Goal: Task Accomplishment & Management: Use online tool/utility

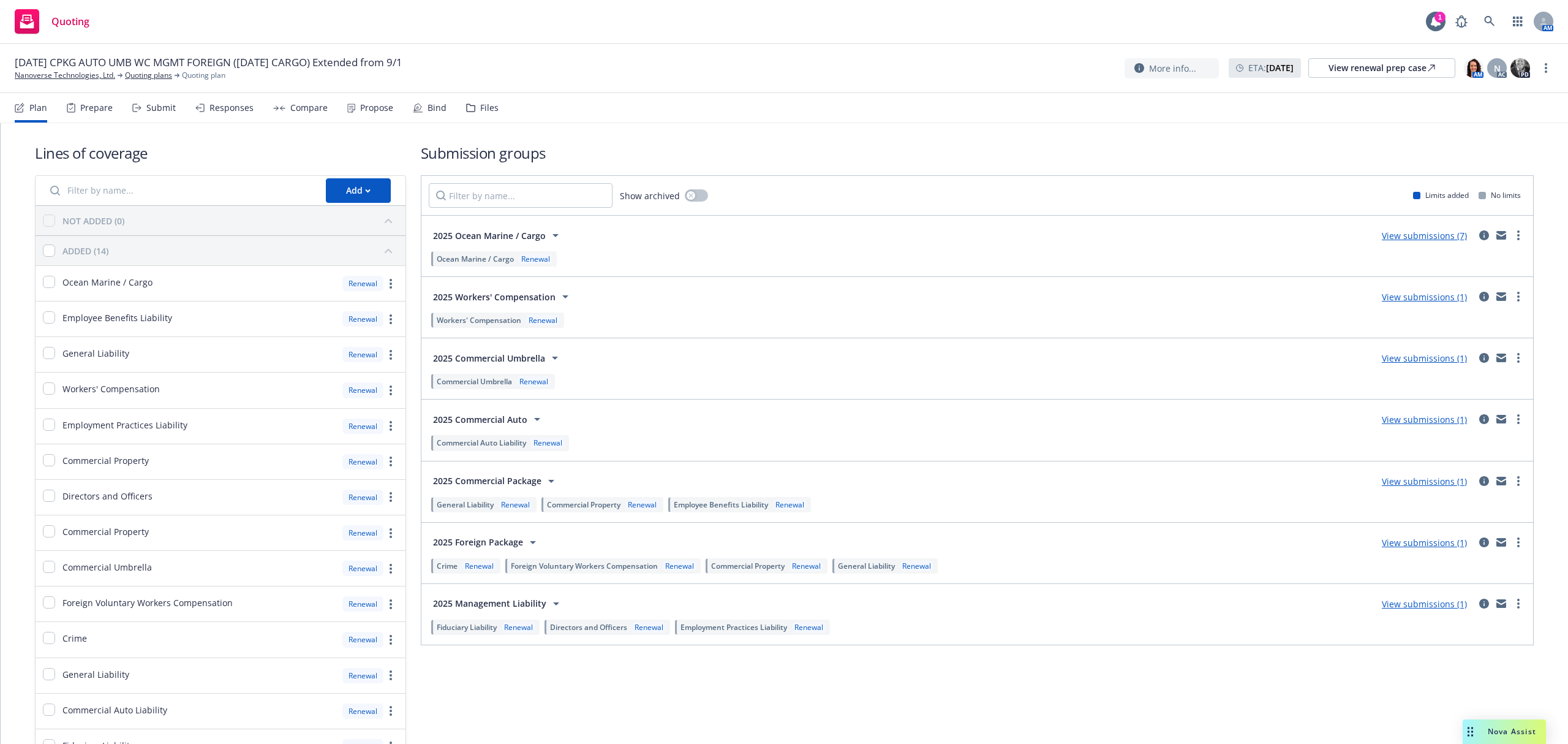
click at [148, 106] on div "Submit" at bounding box center [160, 108] width 30 height 10
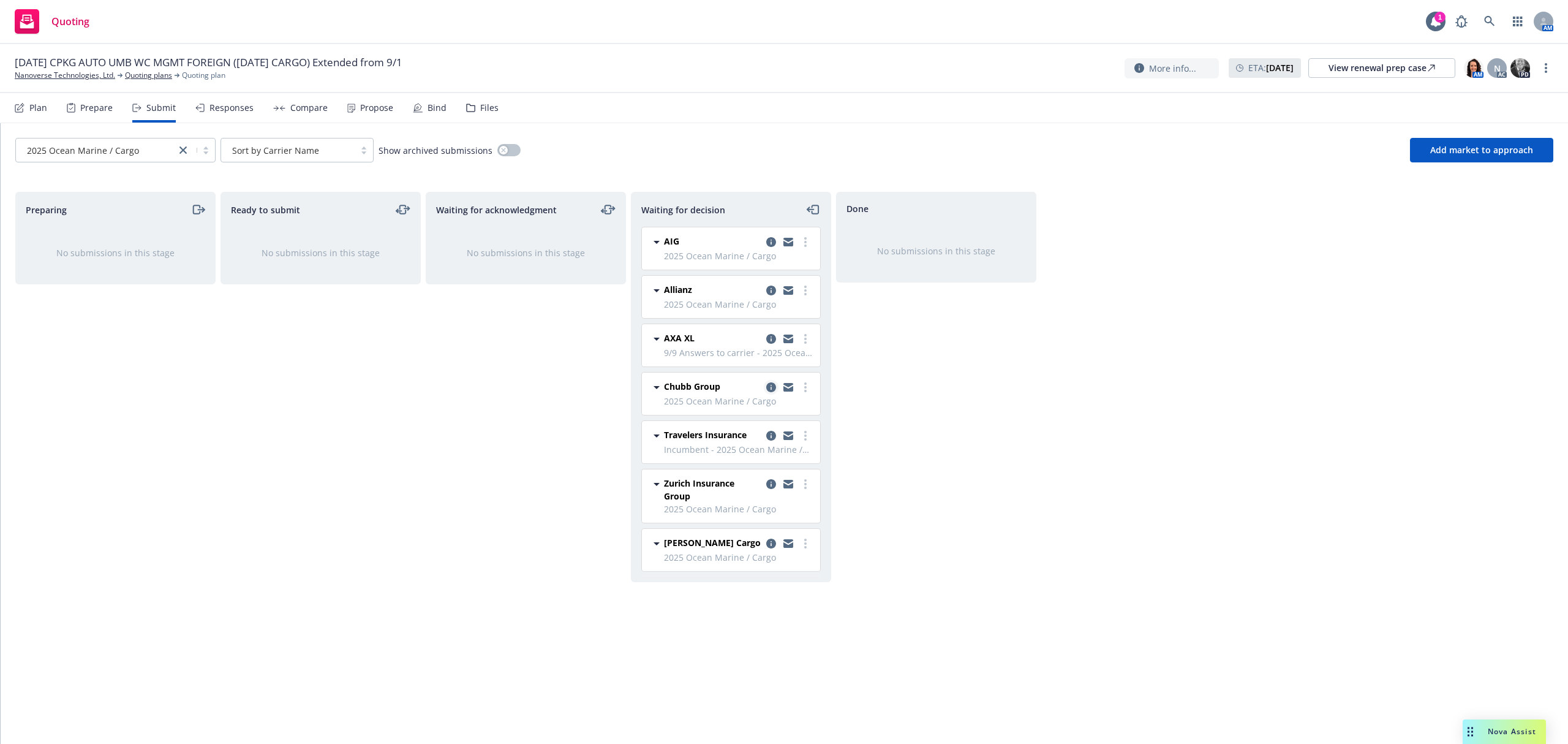
click at [771, 387] on icon "copy logging email" at bounding box center [771, 387] width 10 height 10
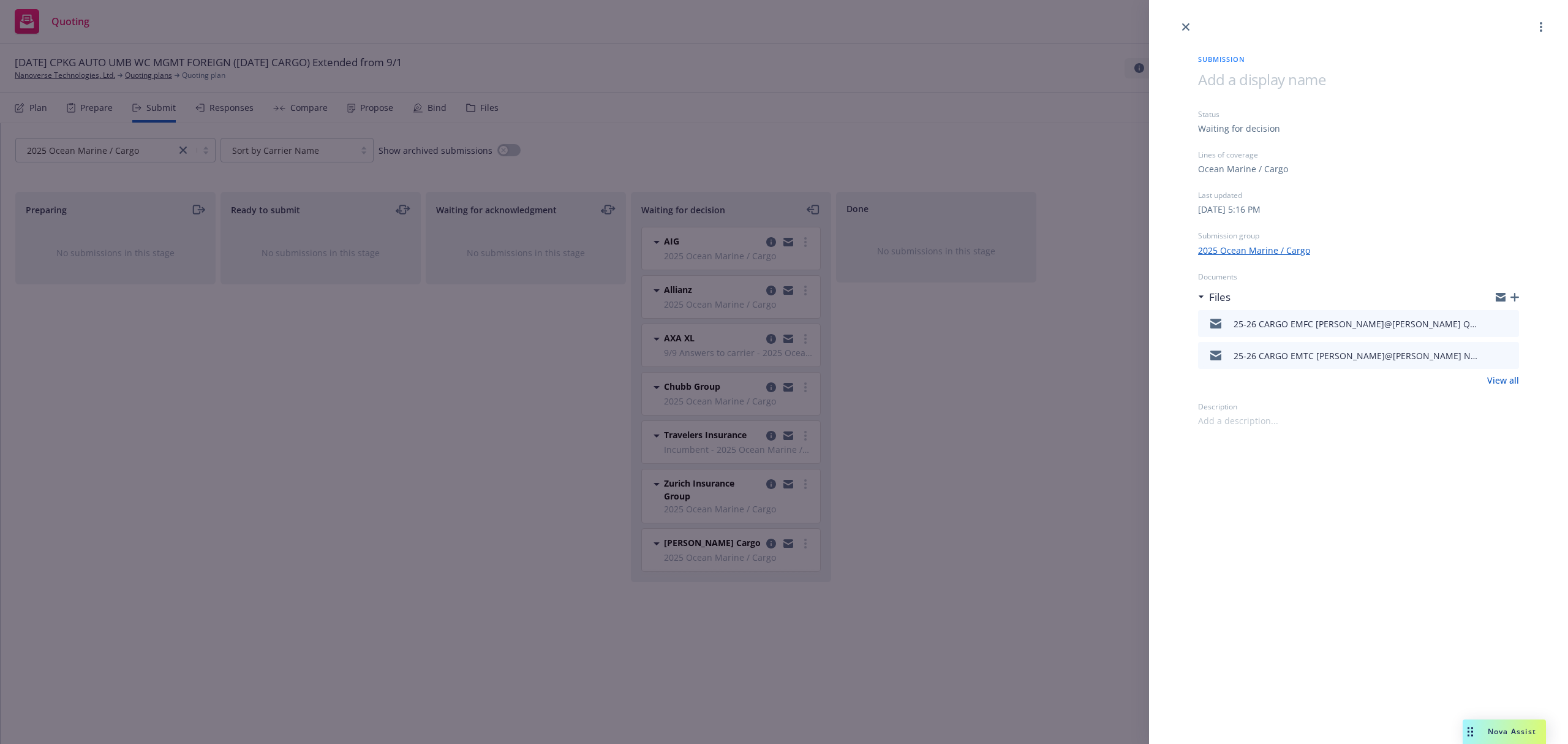
click at [1514, 297] on icon "button" at bounding box center [1515, 297] width 9 height 9
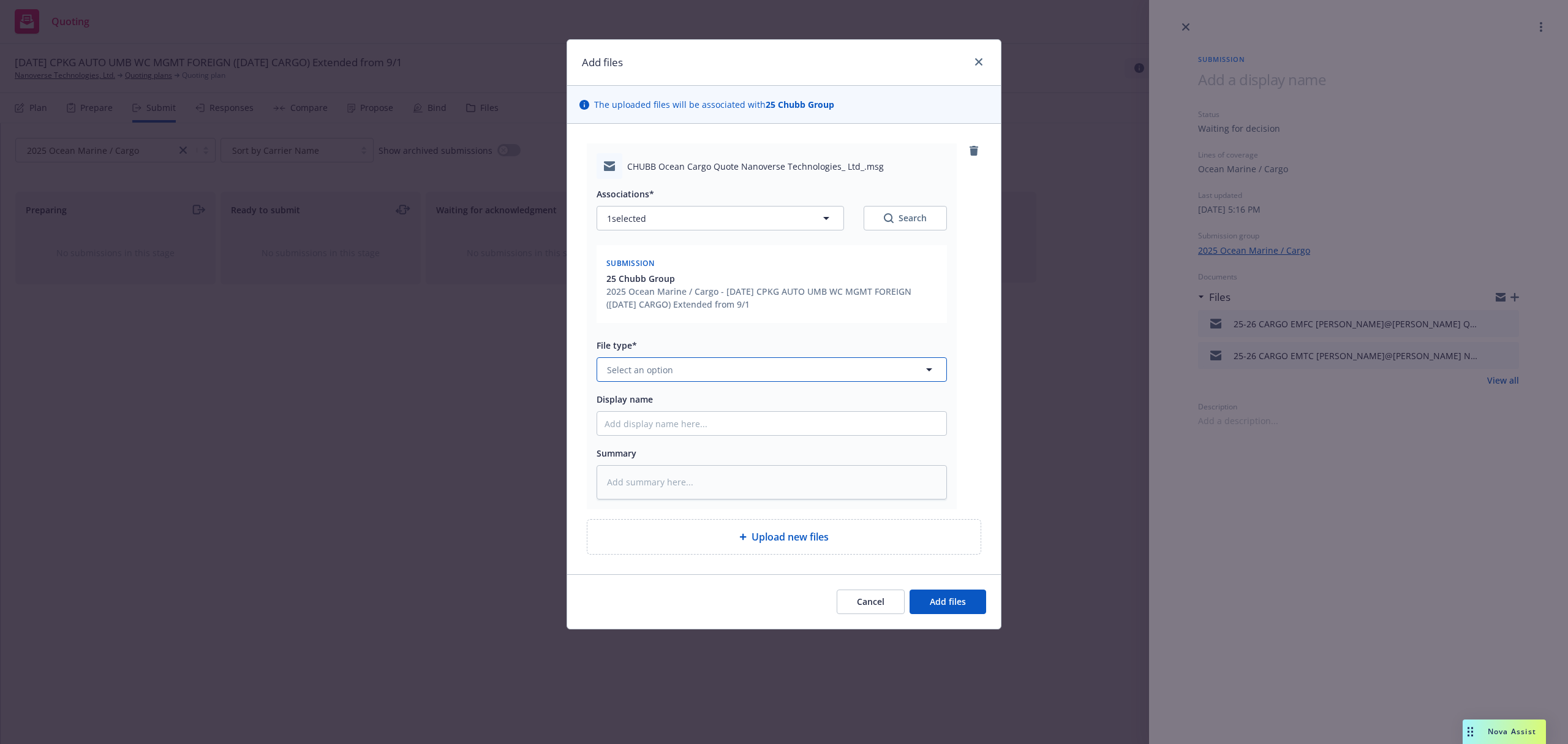
click at [646, 378] on button "Select an option" at bounding box center [771, 369] width 350 height 25
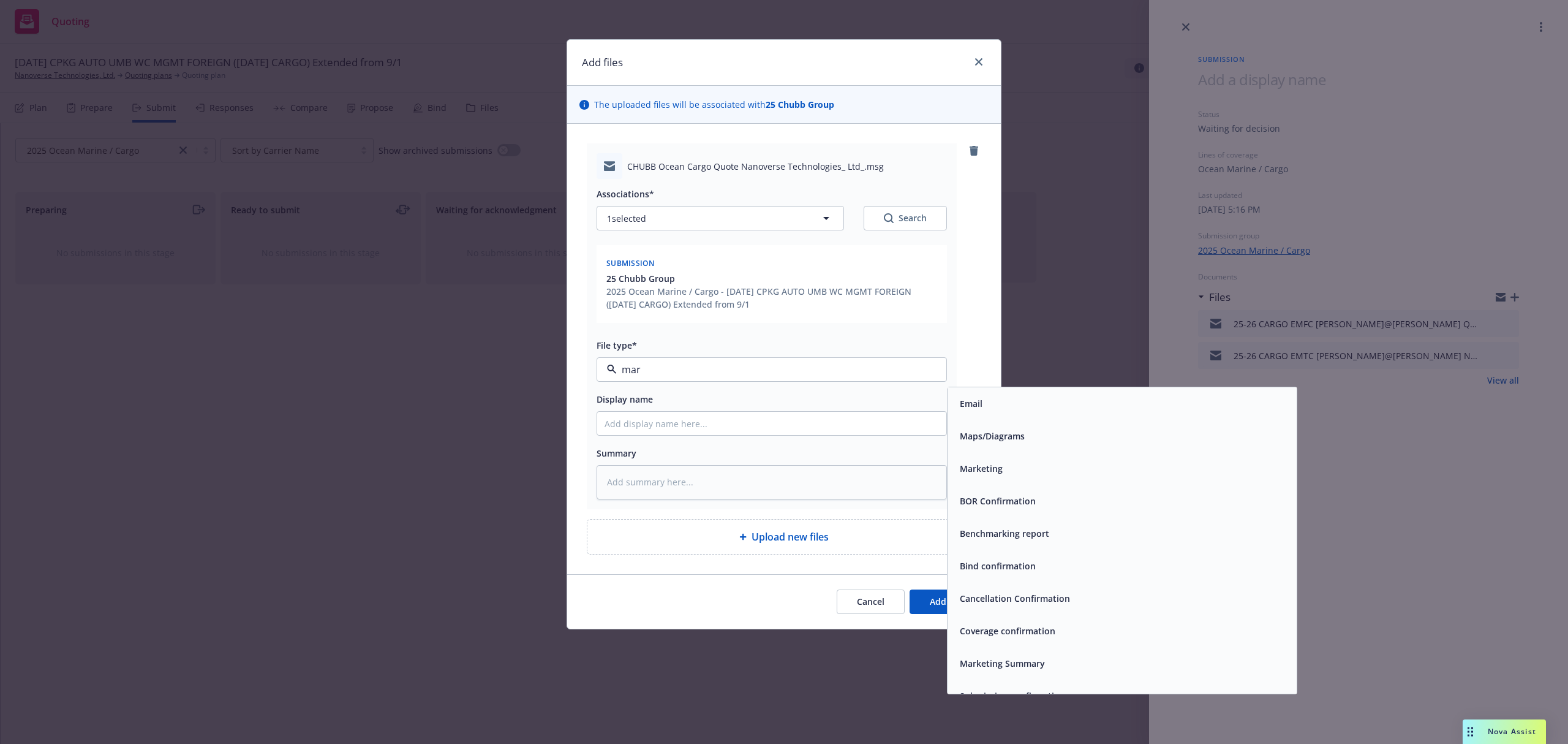
type input "mark"
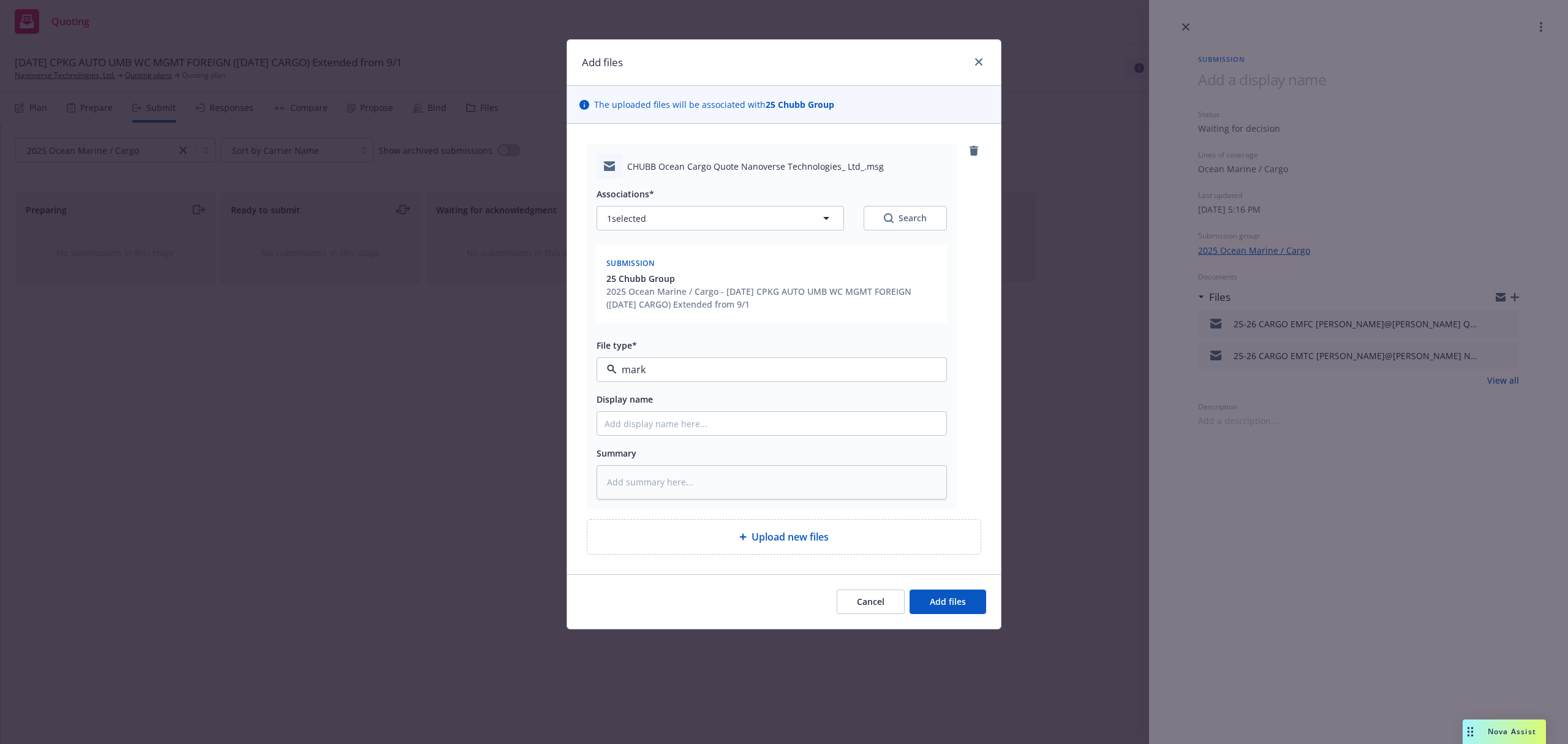
type textarea "x"
type input "2"
type textarea "x"
type input "25"
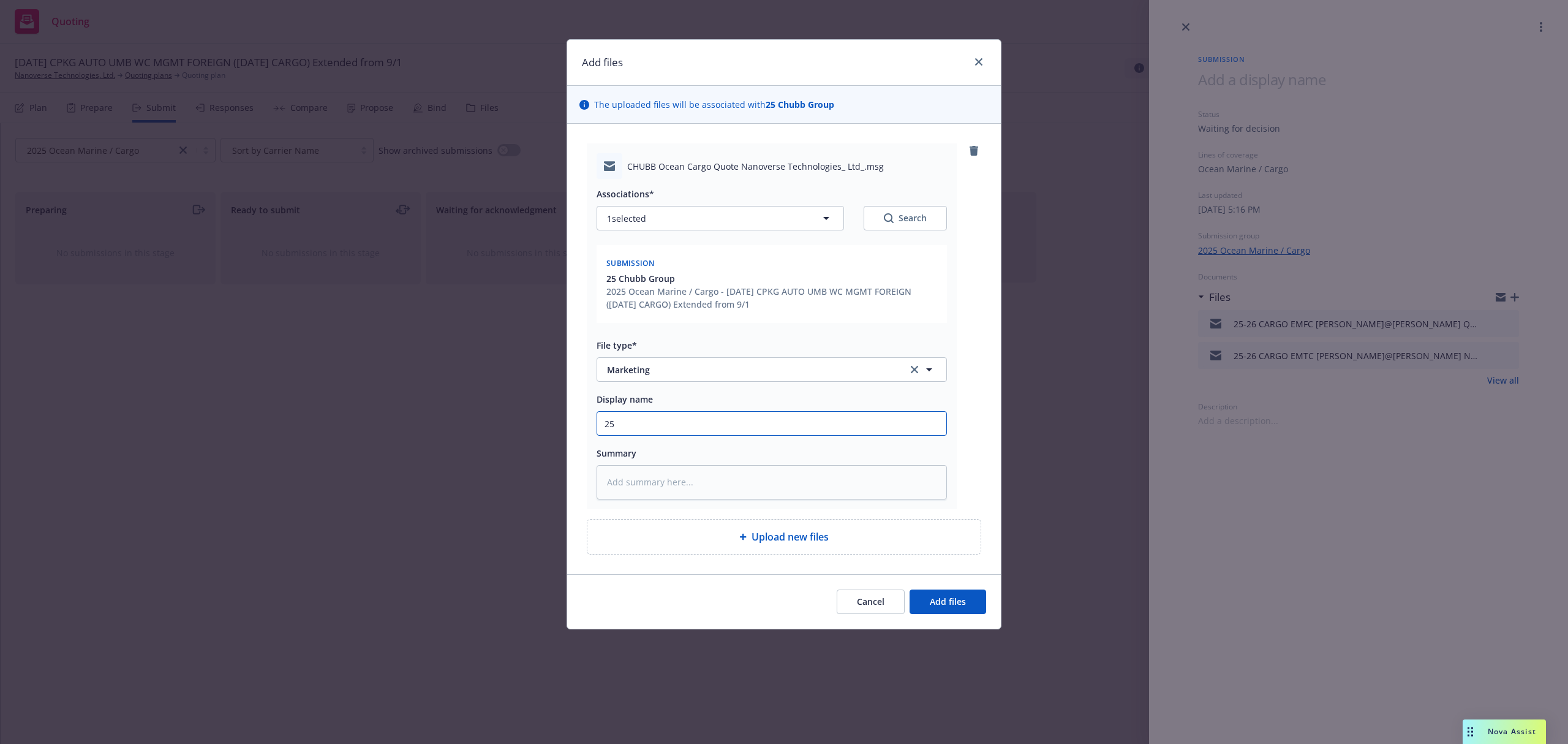
type textarea "x"
type input "25-"
type textarea "x"
type input "25-2"
type textarea "x"
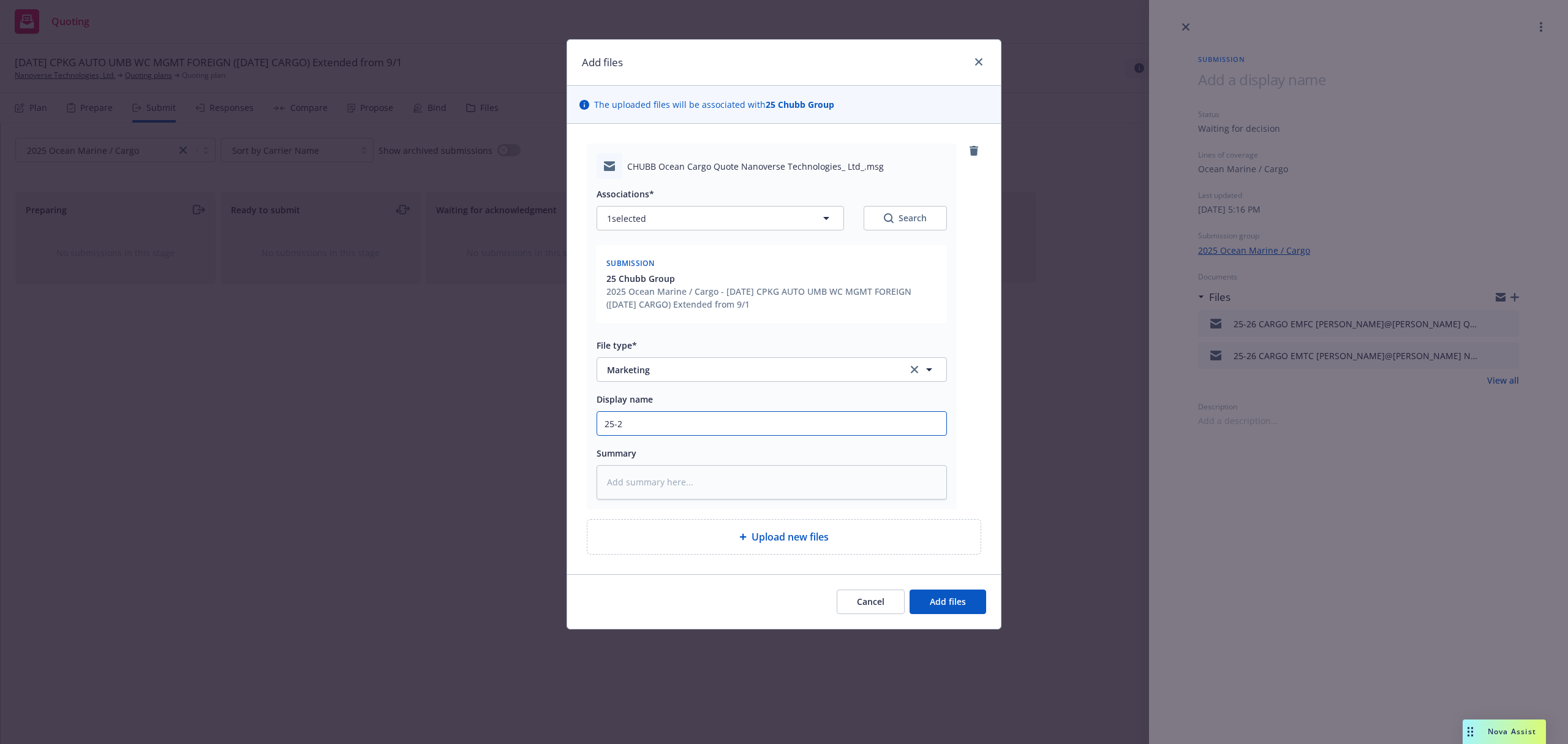
type input "25-26"
type textarea "x"
type input "25-26"
type textarea "x"
type input "25-26 C"
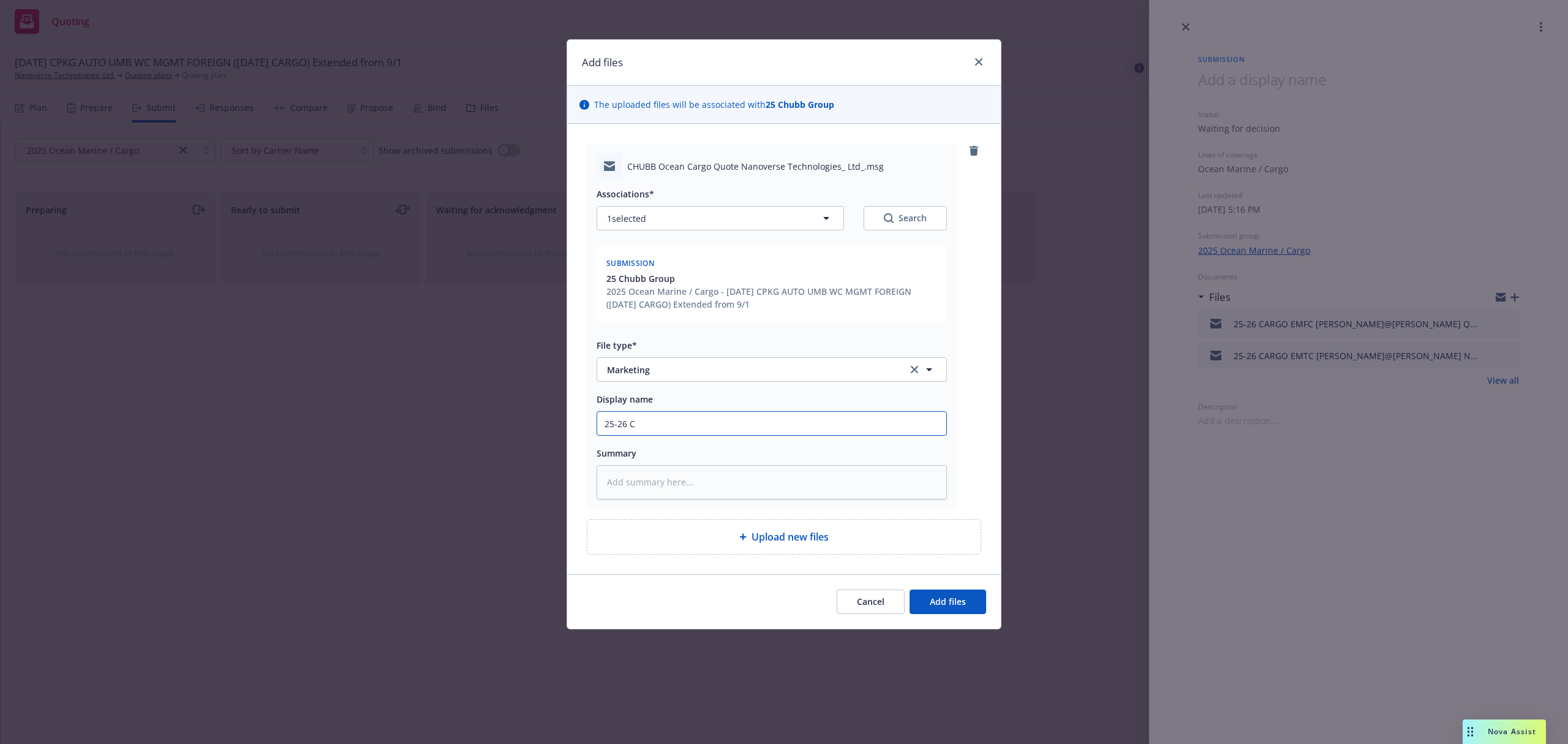
type textarea "x"
type input "25-26 CA"
type textarea "x"
type input "25-26 CAR"
type textarea "x"
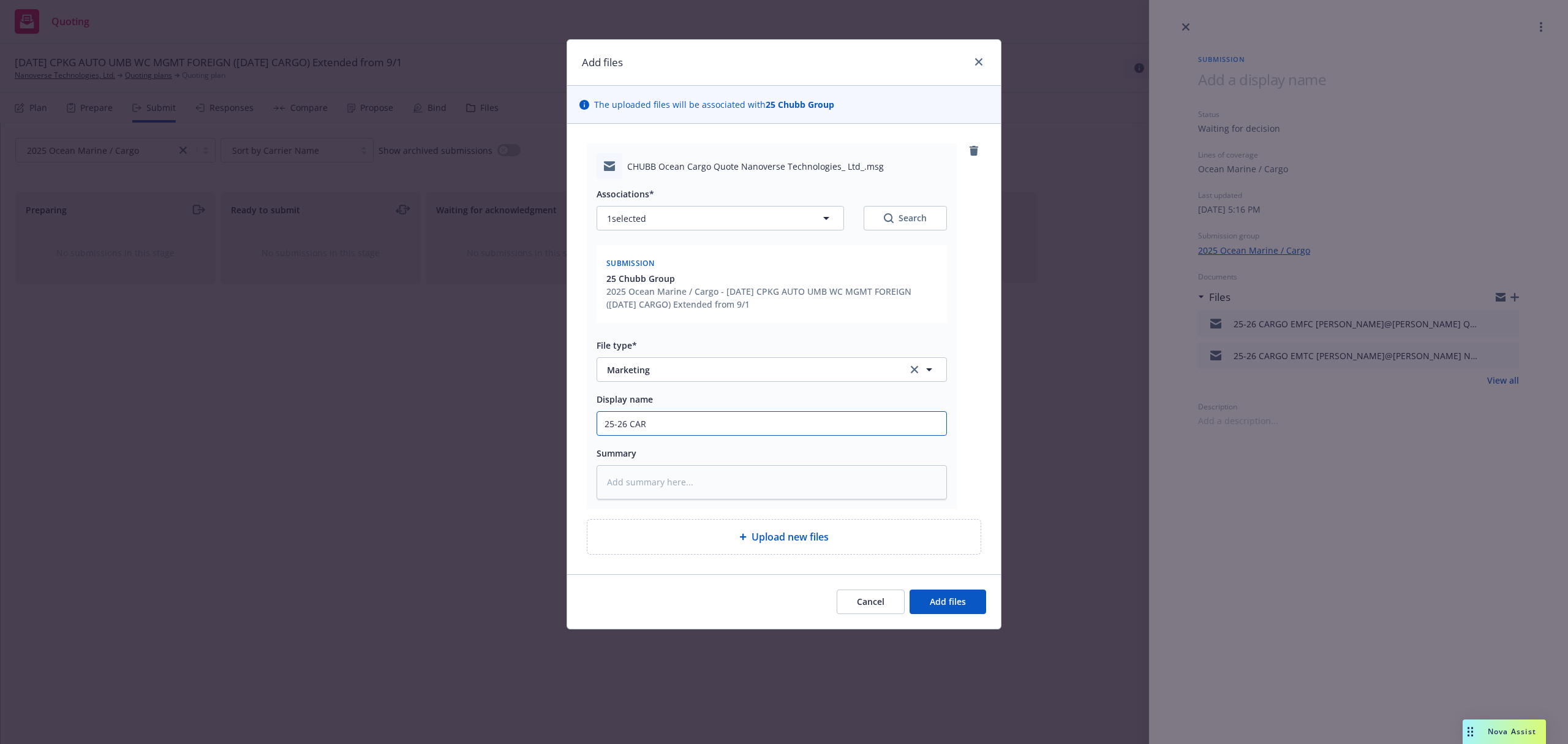
type input "25-26 CARG"
type textarea "x"
type input "25-26 CARGO"
type textarea "x"
type input "25-26 CARGO"
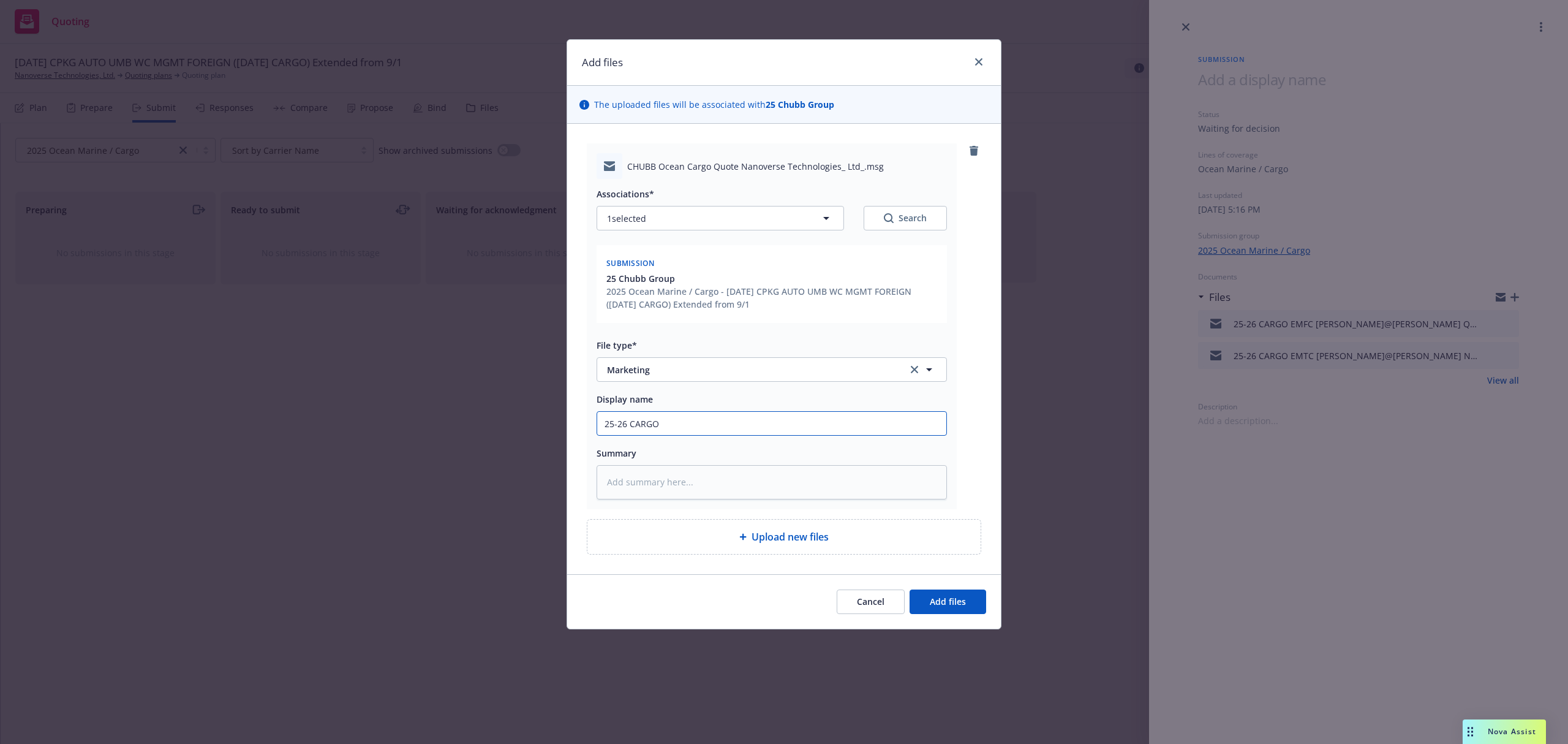
type textarea "x"
type input "25-26 CARGO E"
type textarea "x"
type input "25-26 CARGO EM"
type textarea "x"
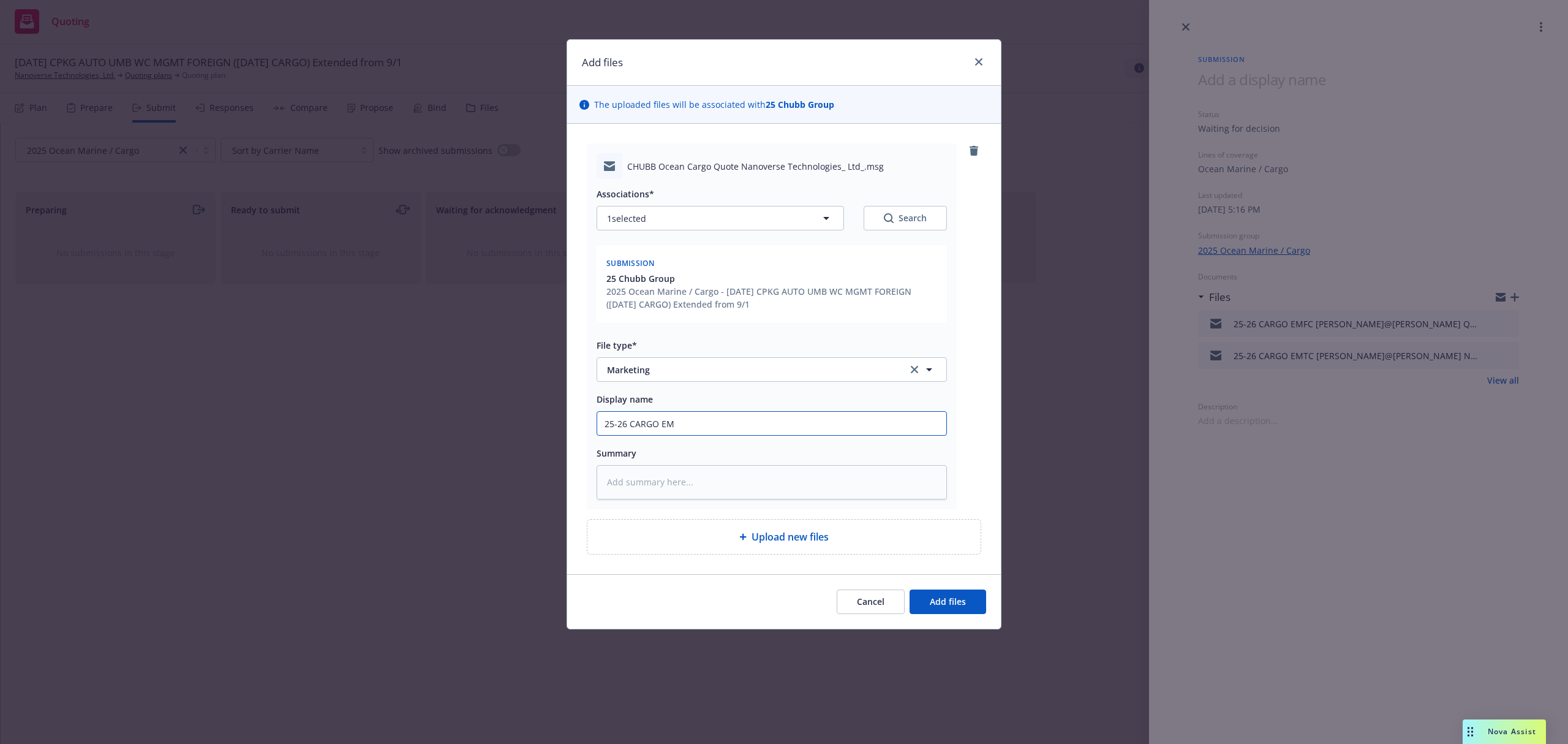
type input "25-26 CARGO EMF"
type textarea "x"
type input "25-26 CARGO EMFC"
type textarea "x"
type input "25-26 CARGO EMFC"
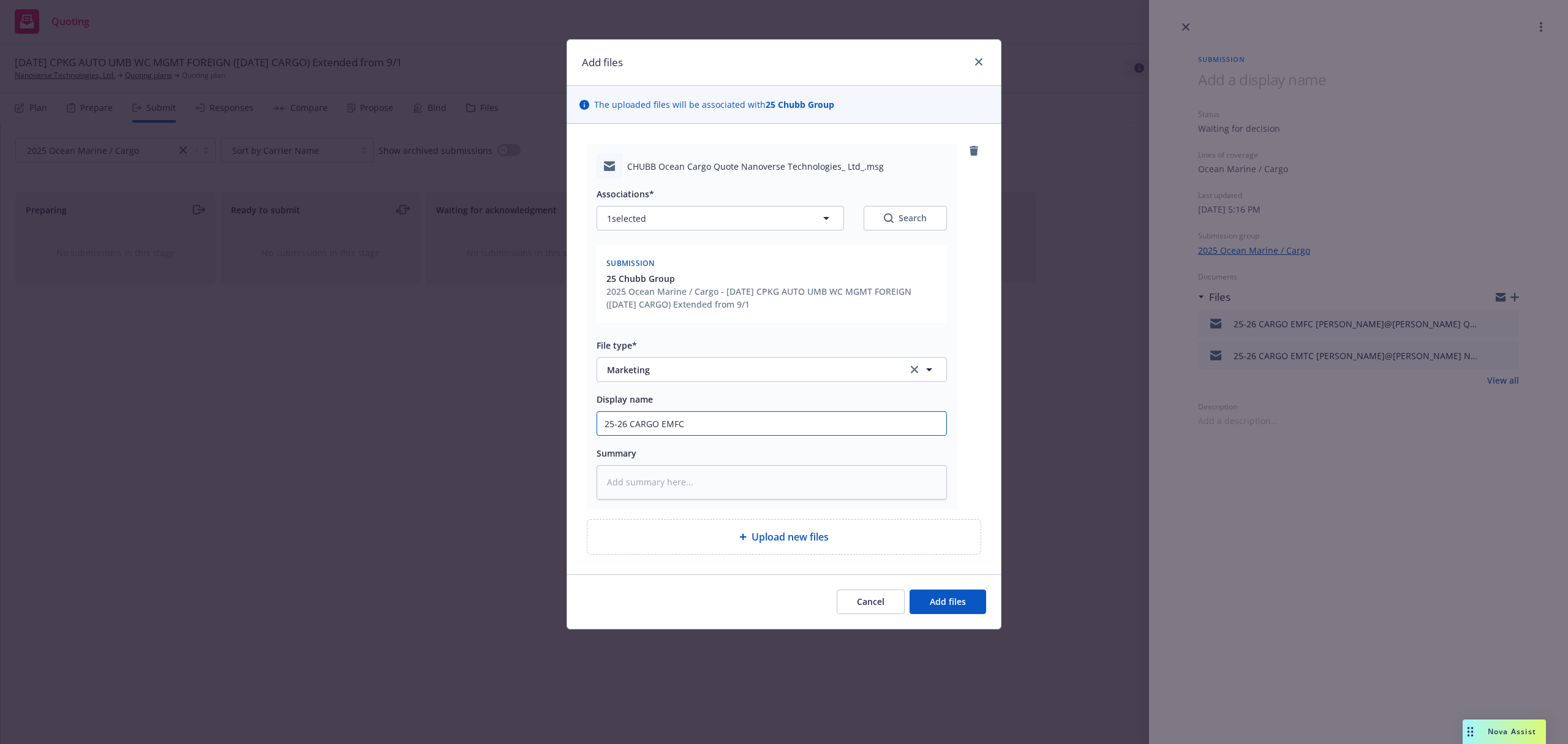
type textarea "x"
type input "25-26 CARGO EMFC M"
type textarea "x"
type input "25-26 CARGO EMFC Mo"
type textarea "x"
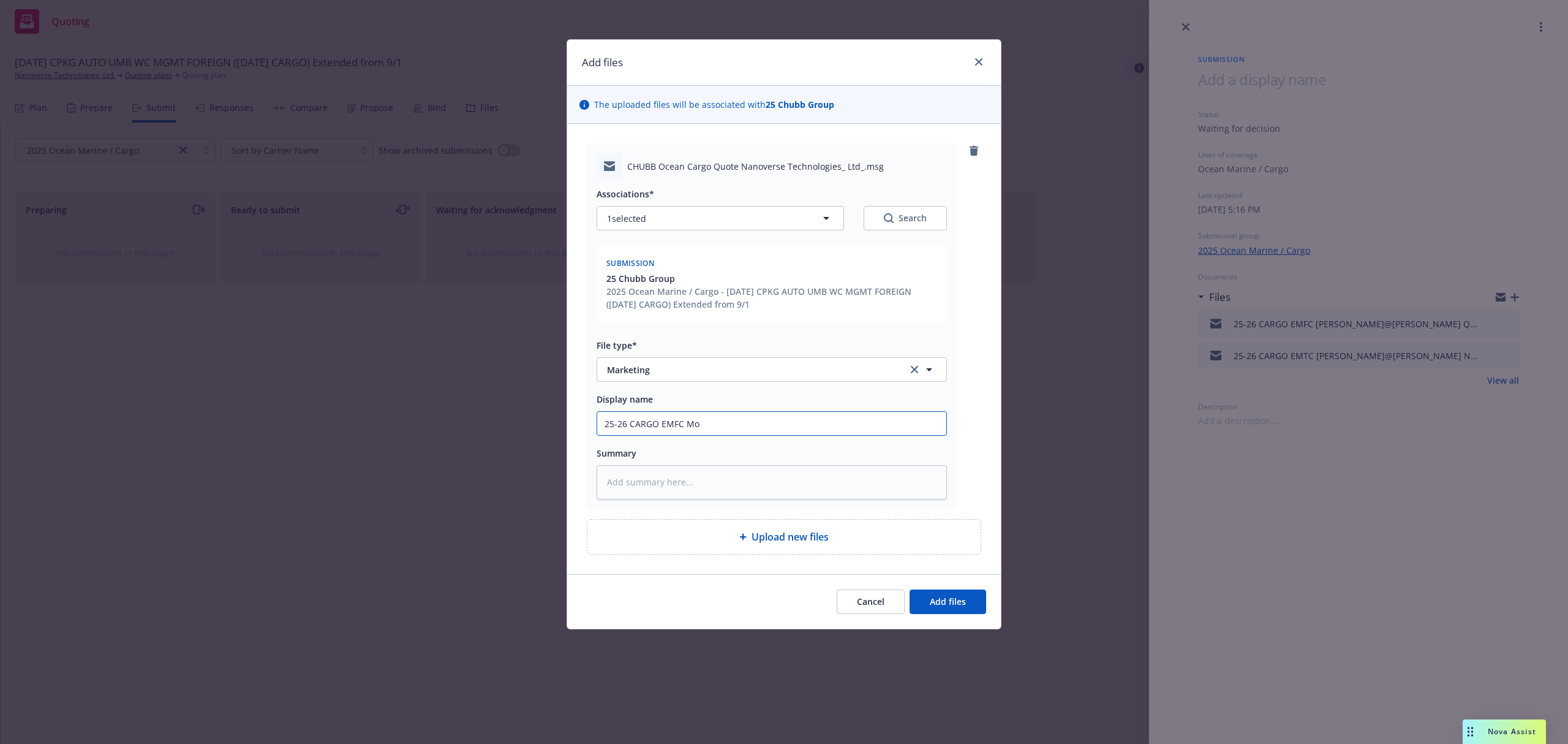
type input "25-26 CARGO EMFC Mor"
type textarea "x"
type input "25-26 CARGO EMFC Morg"
type textarea "x"
type input "25-26 CARGO EMFC Morga"
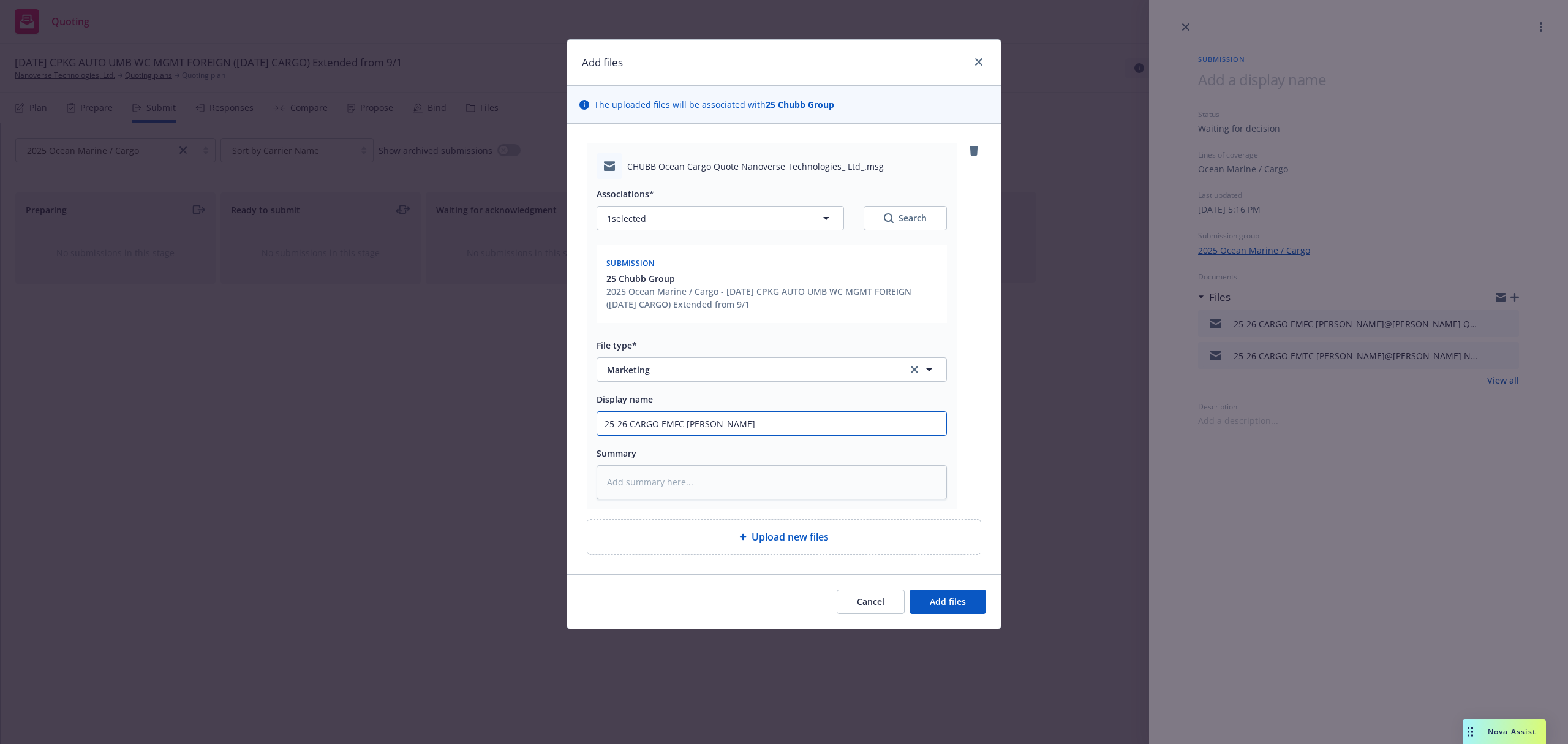
type textarea "x"
type input "25-26 CARGO EMFC Morgan"
type textarea "x"
type input "25-26 CARGO EMFC Morgan@"
type textarea "x"
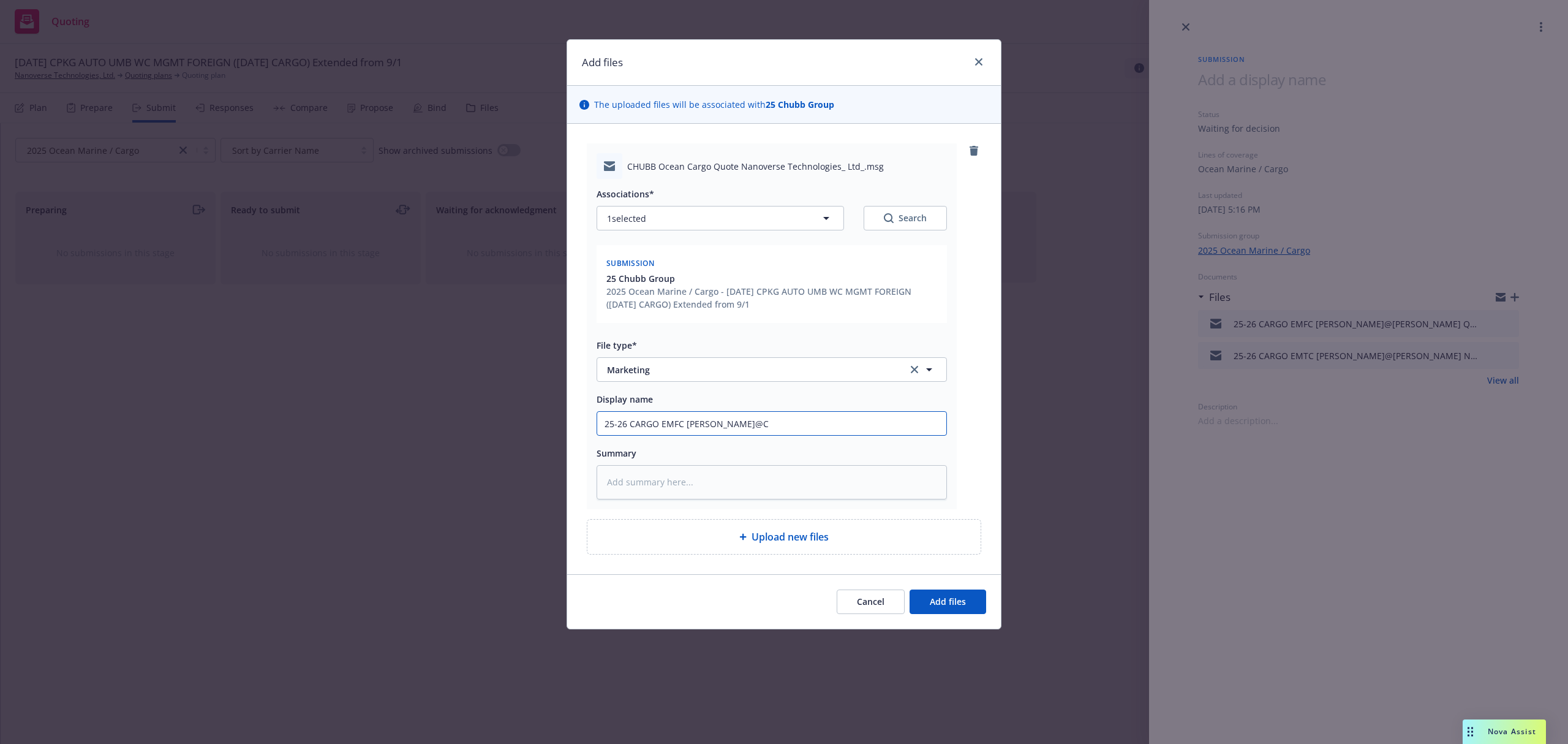
type input "25-26 CARGO EMFC Morgan@CH"
type textarea "x"
type input "25-26 CARGO EMFC Morgan@CHu"
type textarea "x"
type input "25-26 CARGO EMFC Morgan@CHub"
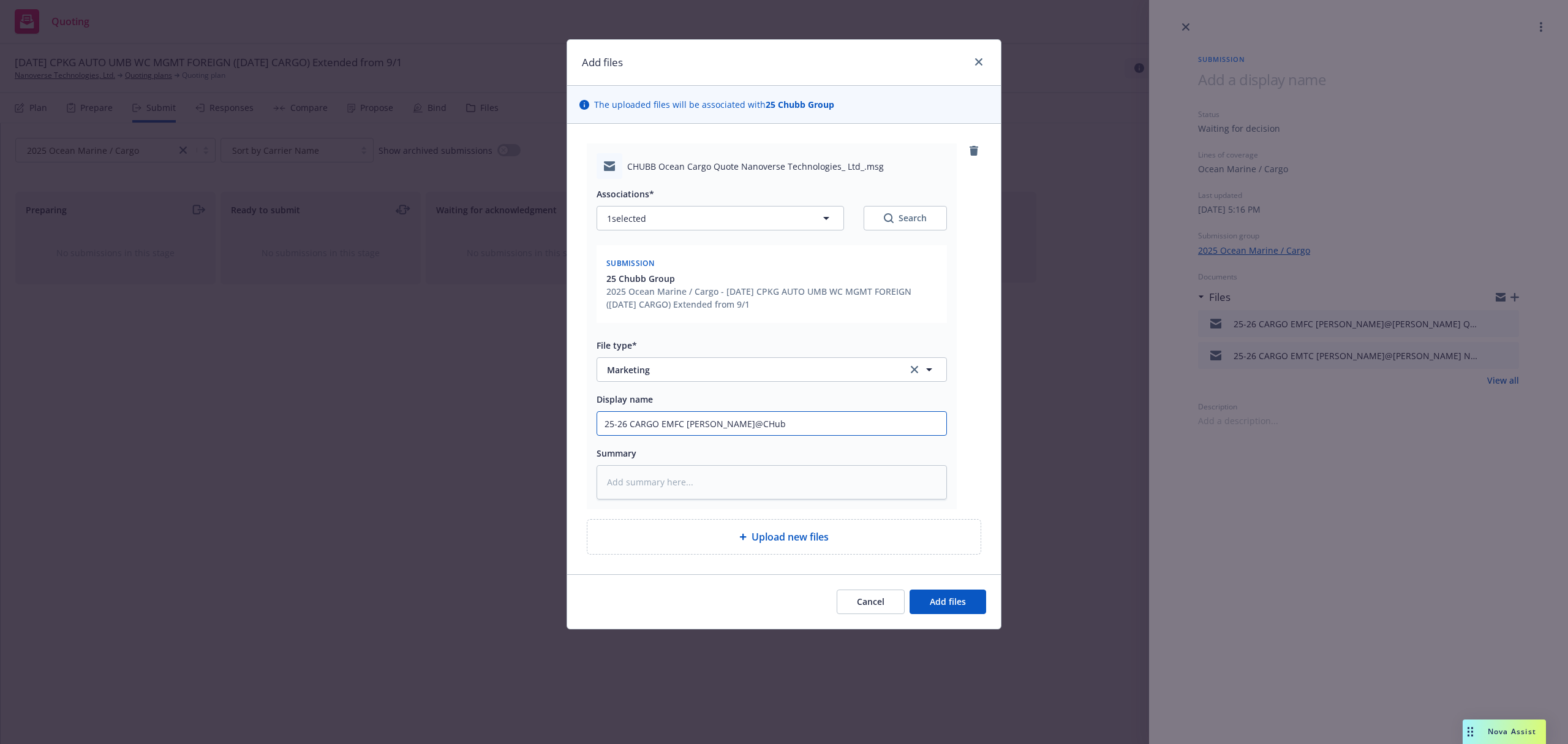
type textarea "x"
type input "25-26 CARGO EMFC Morgan@CHubb"
type textarea "x"
type input "25-26 CARGO EMFC Morgan@CHubb"
type textarea "x"
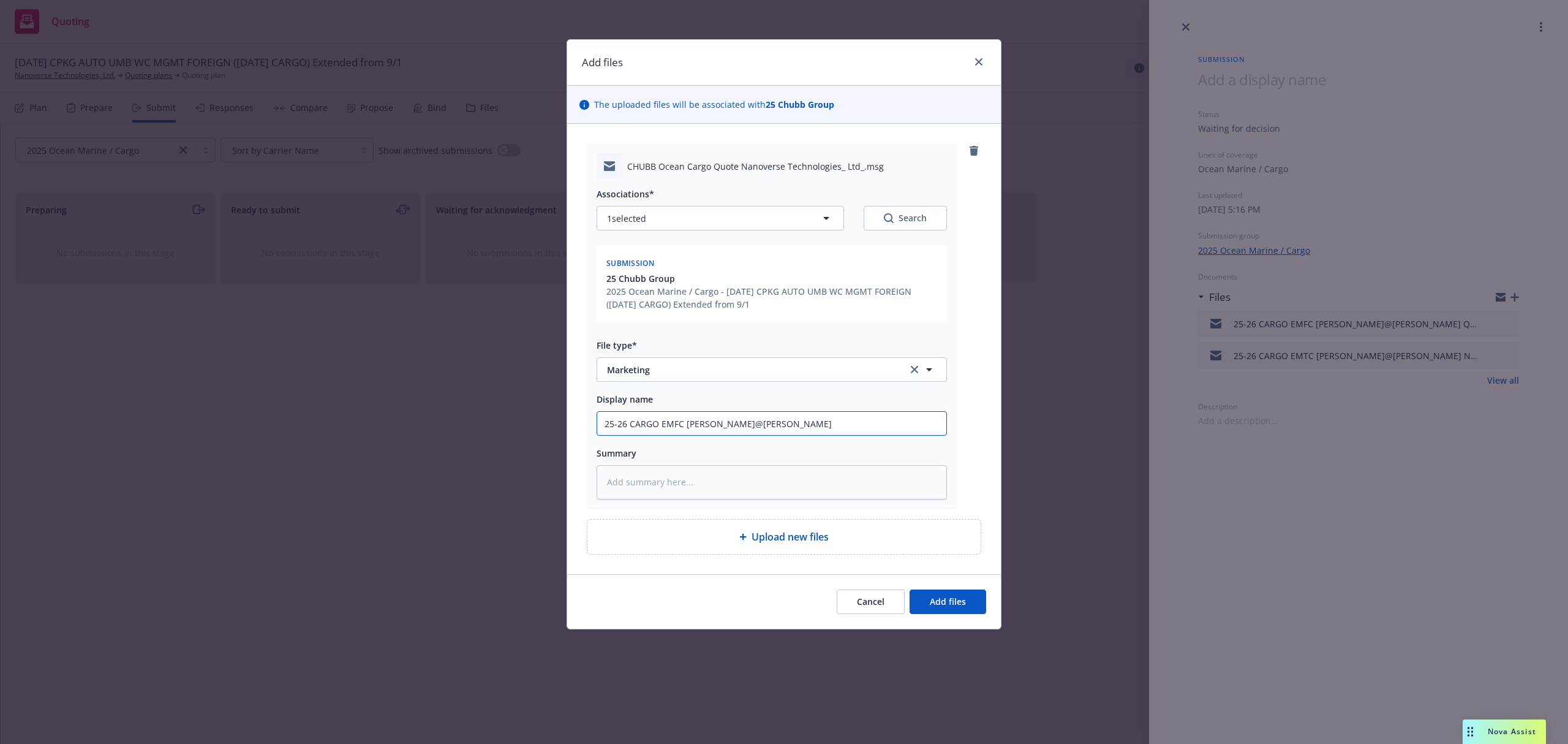
type input "25-26 CARGO EMFC Morgan@CHubb"
type textarea "x"
type input "25-26 CARGO EMFC Morgan@CHub"
type textarea "x"
type input "25-26 CARGO EMFC Morgan@CHu"
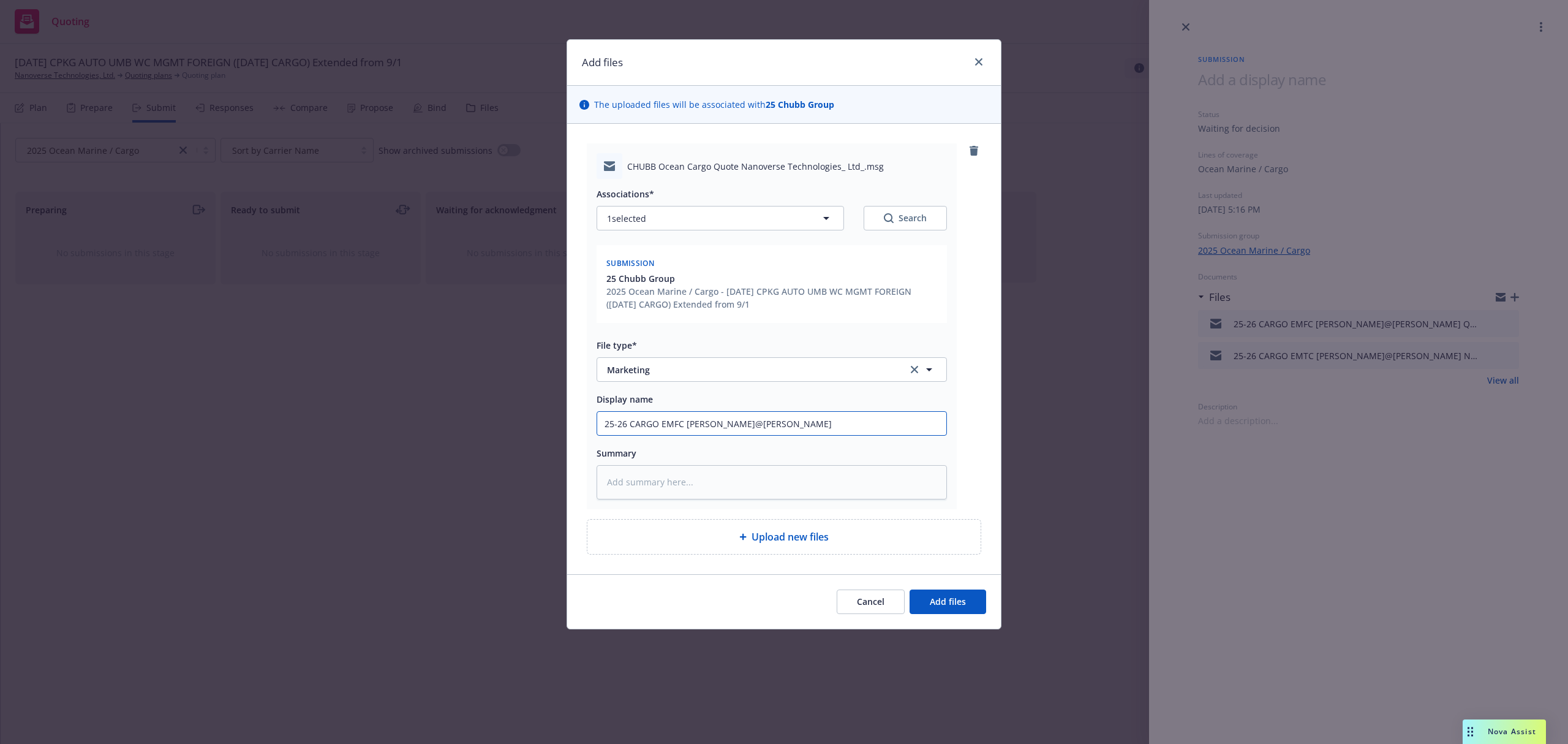
type textarea "x"
type input "25-26 CARGO EMFC Morgan@CH"
type textarea "x"
type input "25-26 CARGO EMFC Morgan@C"
type textarea "x"
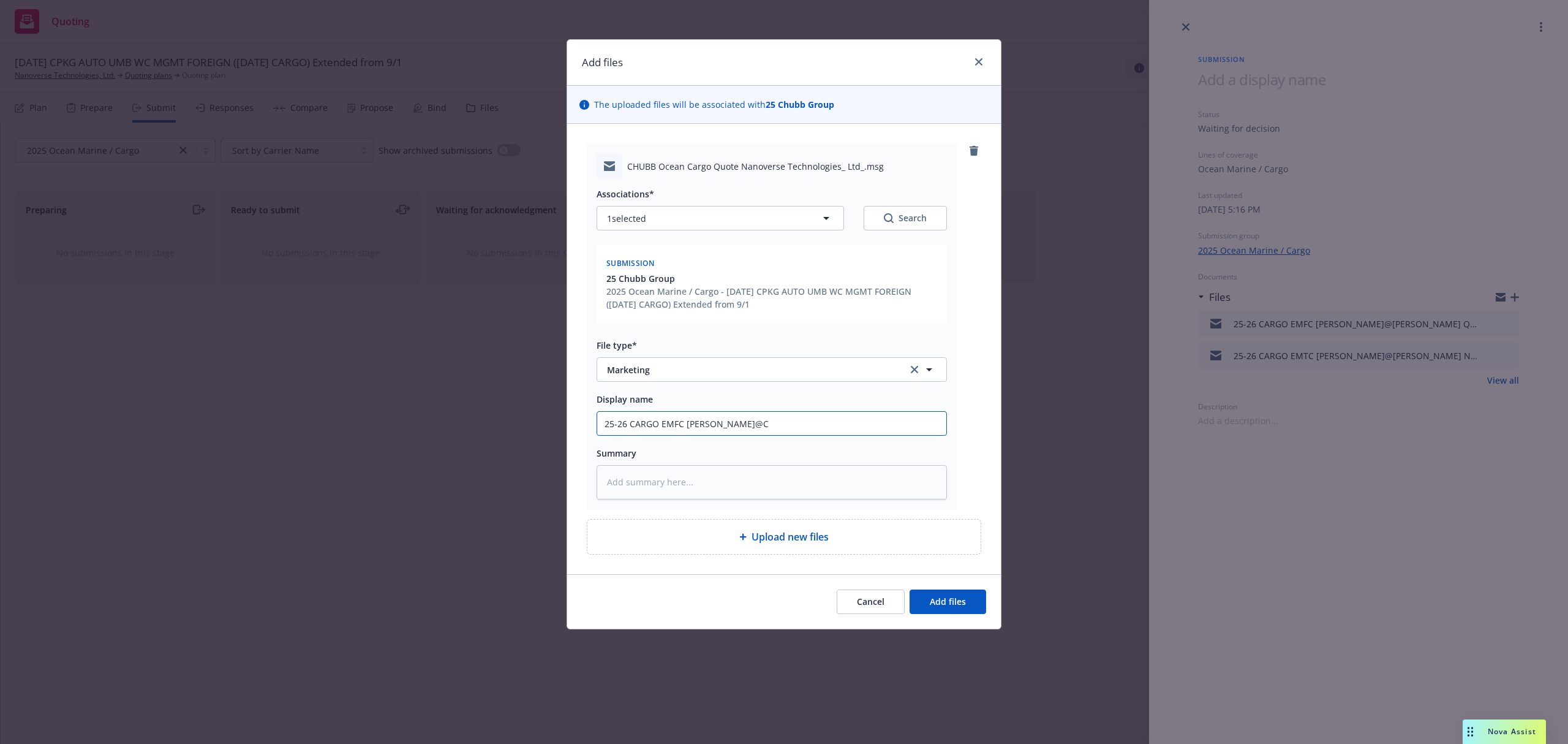
type input "25-26 CARGO EMFC Morgan@Cu"
type textarea "x"
type input "25-26 CARGO EMFC Morgan@C"
type textarea "x"
type input "25-26 CARGO EMFC Morgan@Ch"
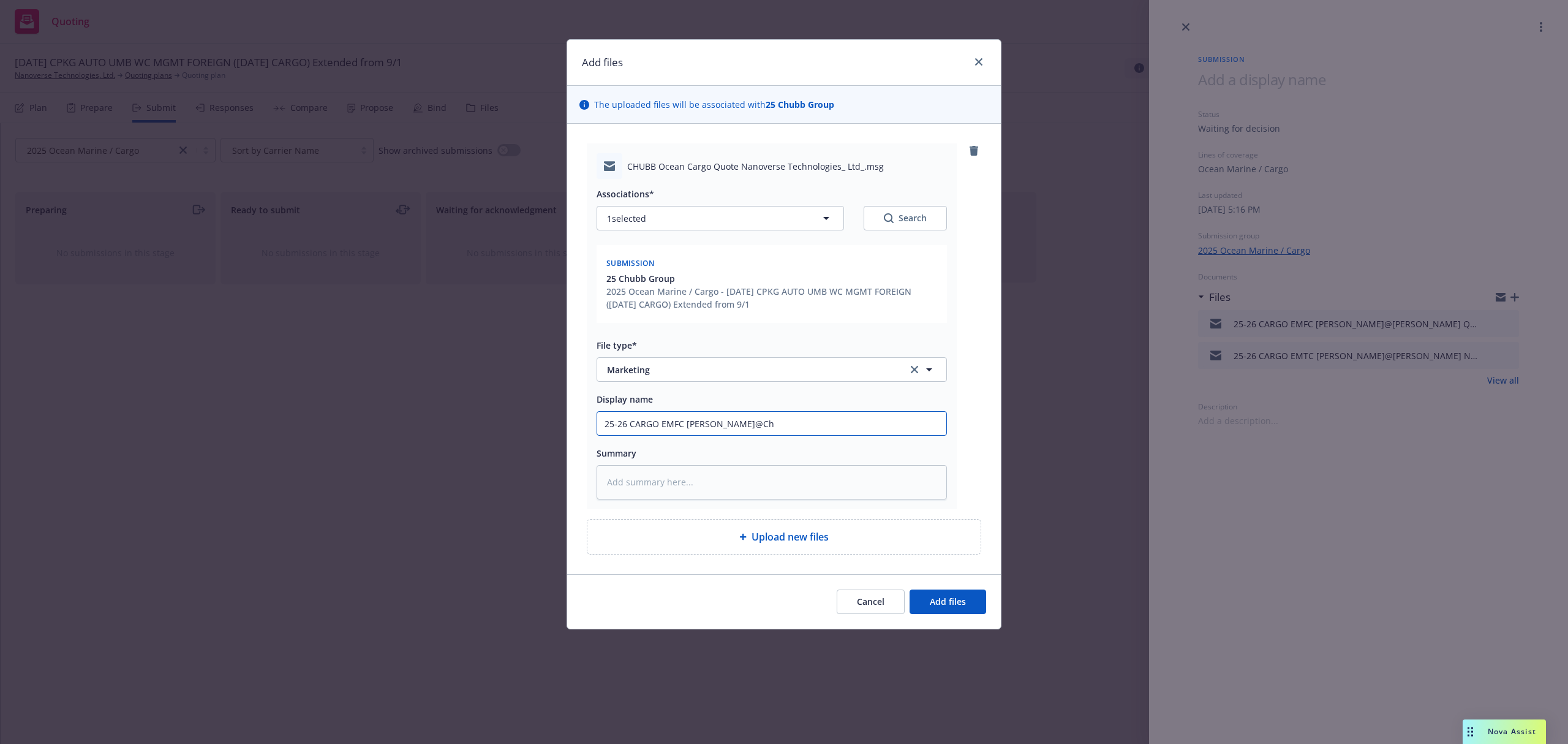
type textarea "x"
type input "25-26 CARGO EMFC Morgan@Chu"
type textarea "x"
type input "25-26 CARGO EMFC Morgan@Chub"
type textarea "x"
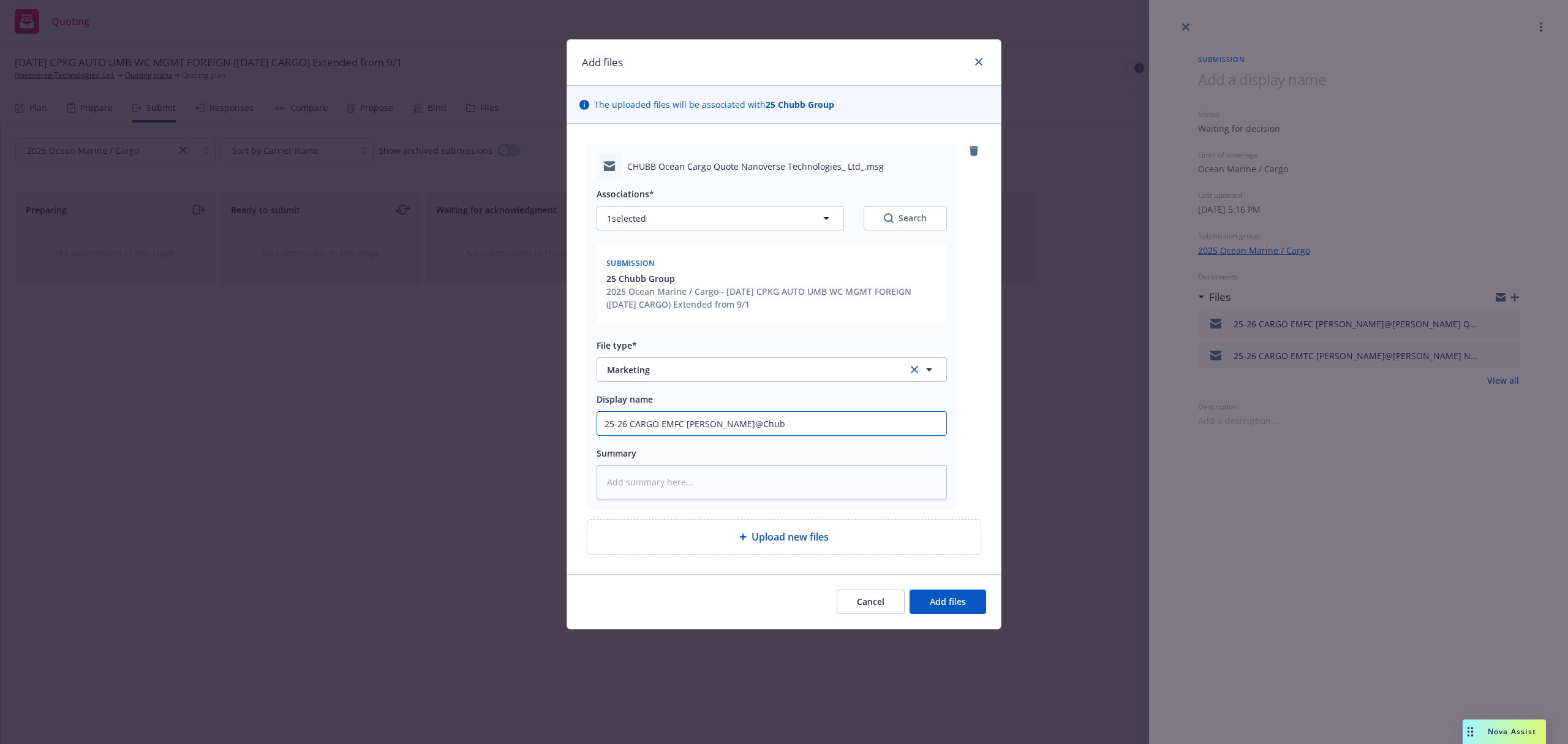
type input "25-26 CARGO EMFC Morgan@Chubb"
type textarea "x"
type input "25-26 CARGO EMFC Morgan@Chubb"
type textarea "x"
type input "25-26 CARGO EMFC Morgan@Chubb Q"
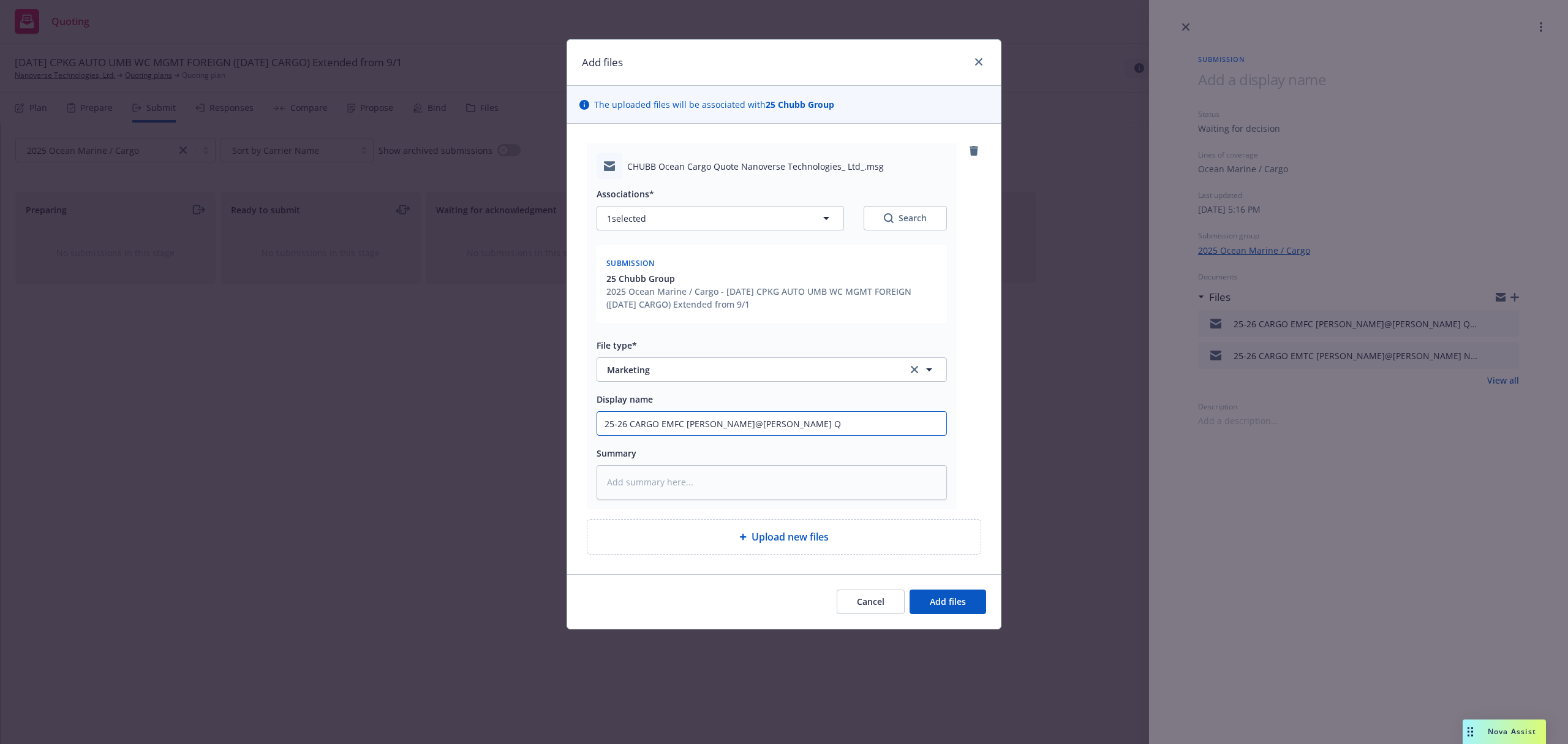
type textarea "x"
type input "25-26 CARGO EMFC Morgan@Chubb Qu"
type textarea "x"
type input "25-26 CARGO EMFC Morgan@Chubb Que"
type textarea "x"
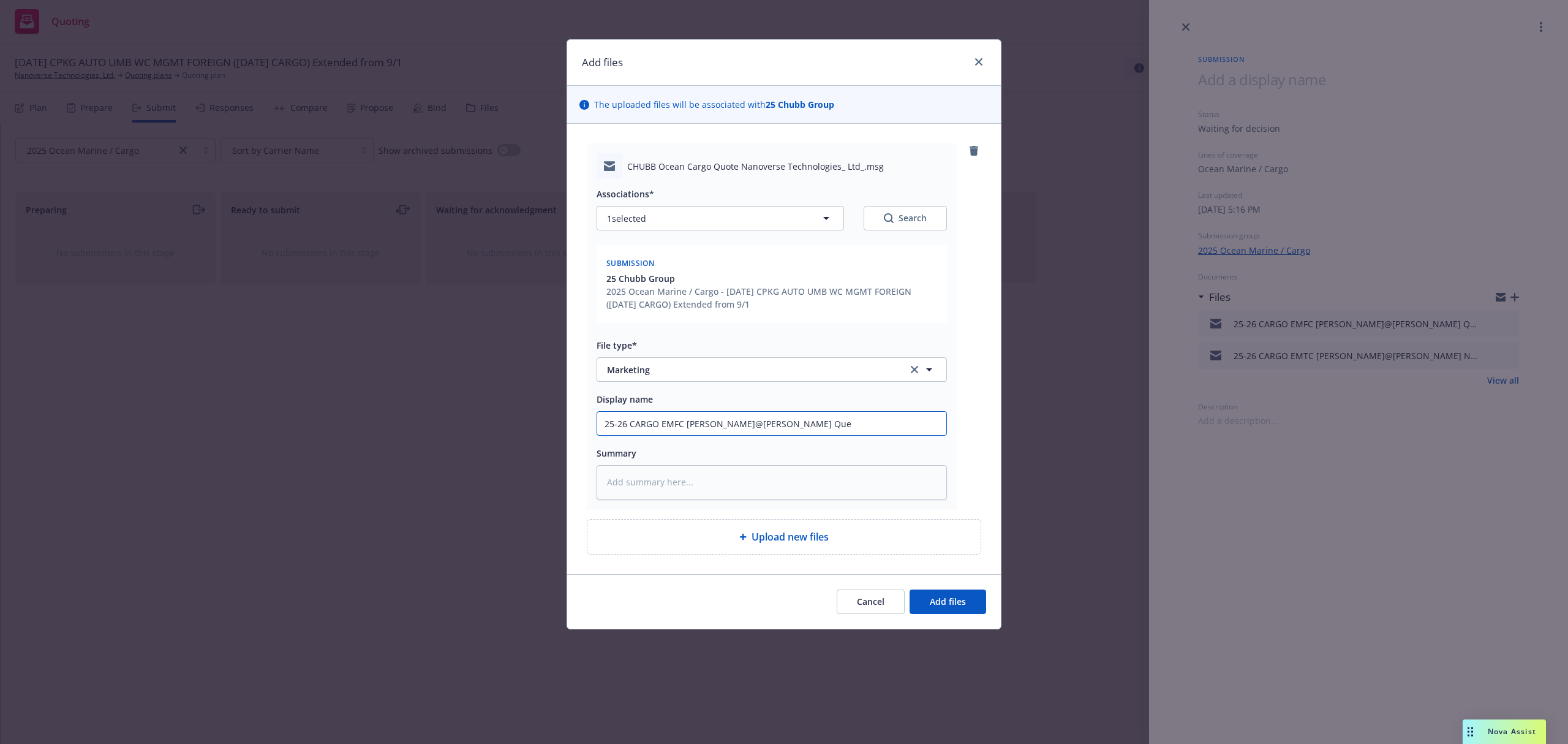
type input "25-26 CARGO EMFC Morgan@Chubb Ques"
type textarea "x"
type input "25-26 CARGO EMFC Morgan@Chubb Quest"
type textarea "x"
type input "25-26 CARGO EMFC Morgan@Chubb Questi"
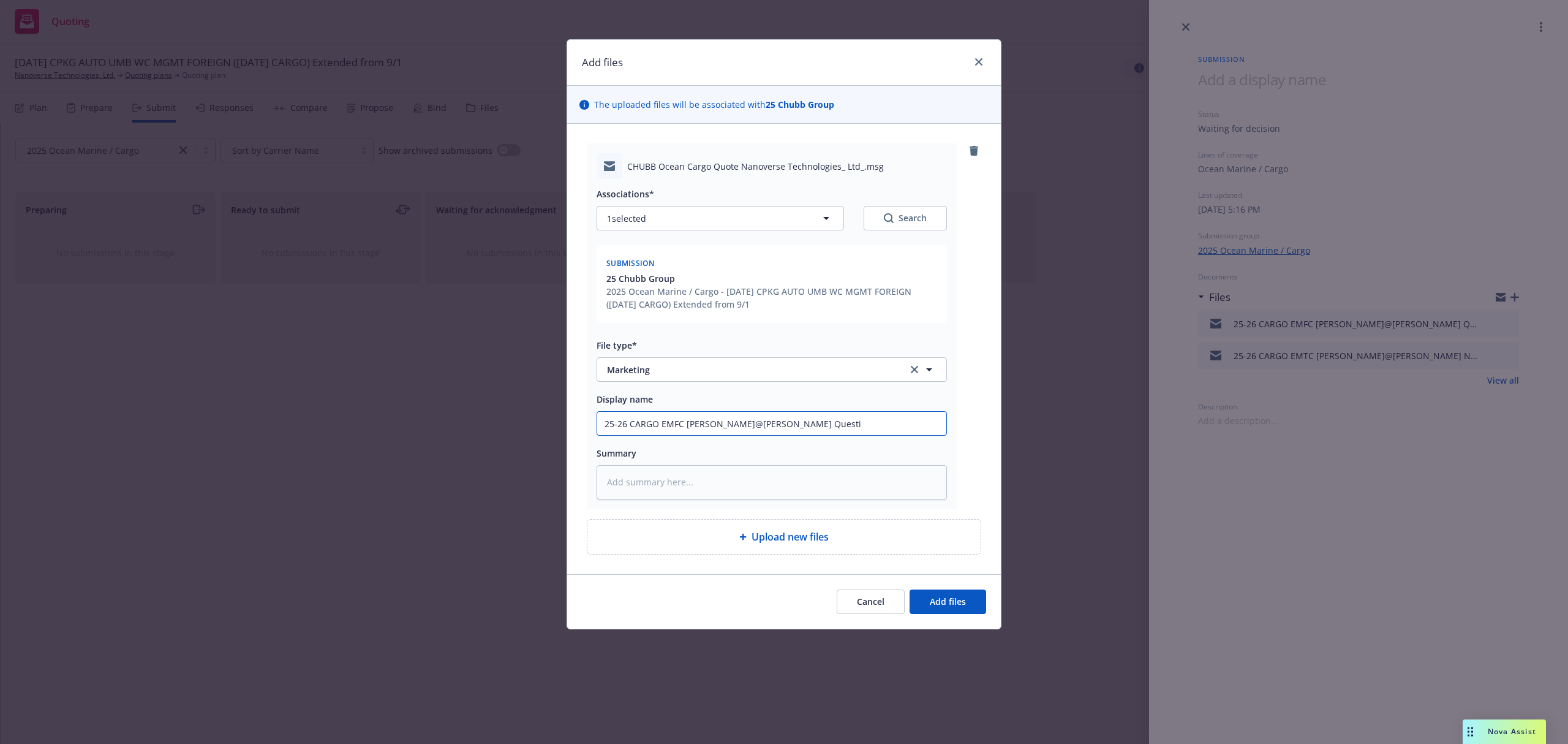
type textarea "x"
type input "25-26 CARGO EMFC Morgan@Chubb Questio"
type textarea "x"
type input "25-26 CARGO EMFC Morgan@Chubb Question"
type textarea "x"
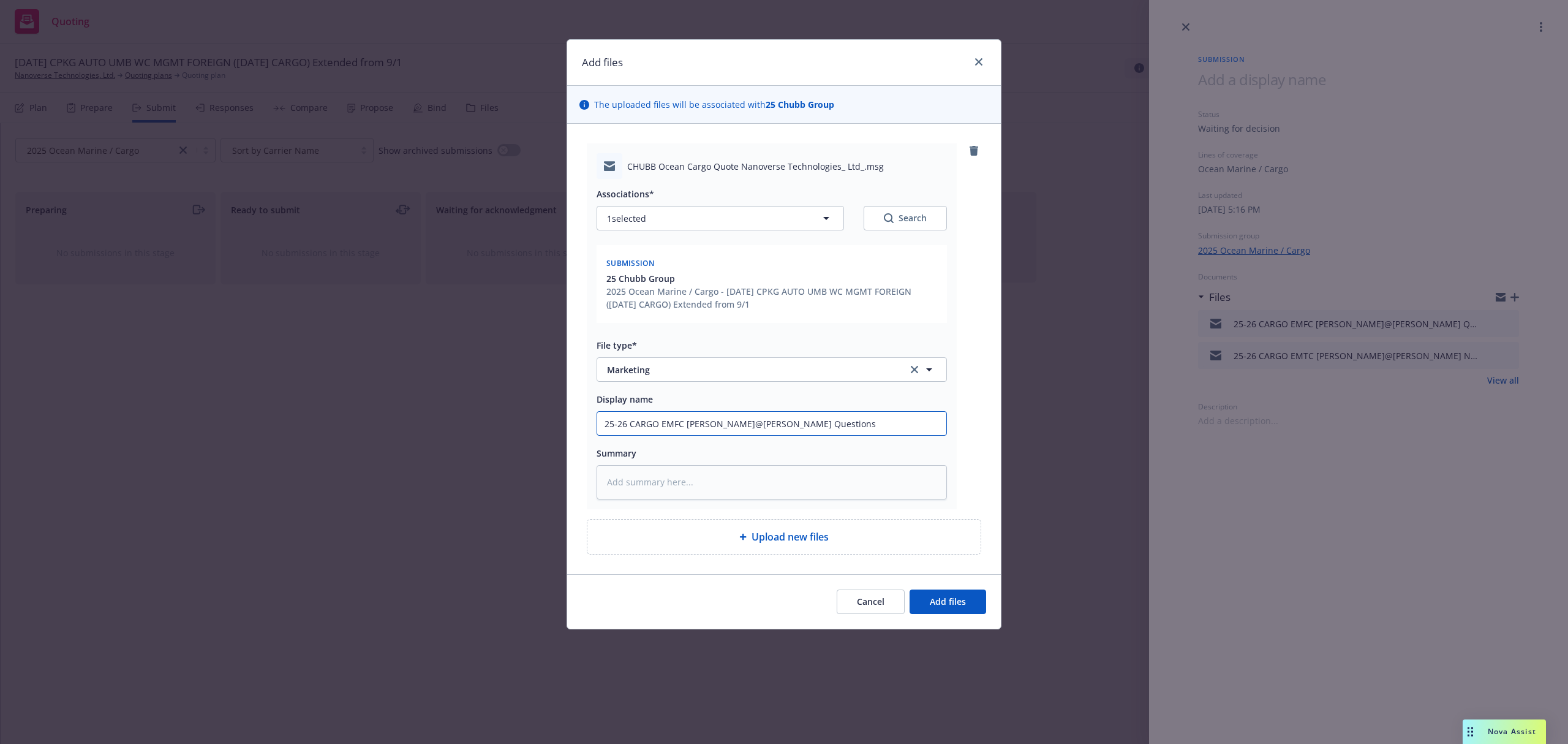
type input "25-26 CARGO EMFC Morgan@Chubb Questions"
paste textarea "Hi Samantha, Allow me to introduce myself- my name is Morgan Freund and I’m an …"
type textarea "x"
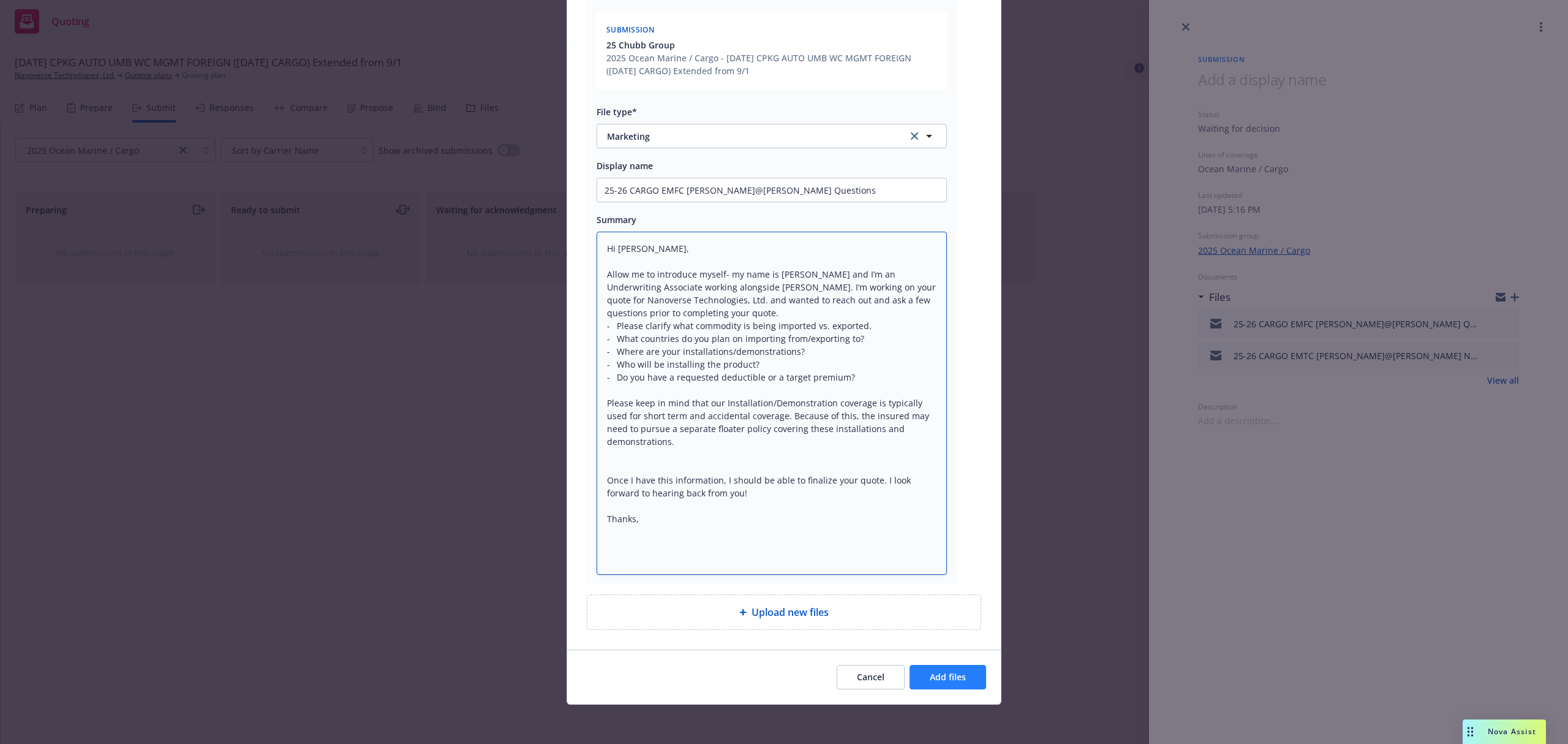
type textarea "Hi Samantha, Allow me to introduce myself- my name is Morgan Freund and I’m an …"
click at [947, 676] on span "Add files" at bounding box center [948, 676] width 36 height 11
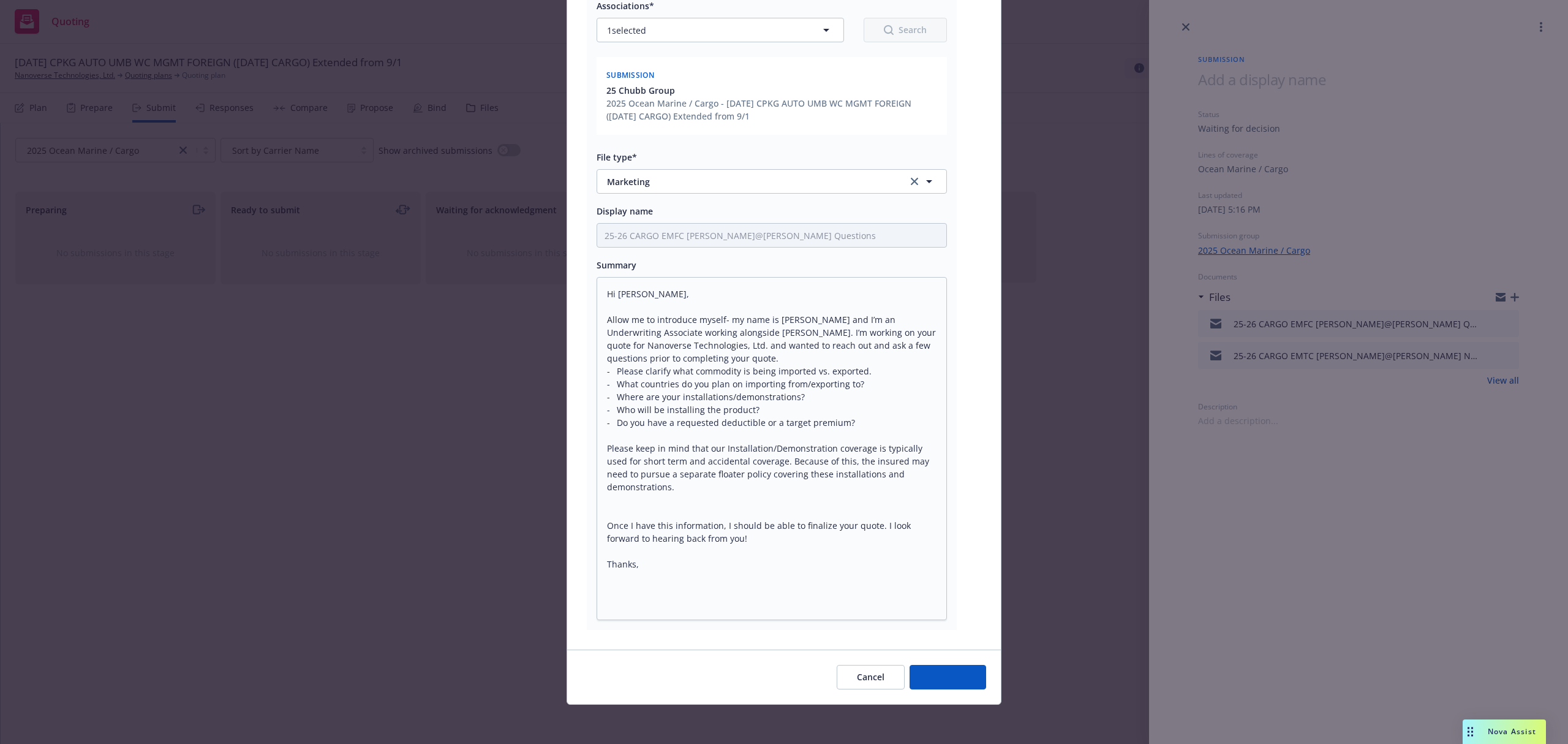
scroll to position [189, 0]
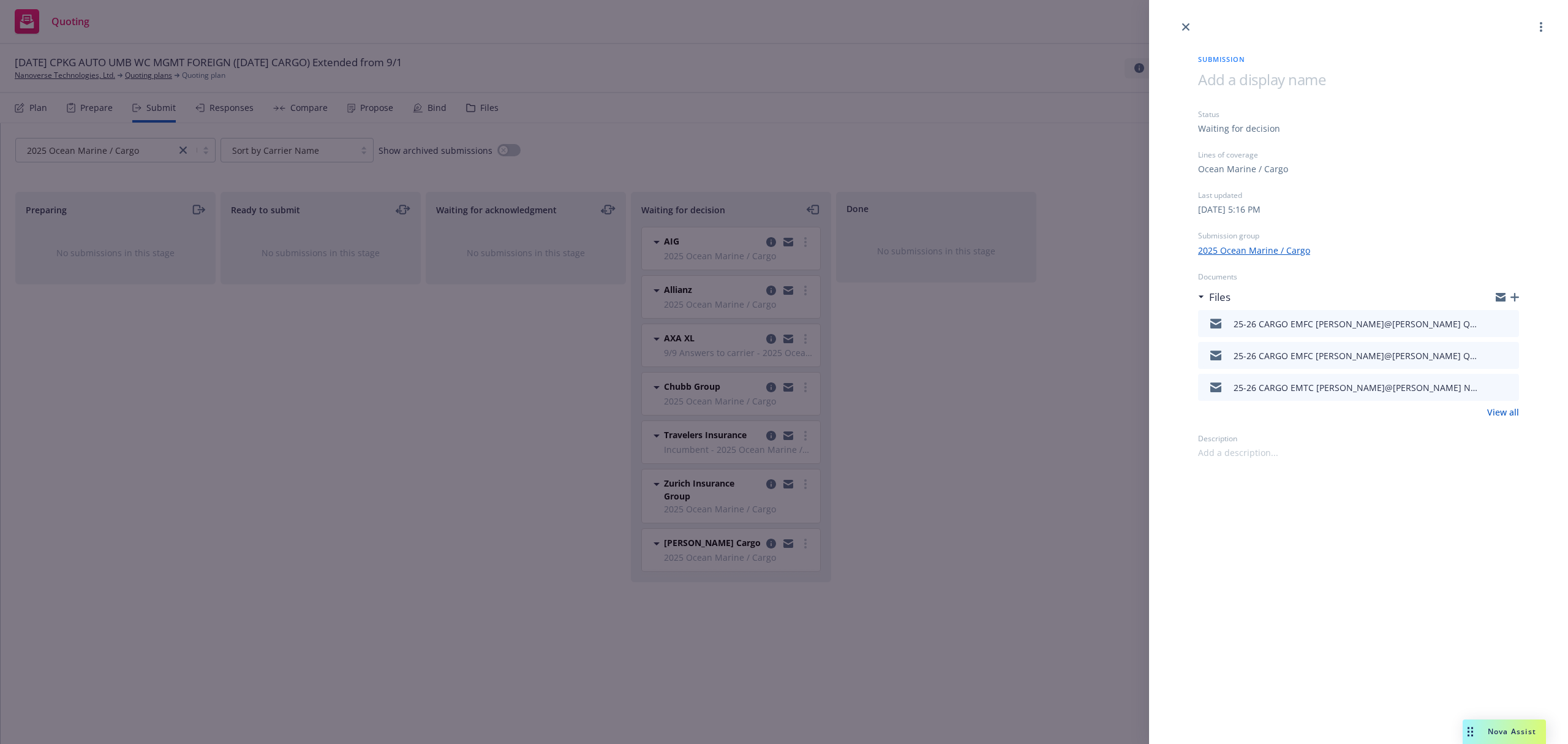
click at [1514, 297] on icon "button" at bounding box center [1515, 297] width 9 height 9
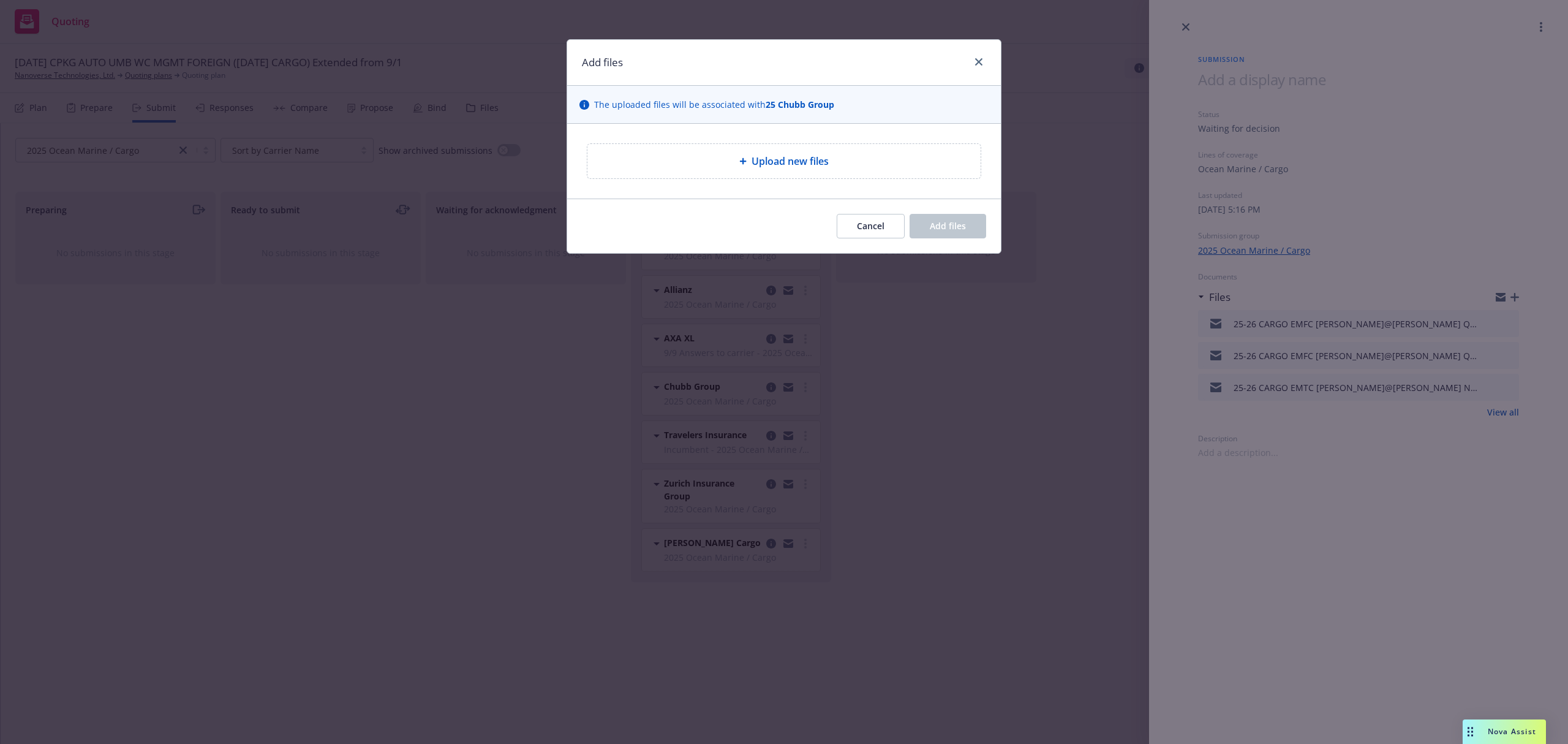
type textarea "x"
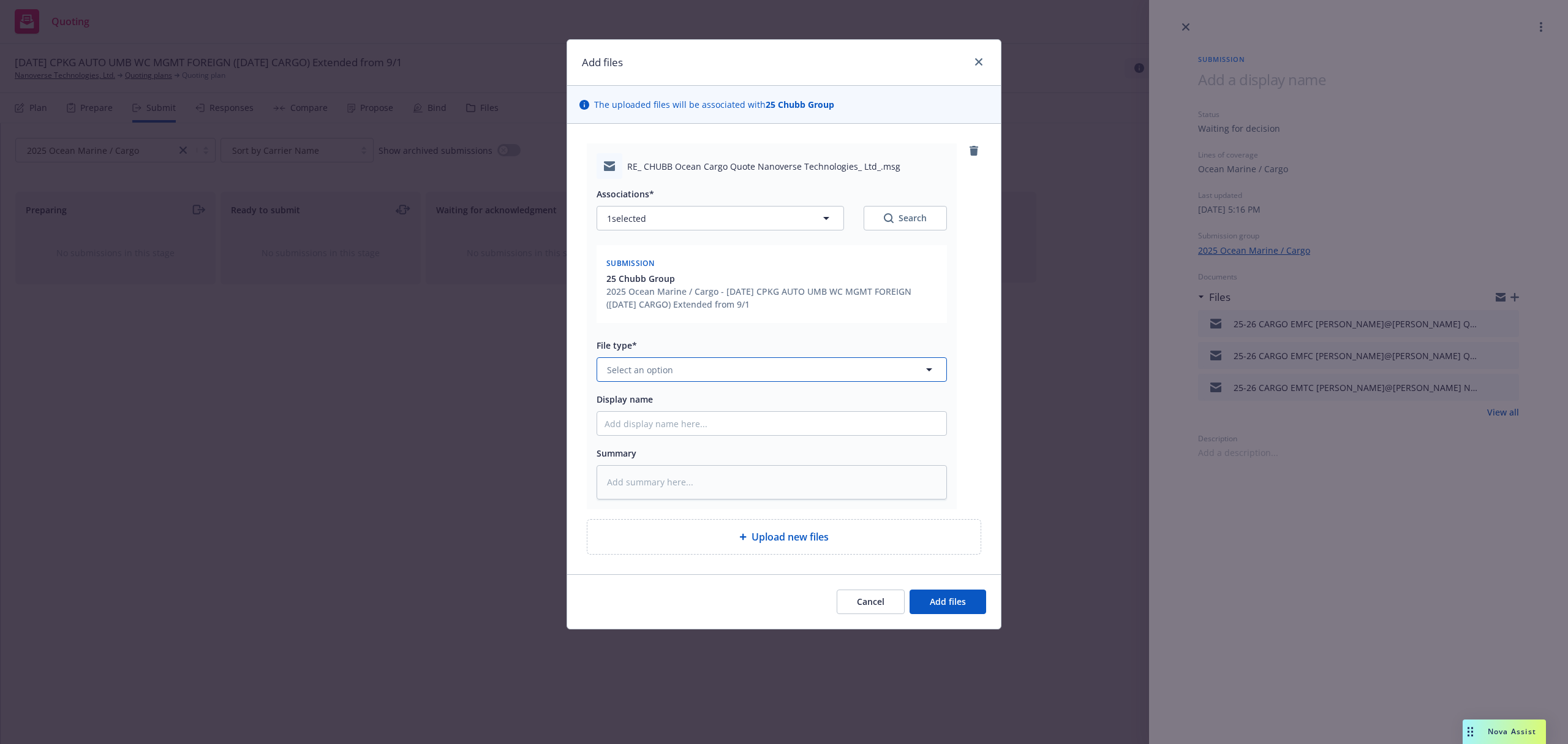
click at [691, 370] on button "Select an option" at bounding box center [771, 369] width 350 height 25
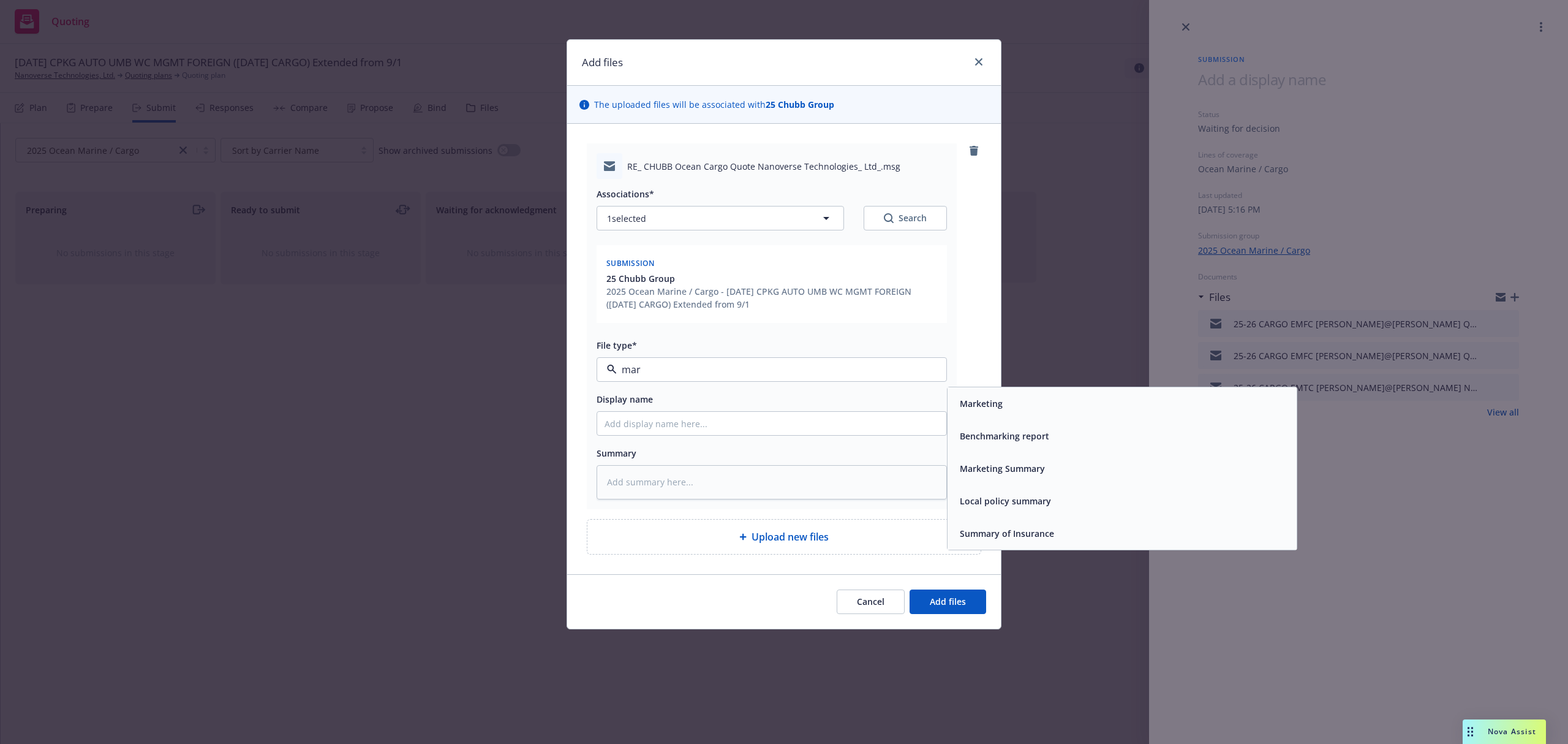
type input "mark"
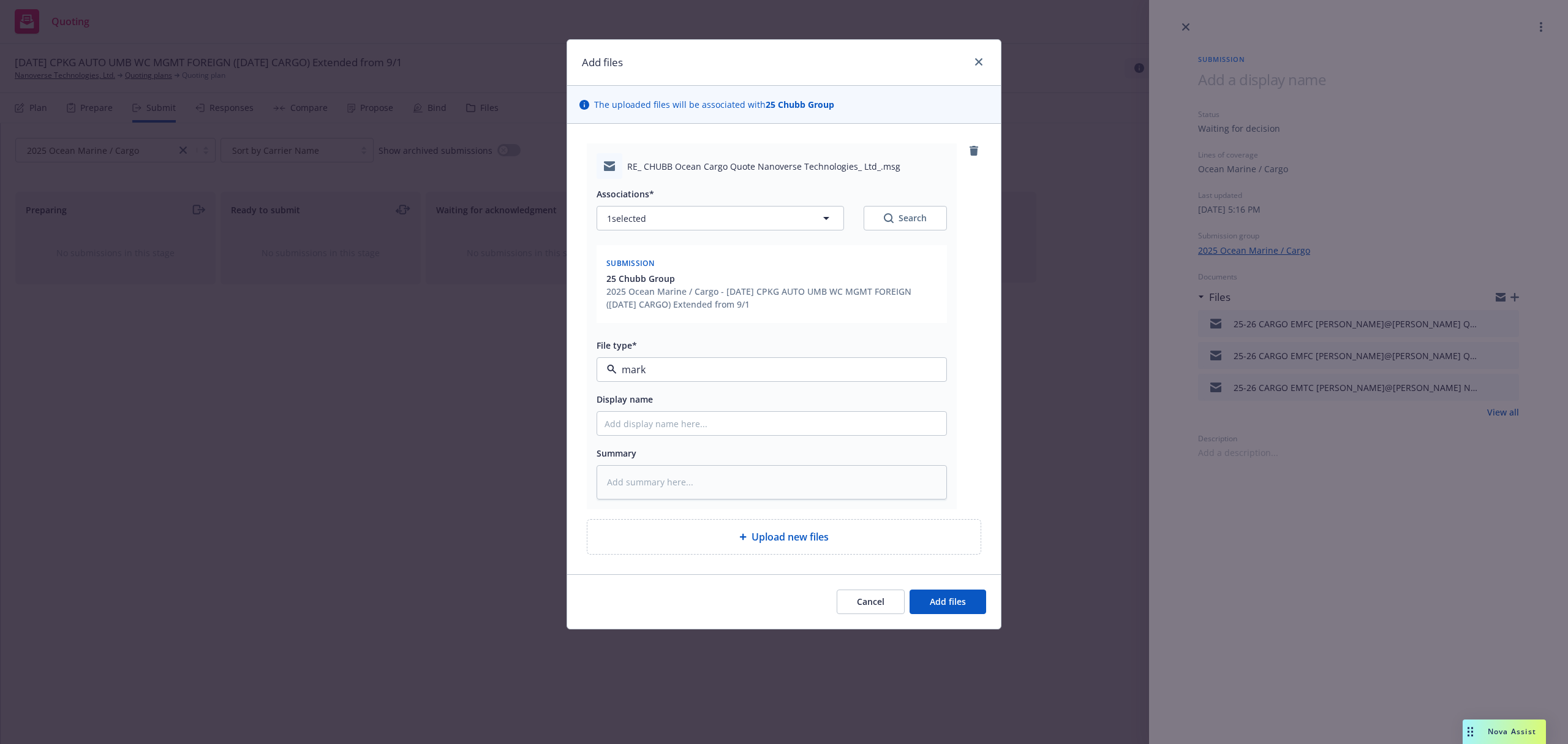
type textarea "x"
type input "2"
type textarea "x"
type input "25"
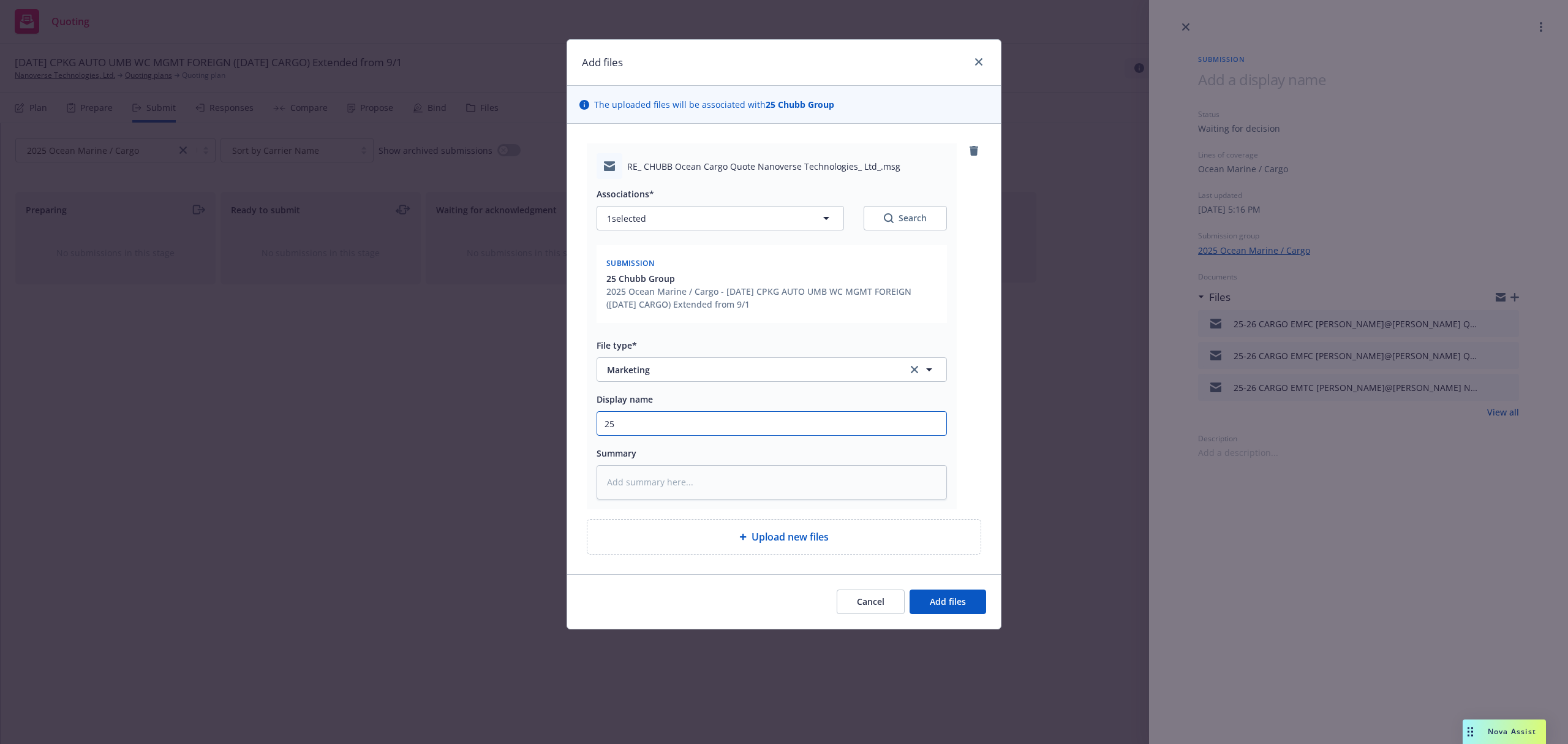
type textarea "x"
type input "25-"
type textarea "x"
type input "25-2"
type textarea "x"
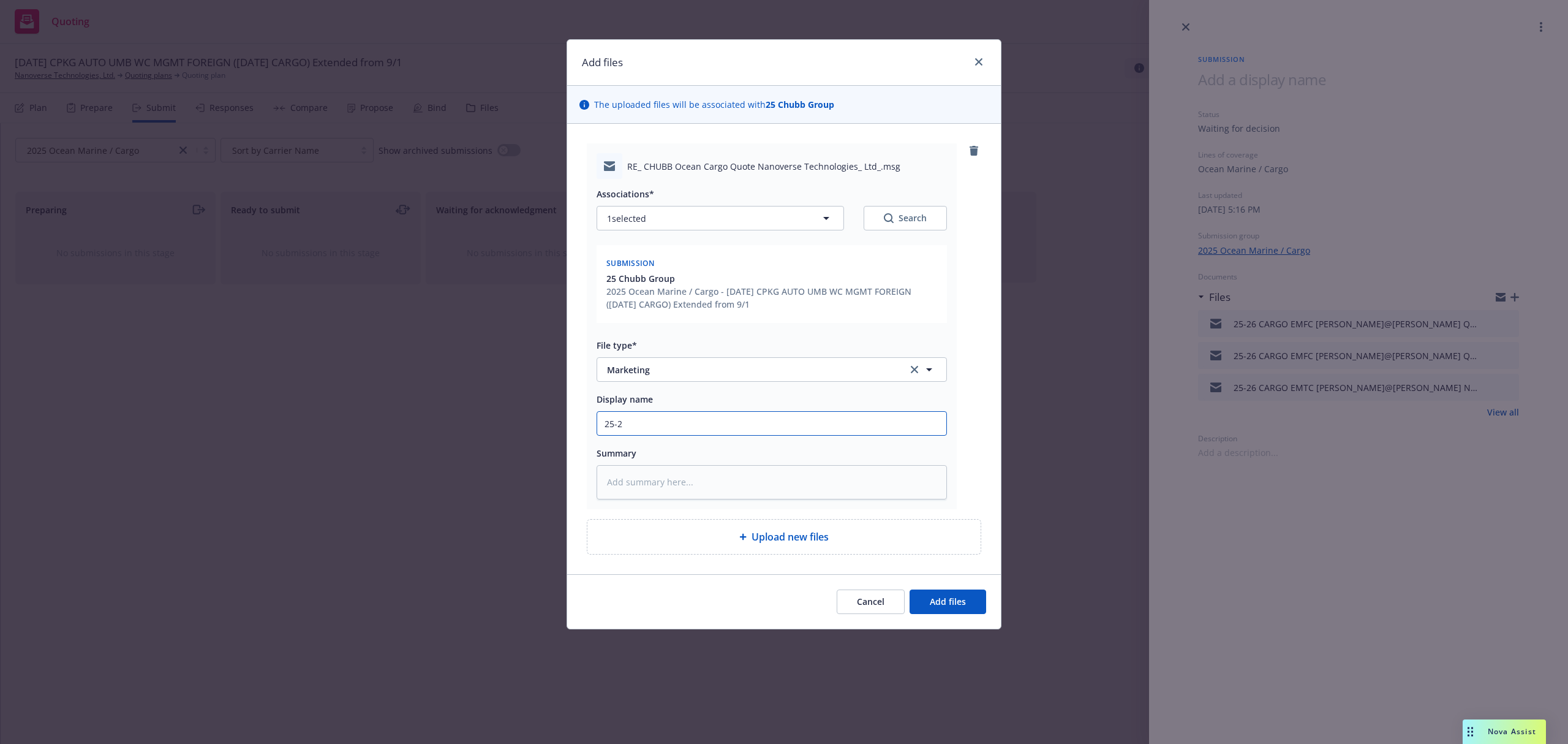
type input "25-26"
type textarea "x"
type input "25-26"
type textarea "x"
type input "25-26 A"
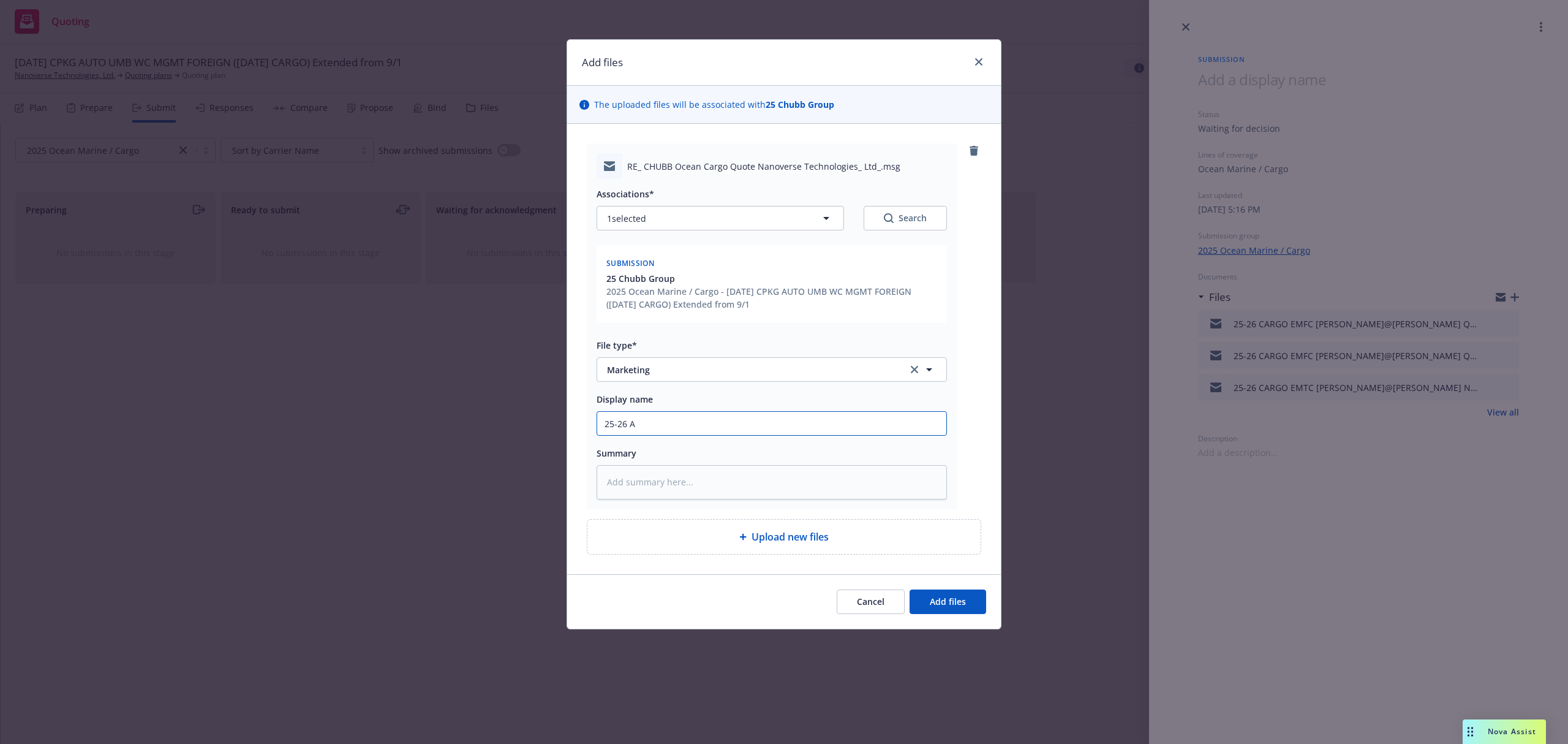
type textarea "x"
type input "25-26"
type textarea "x"
type input "25-26 C"
type textarea "x"
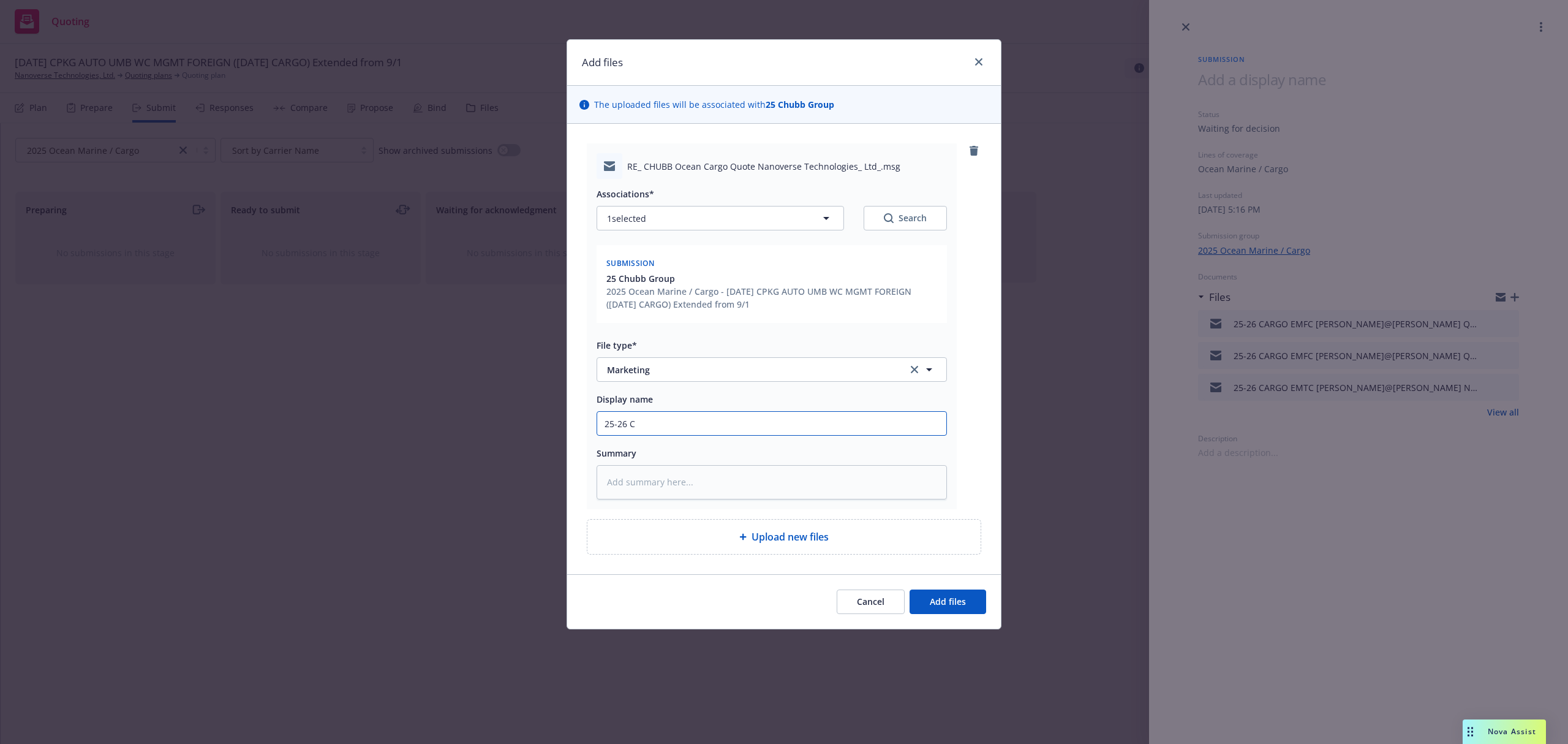
type input "25-26 CA"
type textarea "x"
type input "25-26 CAR"
type textarea "x"
type input "25-26 CARG"
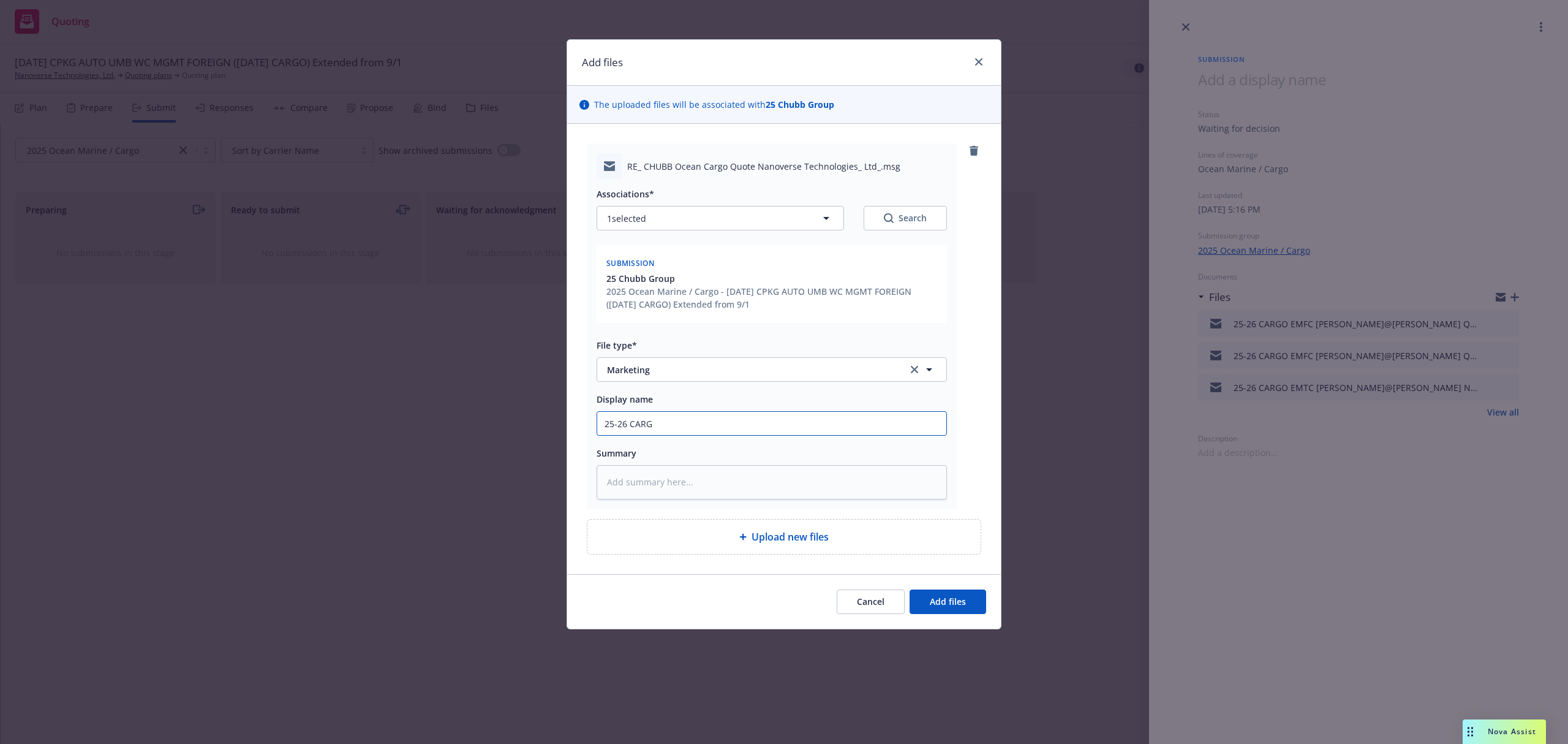
type textarea "x"
type input "25-26 CARGO"
type textarea "x"
type input "25-26 CARGO"
type textarea "x"
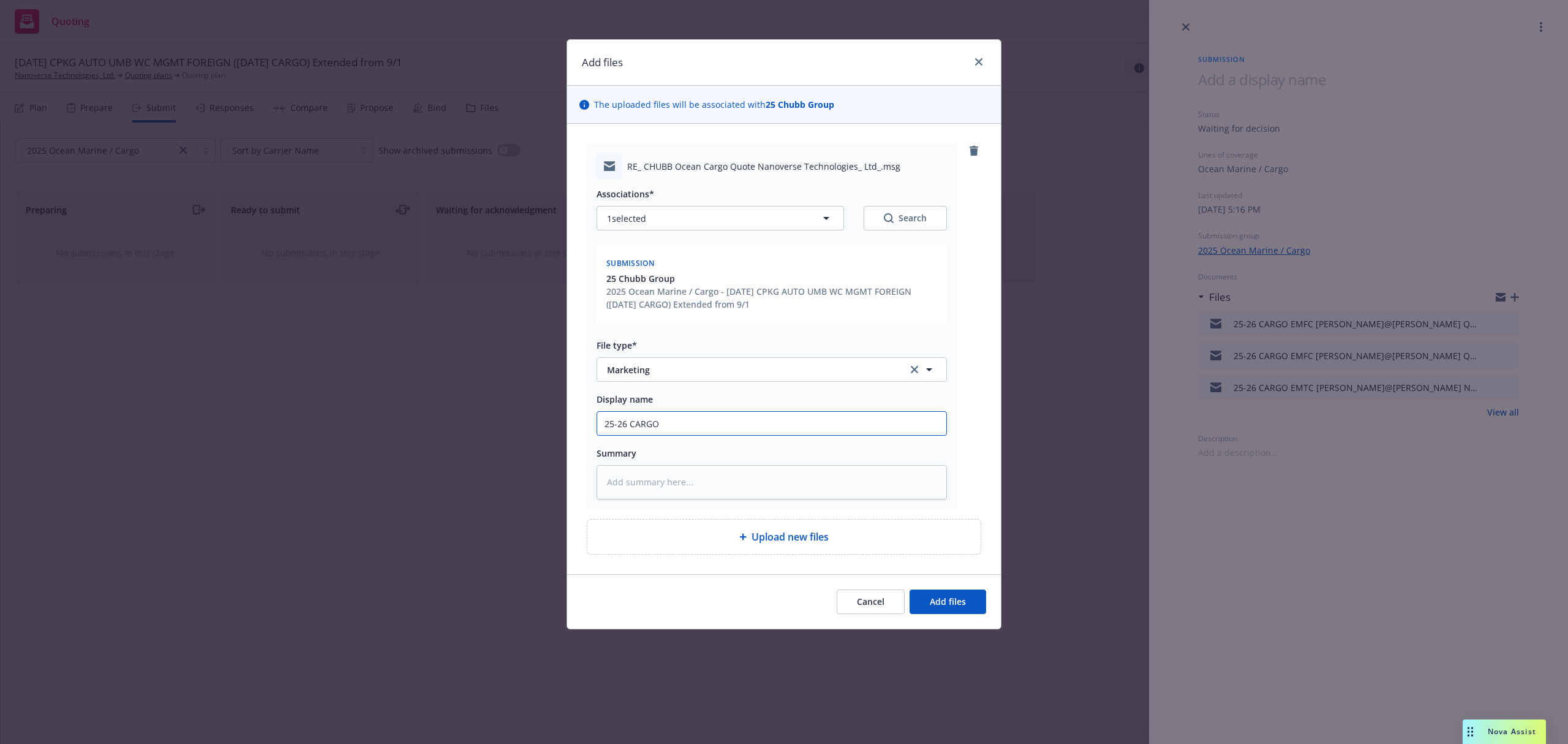
type input "25-26 CARGO E"
type textarea "x"
type input "25-26 CARGO EM"
type textarea "x"
type input "25-26 CARGO EMT"
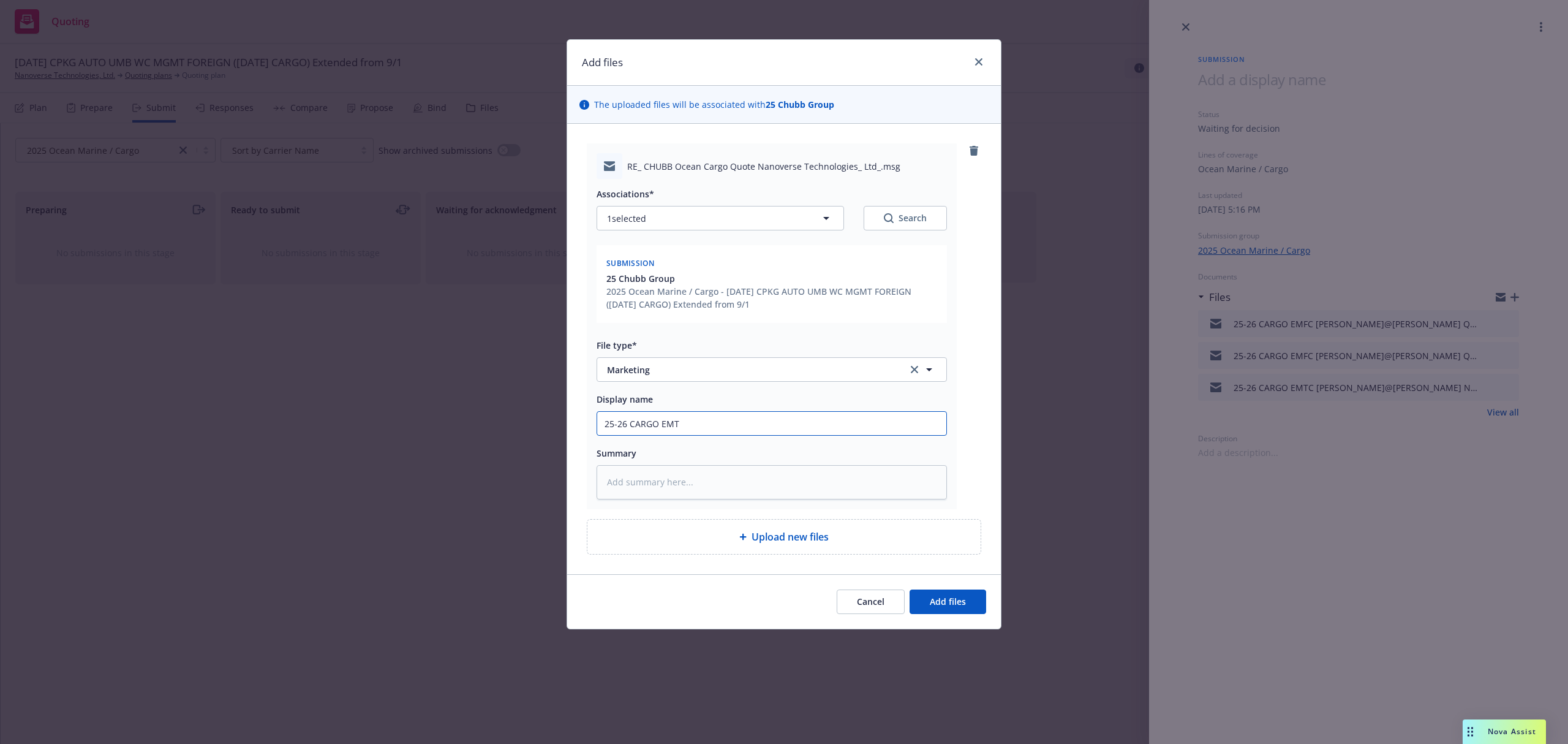
type textarea "x"
type input "25-26 CARGO EMTC"
type textarea "x"
type input "25-26 CARGO EMTC"
type textarea "x"
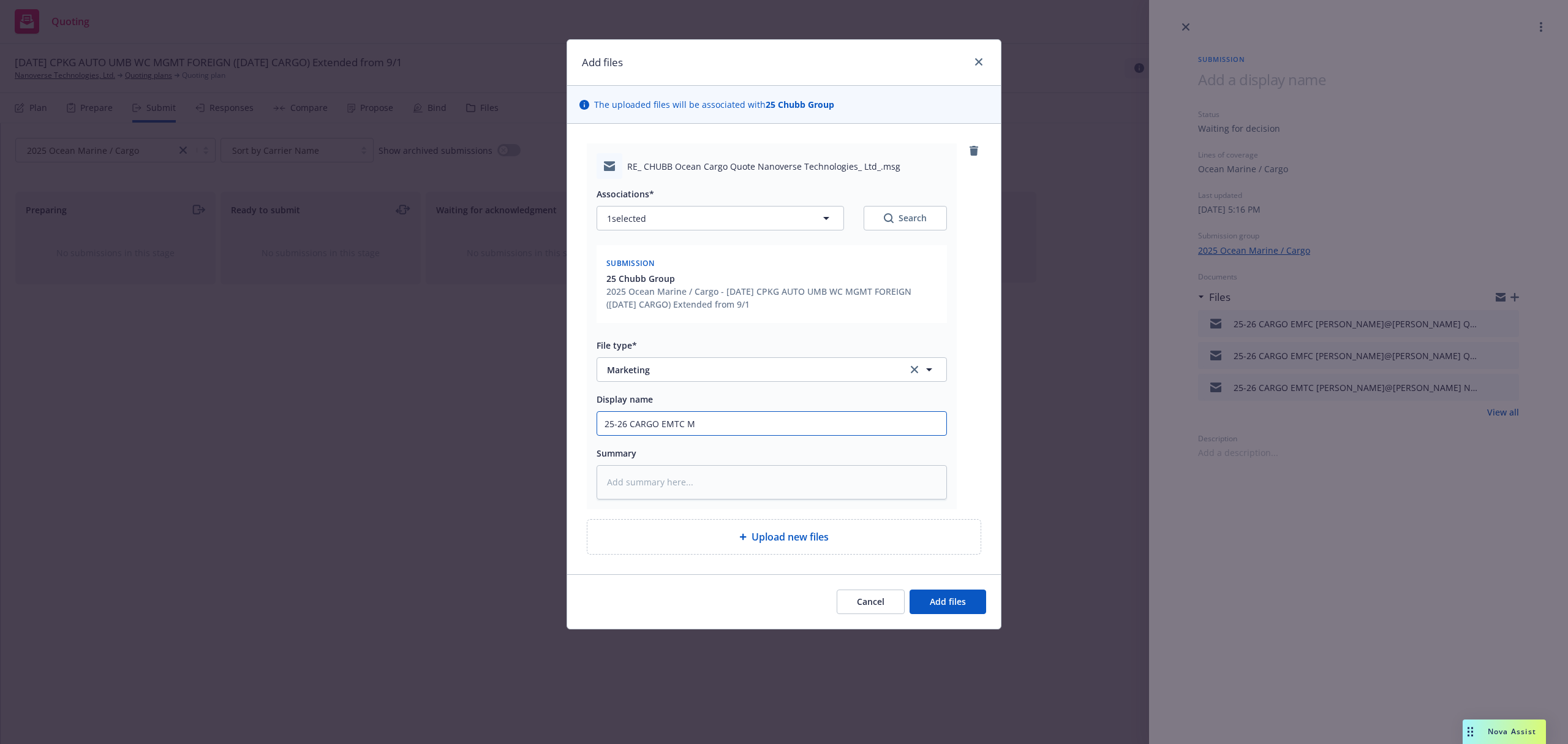
type input "25-26 CARGO EMTC MO"
type textarea "x"
type input "25-26 CARGO EMTC MOr"
type textarea "x"
type input "25-26 CARGO EMTC MO"
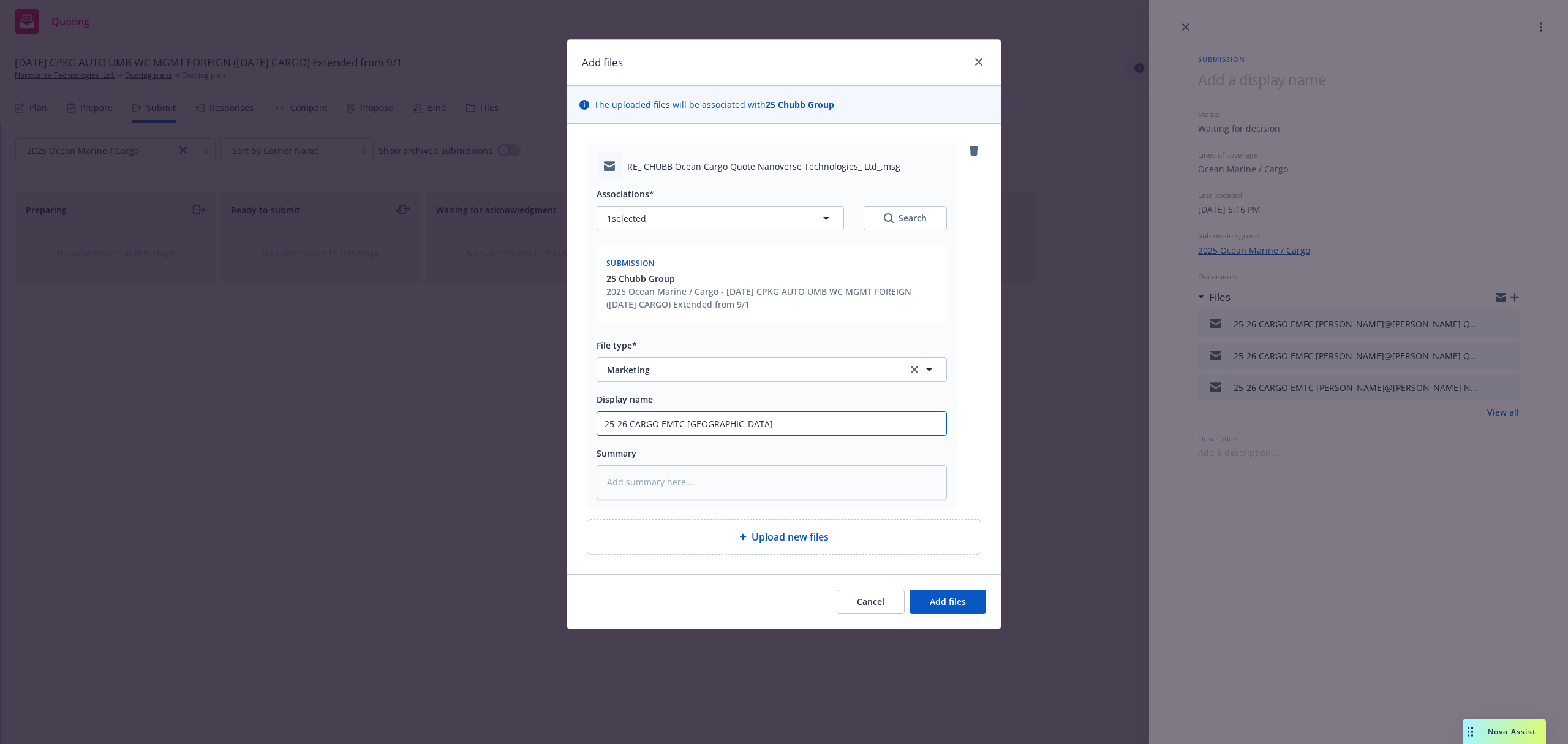
type textarea "x"
type input "25-26 CARGO EMTC M"
type textarea "x"
type input "25-26 CARGO EMTC Mo"
type textarea "x"
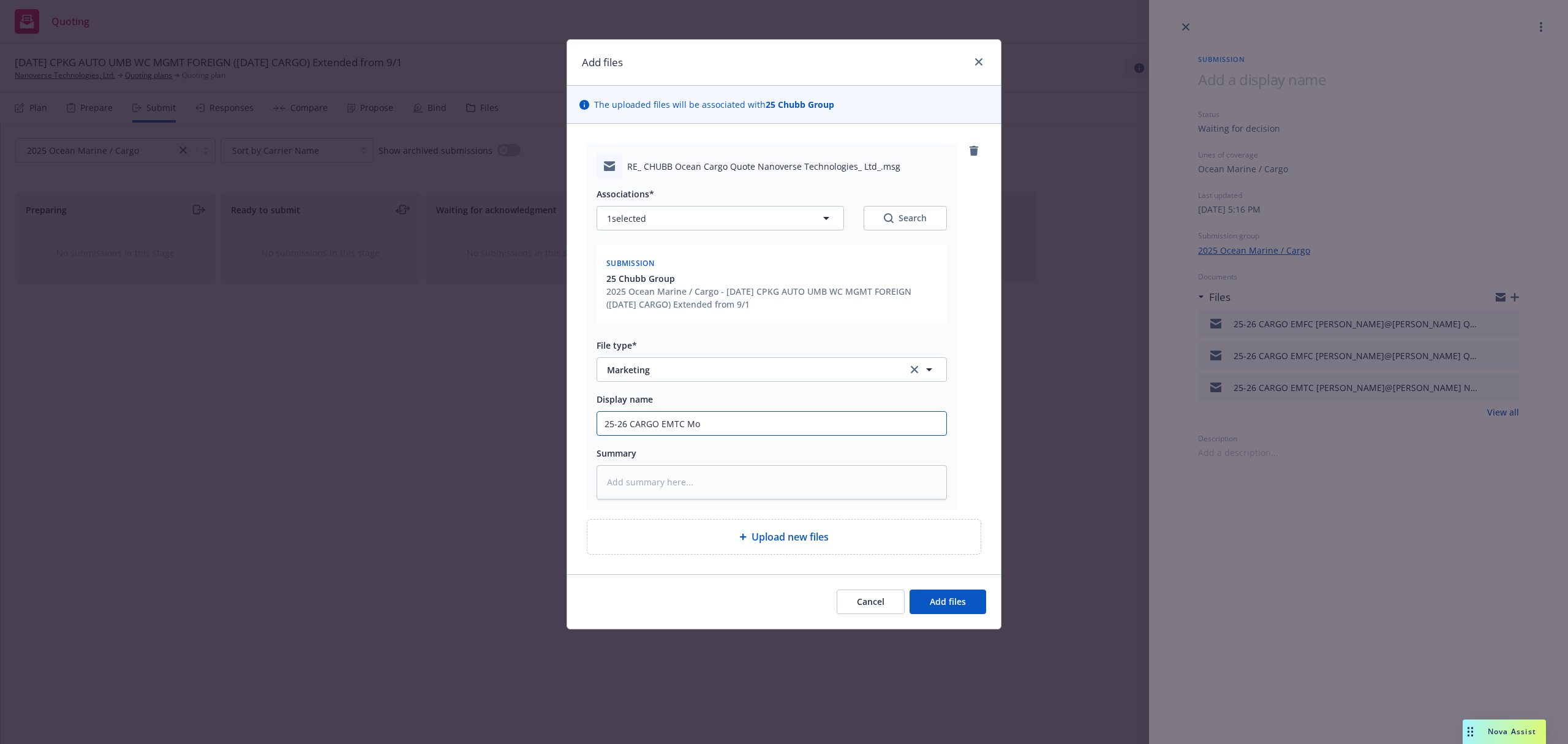
type input "25-26 CARGO EMTC Mor"
type textarea "x"
type input "25-26 CARGO EMTC Morg"
type textarea "x"
type input "25-26 CARGO EMTC Morga"
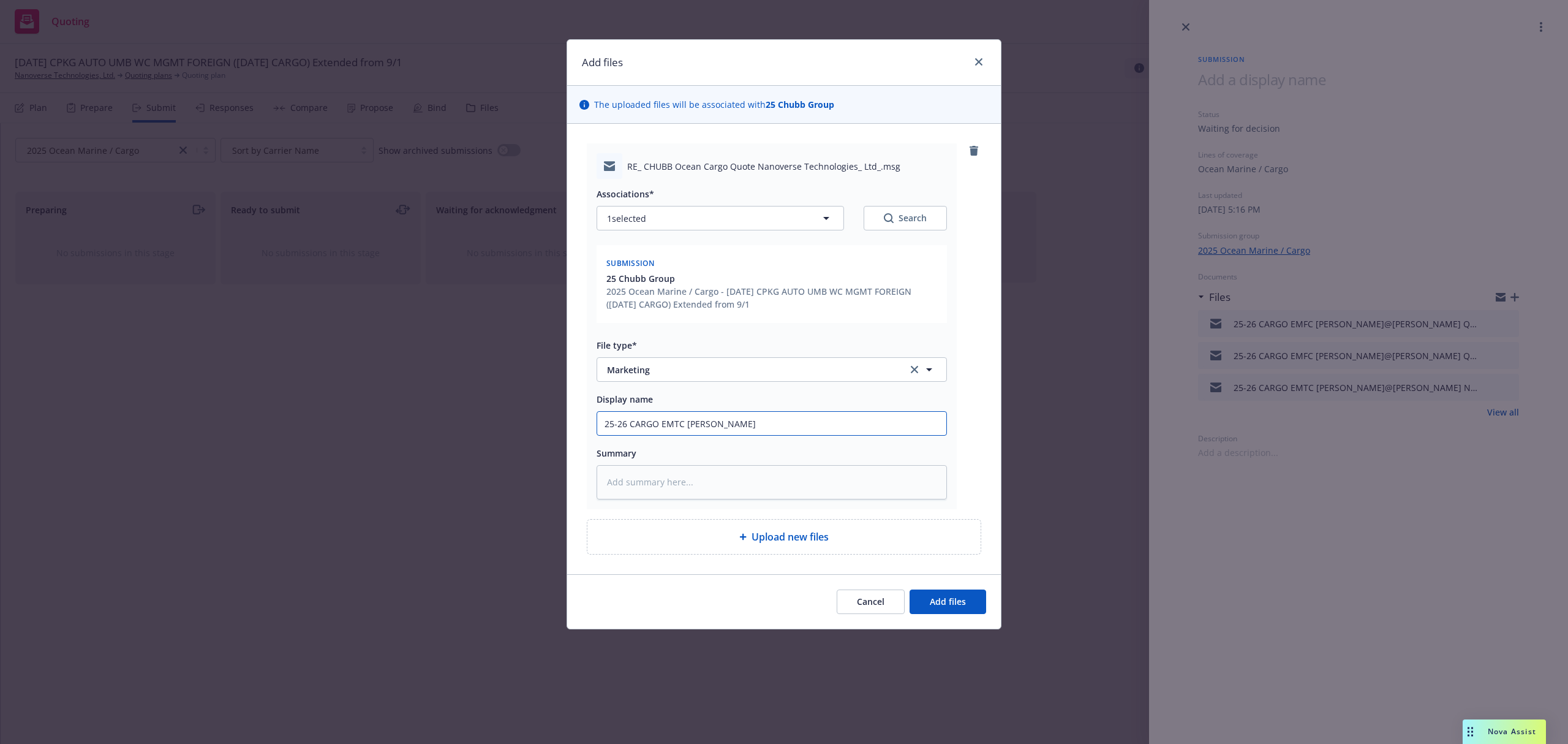
type textarea "x"
type input "25-26 CARGO EMTC Morgan"
type textarea "x"
type input "25-26 CARGO EMTC Morgan@"
type textarea "x"
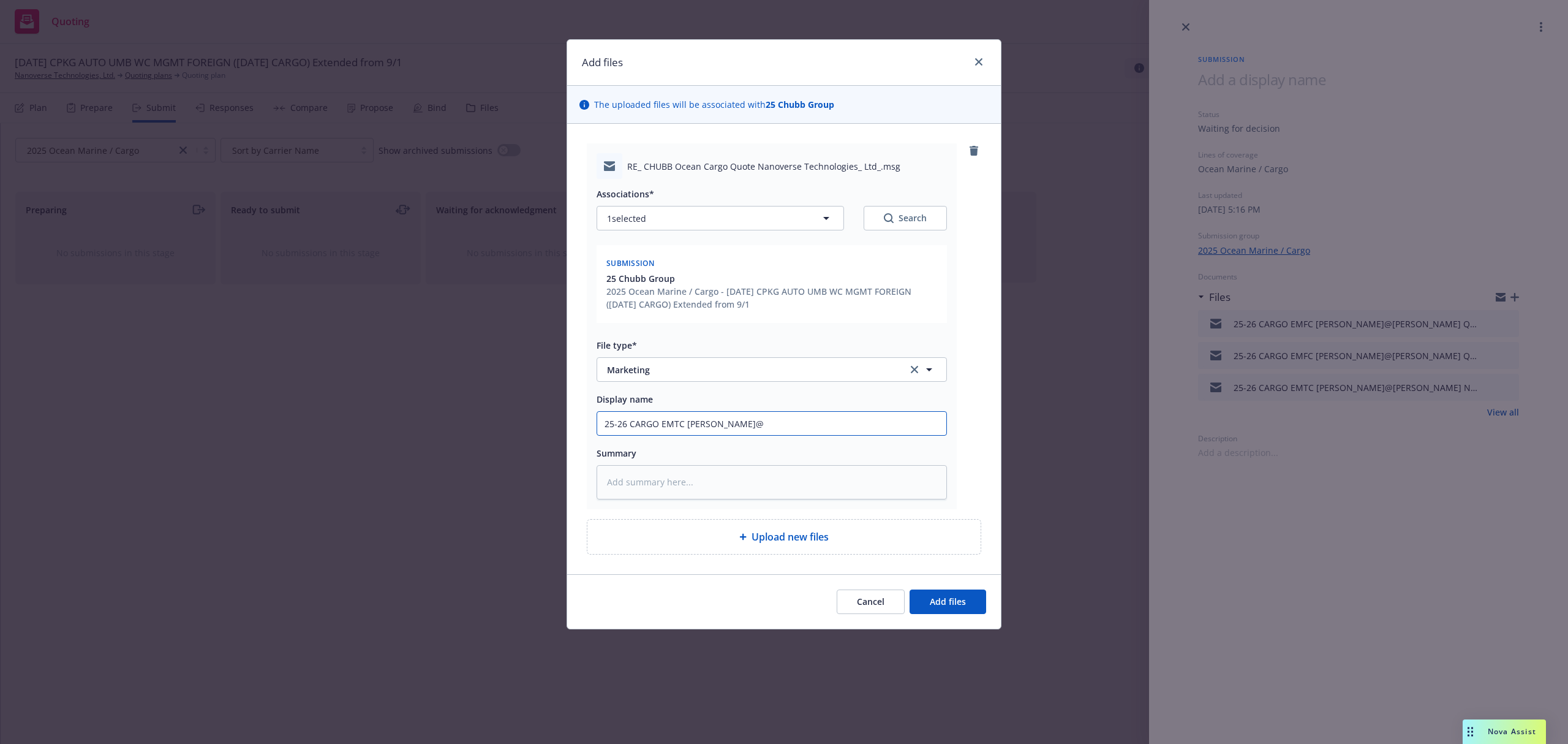
type input "25-26 CARGO EMTC Morgan@C"
type textarea "x"
type input "25-26 CARGO EMTC Morgan@Ch"
type textarea "x"
type input "25-26 CARGO EMTC Morgan@Chy"
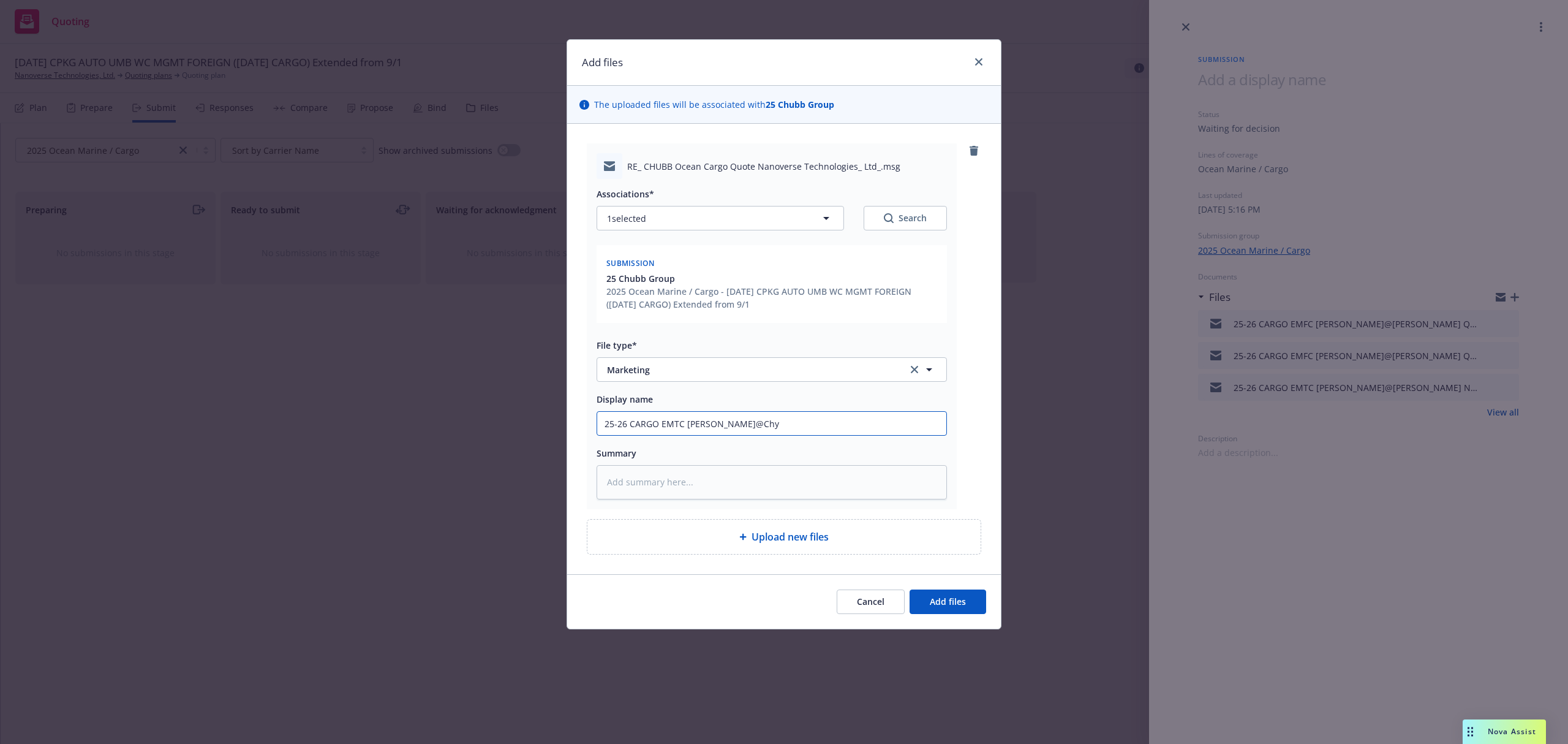
type textarea "x"
type input "25-26 CARGO EMTC Morgan@Chyb"
type textarea "x"
type input "25-26 CARGO EMTC Morgan@Chybb"
type textarea "x"
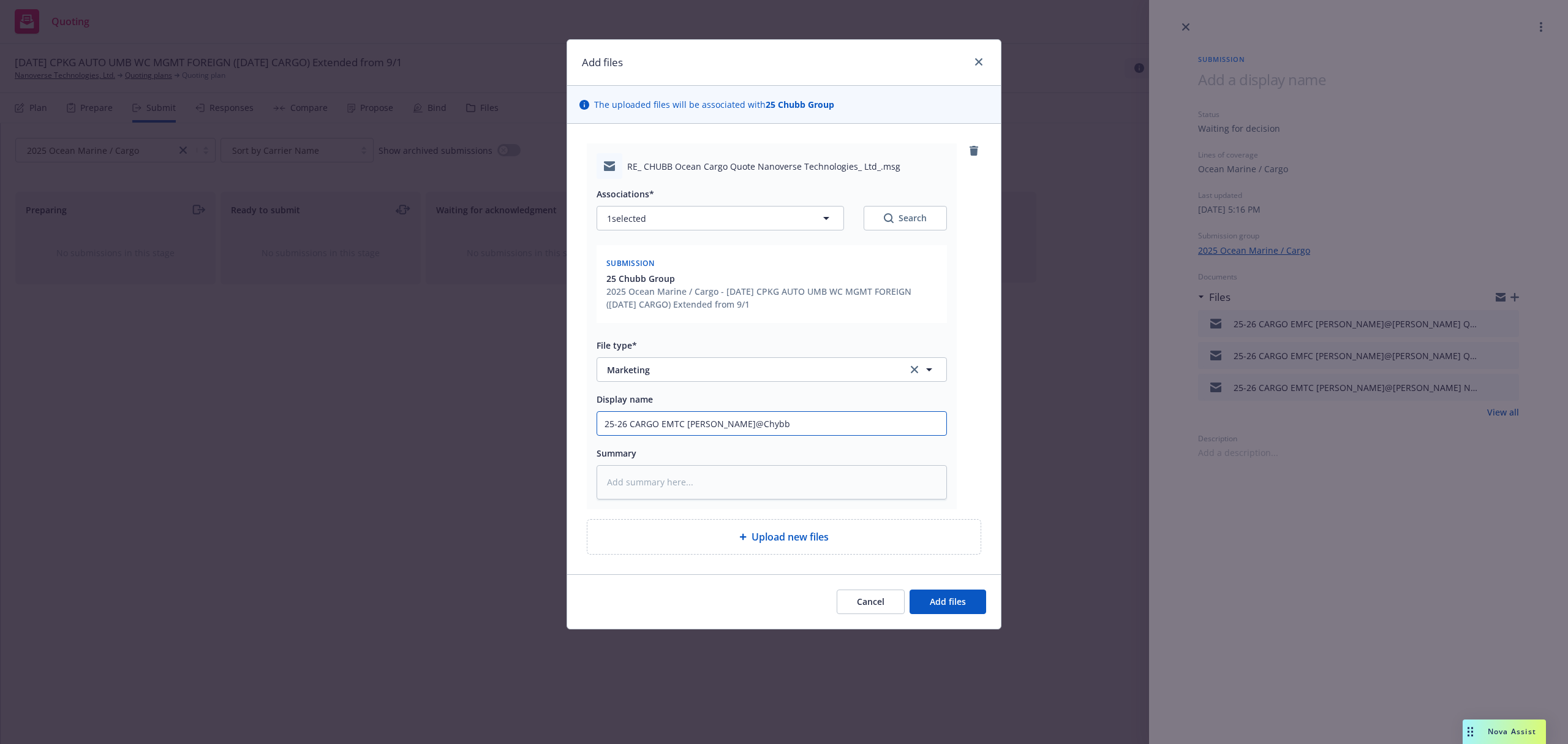
type input "25-26 CARGO EMTC Morgan@Chybb"
type textarea "x"
type input "25-26 CARGO EMTC Morgan@Chybb"
type textarea "x"
type input "25-26 CARGO EMTC Morgan@Chyb"
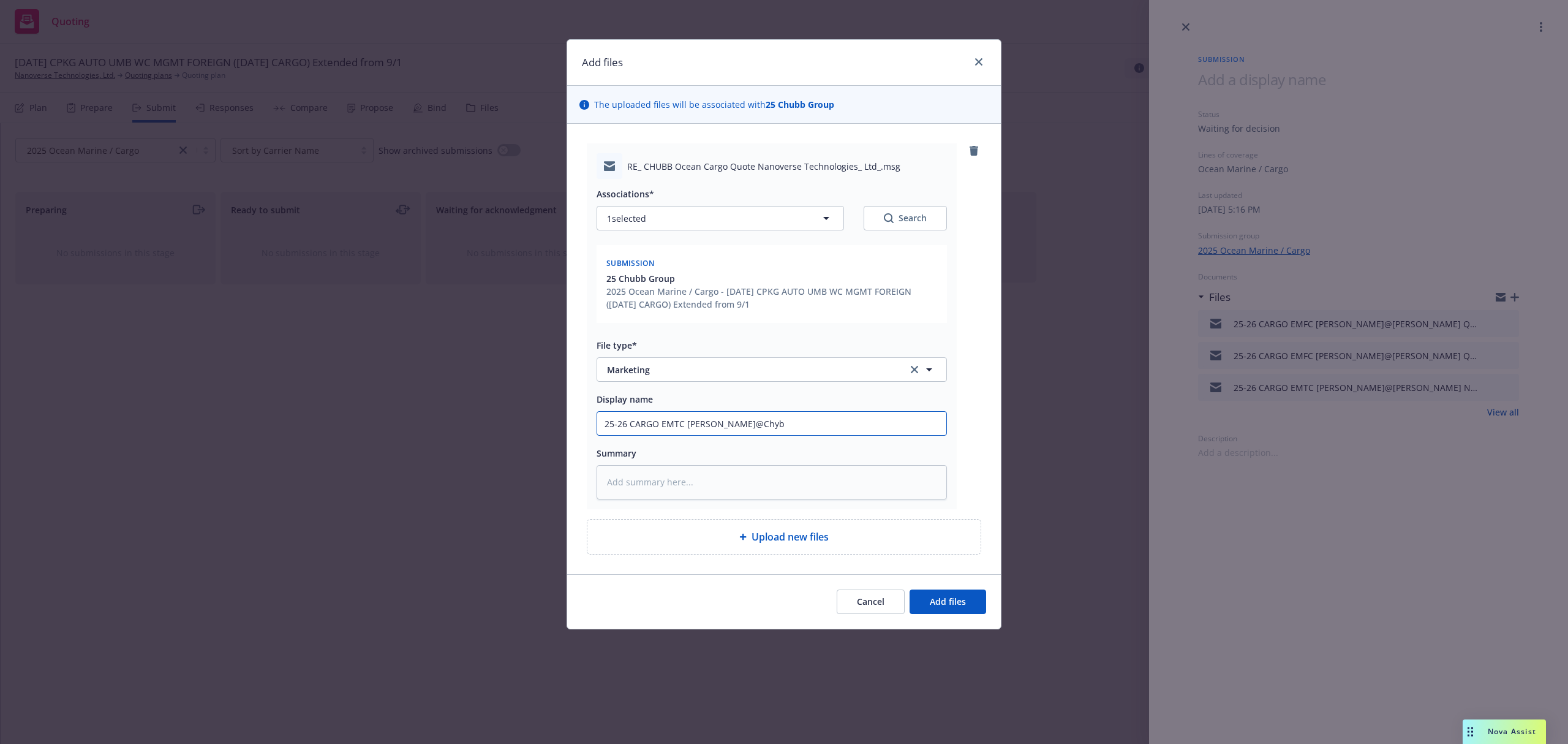
type textarea "x"
type input "25-26 CARGO EMTC Morgan@Chy"
type textarea "x"
type input "25-26 CARGO EMTC Morgan@Ch"
type textarea "x"
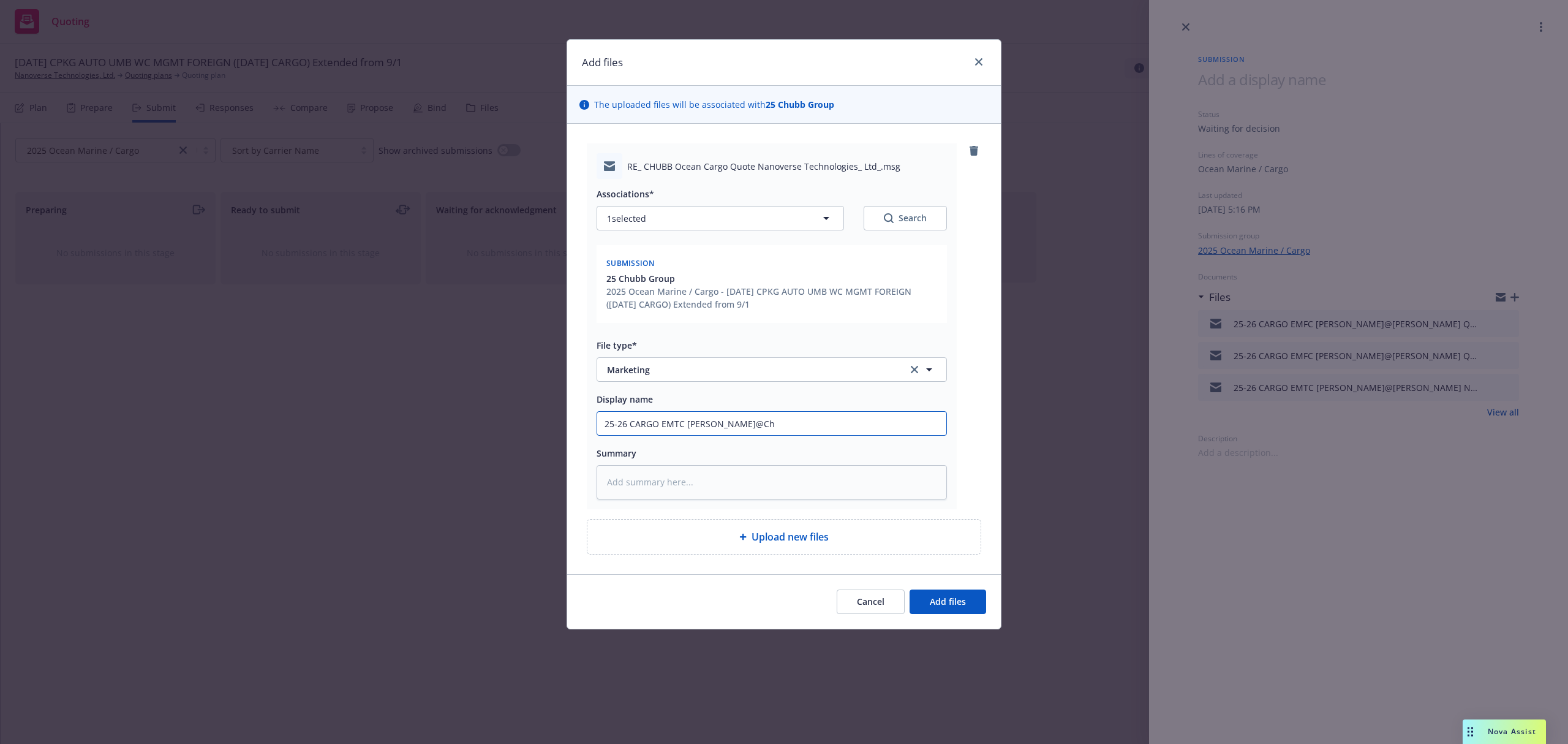
type input "25-26 CARGO EMTC Morgan@Chu"
type textarea "x"
type input "25-26 CARGO EMTC Morgan@Chub"
type textarea "x"
type input "25-26 CARGO EMTC Morgan@Chubb"
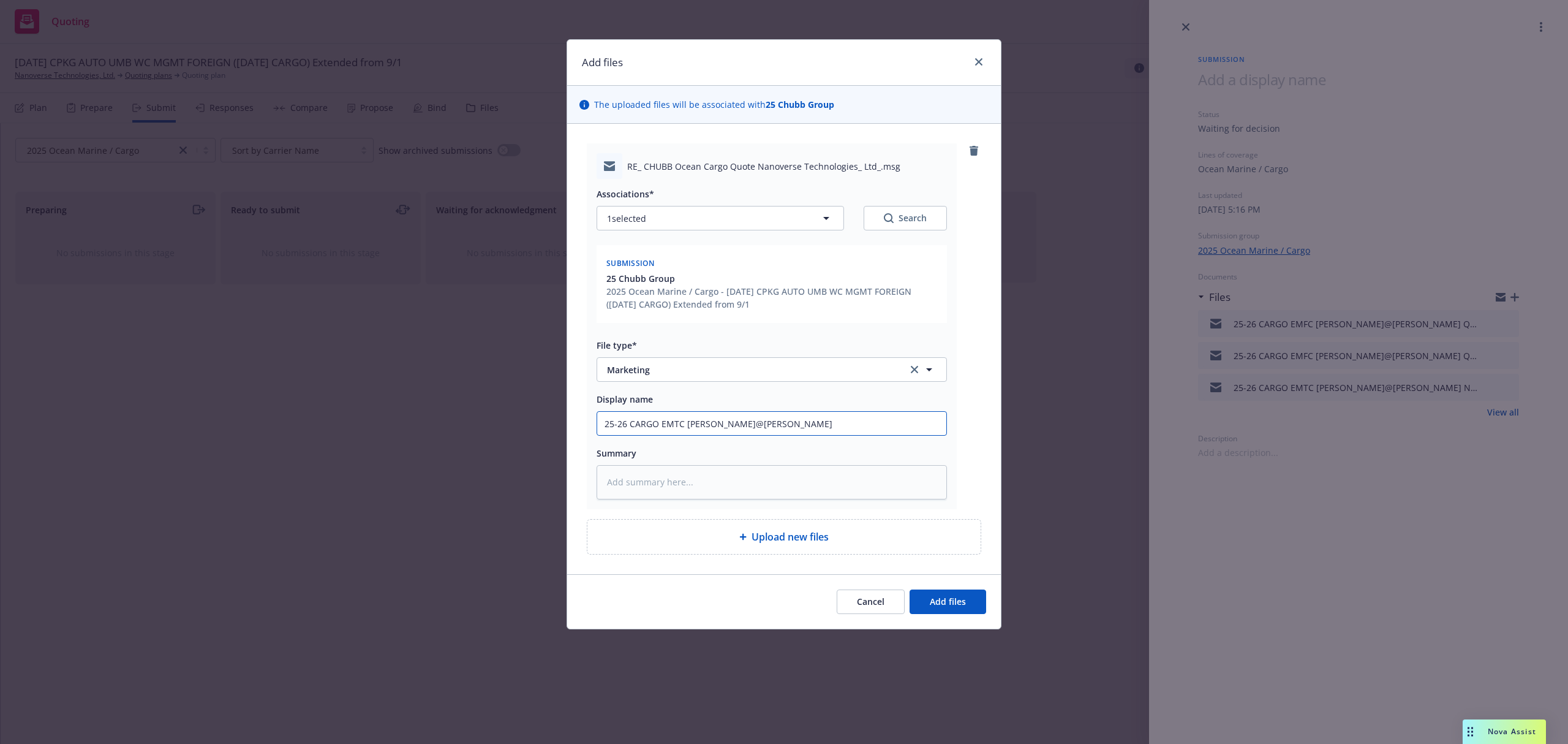
type textarea "x"
type input "25-26 CARGO EMTC Morgan@Chubb"
type textarea "x"
type input "25-26 CARGO EMTC Morgan@Chubb A"
type textarea "x"
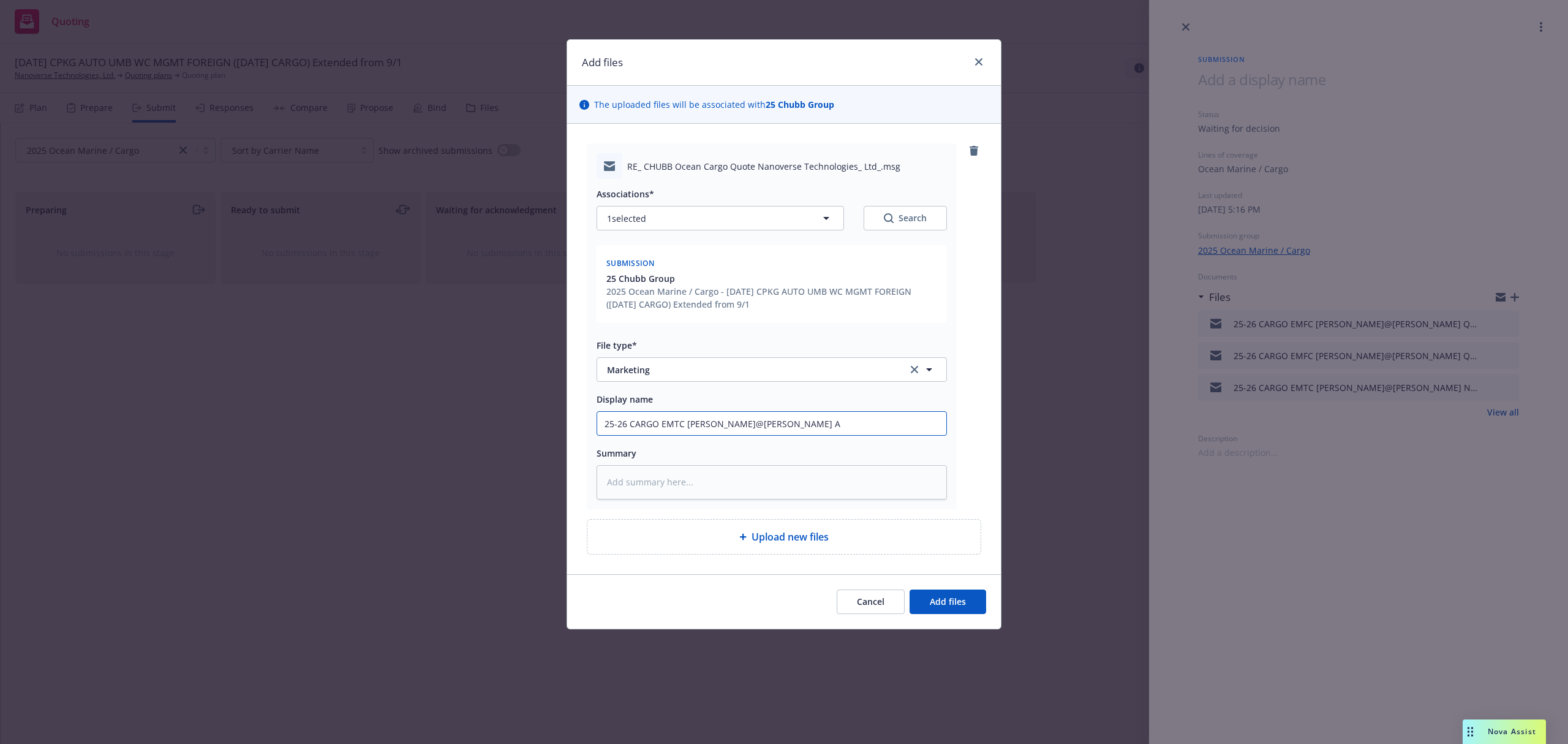
type input "25-26 CARGO EMTC Morgan@Chubb An"
type textarea "x"
paste textarea "Hi Morgan, - Please clarify what commodity is being imported vs. exported. Clie…"
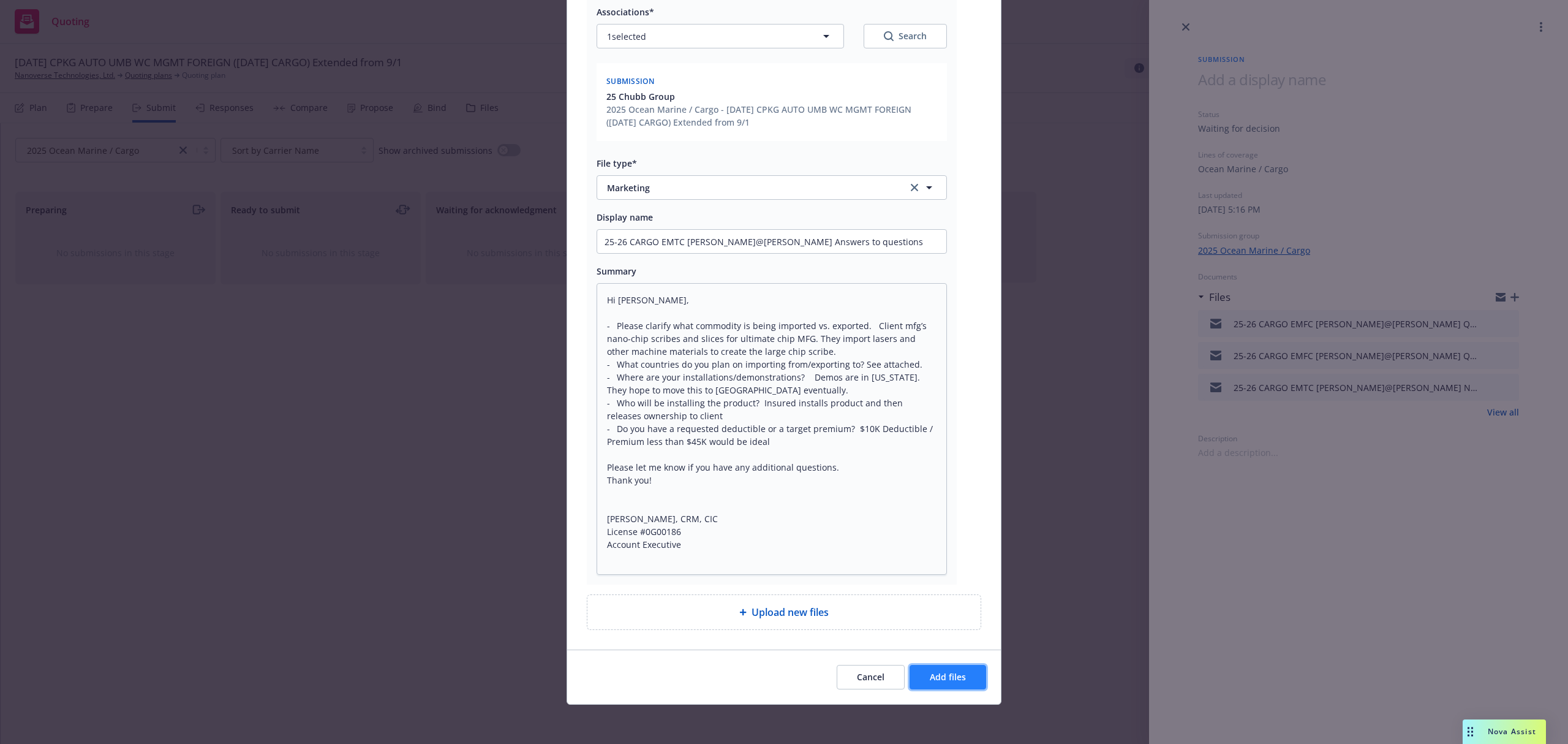
click at [948, 680] on span "Add files" at bounding box center [948, 676] width 36 height 11
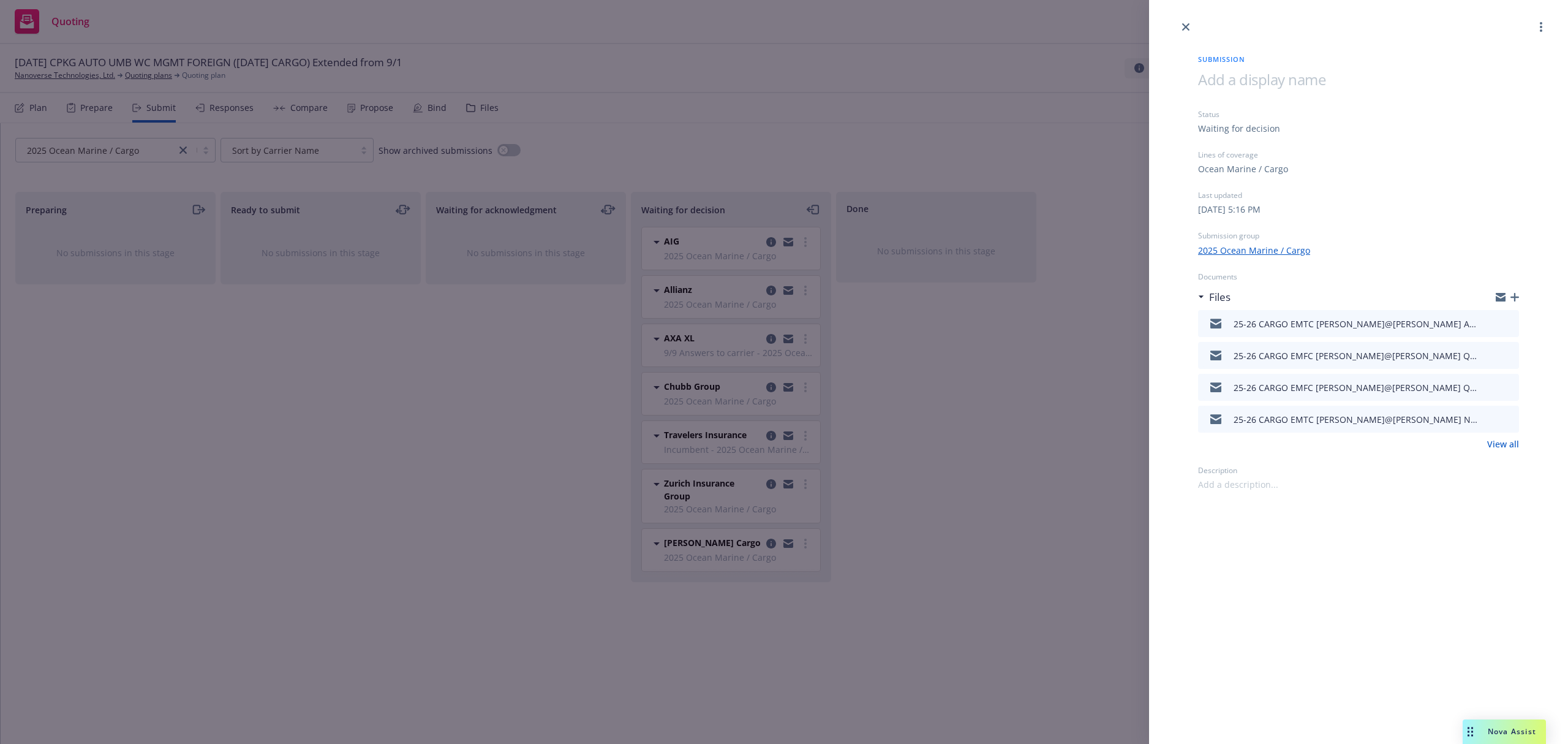
click at [134, 74] on div "Submission Status Waiting for decision Lines of coverage Ocean Marine / Cargo L…" at bounding box center [784, 372] width 1568 height 744
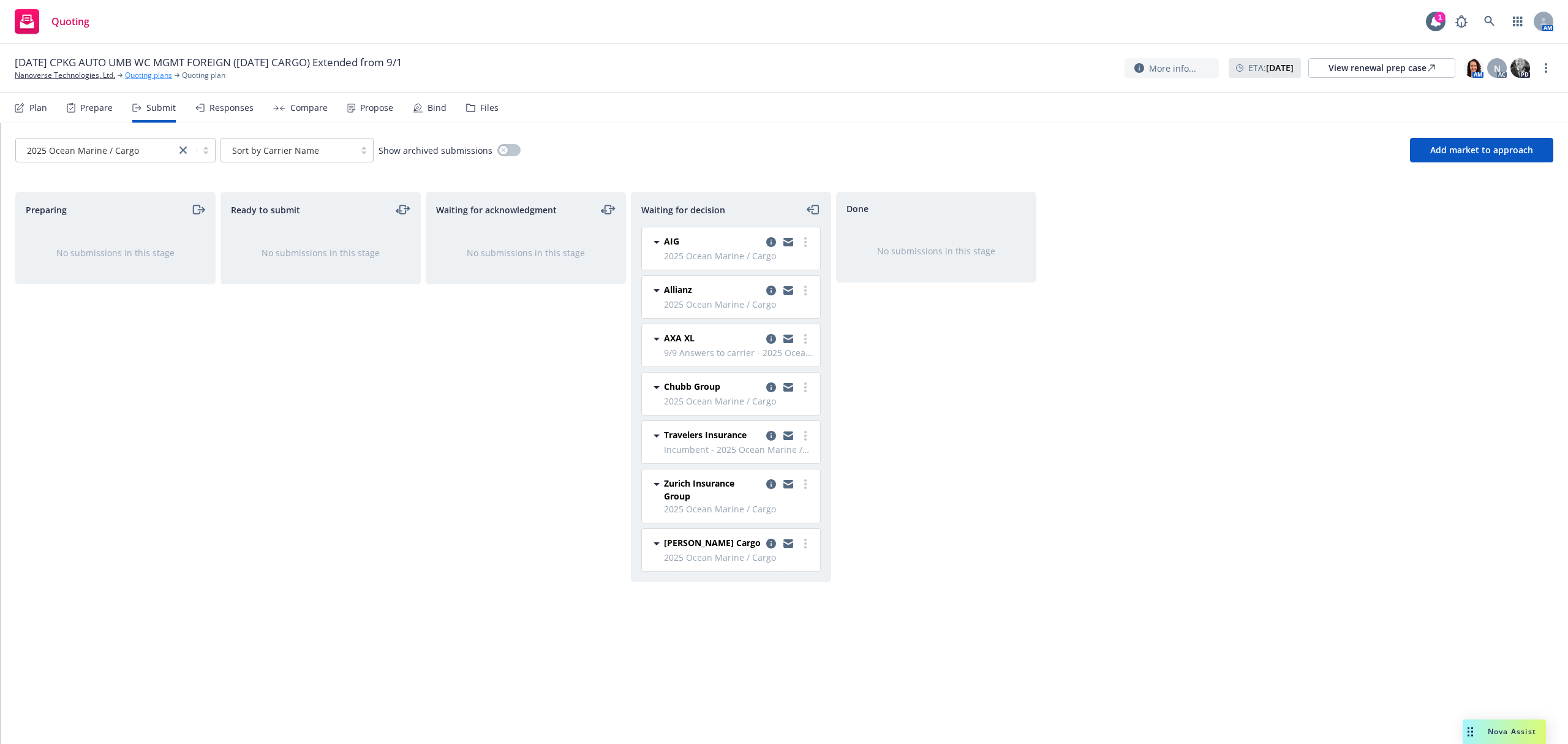
click at [134, 74] on link "Quoting plans" at bounding box center [148, 75] width 47 height 11
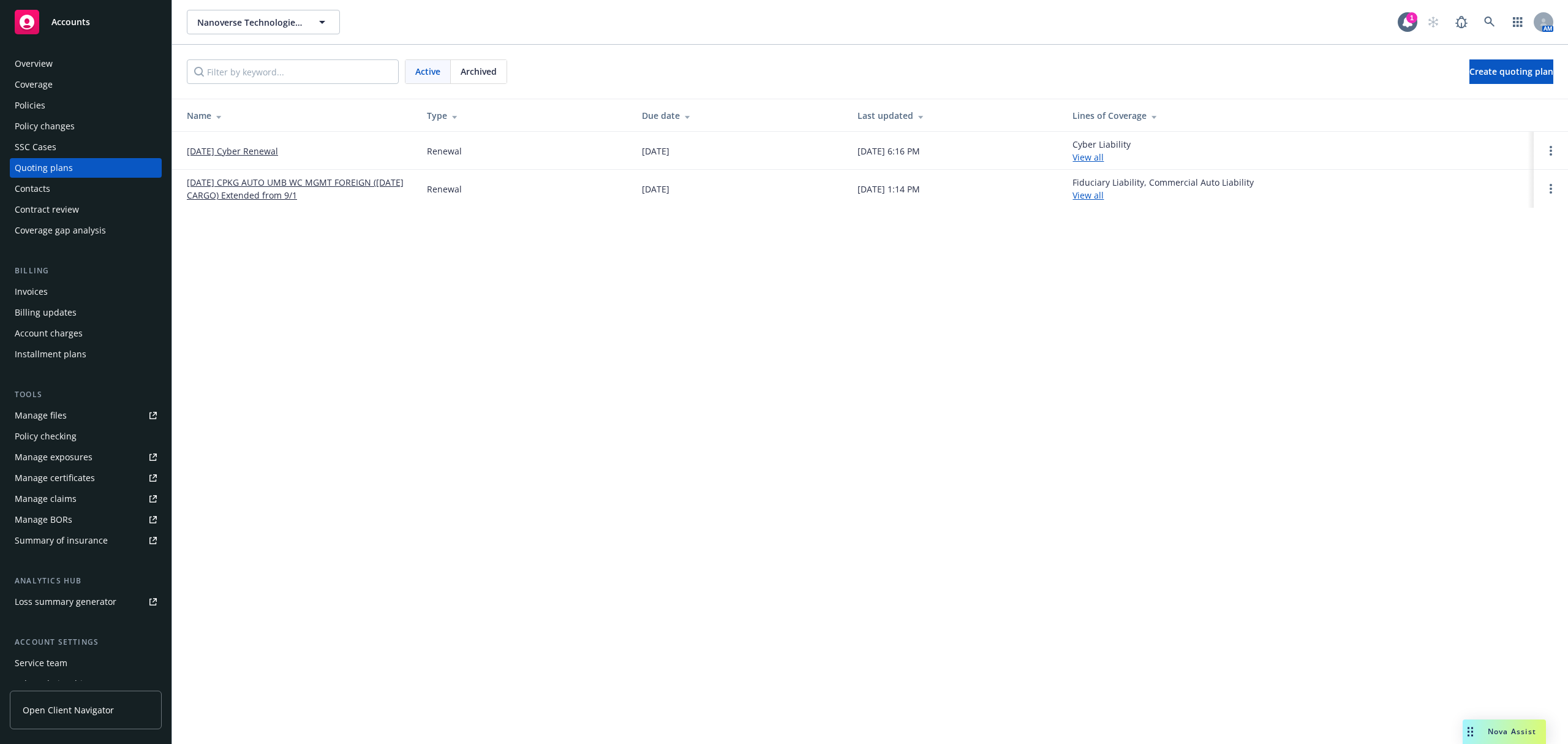
click at [218, 148] on link "12/14/25 Cyber Renewal" at bounding box center [233, 151] width 92 height 12
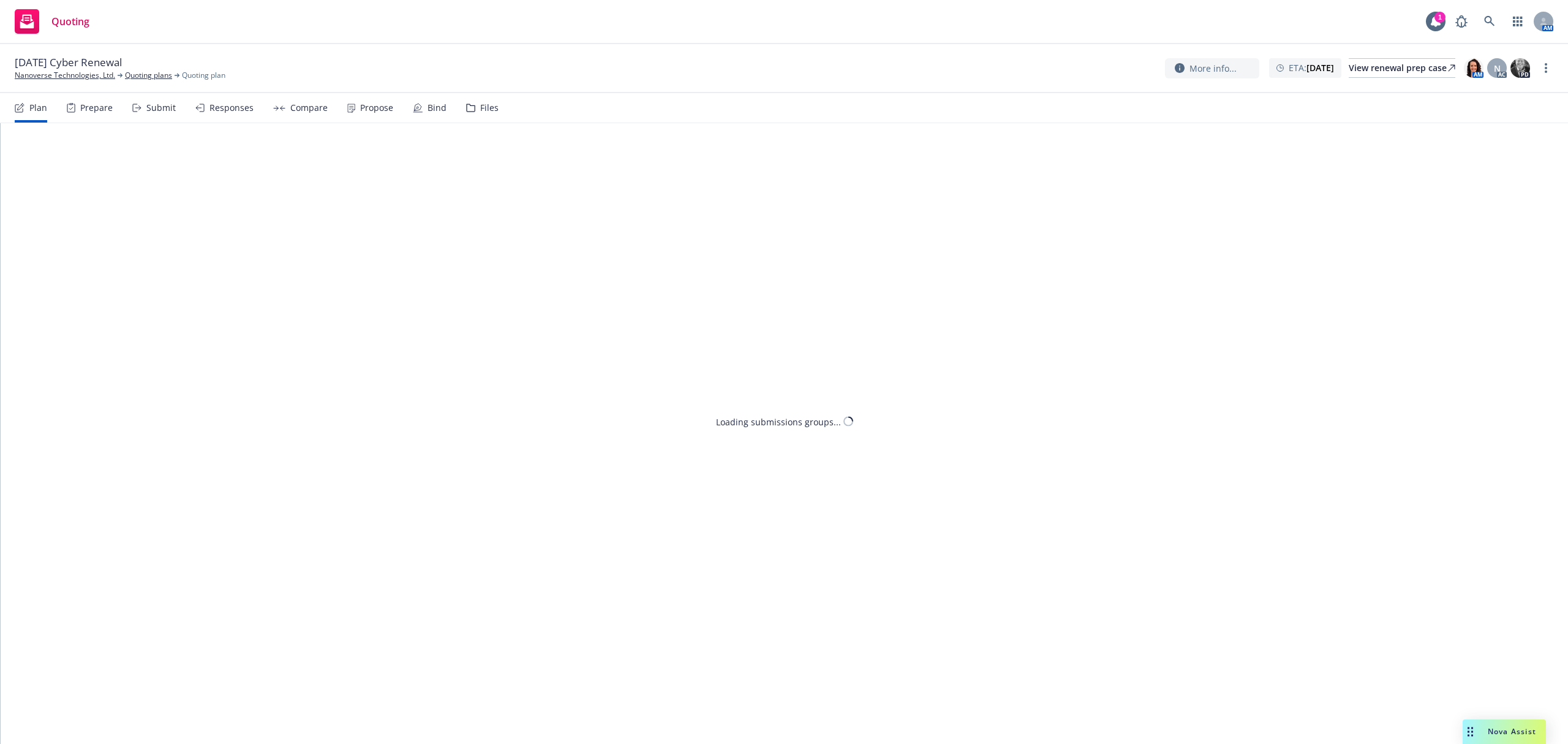
click at [153, 109] on div "Submit" at bounding box center [160, 108] width 30 height 10
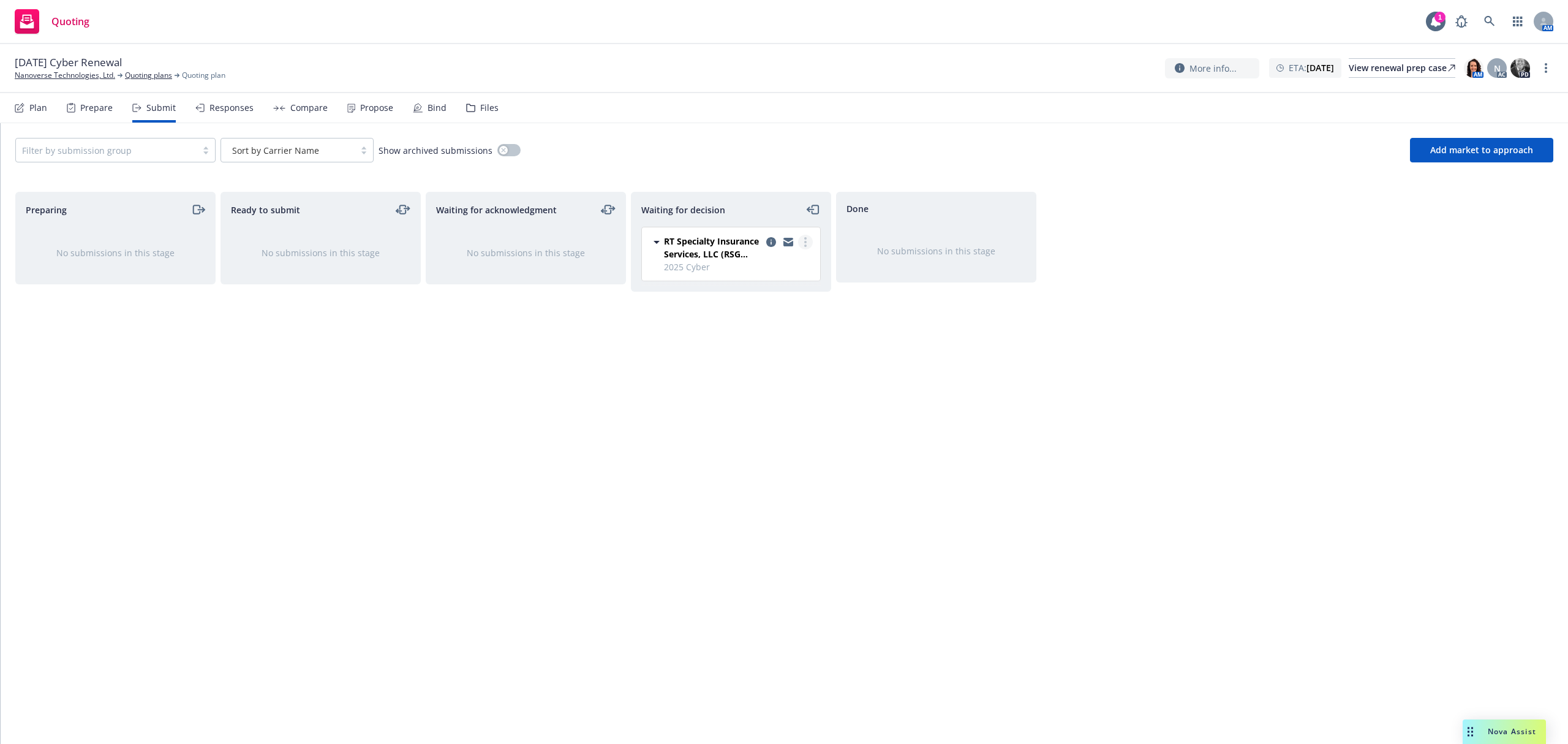
click at [809, 241] on link "more" at bounding box center [805, 241] width 14 height 14
click at [770, 323] on link "Add accepted decision" at bounding box center [751, 317] width 122 height 25
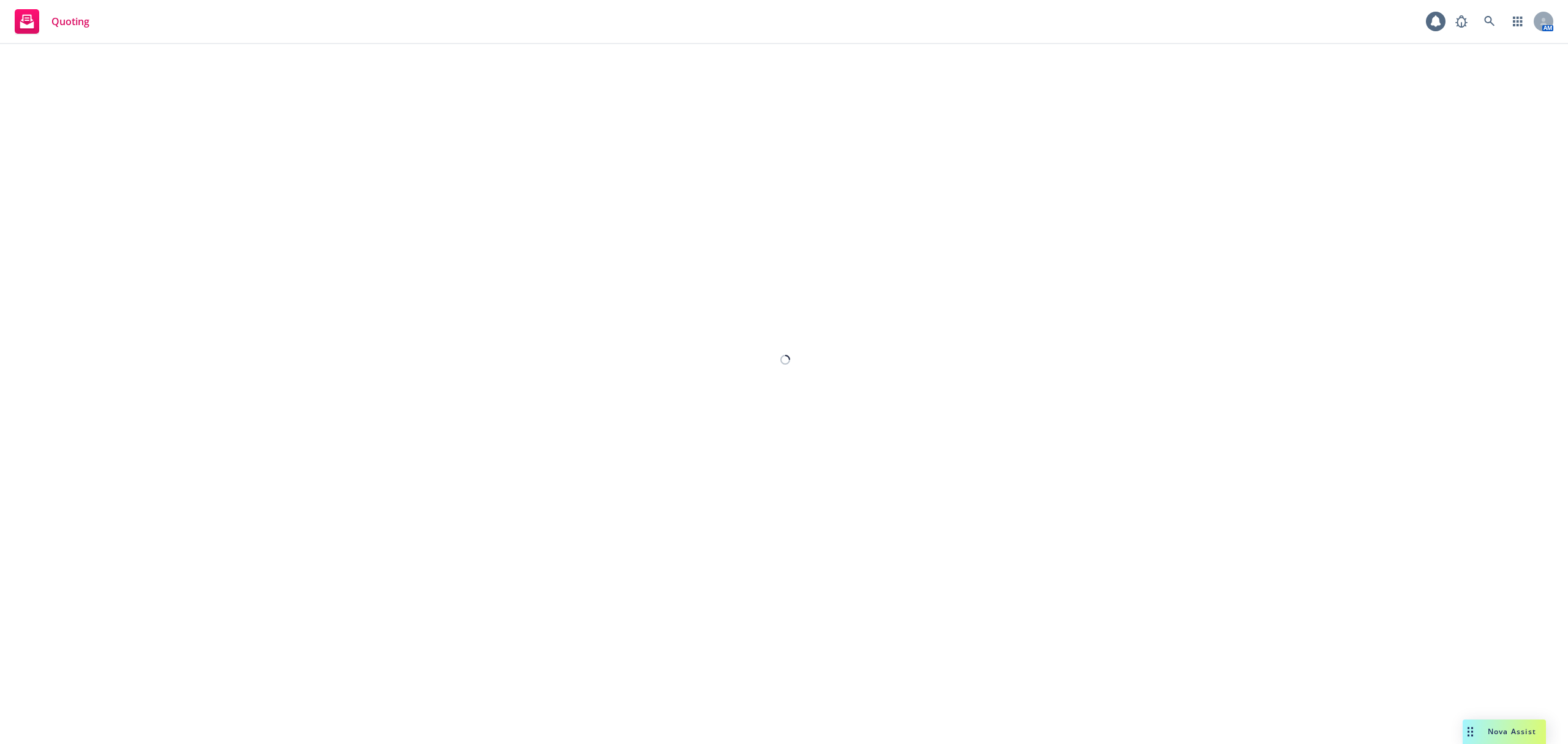
select select "12"
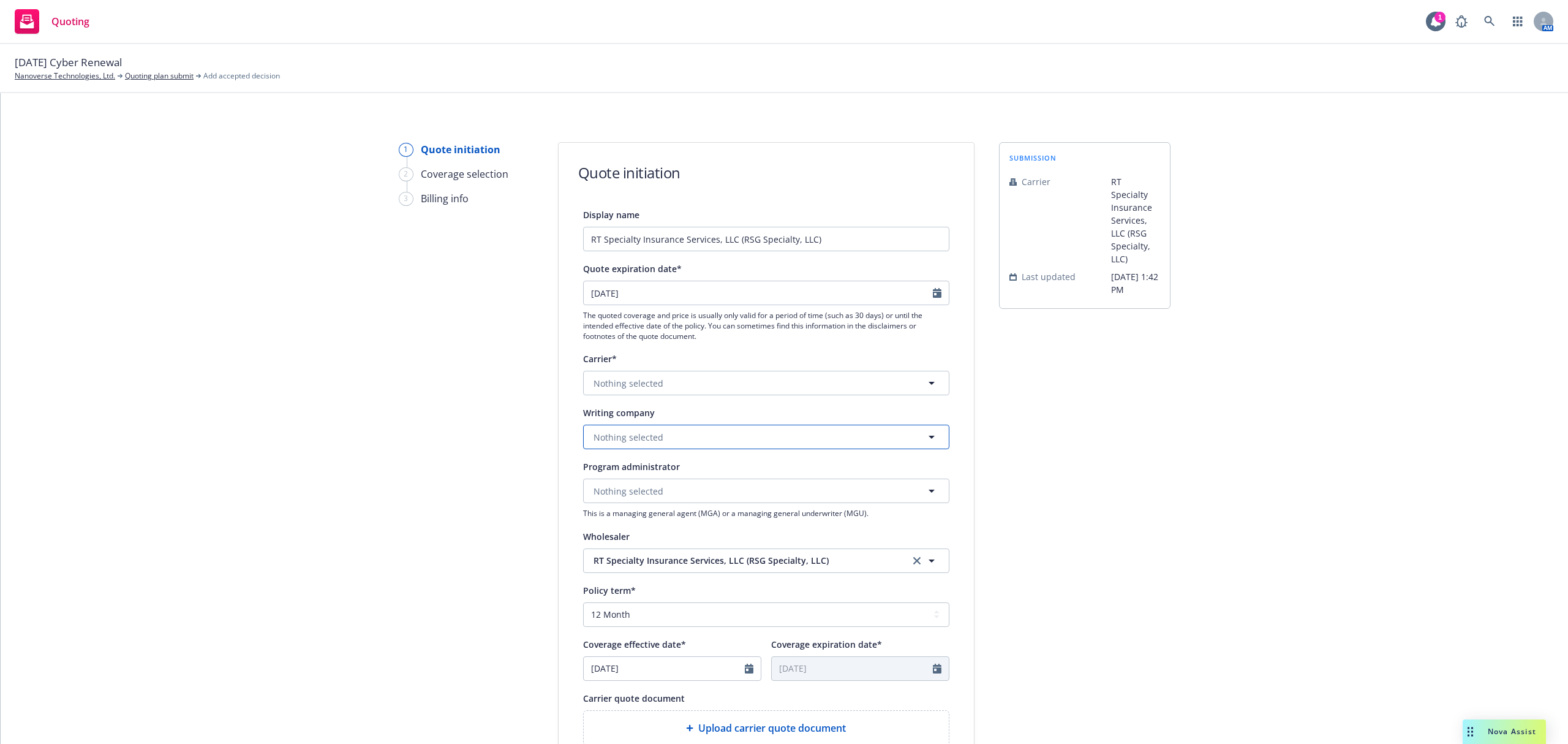
click at [694, 438] on button "Nothing selected" at bounding box center [766, 437] width 366 height 25
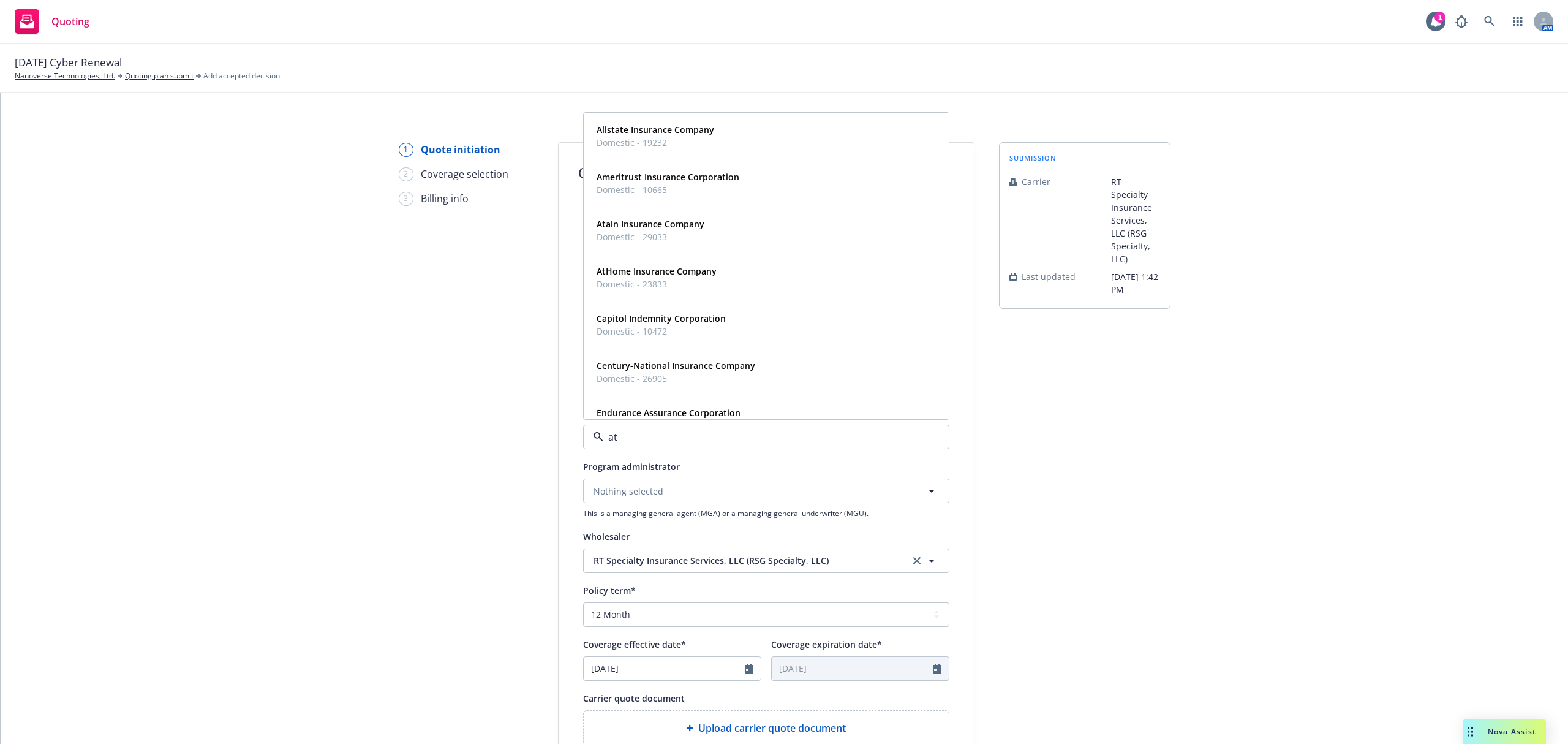
type input "at-"
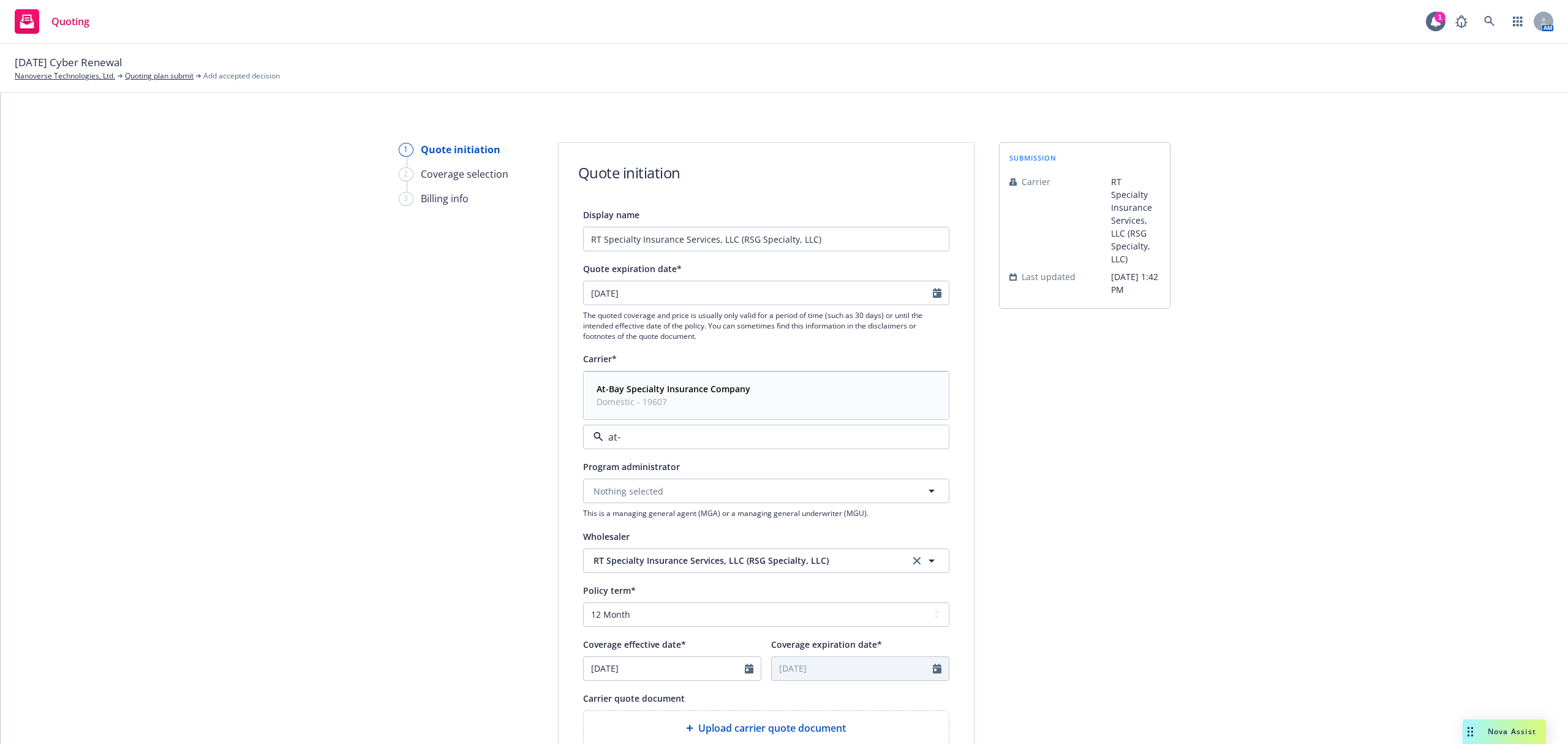
click at [655, 398] on span "Domestic - 19607" at bounding box center [672, 401] width 154 height 12
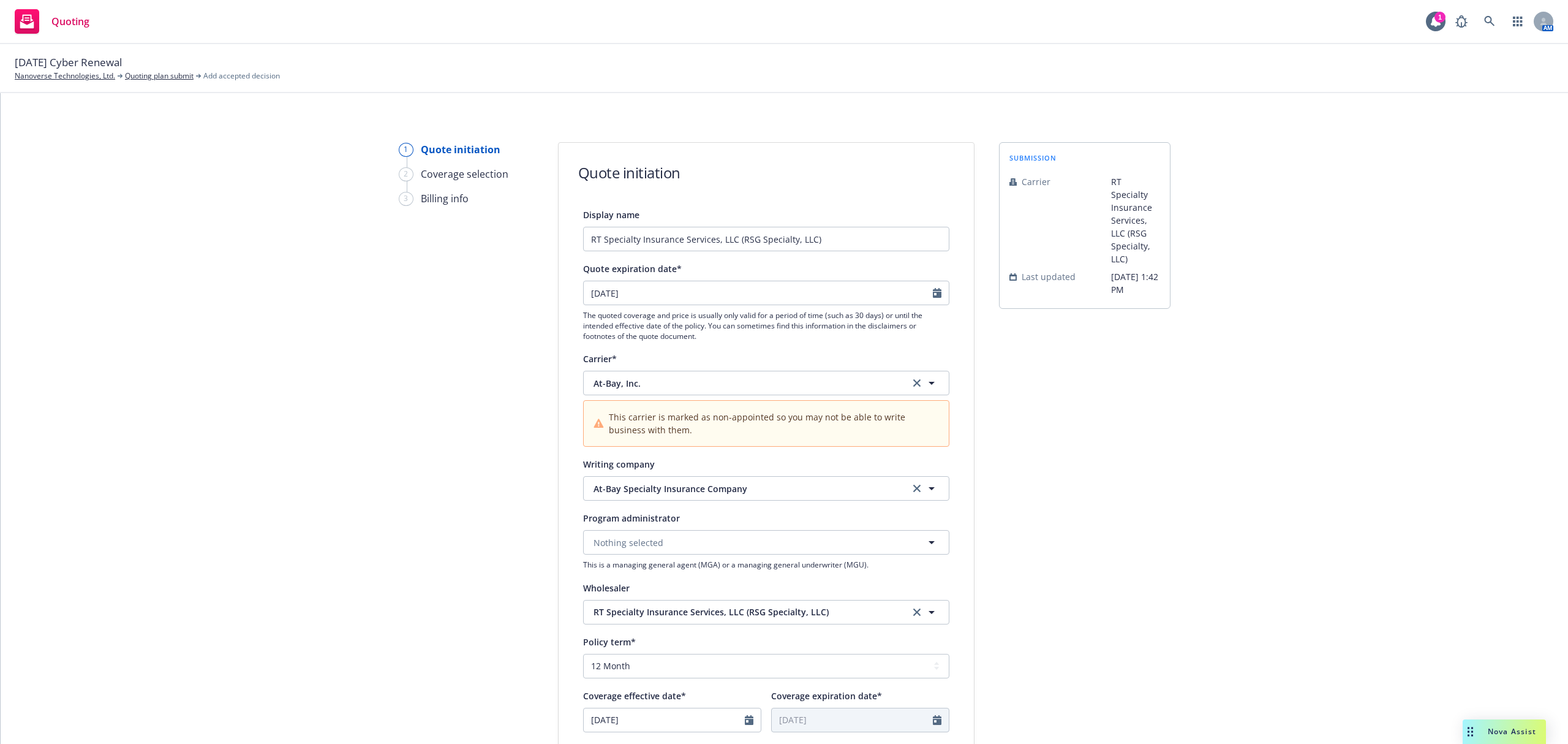
scroll to position [326, 0]
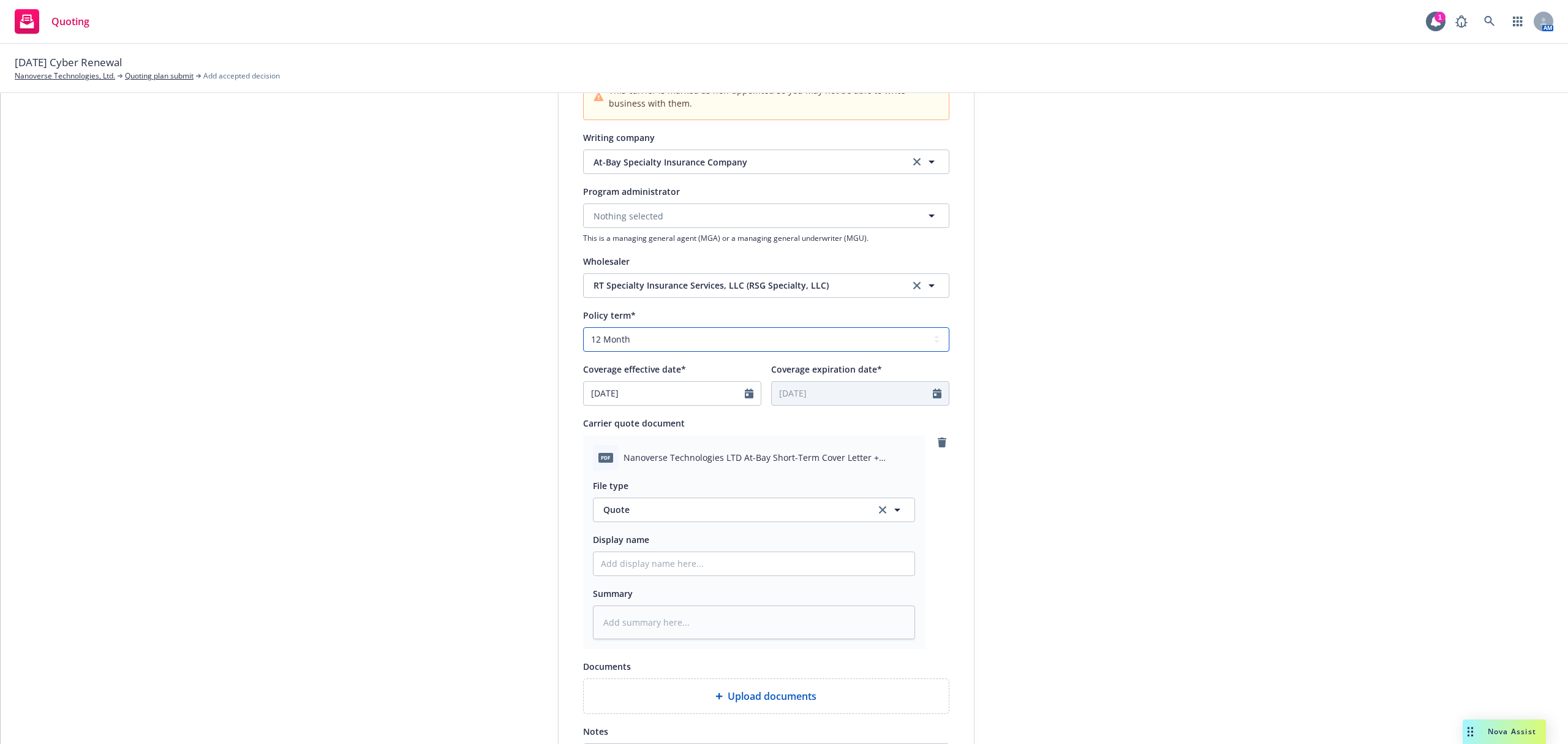
click at [669, 338] on select "Select policy term 12 Month 6 Month 4 Month 3 Month 2 Month 1 Month 36 Month (3…" at bounding box center [766, 340] width 366 height 25
select select "other"
click at [583, 327] on select "Select policy term 12 Month 6 Month 4 Month 3 Month 2 Month 1 Month 36 Month (3…" at bounding box center [766, 340] width 366 height 25
type textarea "x"
click at [873, 398] on input "12/14/2026" at bounding box center [852, 393] width 161 height 23
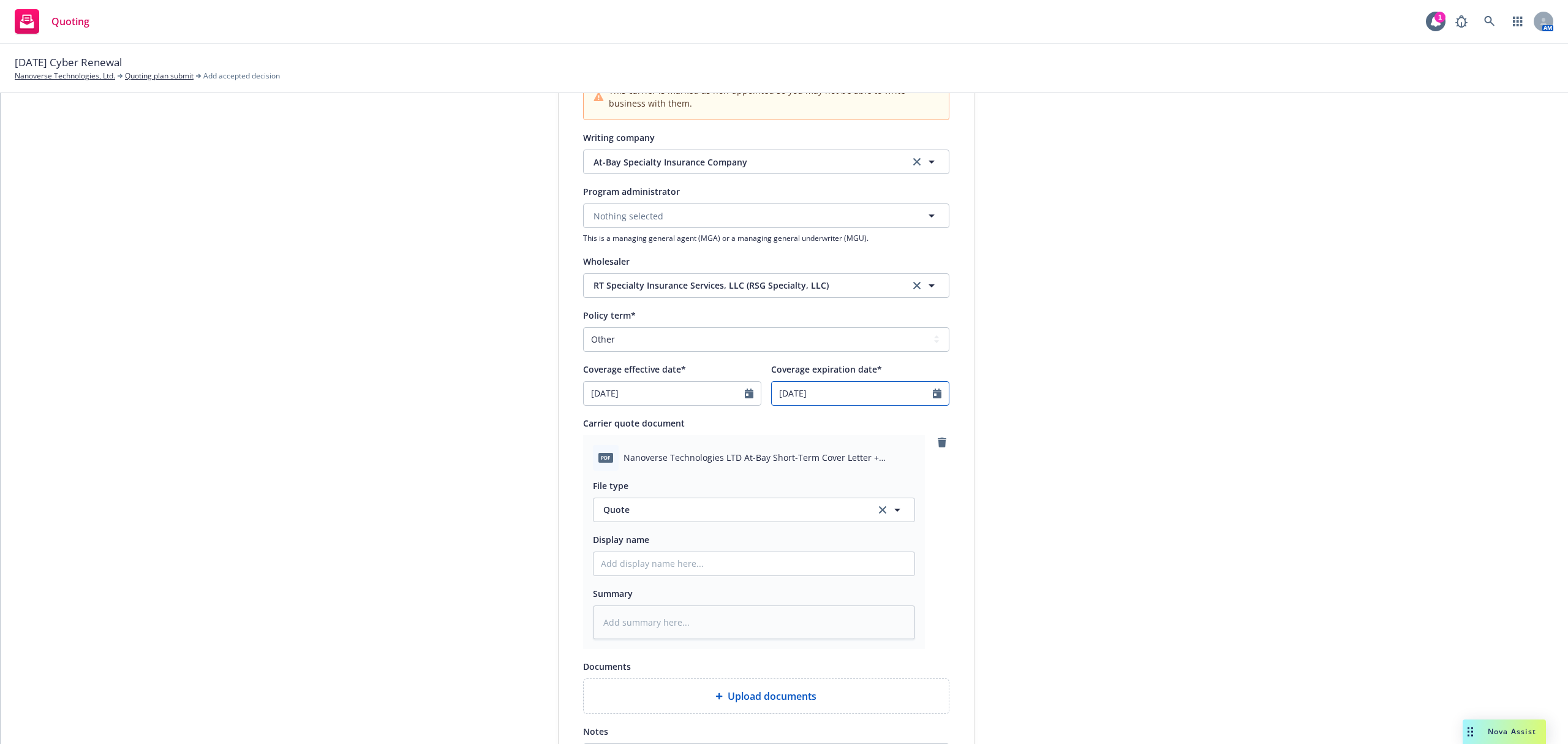
select select "12"
type textarea "x"
click at [781, 420] on icon "button" at bounding box center [785, 423] width 8 height 8
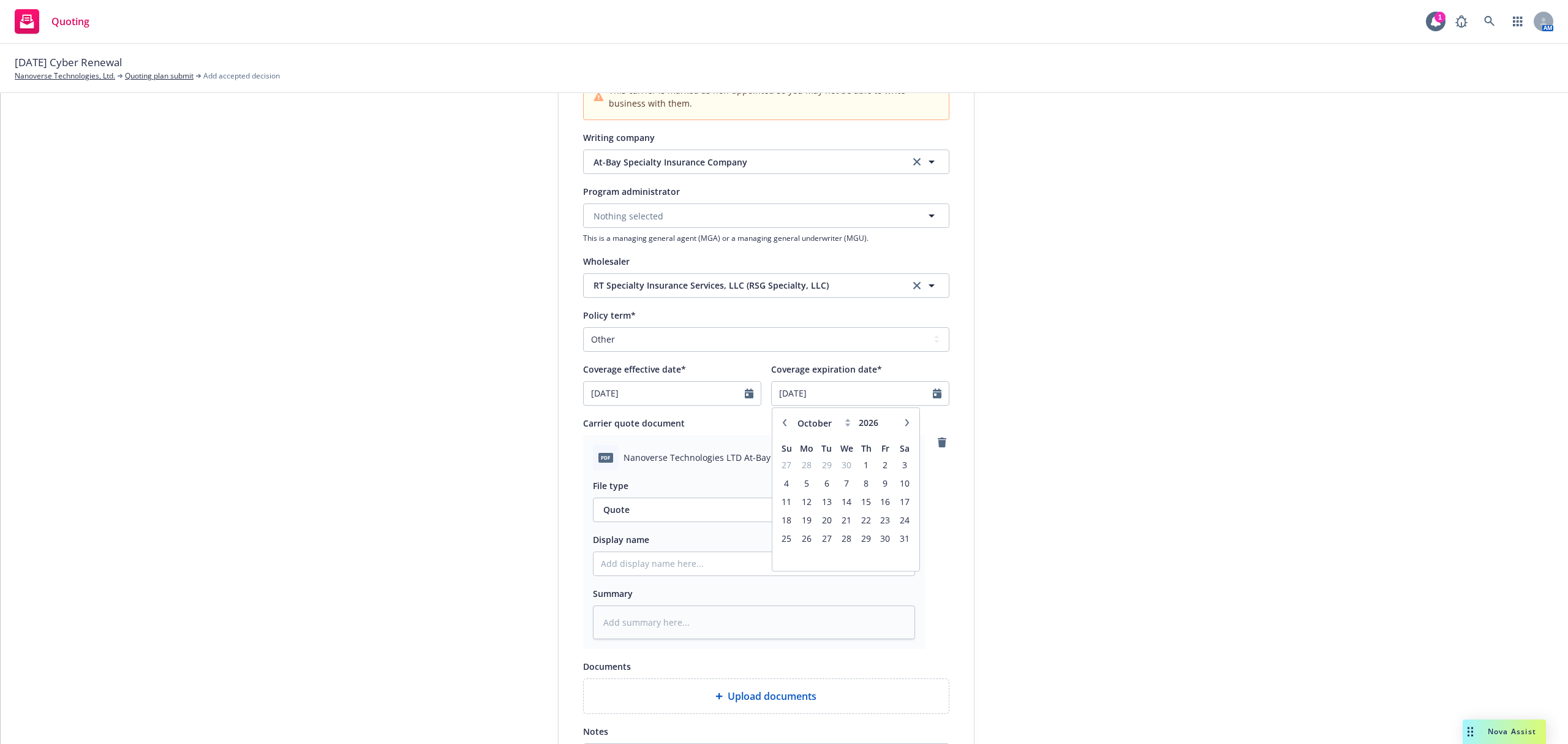
select select "9"
click at [822, 466] on span "1" at bounding box center [826, 465] width 16 height 15
type input "09/01/2026"
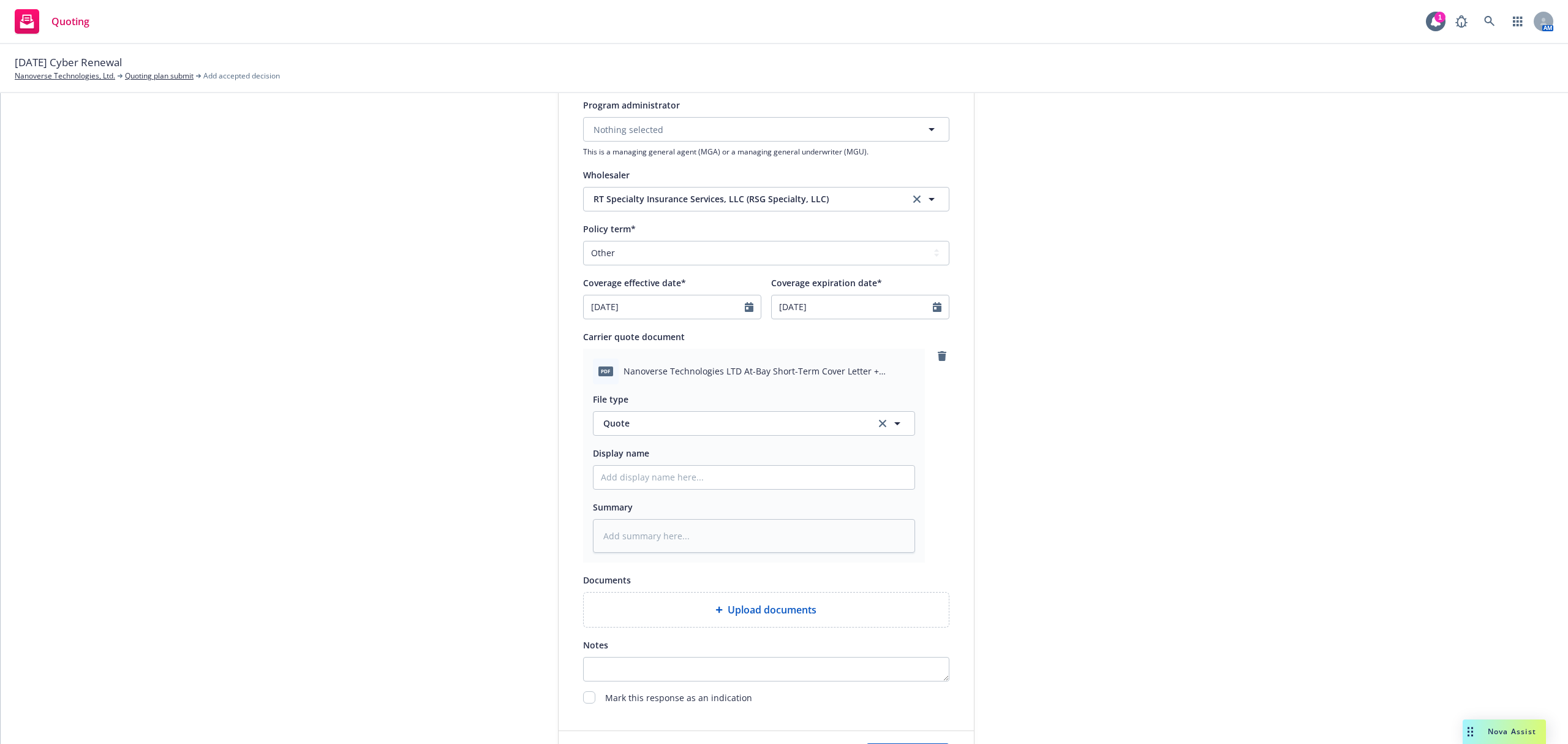
scroll to position [529, 0]
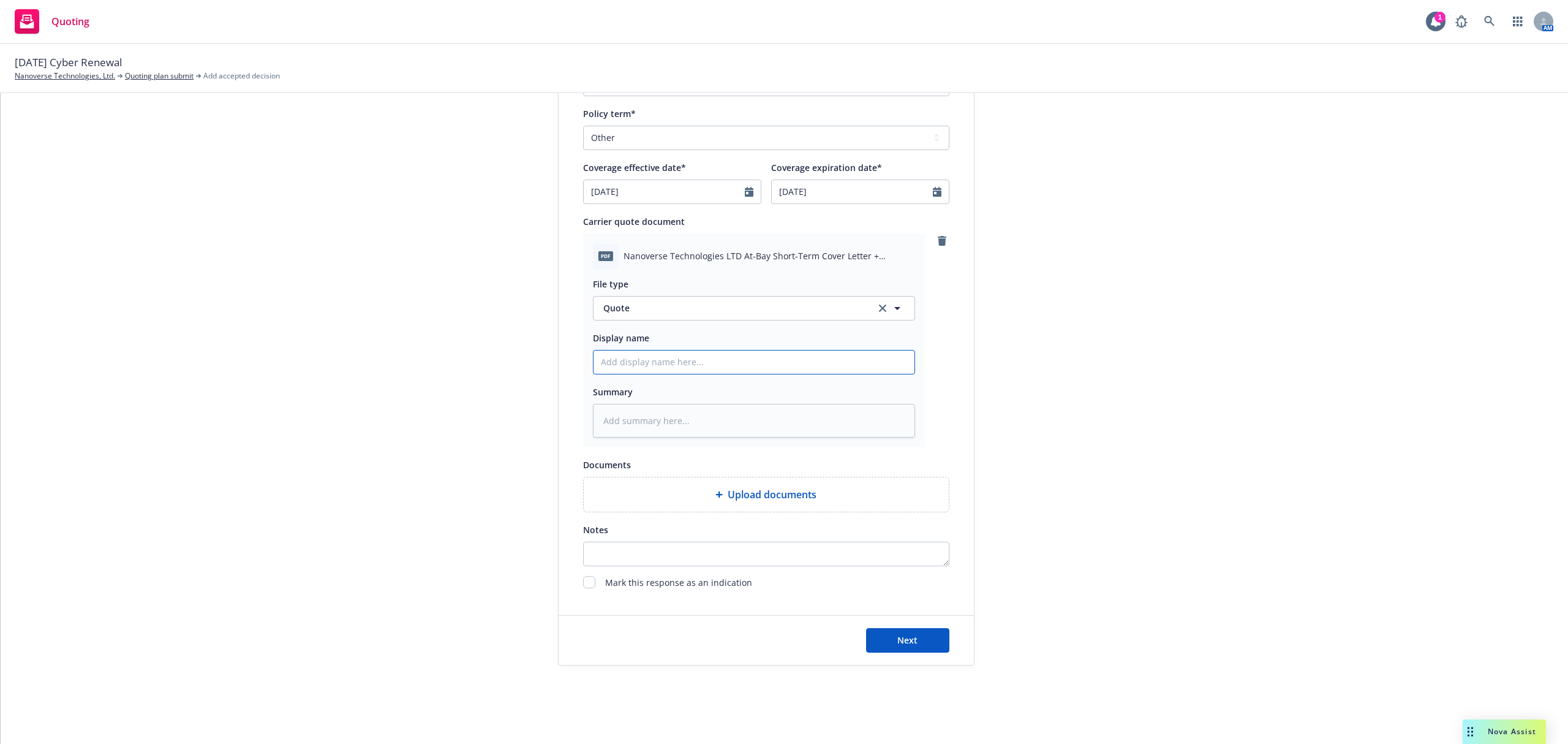
click at [603, 361] on input "Display name" at bounding box center [753, 362] width 320 height 23
type textarea "x"
type input "2"
type textarea "x"
type input "25"
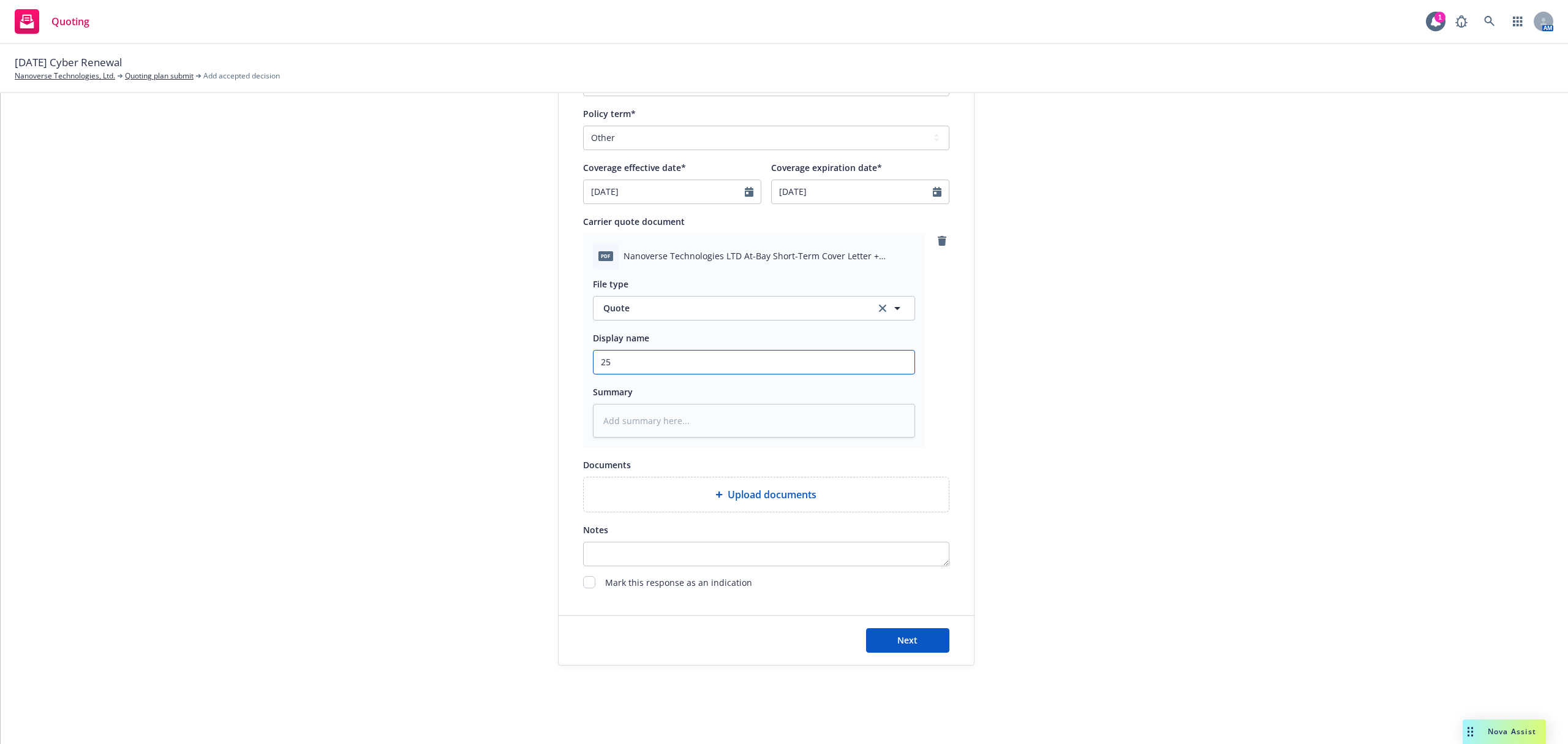
type textarea "x"
type input "25-"
type textarea "x"
type input "25-2"
type textarea "x"
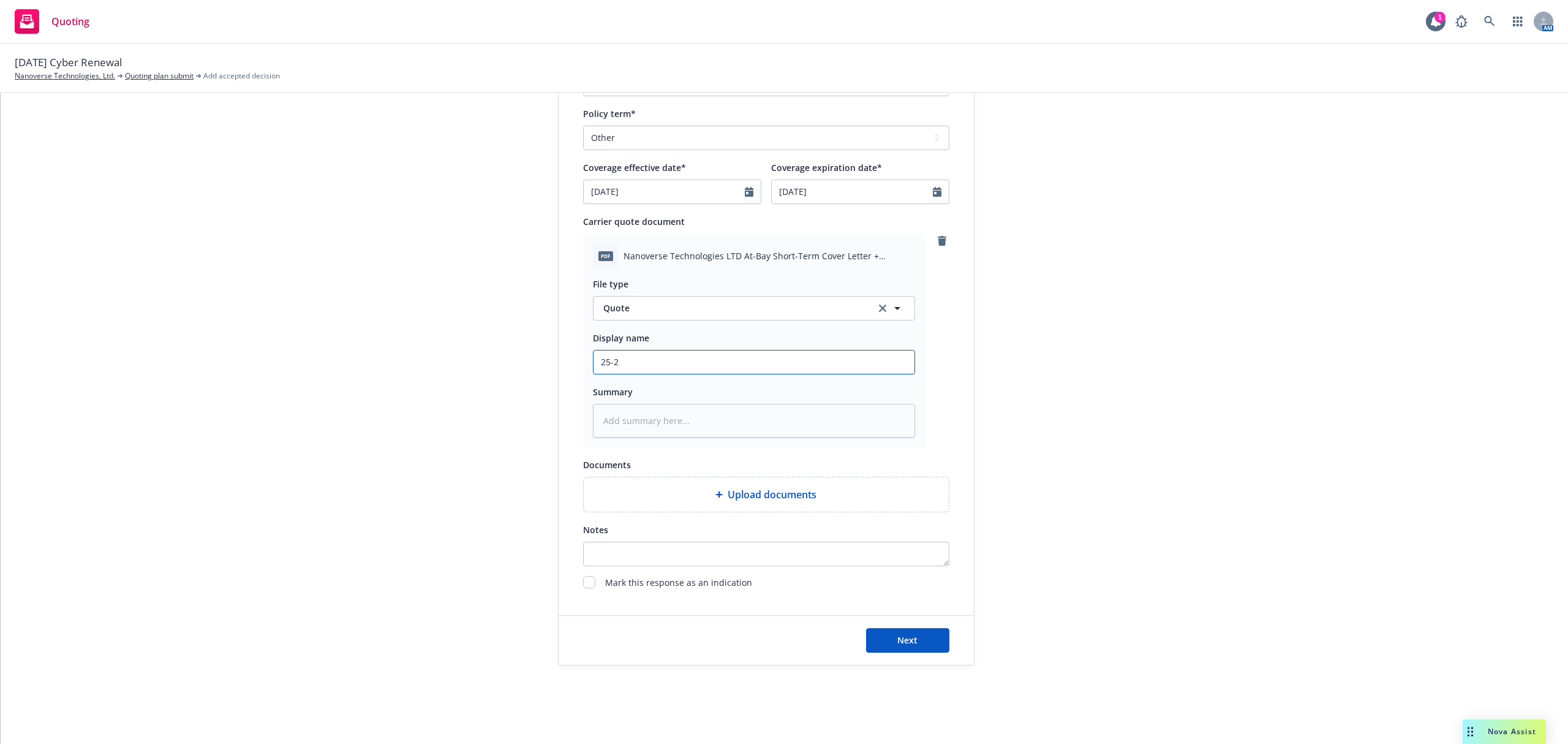
type input "25-26"
type textarea "x"
type input "25-26"
type textarea "x"
type input "25-26 C"
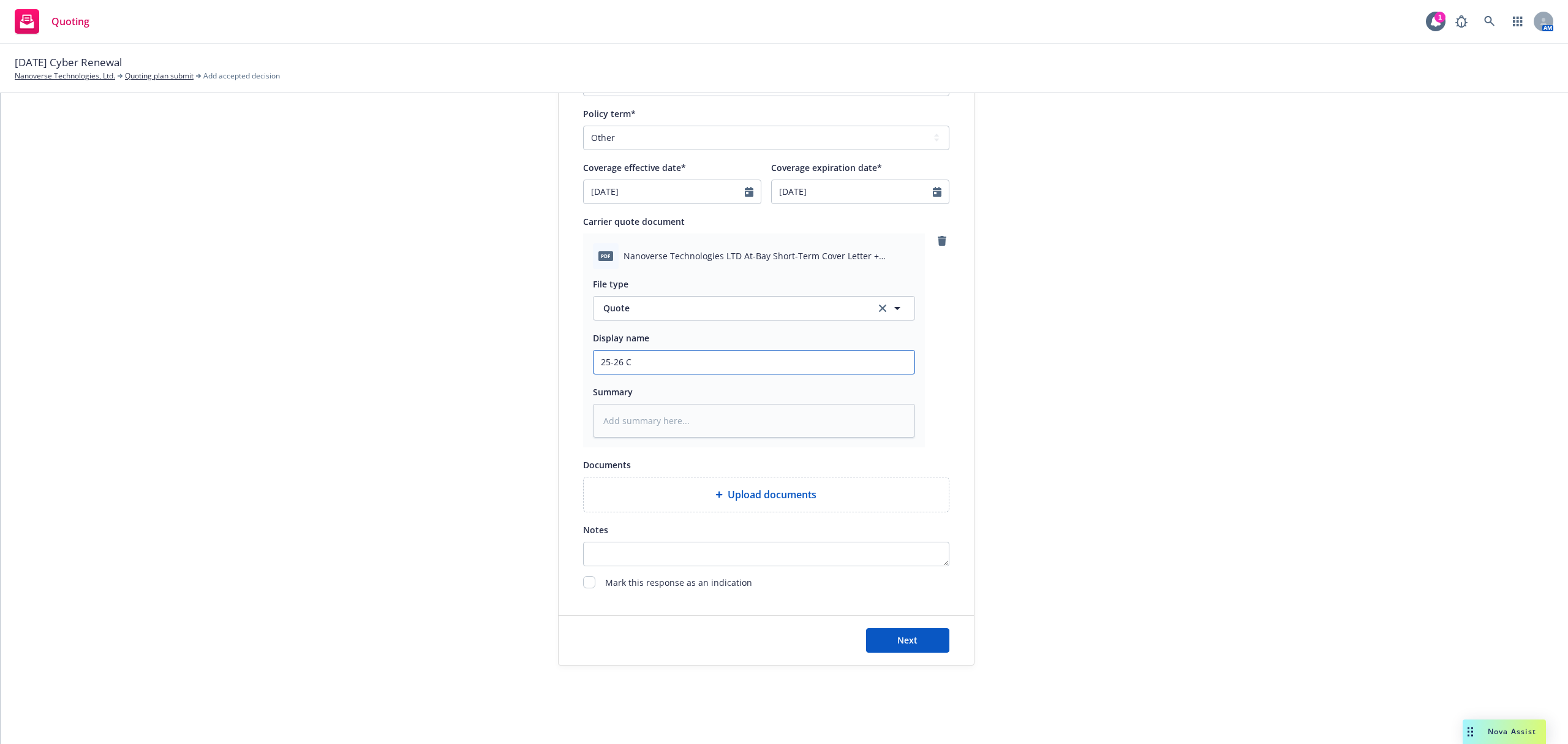
type textarea "x"
type input "25-26 CY"
type textarea "x"
type input "25-26 CYB"
type textarea "x"
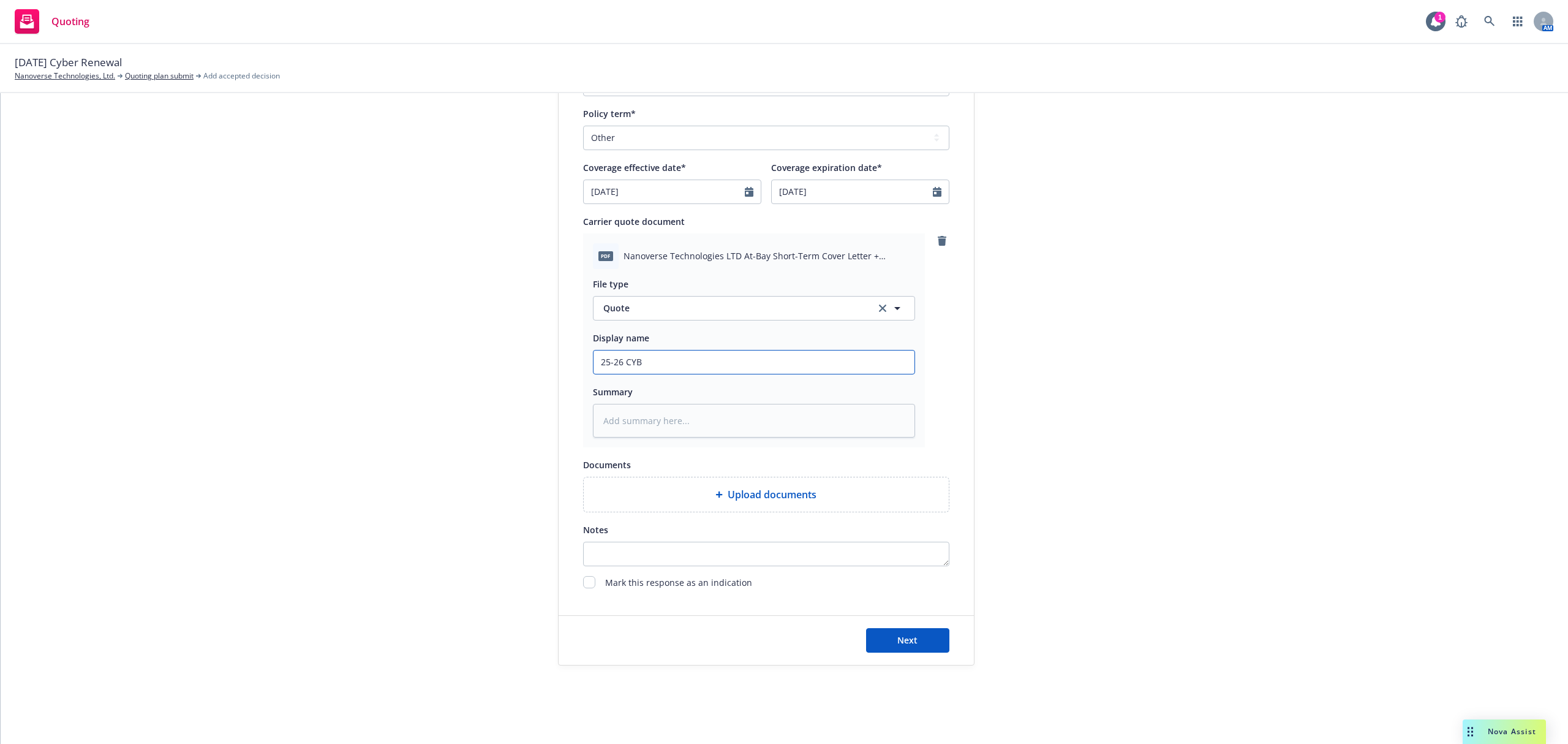
type input "25-26 CYBE"
type textarea "x"
type input "25-26 CYBER"
type textarea "x"
type input "25-26 CYBER"
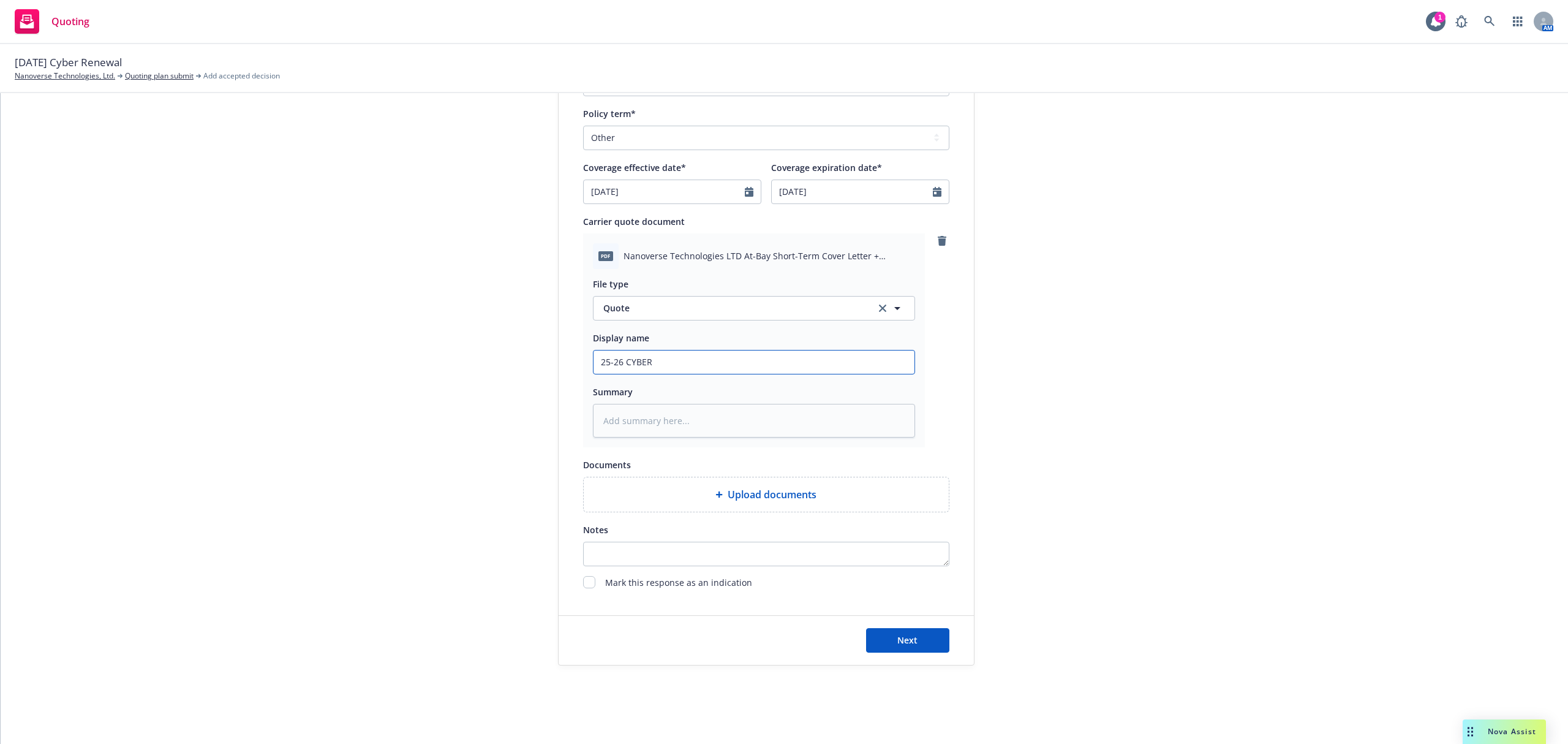
type textarea "x"
type input "25-26 CYBER S"
type textarea "x"
type input "25-26 CYBER St"
type textarea "x"
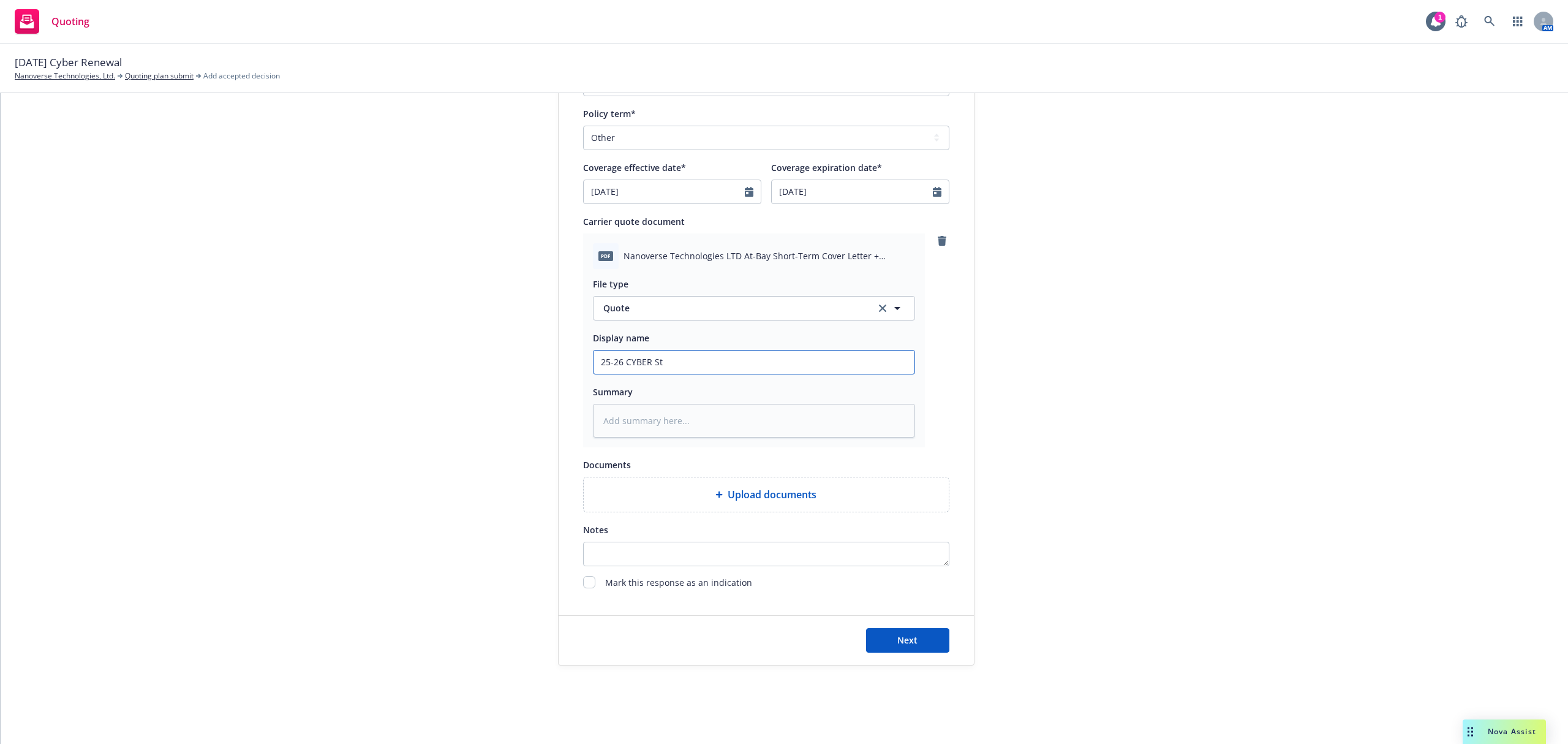
type input "25-26 CYBER Sto"
type textarea "x"
type input "25-26 CYBER Stor"
type textarea "x"
type input "25-26 CYBER Sto"
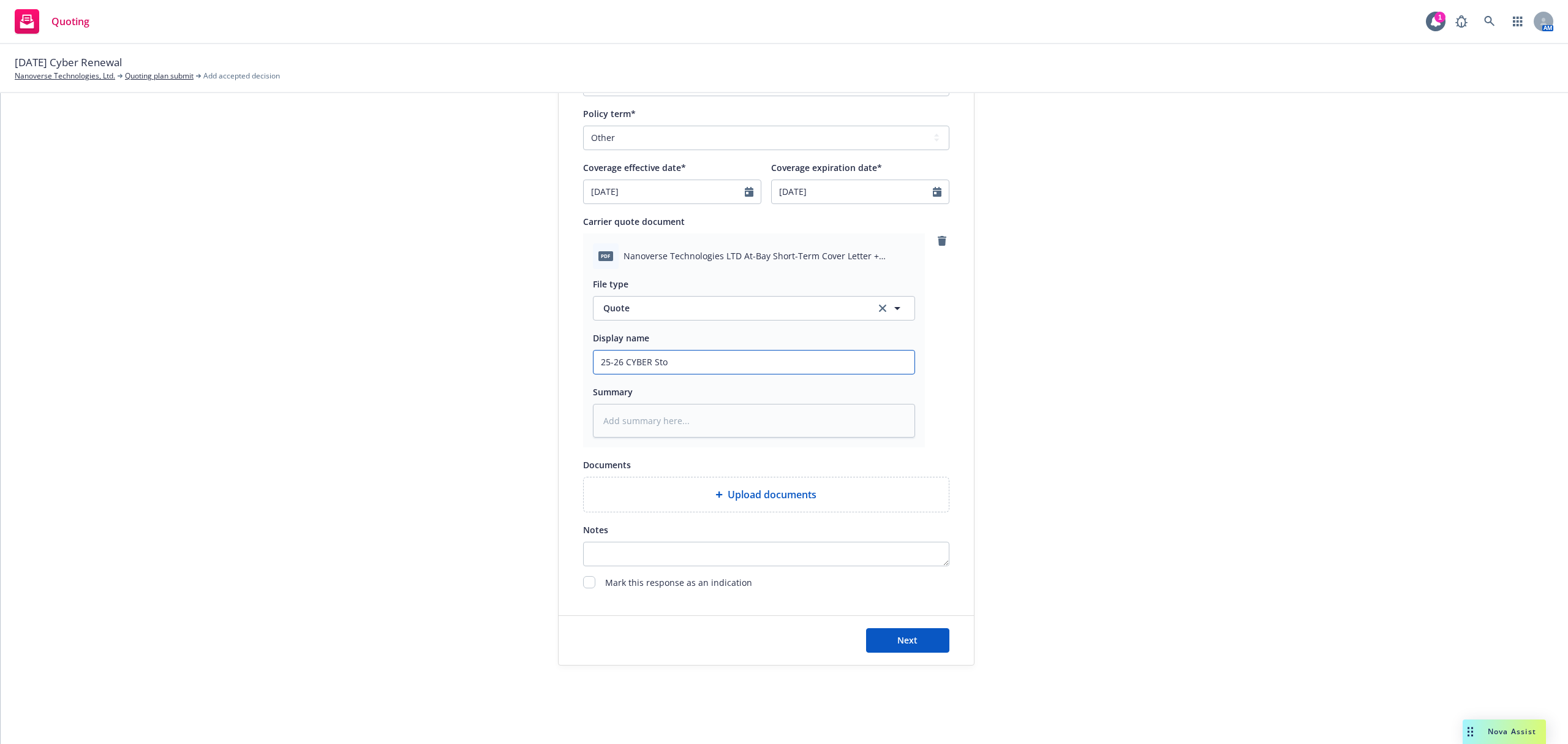
type textarea "x"
type input "25-26 CYBER St"
type textarea "x"
type input "25-26 CYBER S"
type textarea "x"
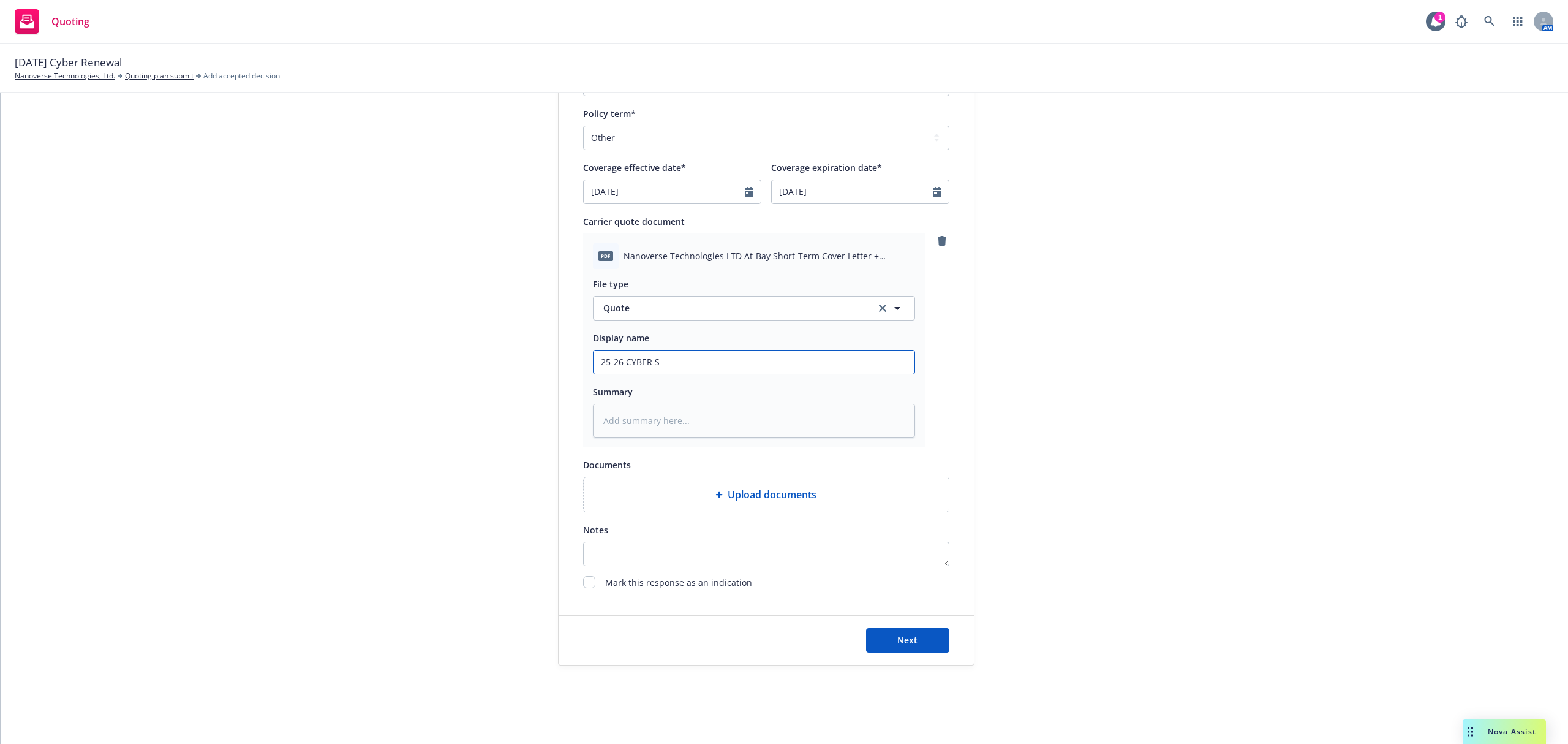
type input "25-26 CYBER Sh"
type textarea "x"
type input "25-26 CYBER Sho"
type textarea "x"
type input "25-26 CYBER Shor"
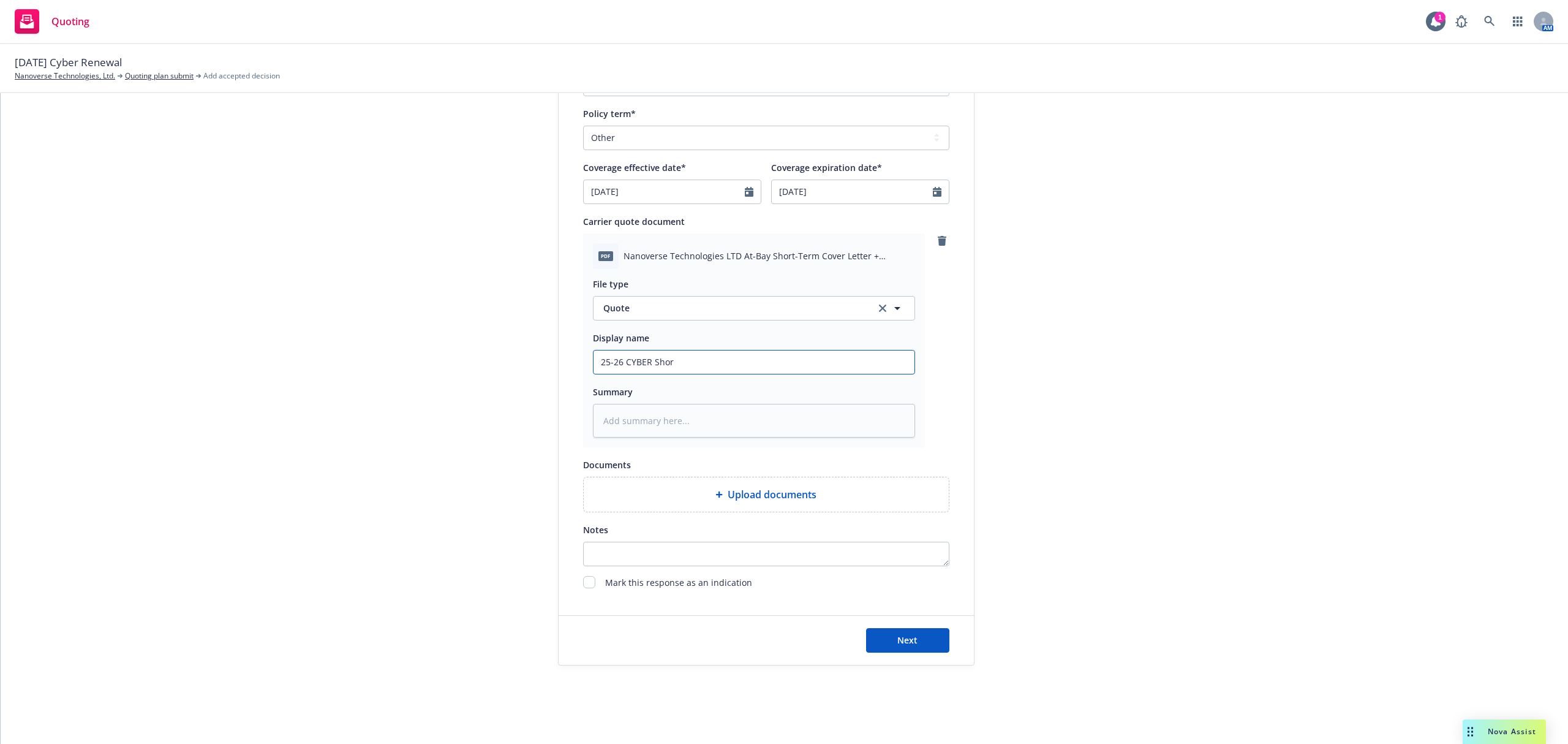
type textarea "x"
type input "25-26 CYBER Short"
type textarea "x"
type input "25-26 CYBER Short"
type textarea "x"
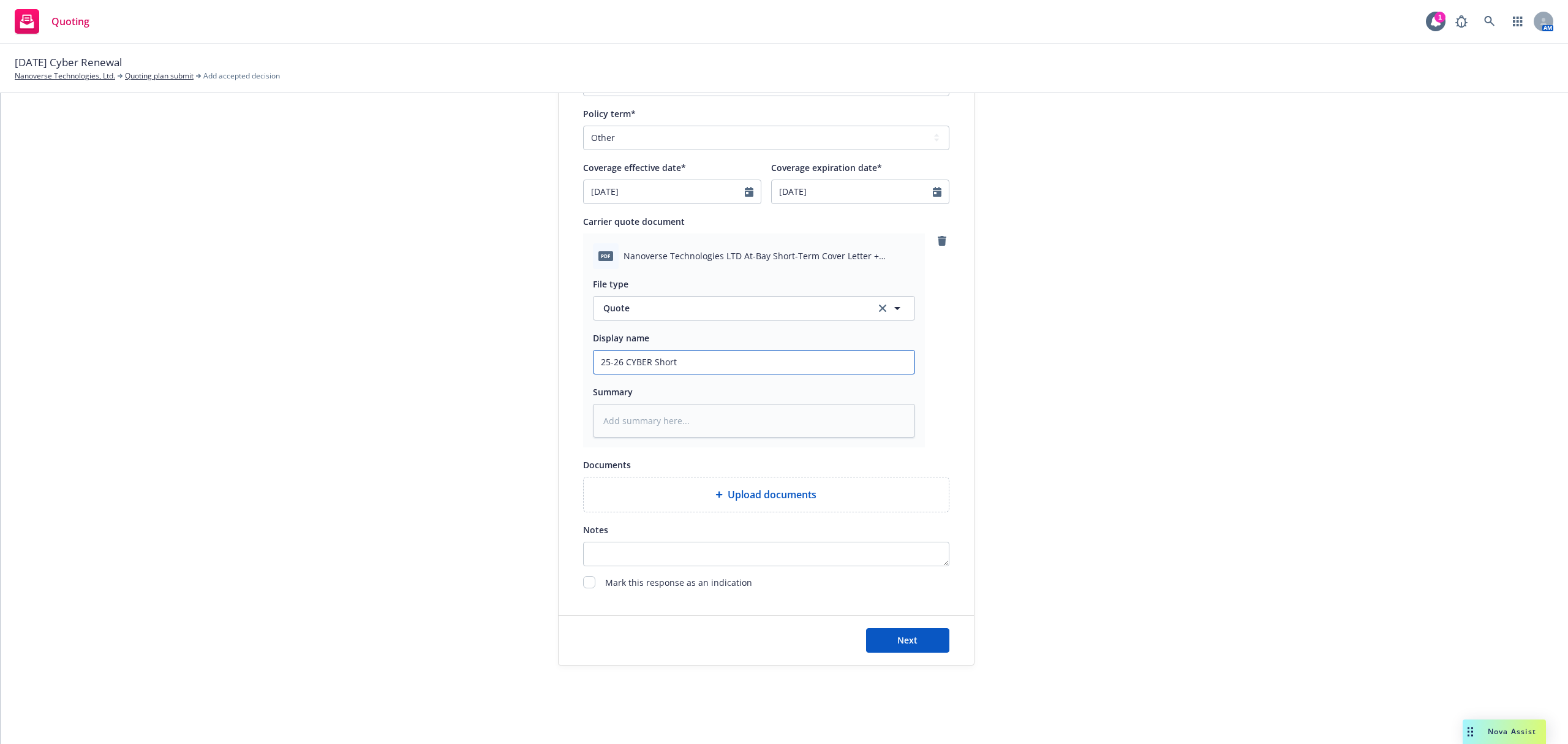
type input "25-26 CYBER Short T"
type textarea "x"
type input "25-26 CYBER Short Te"
type textarea "x"
type input "25-26 CYBER Short Ter"
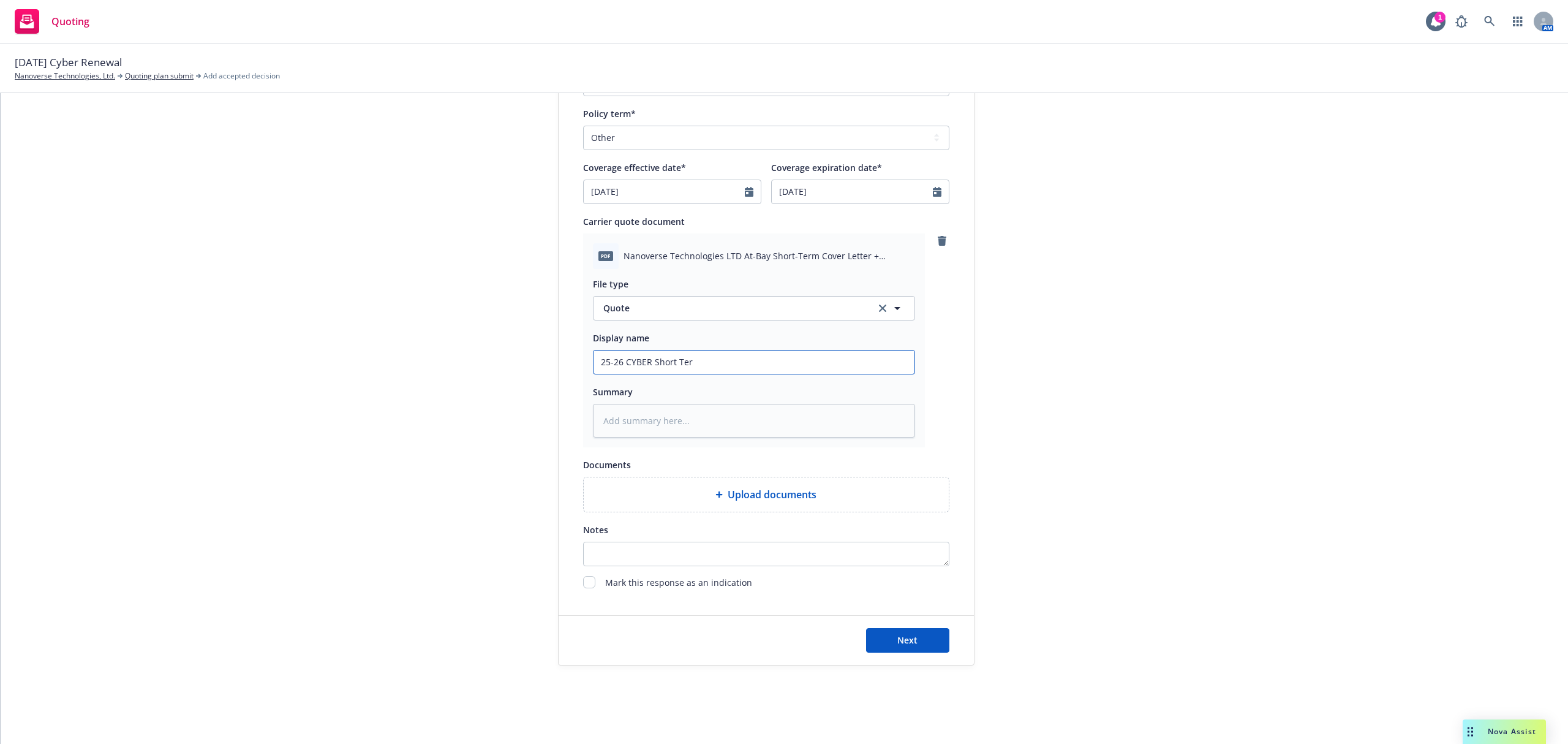
type textarea "x"
type input "25-26 CYBER Short Term"
type textarea "x"
type input "25-26 CYBER Short Term"
type textarea "x"
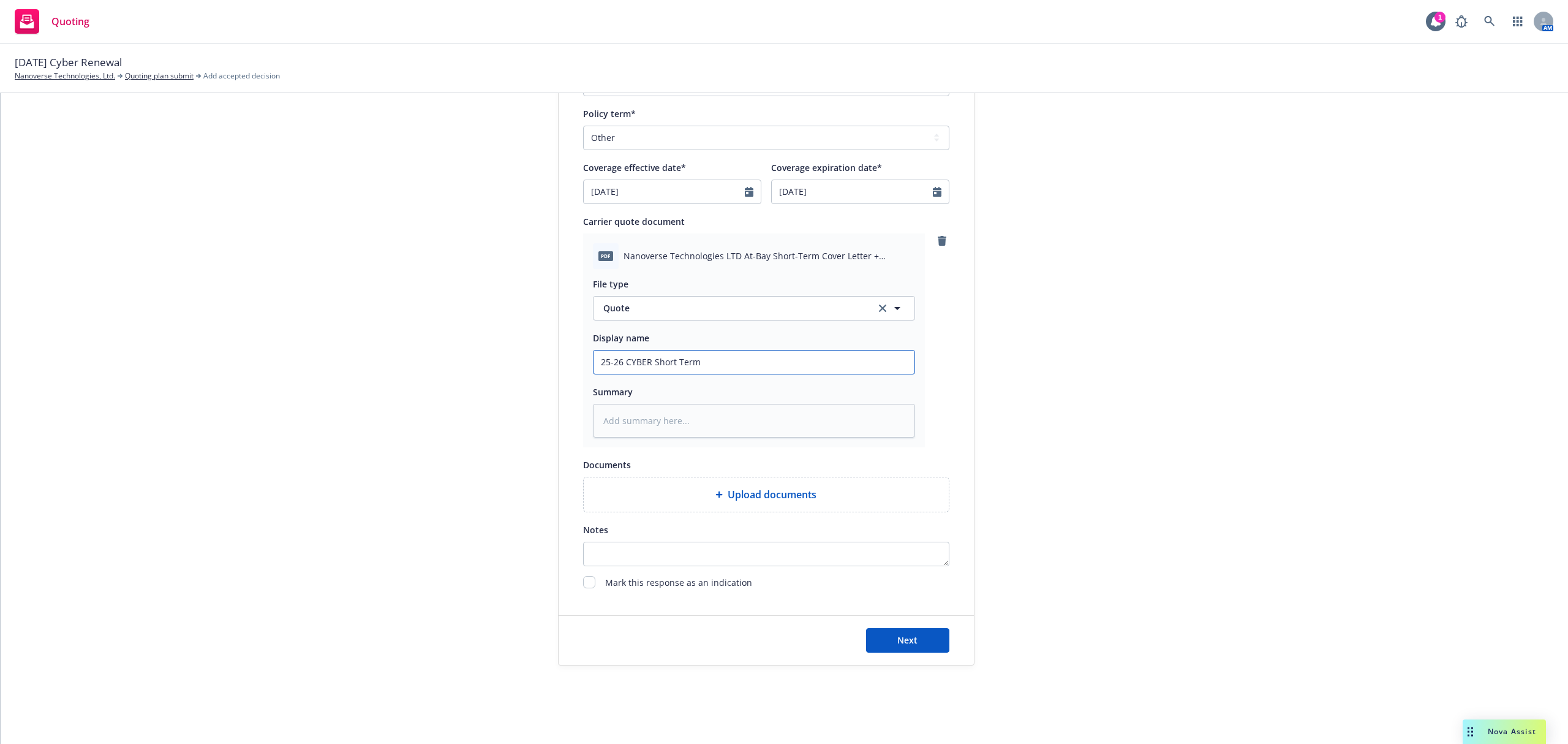
type input "25-26 CYBER Short Term Q"
type textarea "x"
type input "25-26 CYBER Short Term Qu"
type textarea "x"
type input "25-26 CYBER Short Term Quo"
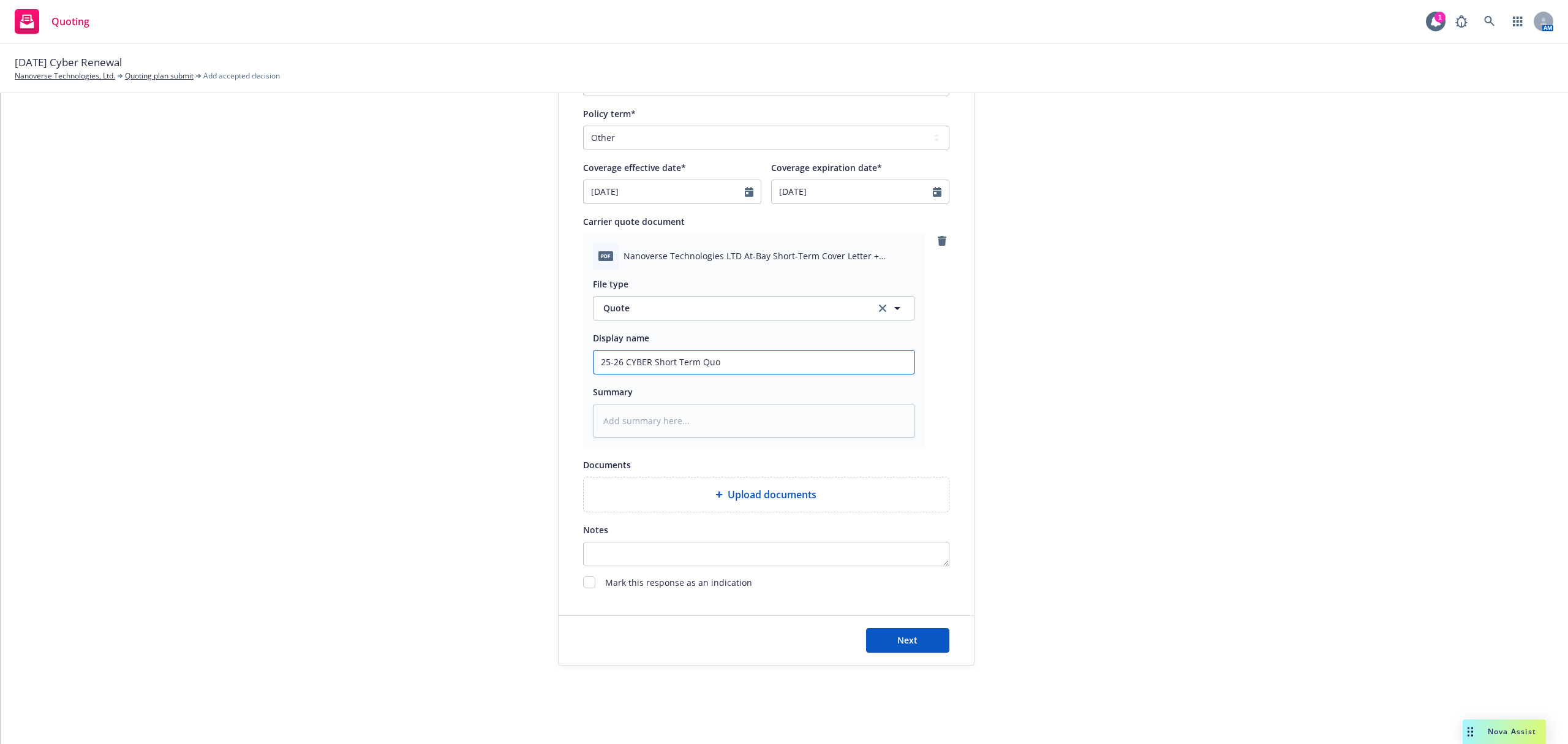
type textarea "x"
type input "25-26 CYBER Short Term Quot"
type textarea "x"
type input "25-26 CYBER Short Term Quote"
click at [634, 415] on textarea at bounding box center [754, 421] width 322 height 34
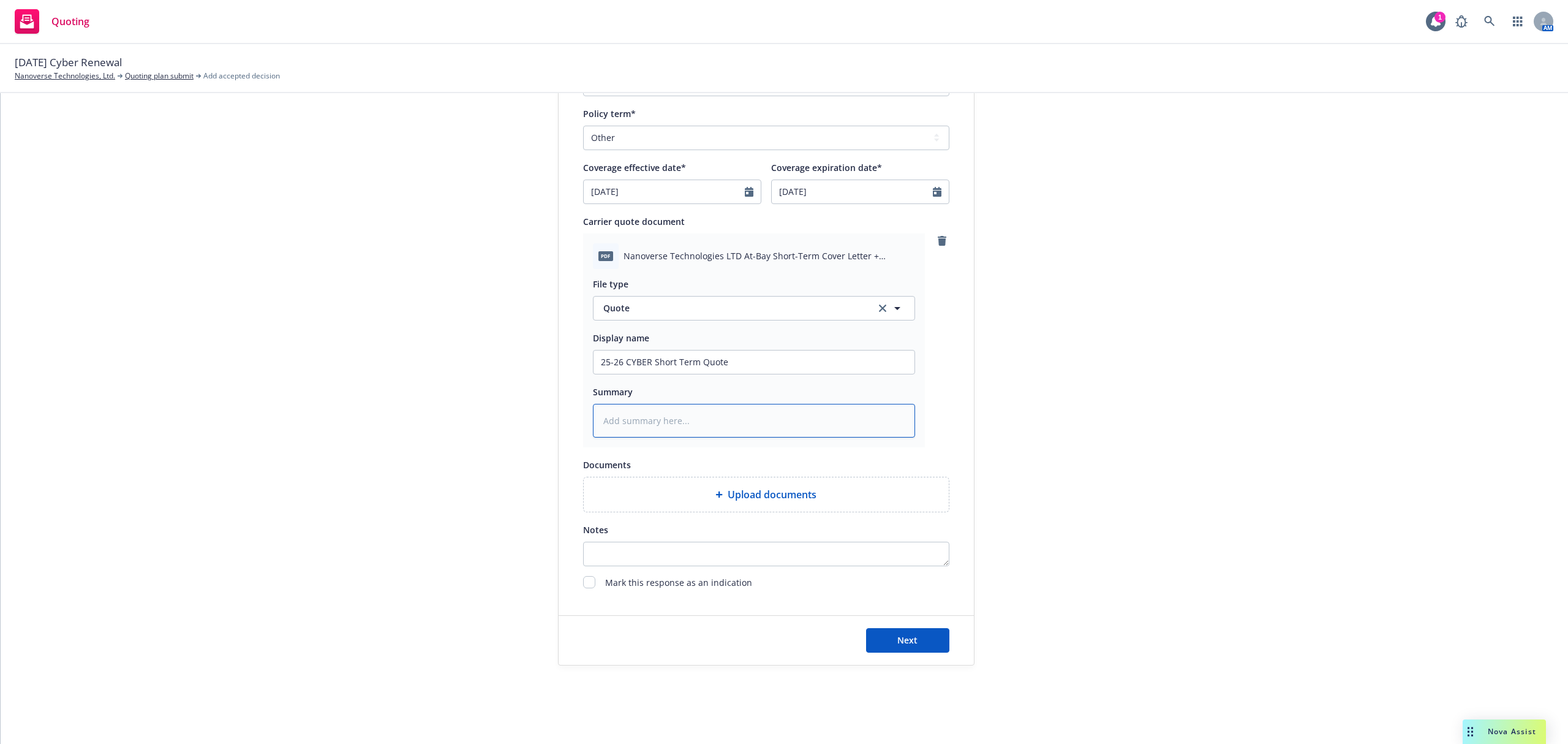
type textarea "x"
type textarea "$"
type textarea "x"
type textarea "$1"
type textarea "x"
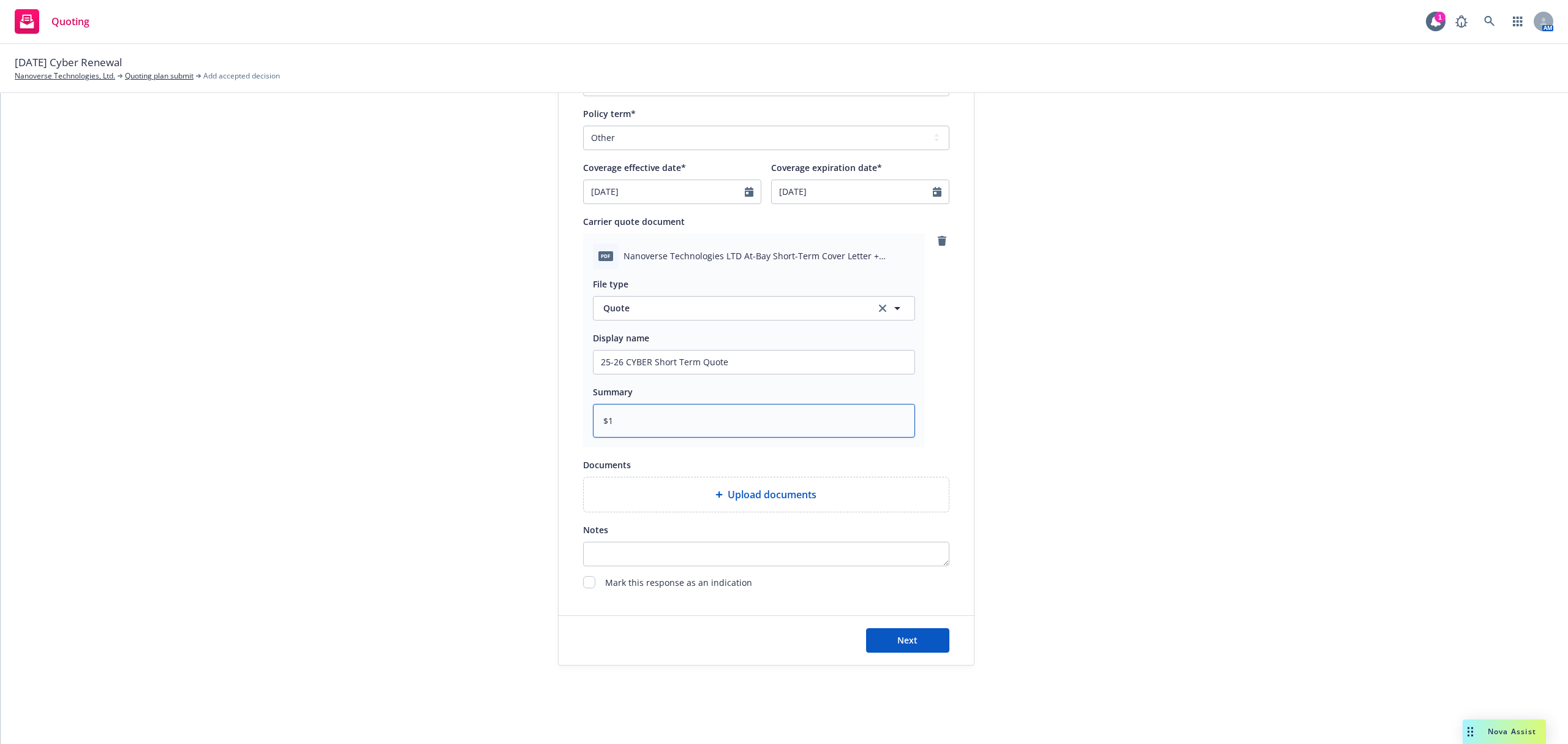
type textarea "$1,"
type textarea "x"
type textarea "$1,2"
type textarea "x"
type textarea "$1,21"
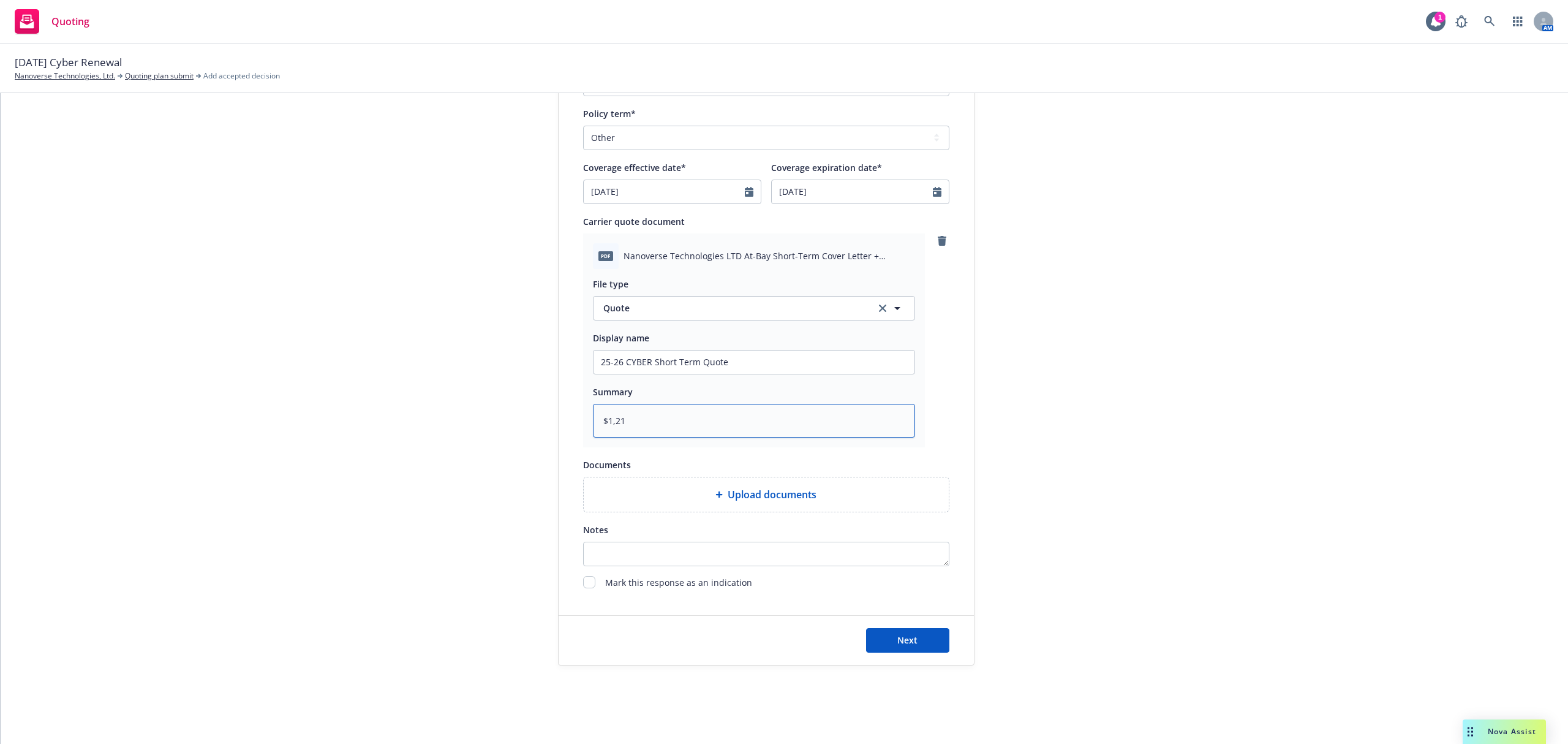
type textarea "x"
type textarea "$1,217"
type textarea "x"
type textarea "$1,217."
type textarea "x"
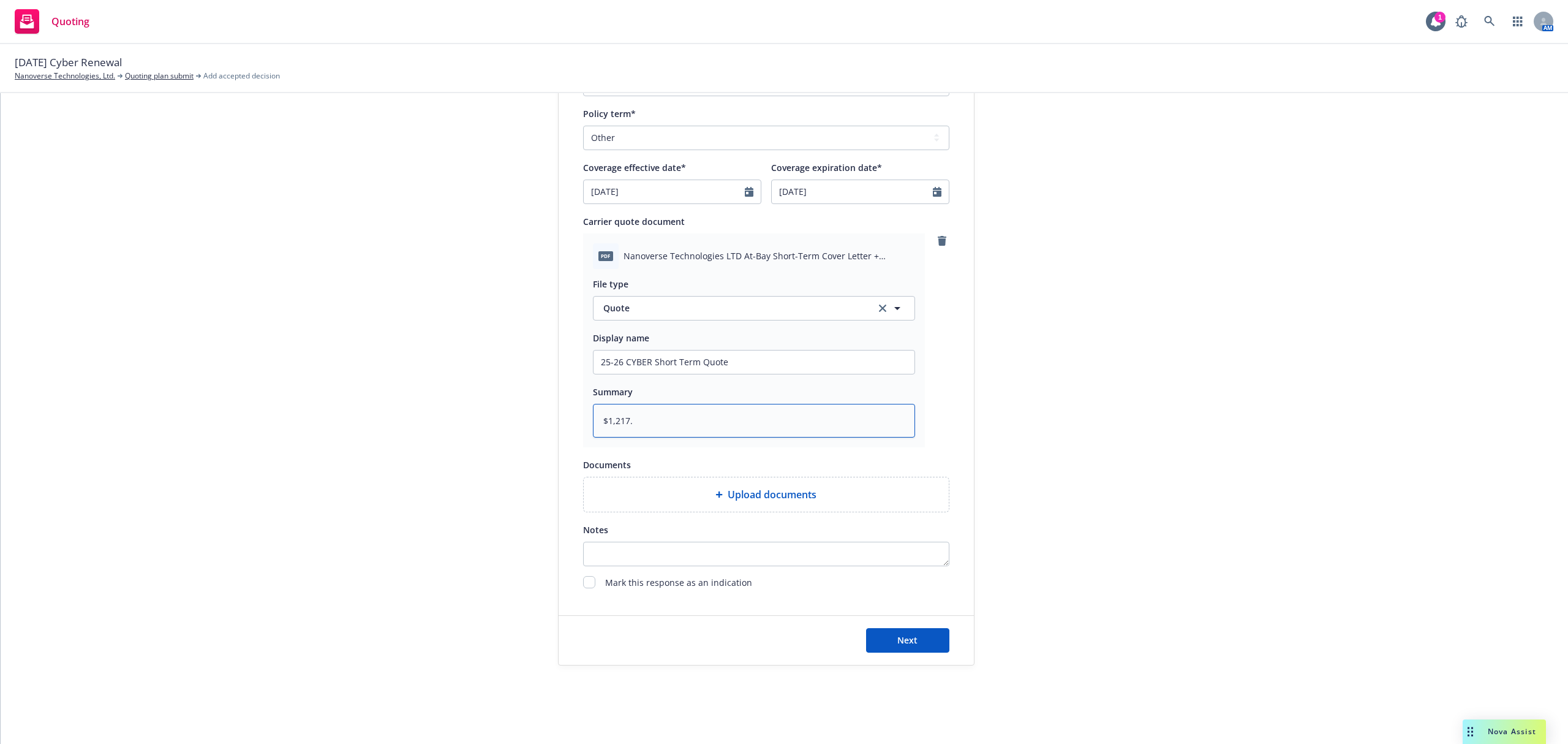
type textarea "$1,217.1"
type textarea "x"
type textarea "$1,217.14"
type textarea "x"
type textarea "$1,217.14"
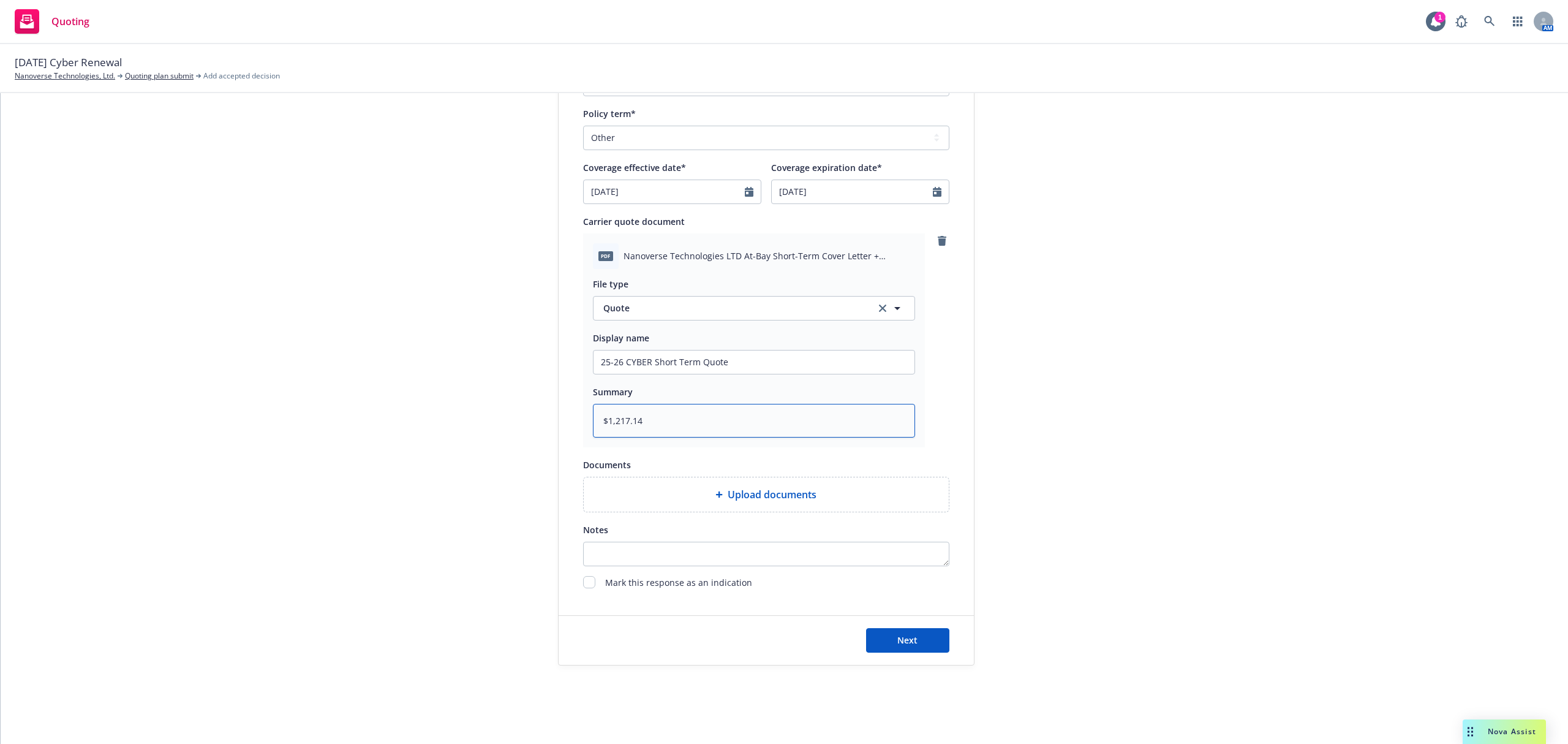
type textarea "x"
type textarea "$1,217.14 @"
type textarea "x"
type textarea "$1,217.14 @"
type textarea "x"
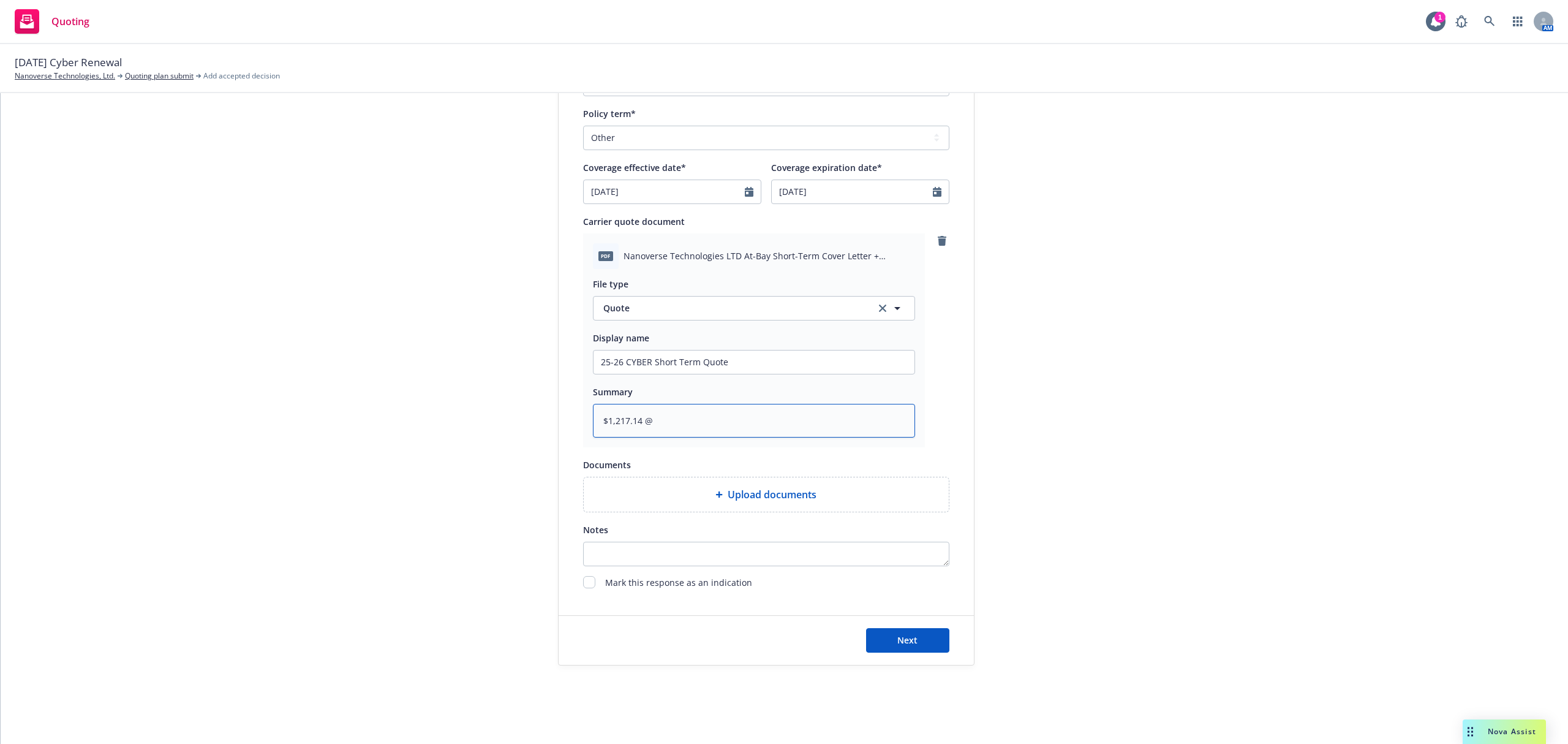
type textarea "$1,217.14 @ 1"
type textarea "x"
type textarea "$1,217.14 @ 12"
type textarea "x"
type textarea "$1,217.14 @ 12."
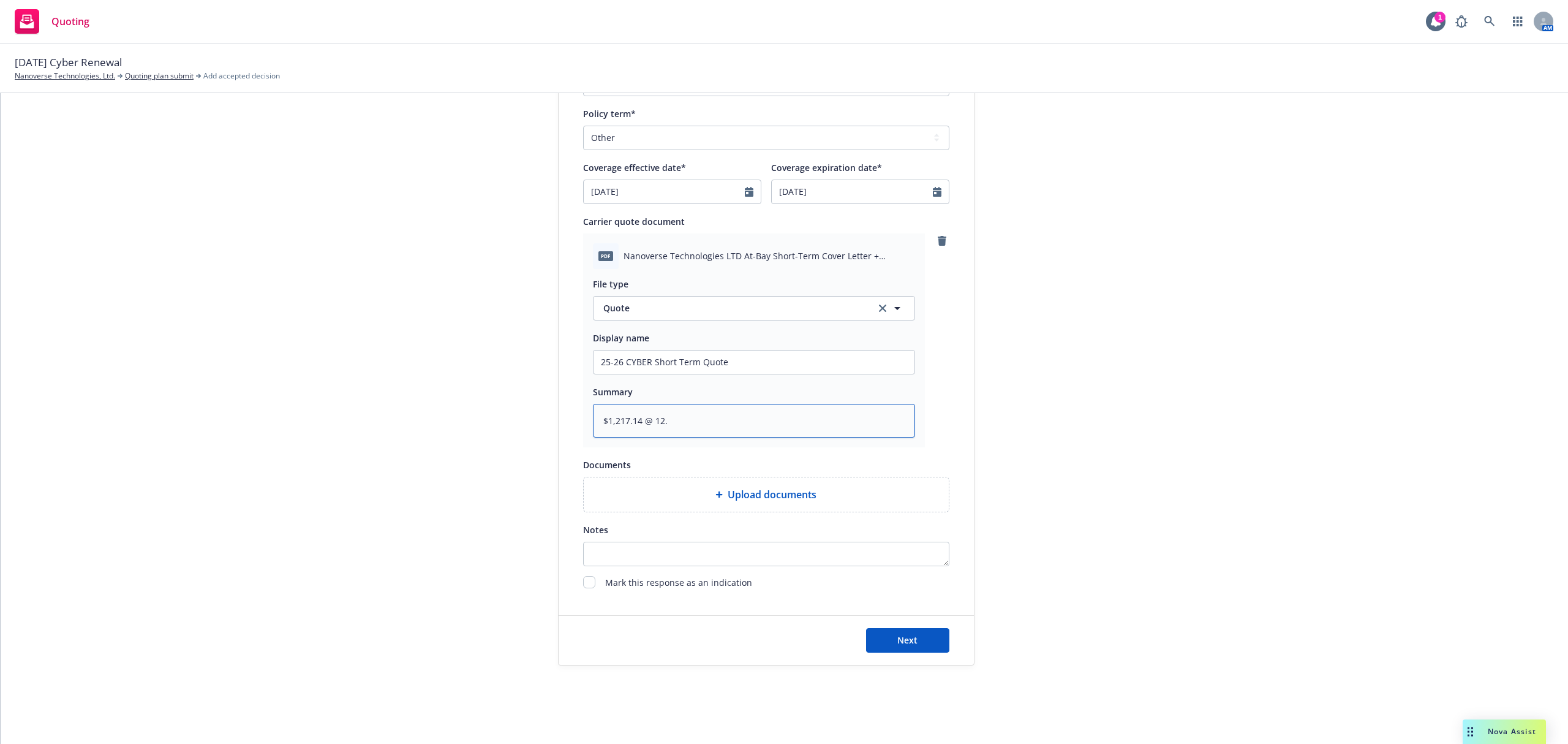
type textarea "x"
type textarea "$1,217.14 @ 12.5"
type textarea "x"
type textarea "$1,217.14 @ 12.5%"
click at [880, 621] on div "Next" at bounding box center [766, 639] width 415 height 49
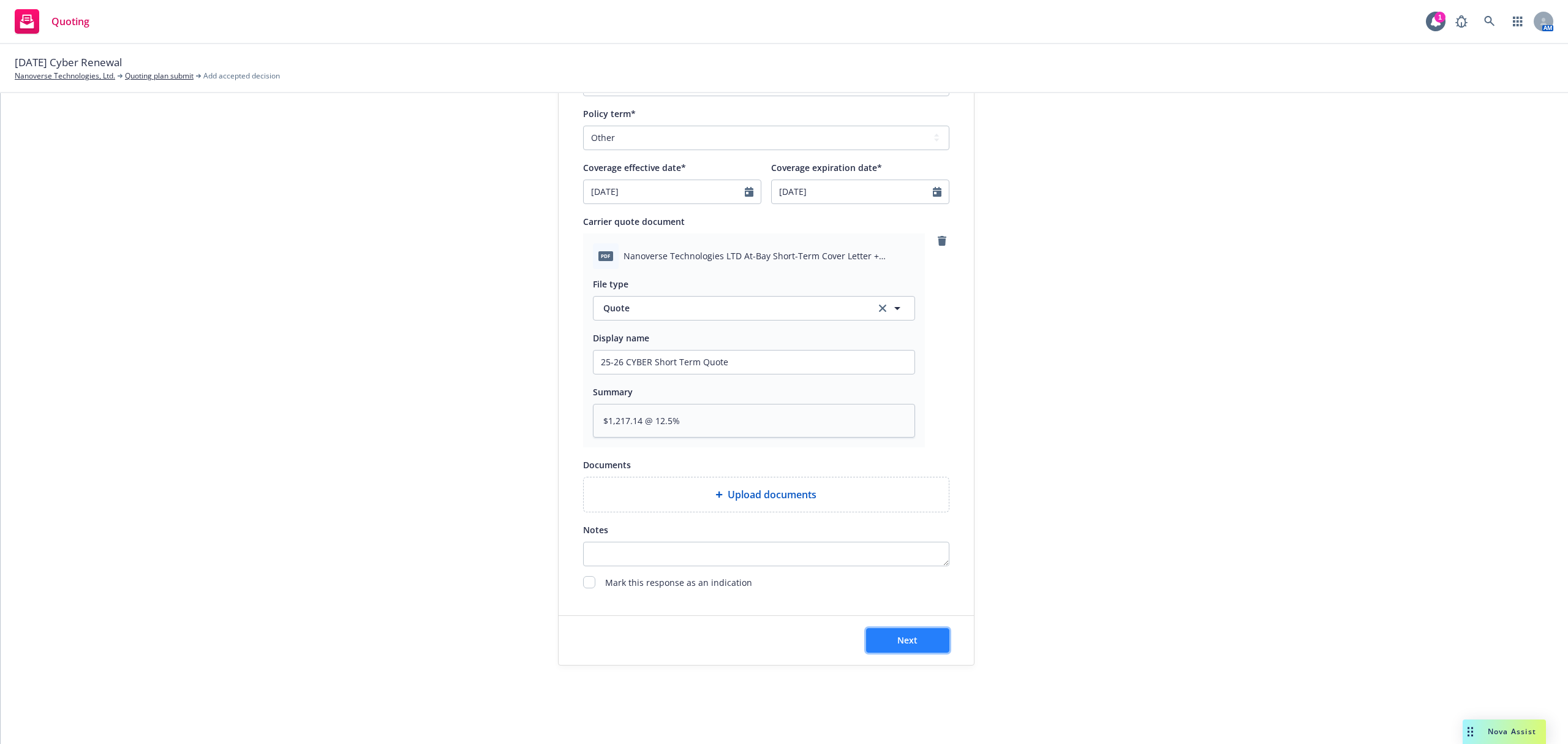
click at [899, 638] on span "Next" at bounding box center [907, 640] width 20 height 11
type textarea "x"
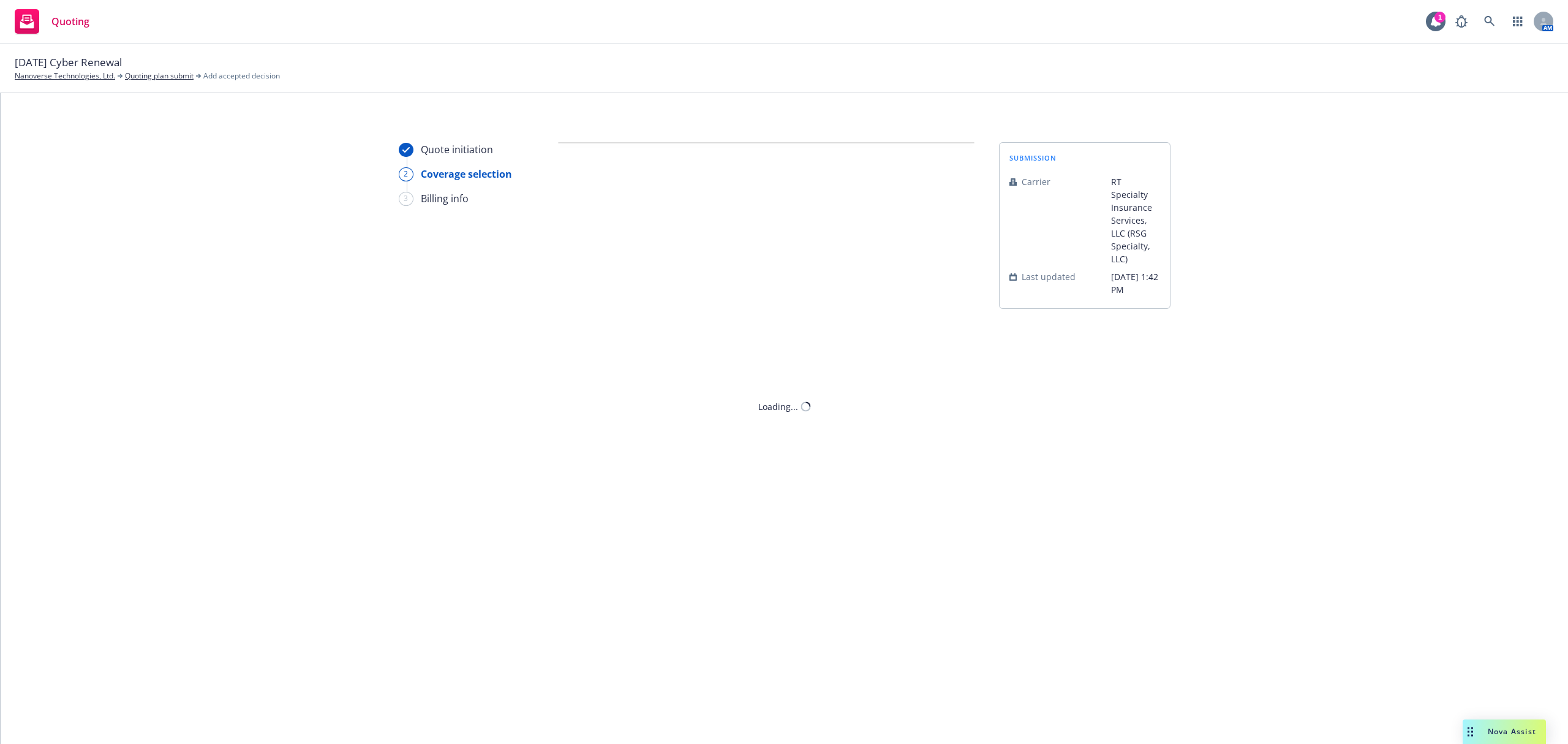
scroll to position [0, 0]
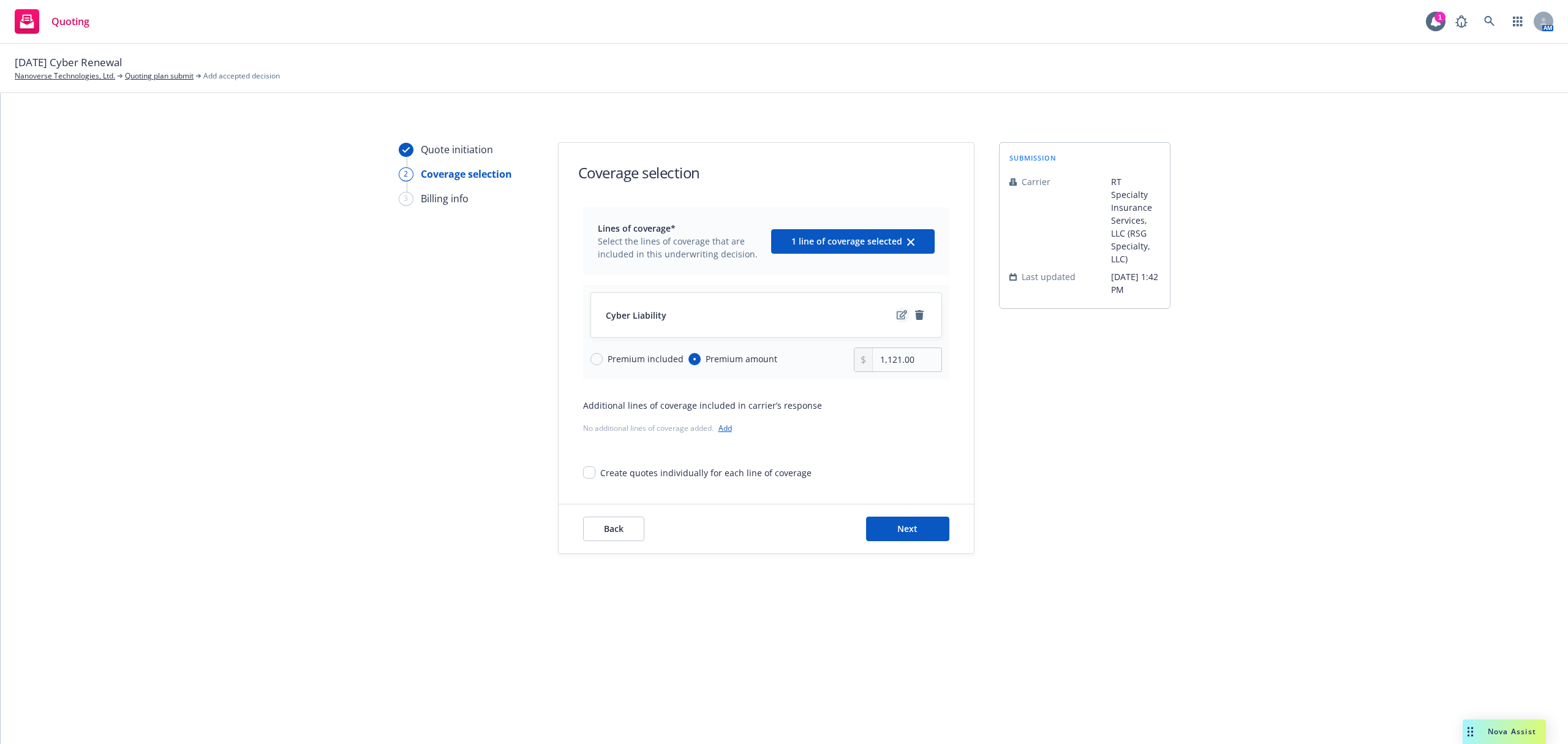
click at [897, 314] on icon "edit" at bounding box center [901, 315] width 10 height 10
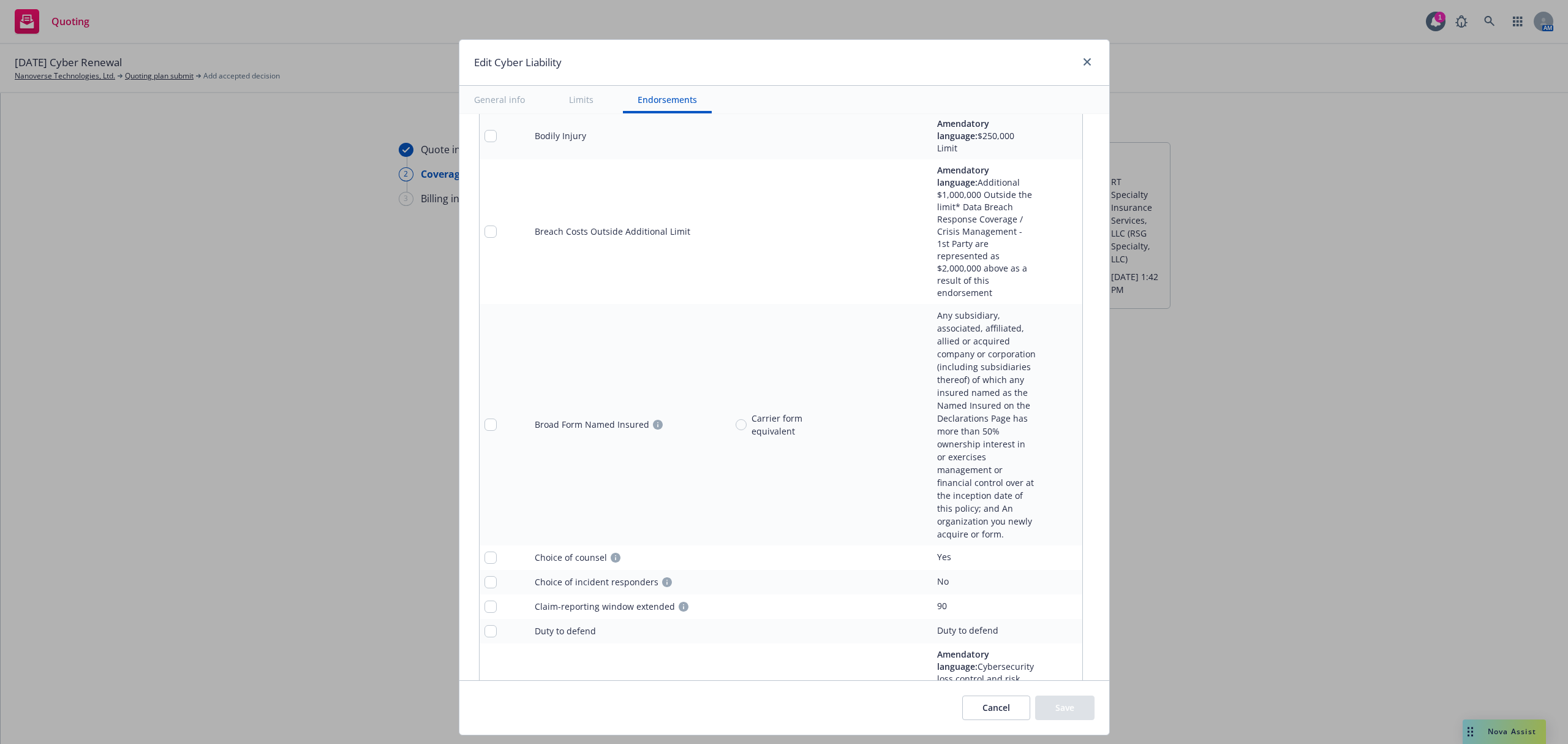
scroll to position [2654, 0]
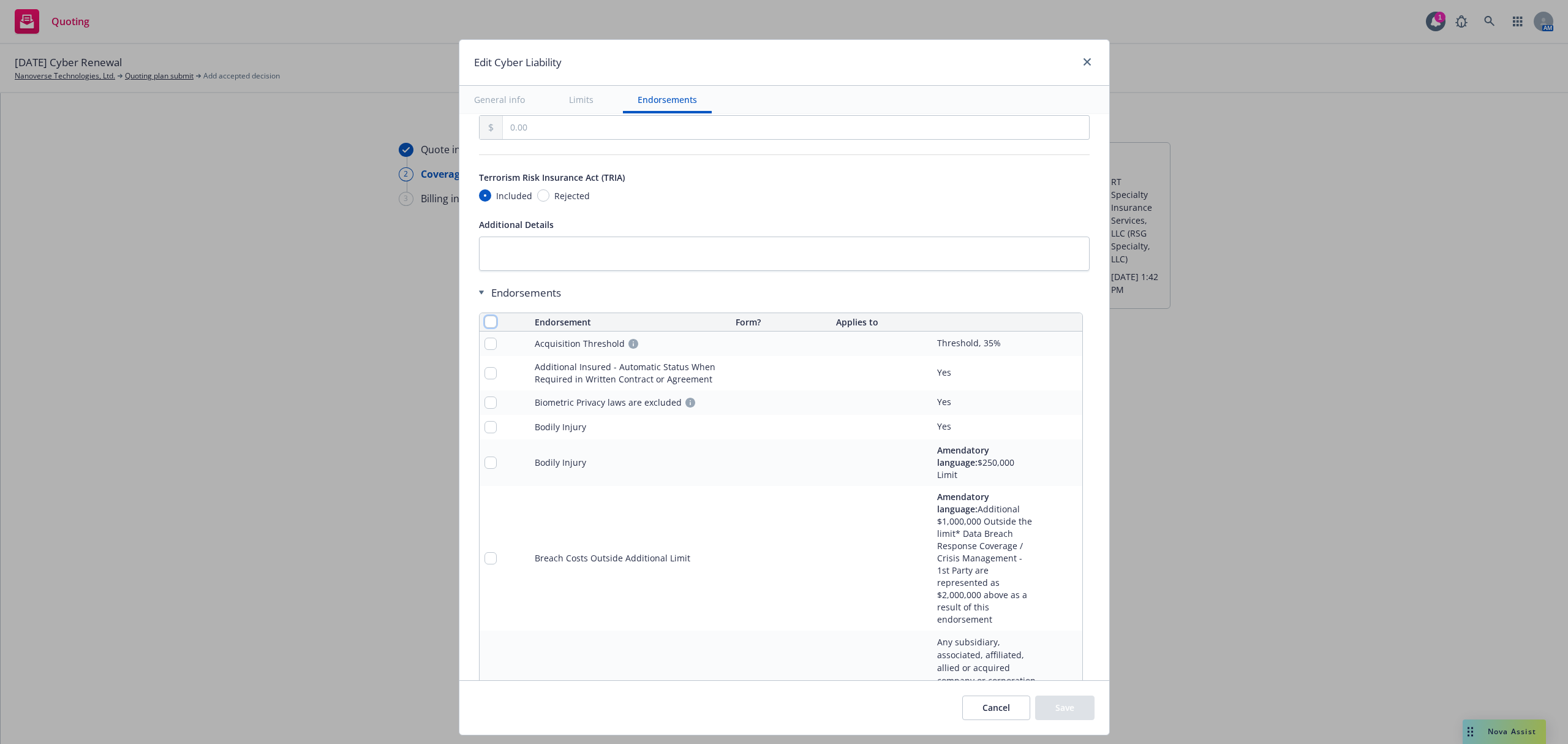
drag, startPoint x: 479, startPoint y: 328, endPoint x: 497, endPoint y: 341, distance: 22.2
click at [485, 328] on input "checkbox" at bounding box center [490, 321] width 12 height 12
checkbox input "true"
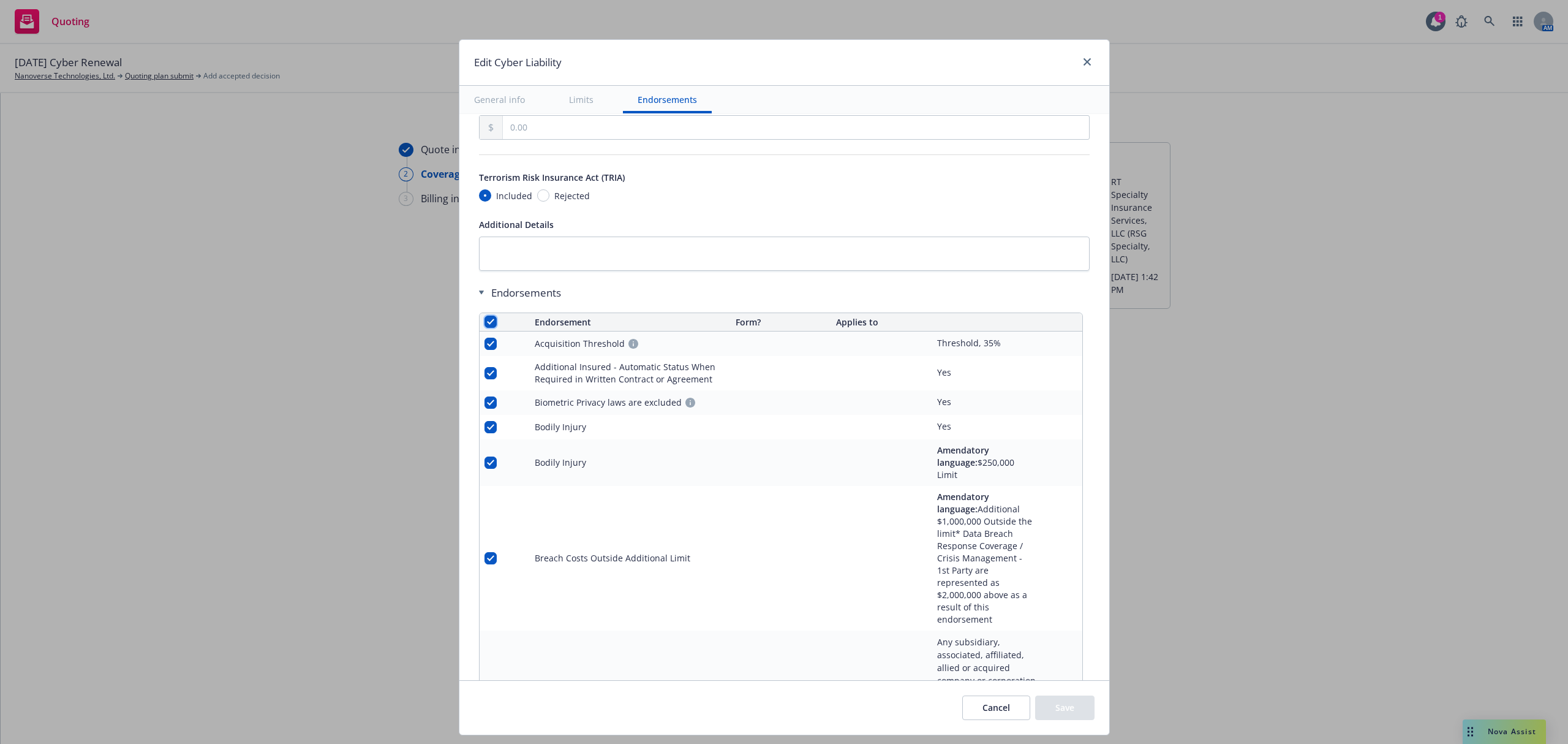
checkbox input "true"
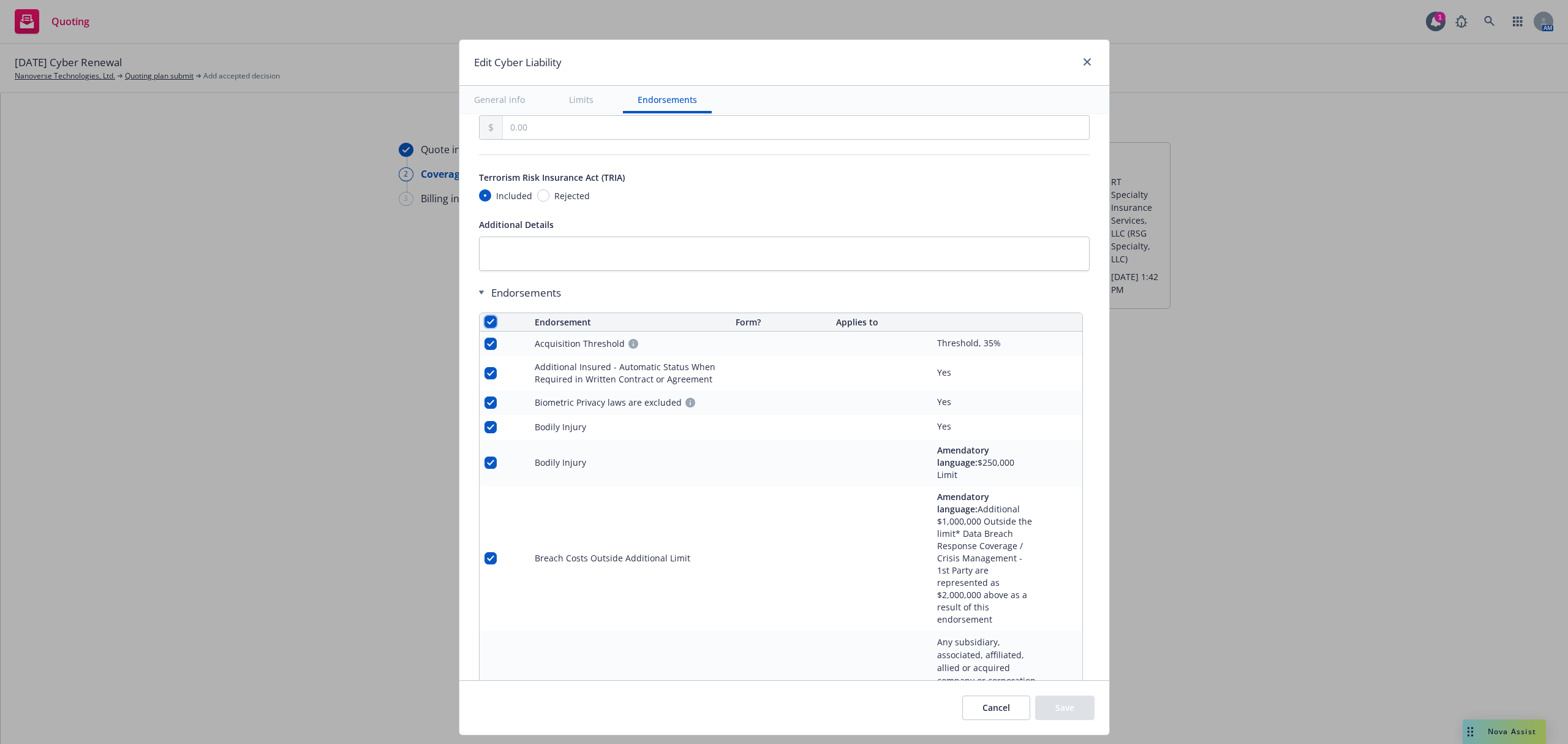
checkbox input "true"
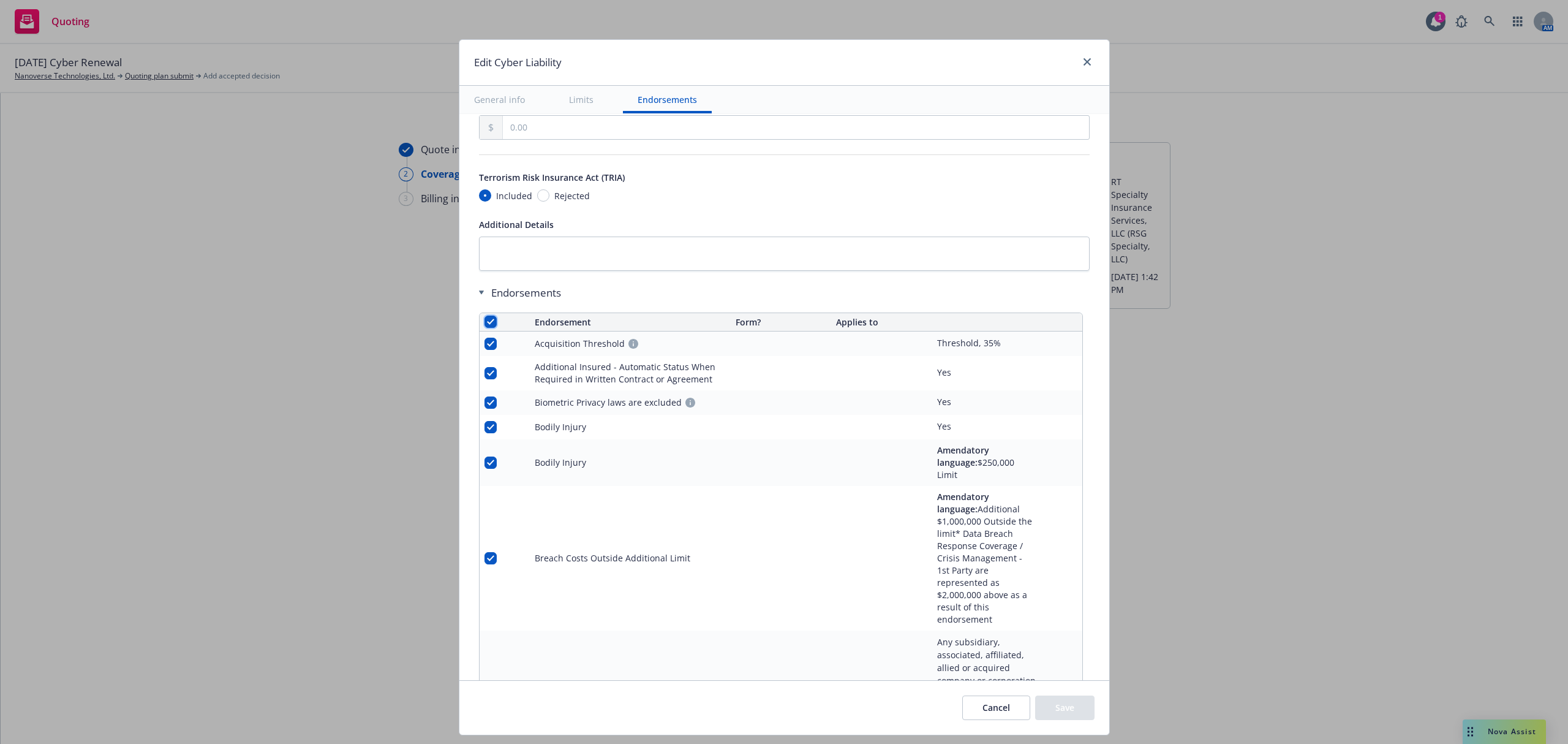
checkbox input "true"
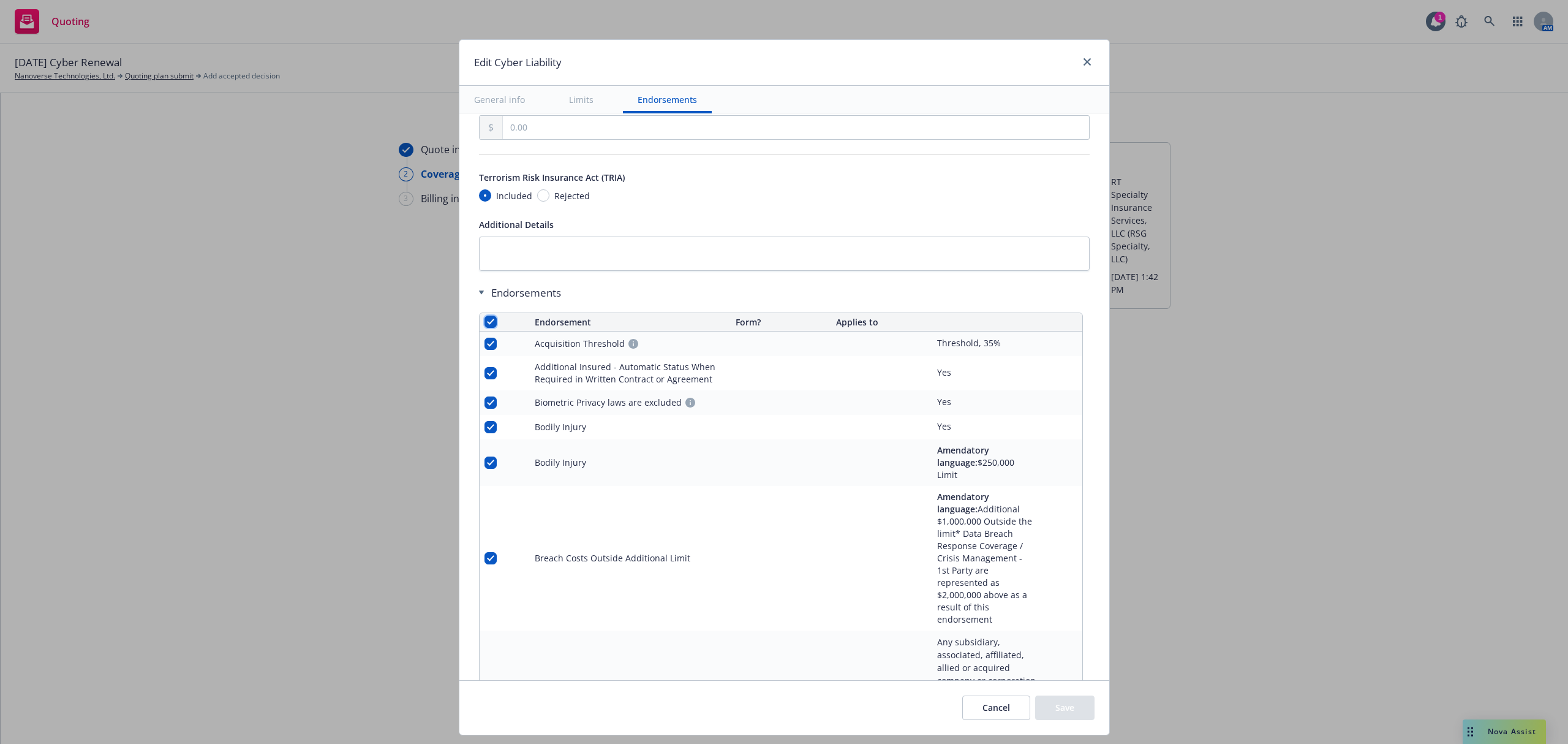
checkbox input "true"
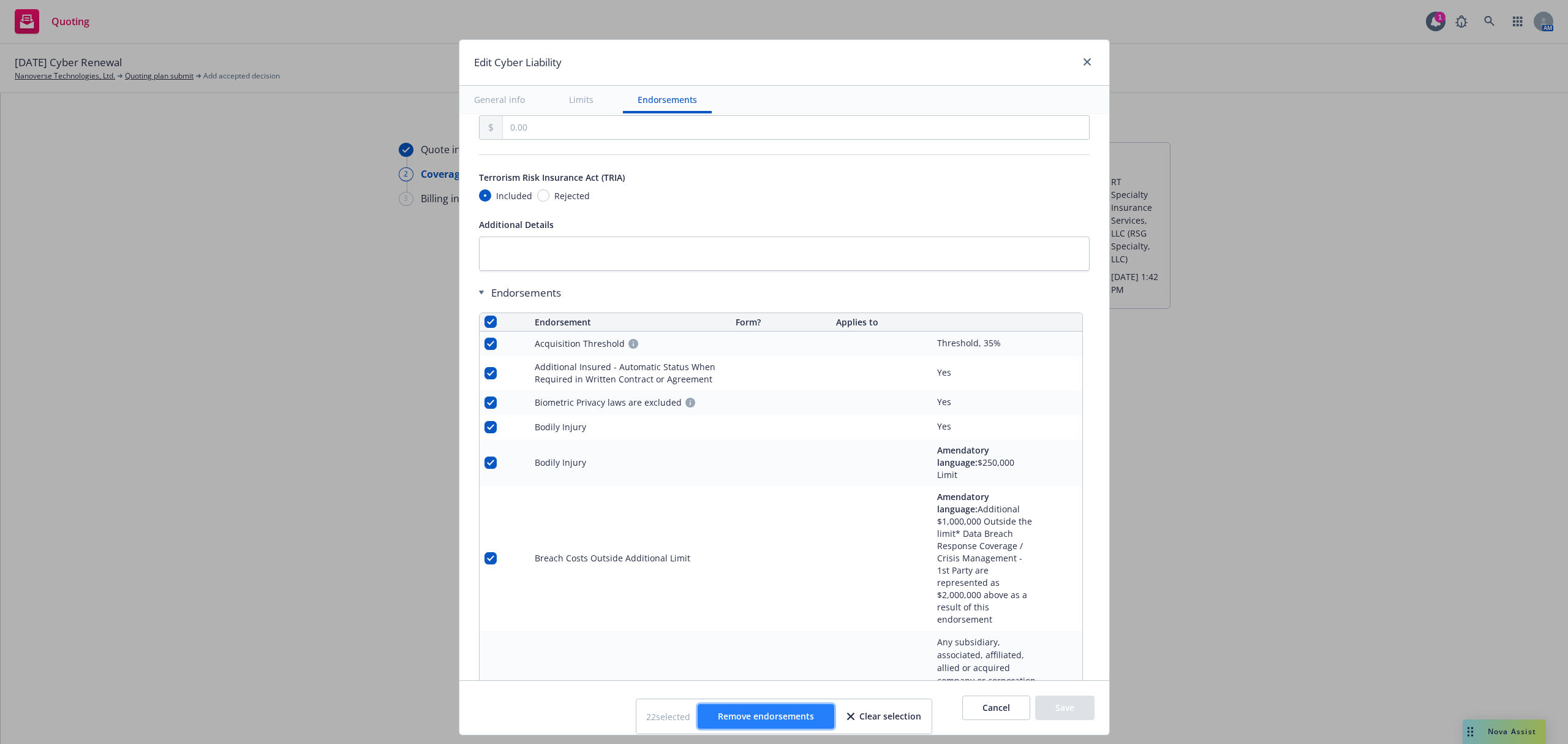
click at [753, 716] on span "Remove endorsements" at bounding box center [766, 715] width 96 height 11
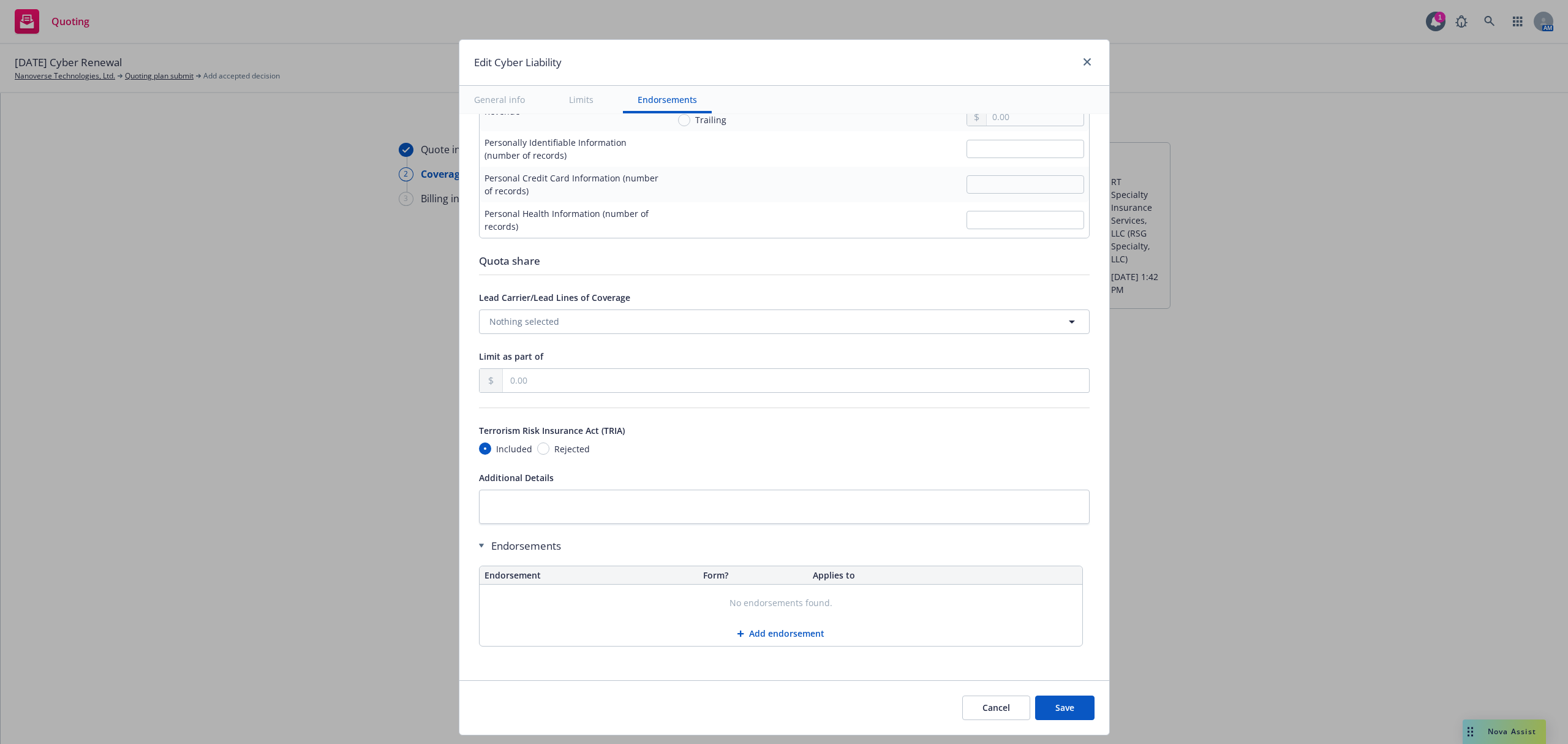
click at [1064, 713] on button "Save" at bounding box center [1064, 708] width 59 height 25
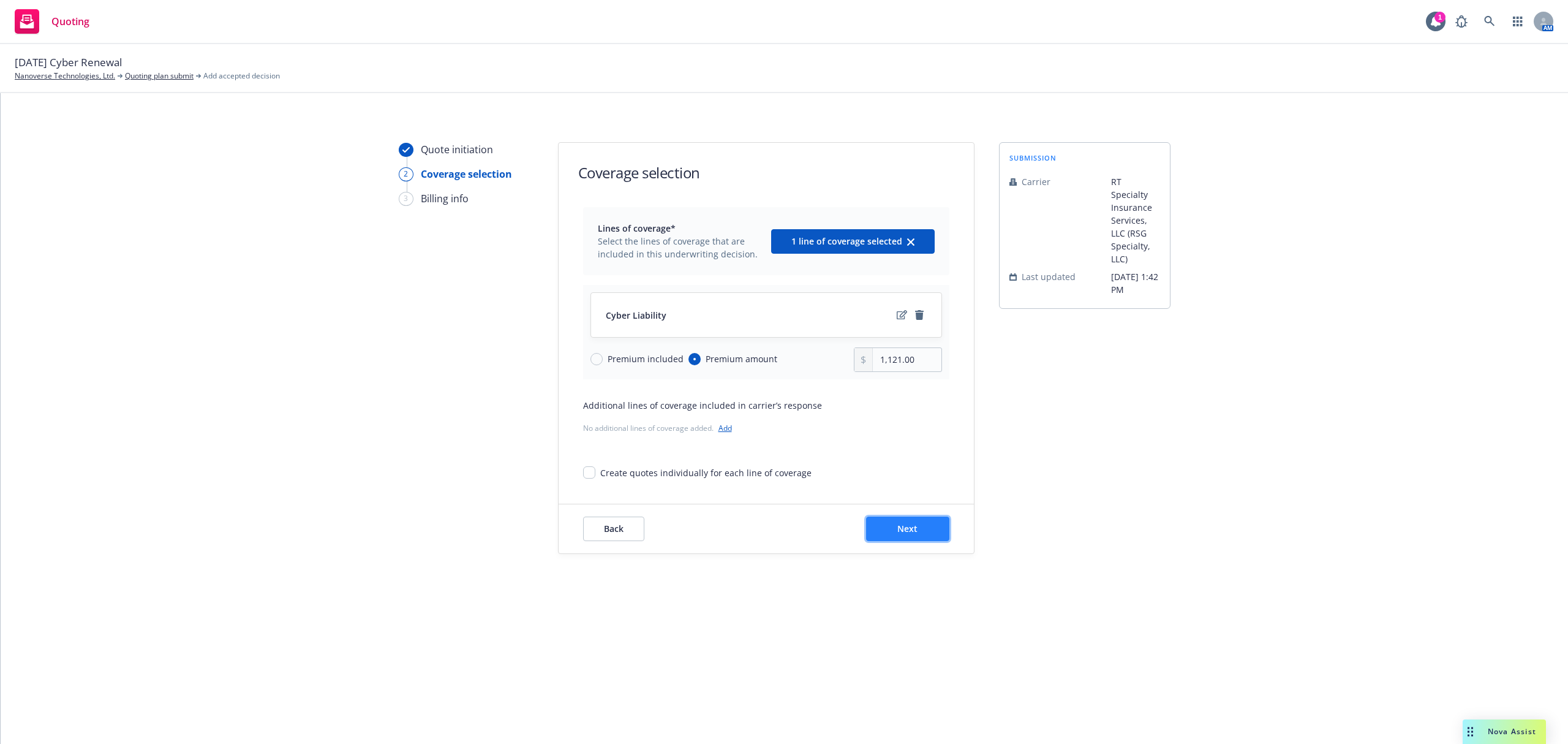
click at [897, 533] on span "Next" at bounding box center [907, 528] width 20 height 11
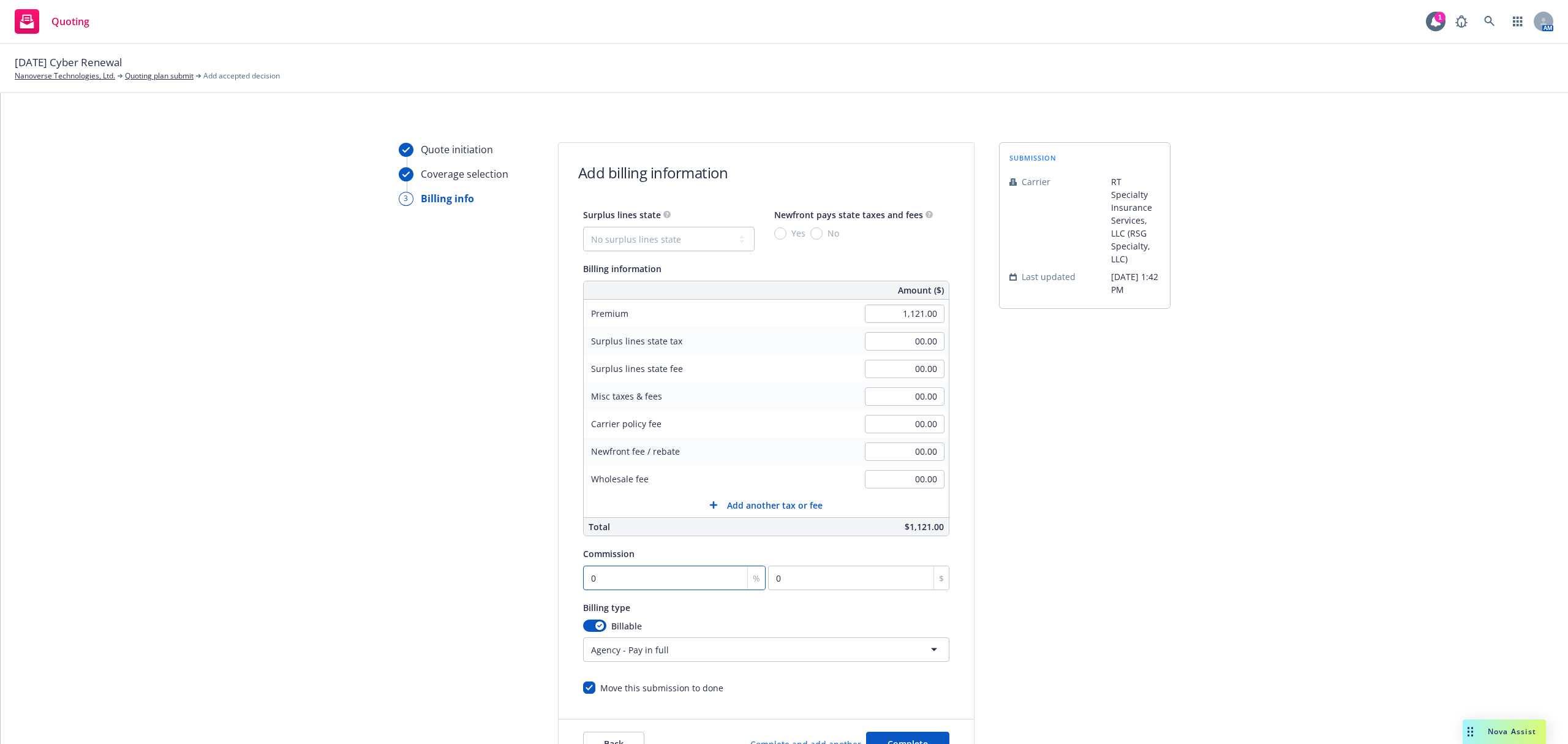
click at [640, 568] on input "0" at bounding box center [674, 578] width 183 height 25
type input "1"
type input "11.21"
type input "12"
type input "134.52"
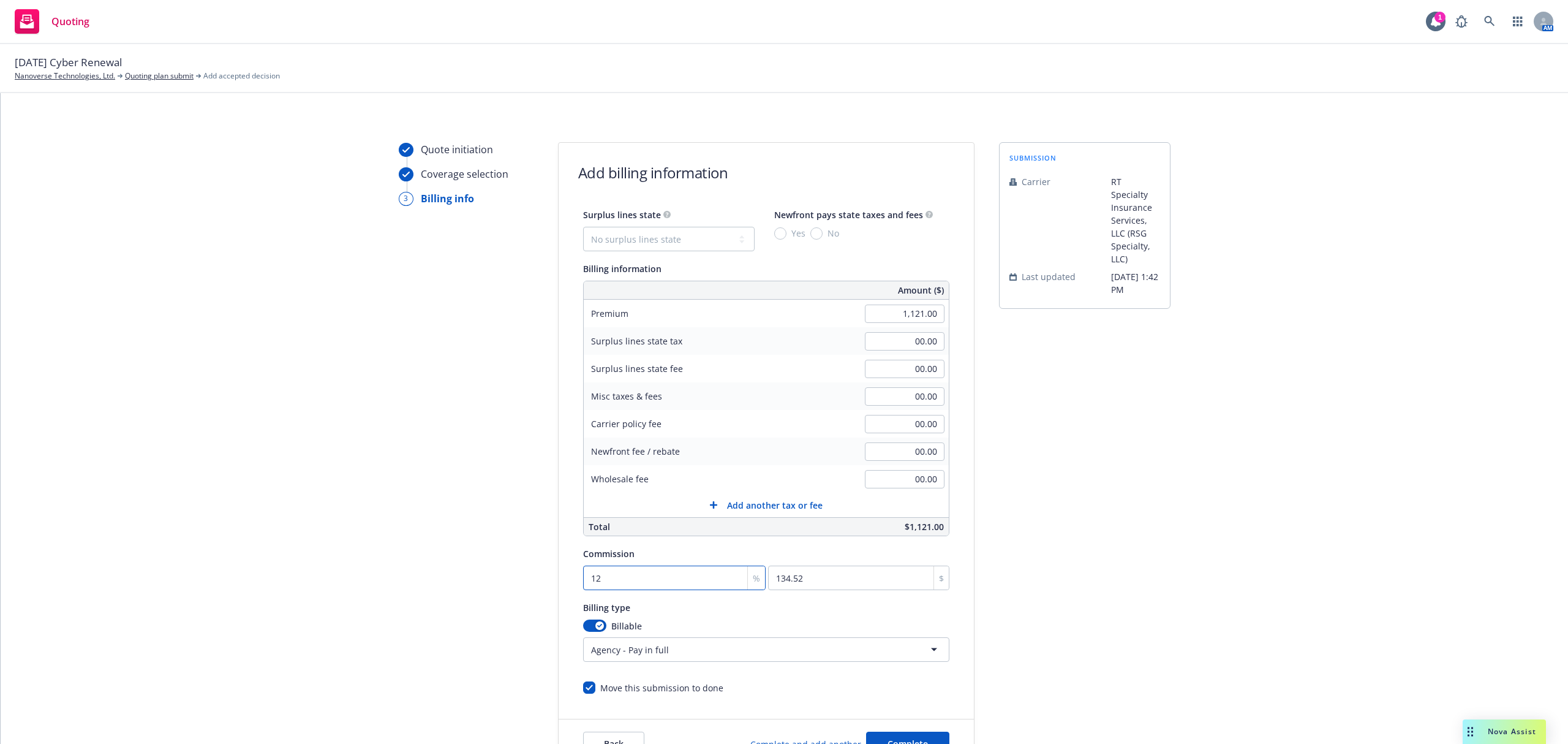
type input "12.5"
type input "140.13"
type input "12.5"
click at [908, 733] on button "Complete" at bounding box center [907, 744] width 83 height 25
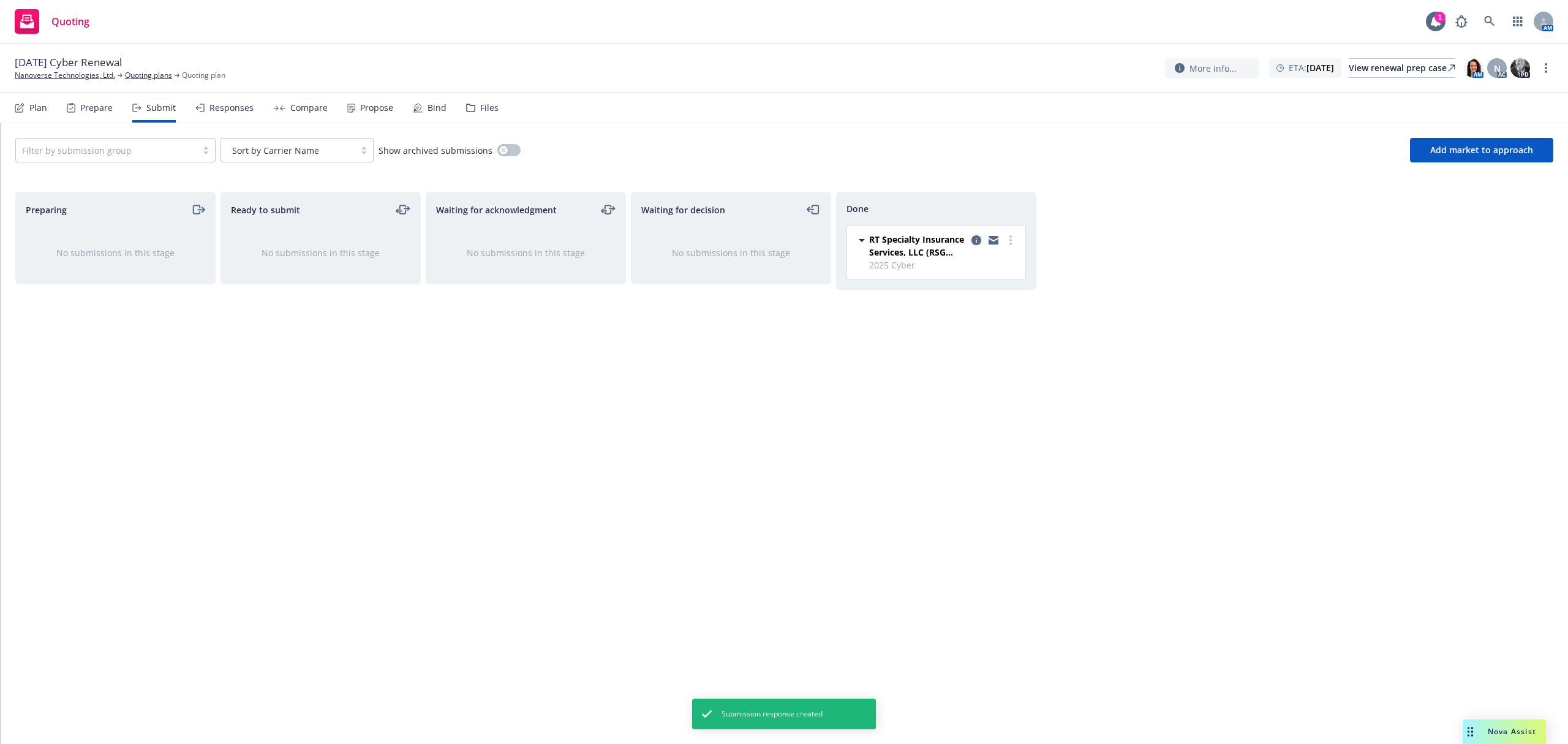
click at [975, 234] on link "copy logging email" at bounding box center [976, 239] width 14 height 14
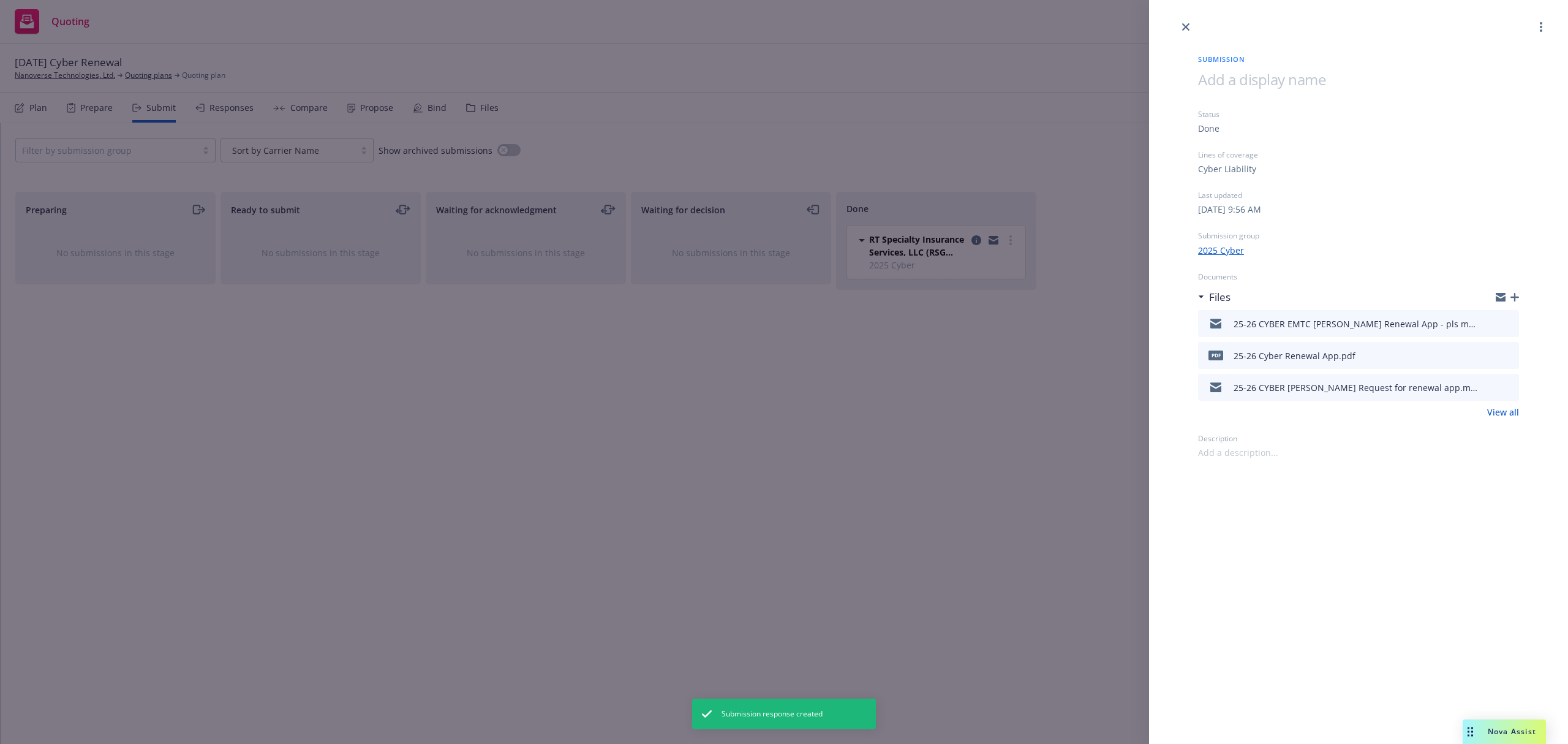
click at [1519, 294] on div "Submission Status Done Lines of coverage Cyber Liability Last updated Monday, S…" at bounding box center [1359, 246] width 361 height 424
click at [1517, 297] on icon "button" at bounding box center [1515, 297] width 9 height 9
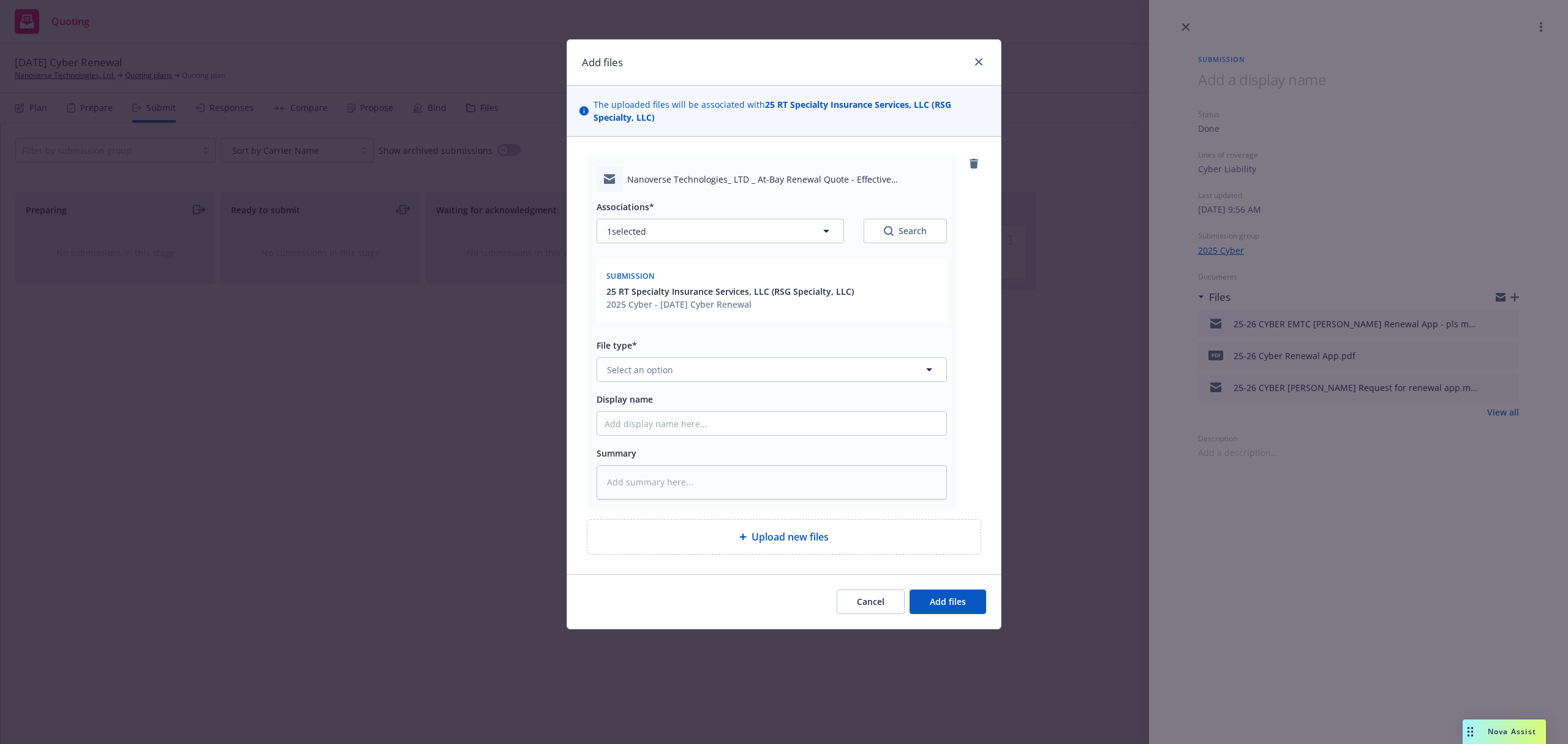
type textarea "x"
click at [691, 374] on button "Select an option" at bounding box center [771, 369] width 350 height 25
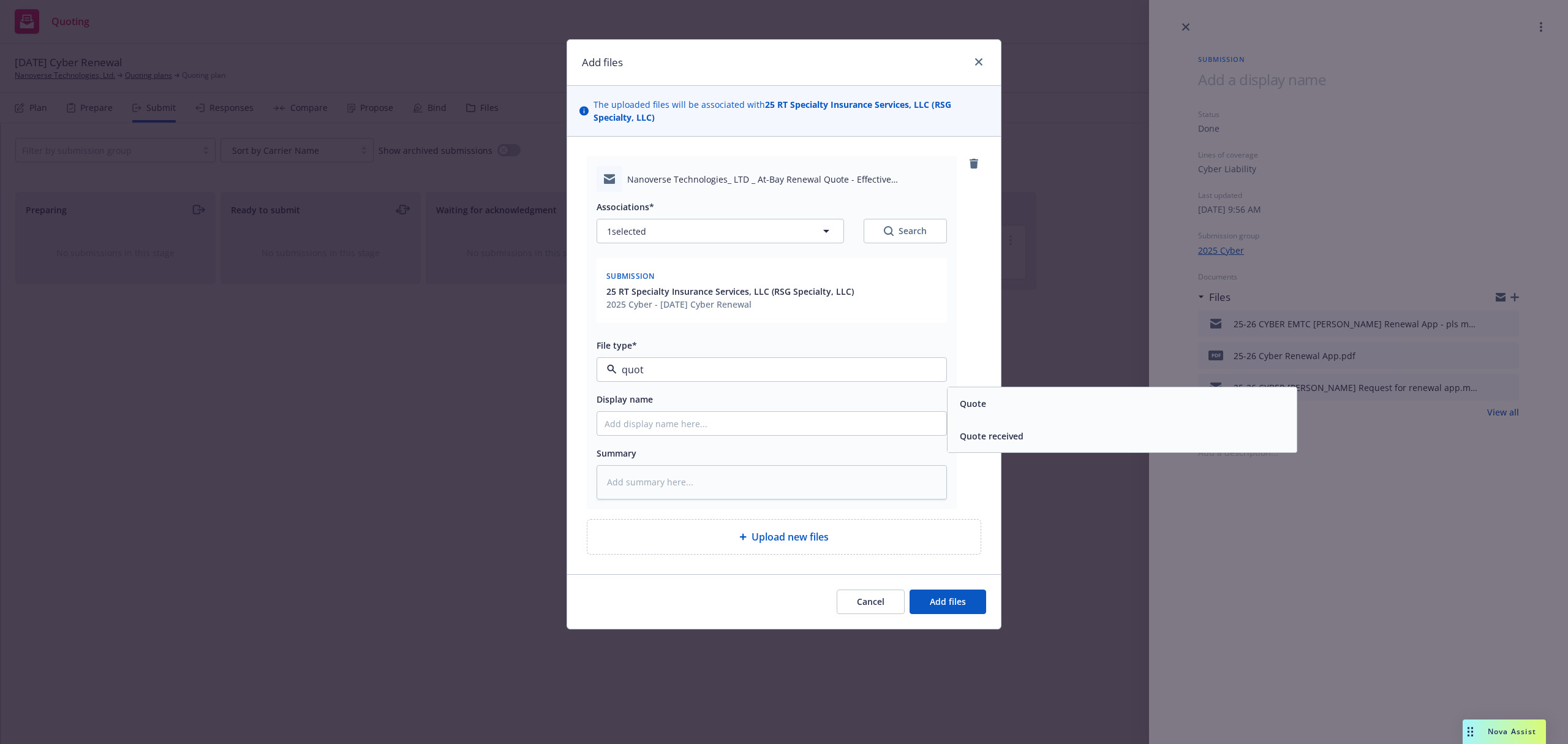
type input "quote"
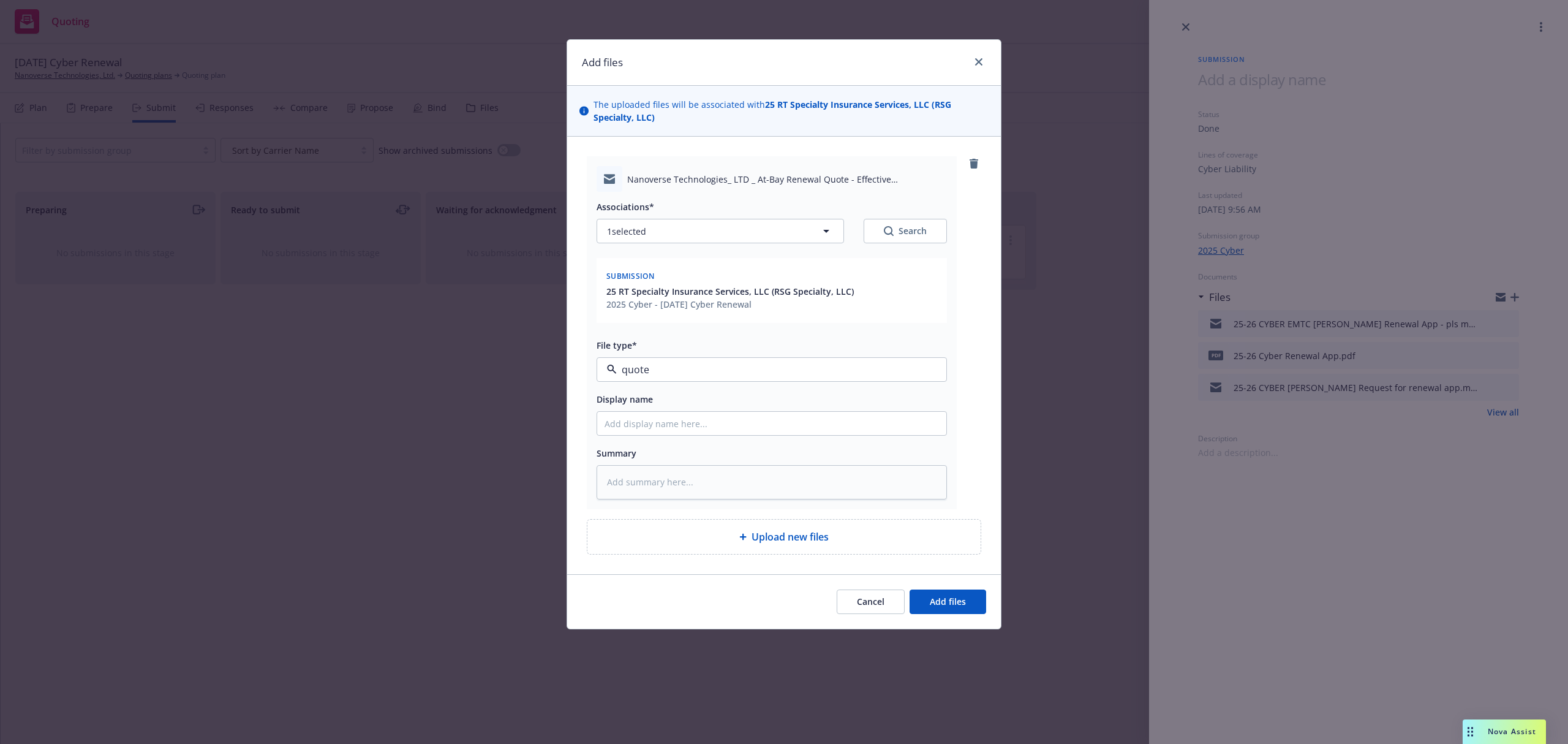
type textarea "x"
type input "2"
type textarea "x"
type input "25"
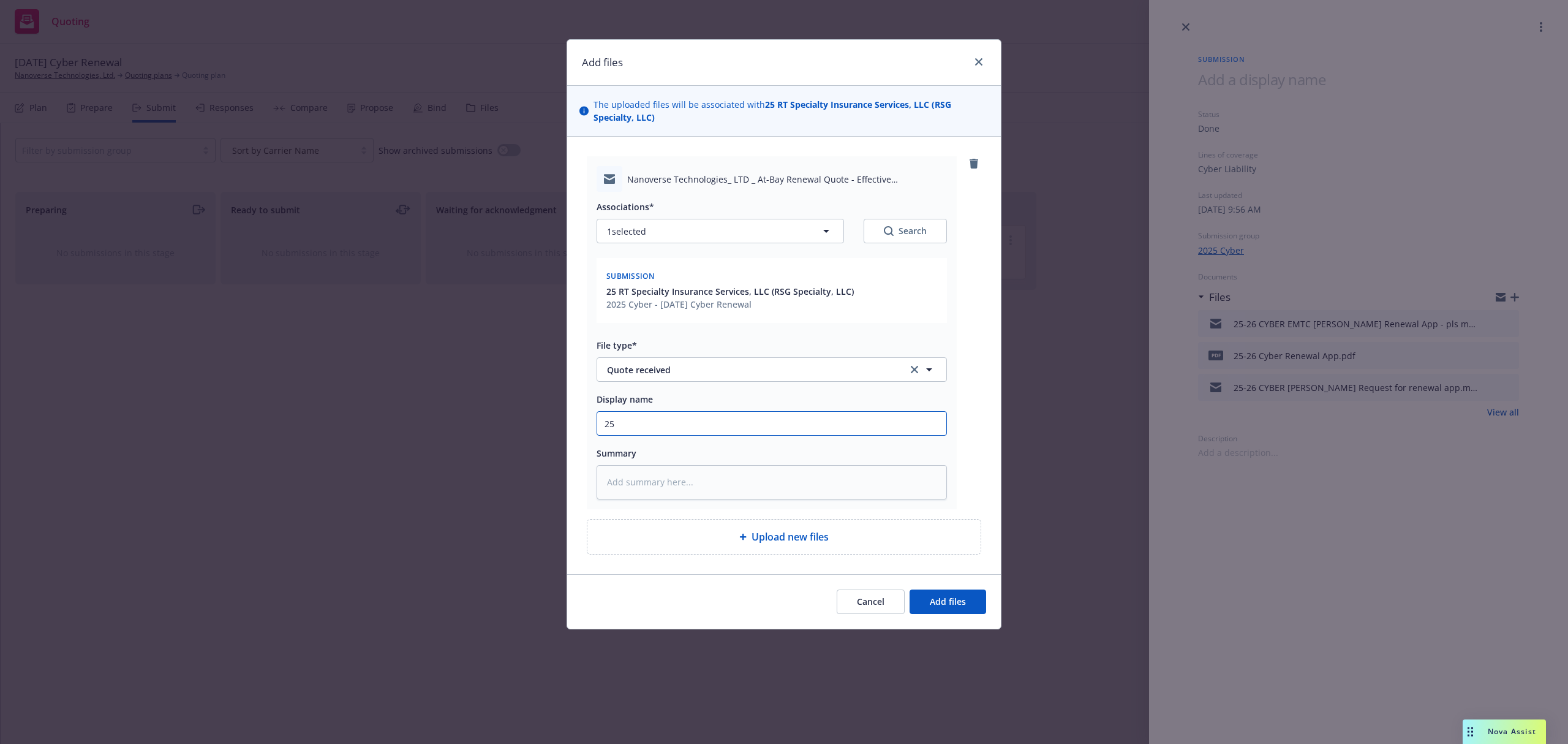
type textarea "x"
type input "25-"
type textarea "x"
type input "25-2"
type textarea "x"
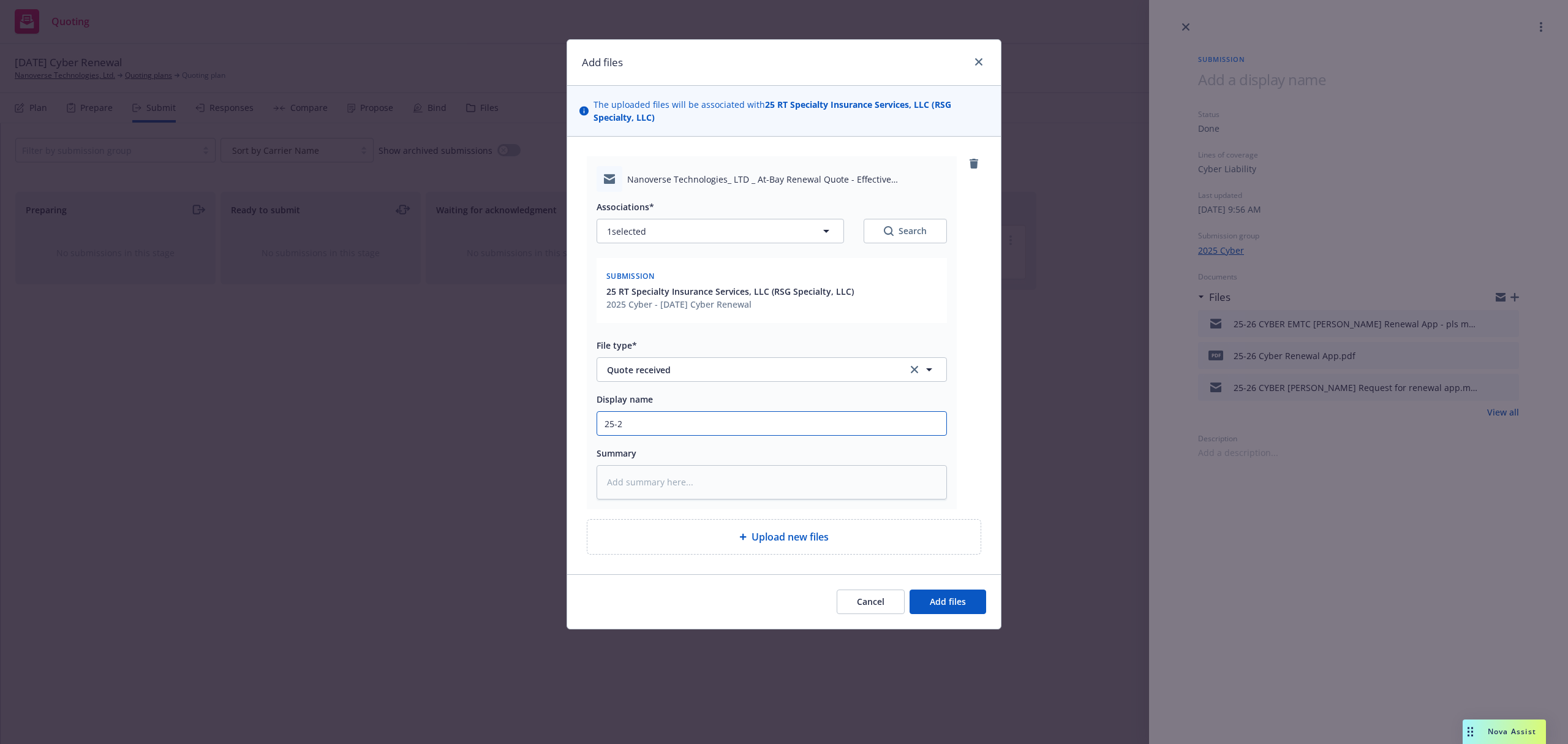
type input "25-26"
type textarea "x"
type input "25-26"
type textarea "x"
type input "25-26 C"
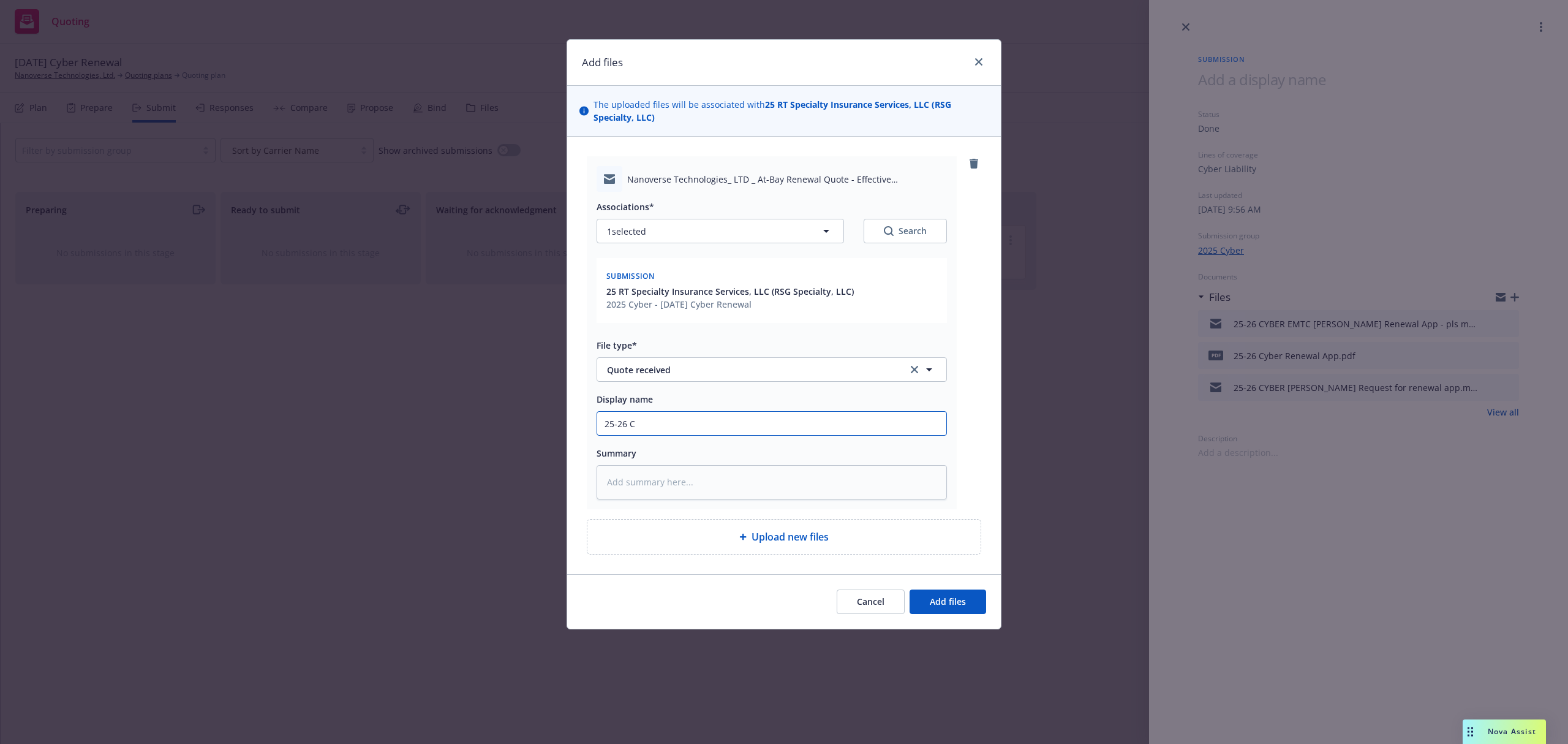
type textarea "x"
type input "25-26 CY"
type textarea "x"
type input "25-26 CYB"
type textarea "x"
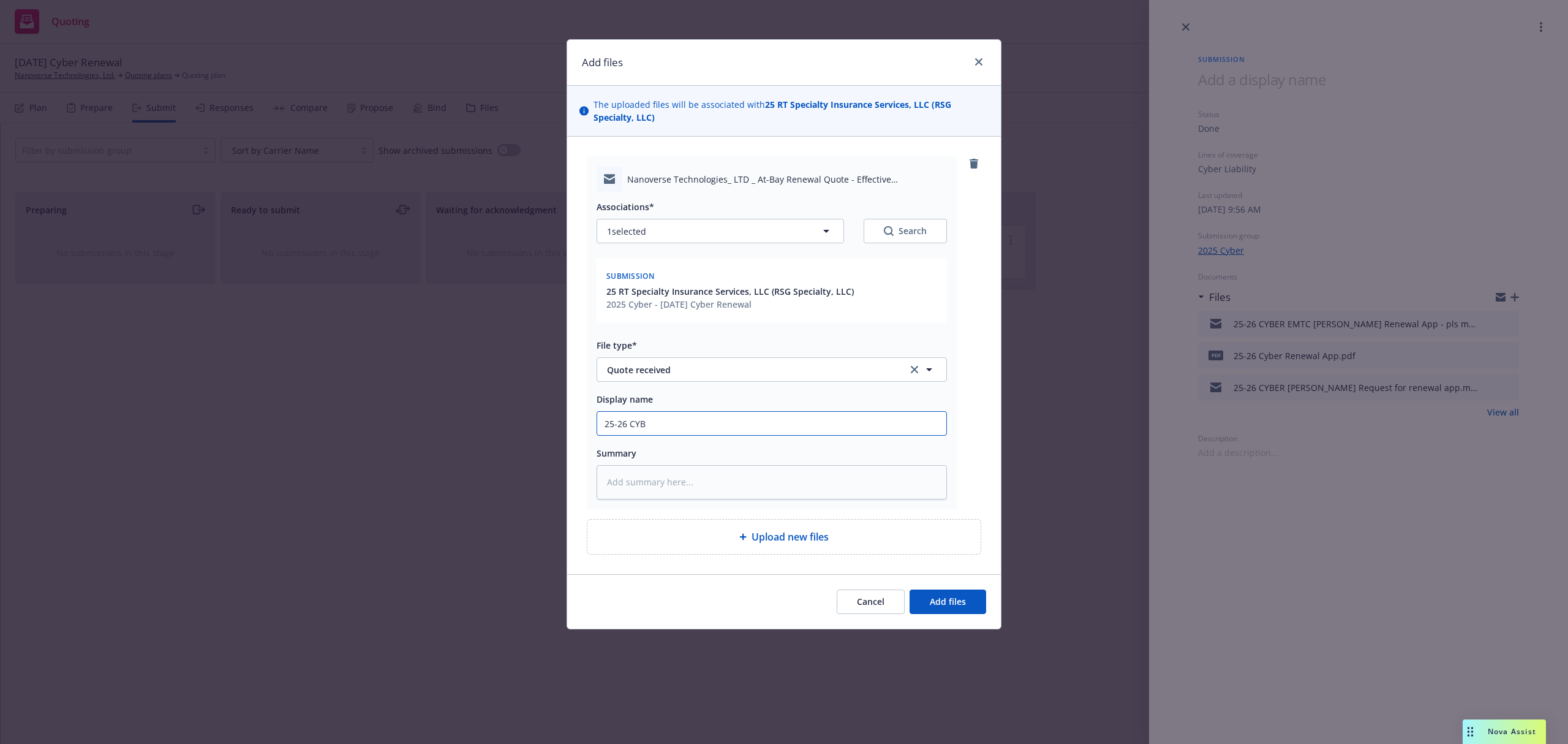
type input "25-26 CYBE"
type textarea "x"
type input "25-26 CYBER"
type textarea "x"
type input "25-26 CYBER"
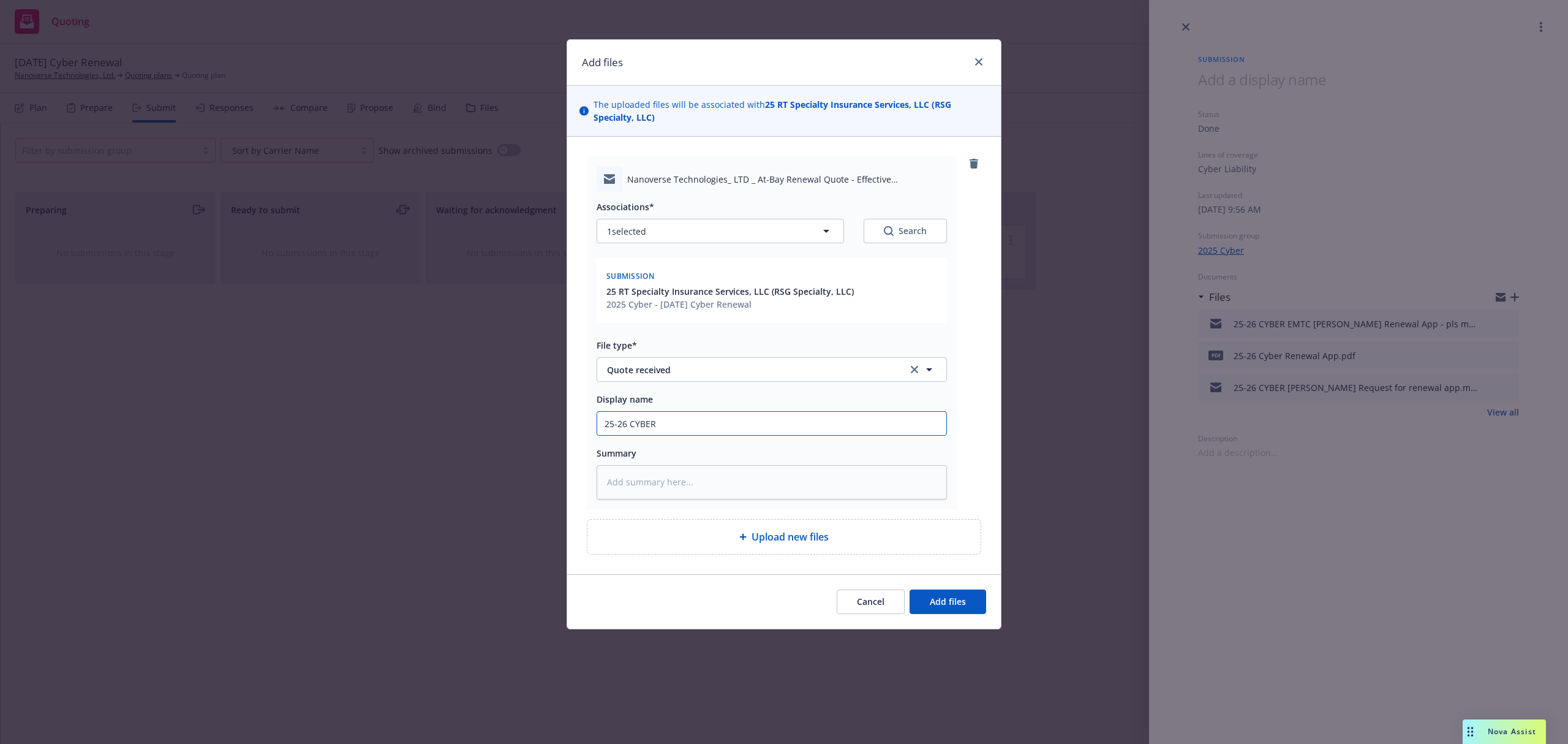
type textarea "x"
type input "25-26 CYBER E"
type textarea "x"
type input "25-26 CYBER EM"
type textarea "x"
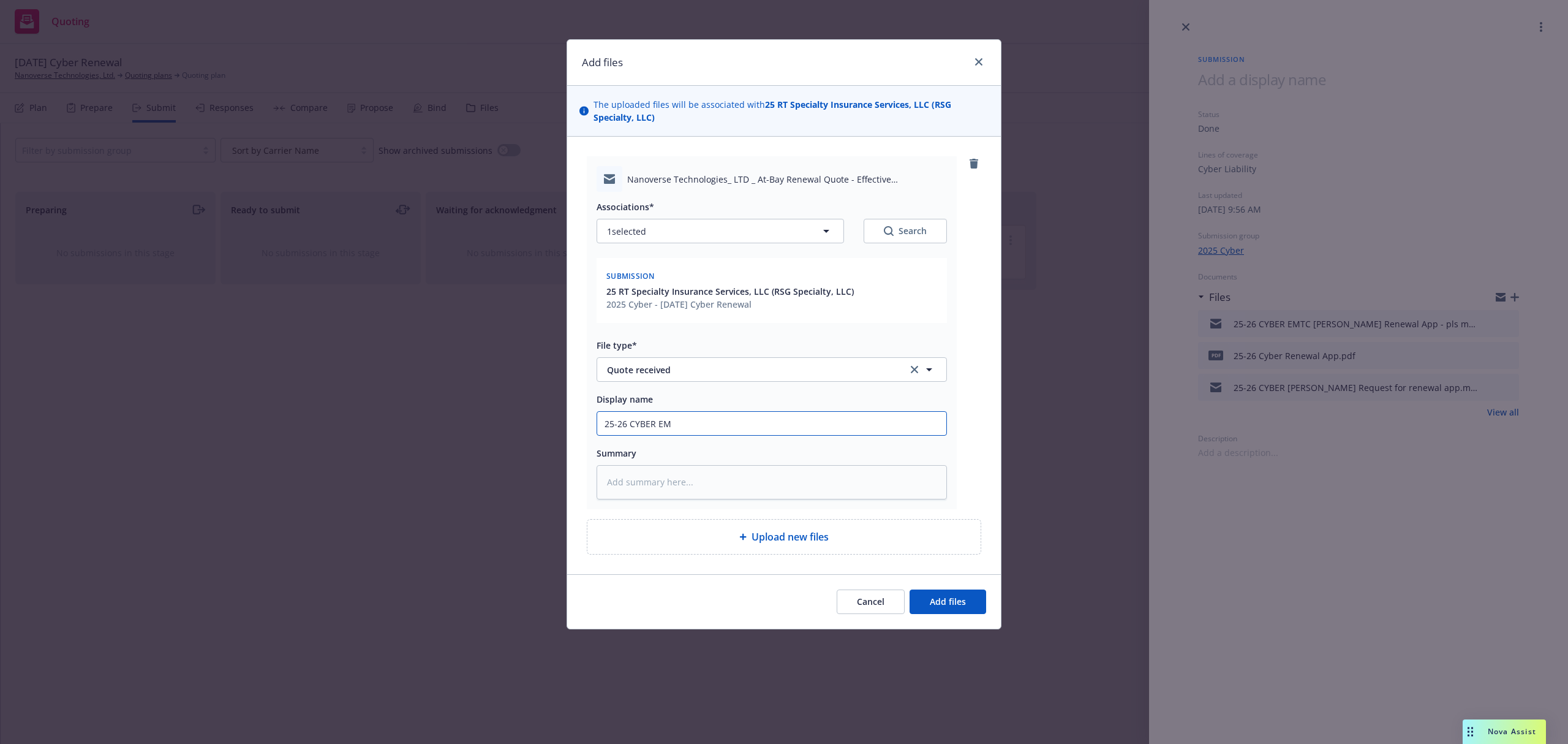
type input "25-26 CYBER EMF"
type textarea "x"
type input "25-26 CYBER EMFC"
type textarea "x"
type input "25-26 CYBER EMFC"
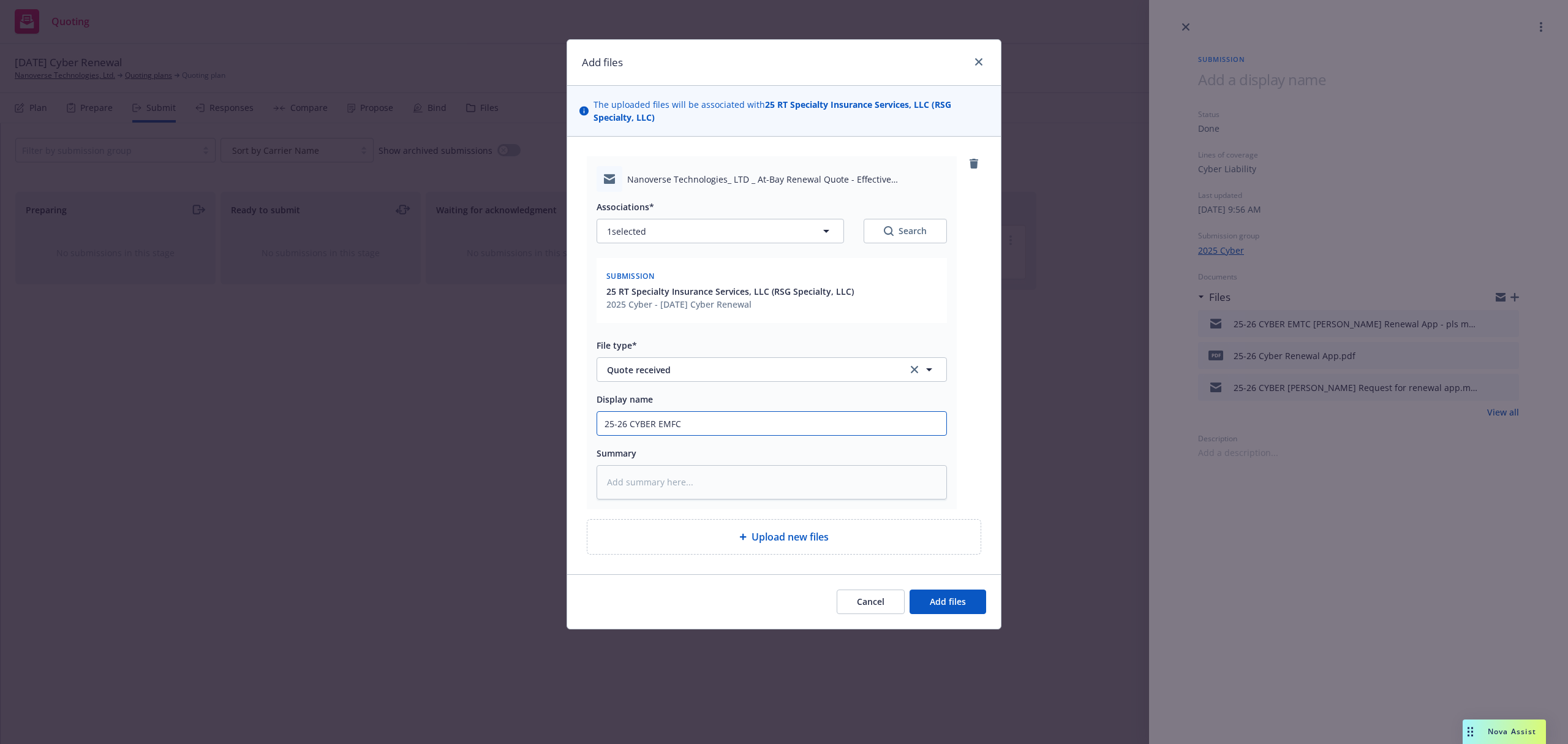
type textarea "x"
type input "25-26 CYBER EMFC X"
type textarea "x"
type input "25-26 CYBER EMFC Xa"
type textarea "x"
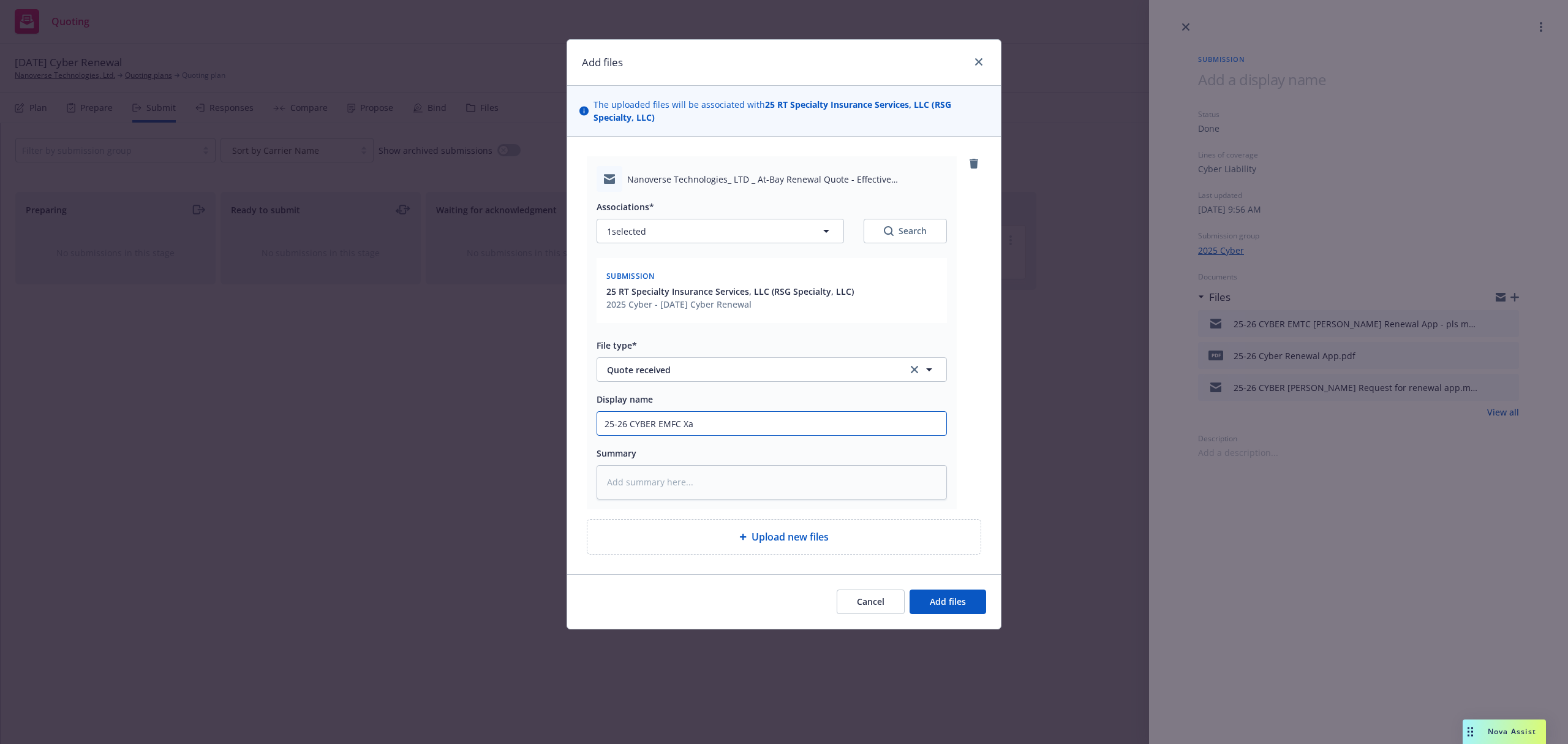
type input "25-26 CYBER EMFC Xav"
type textarea "x"
type input "25-26 CYBER EMFC Xavi"
type textarea "x"
type input "25-26 CYBER EMFC Xavie"
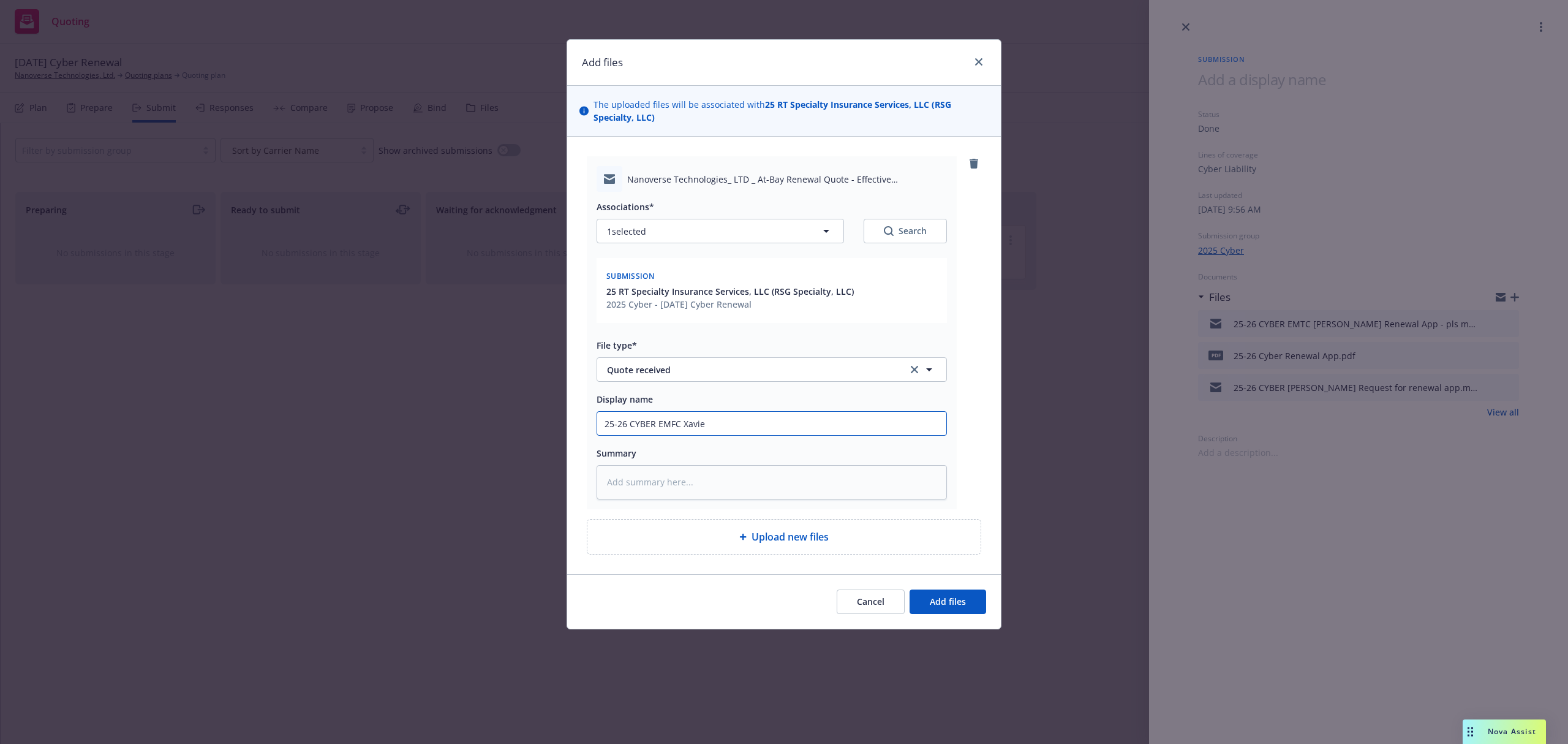
type textarea "x"
type input "25-26 CYBER EMFC Xavier"
type textarea "x"
type input "25-26 CYBER EMFC Xavier@"
type textarea "x"
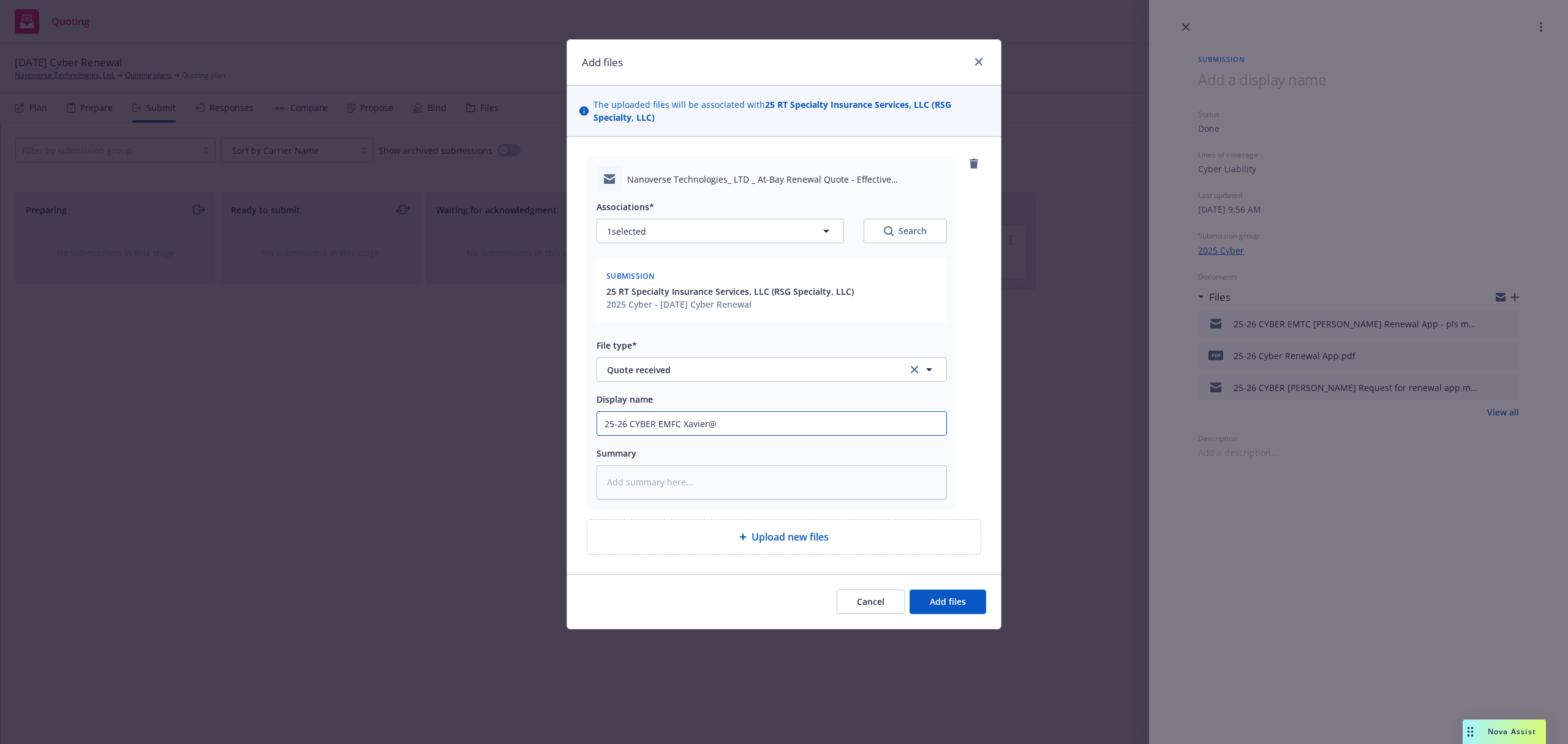
type input "25-26 CYBER EMFC Xavier@R"
type textarea "x"
type input "25-26 CYBER EMFC Xavier@RT"
type textarea "x"
type input "25-26 CYBER EMFC Xavier@RT"
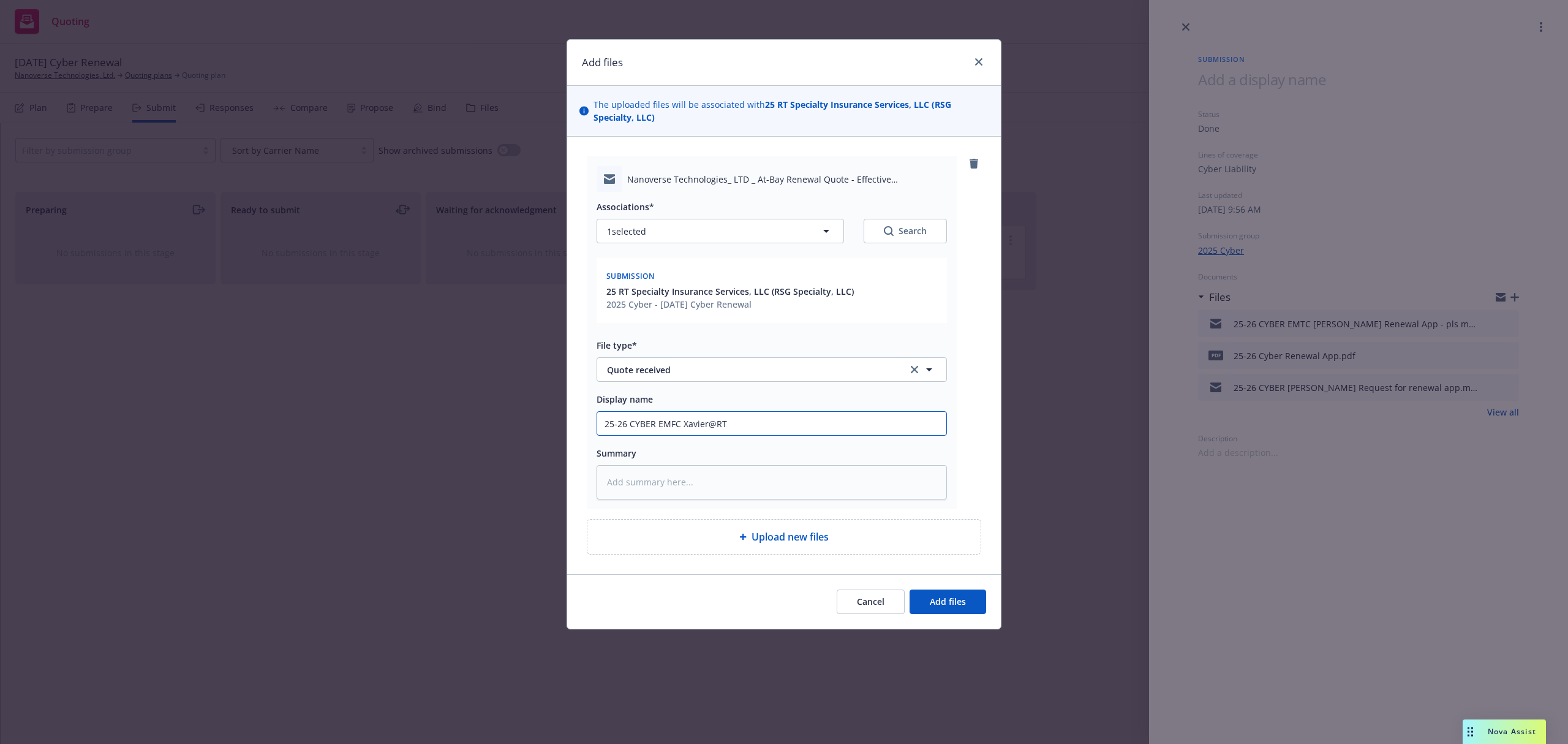
type textarea "x"
paste textarea "QUOTATION SUMMARY Named Insured: Nanoverse Technologies, LTD Coverage: Cyber/Me…"
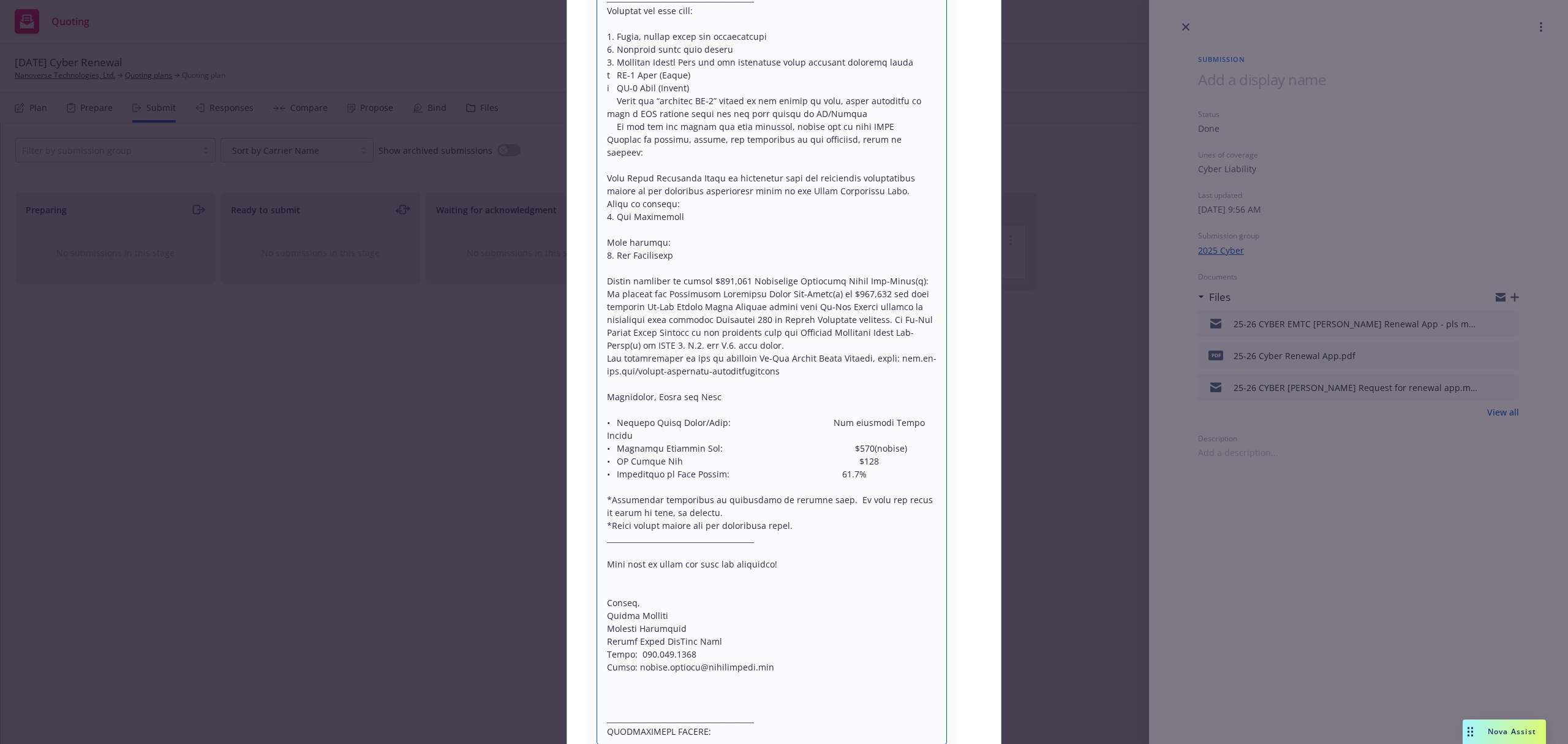
scroll to position [12, 0]
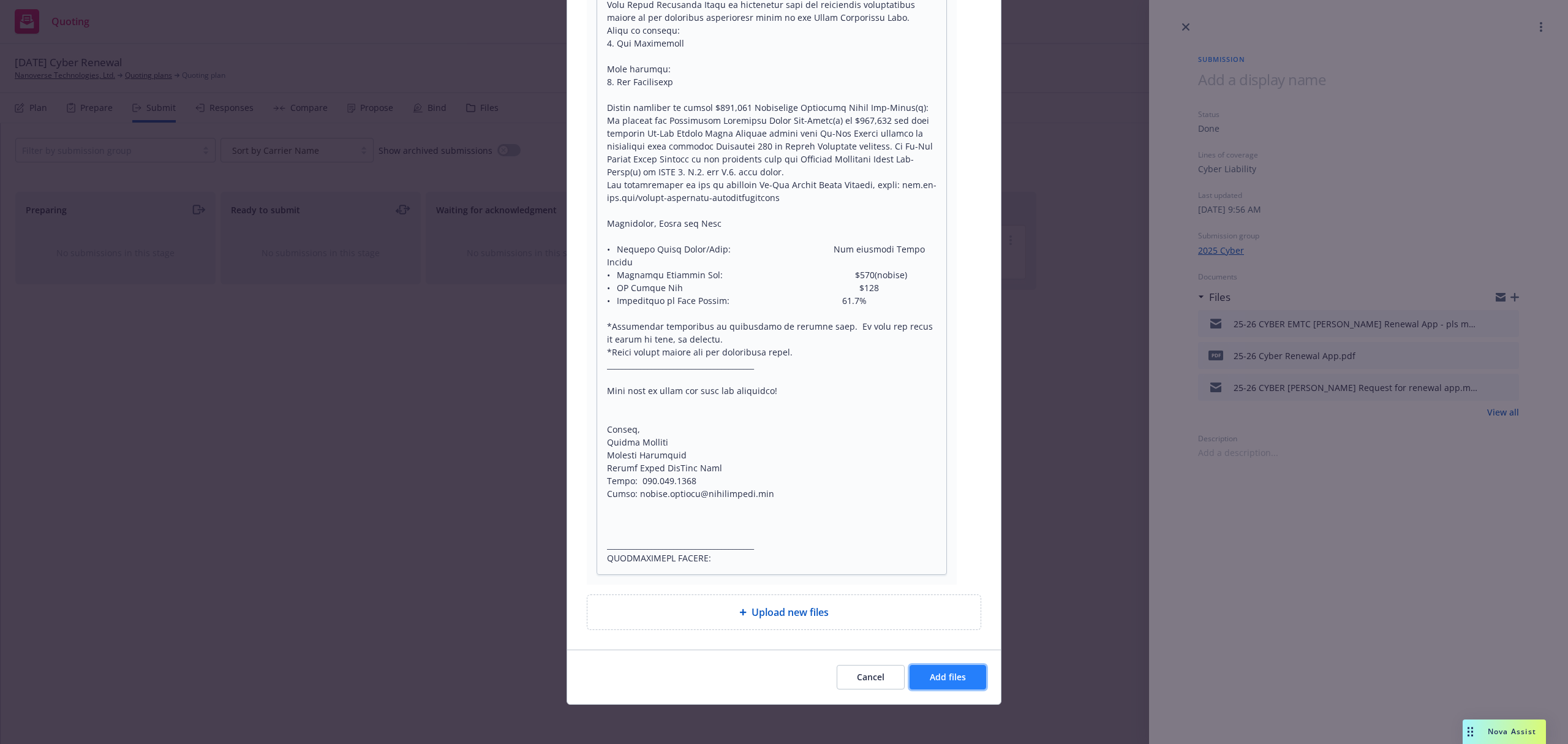
click at [944, 672] on span "Add files" at bounding box center [948, 676] width 36 height 11
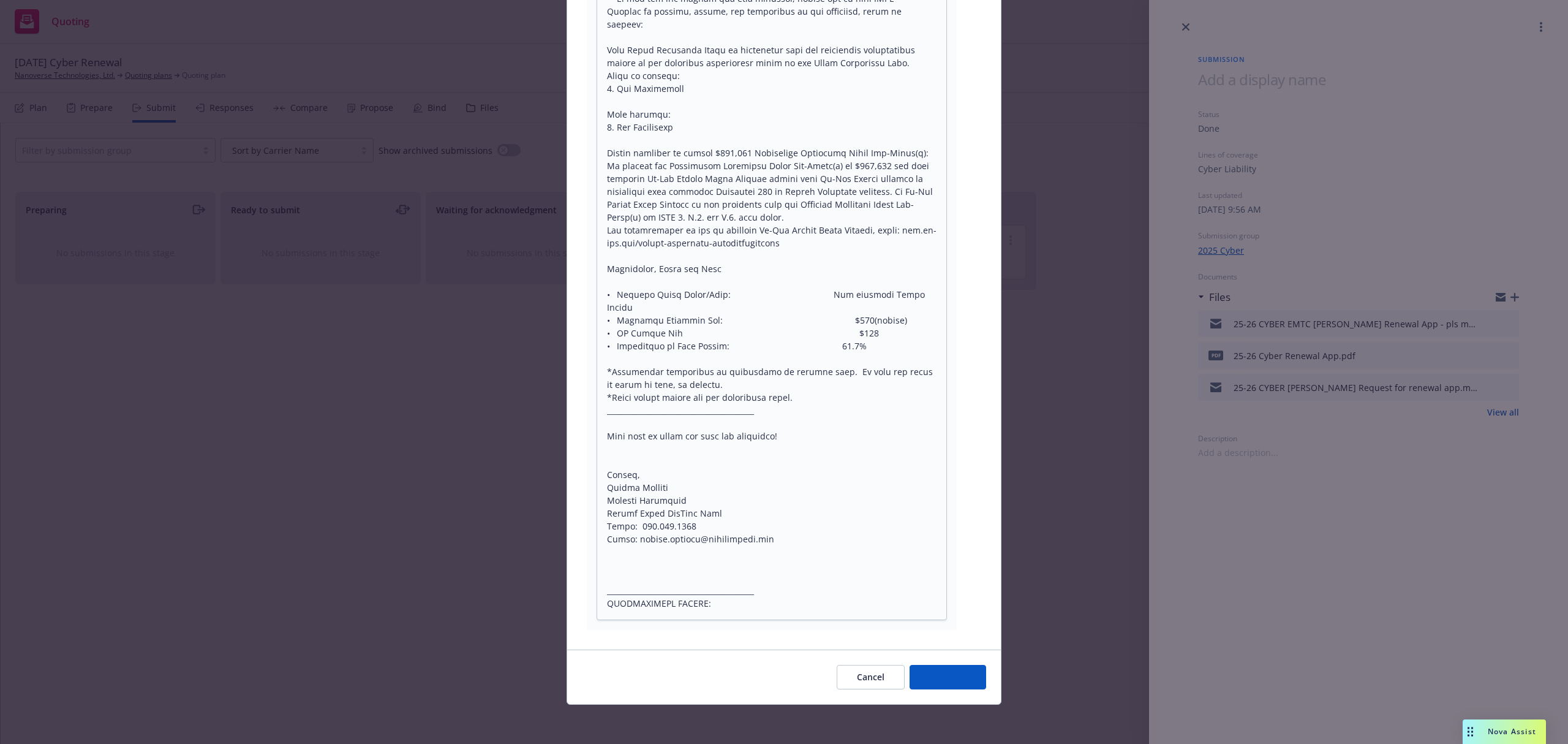
scroll to position [1500, 0]
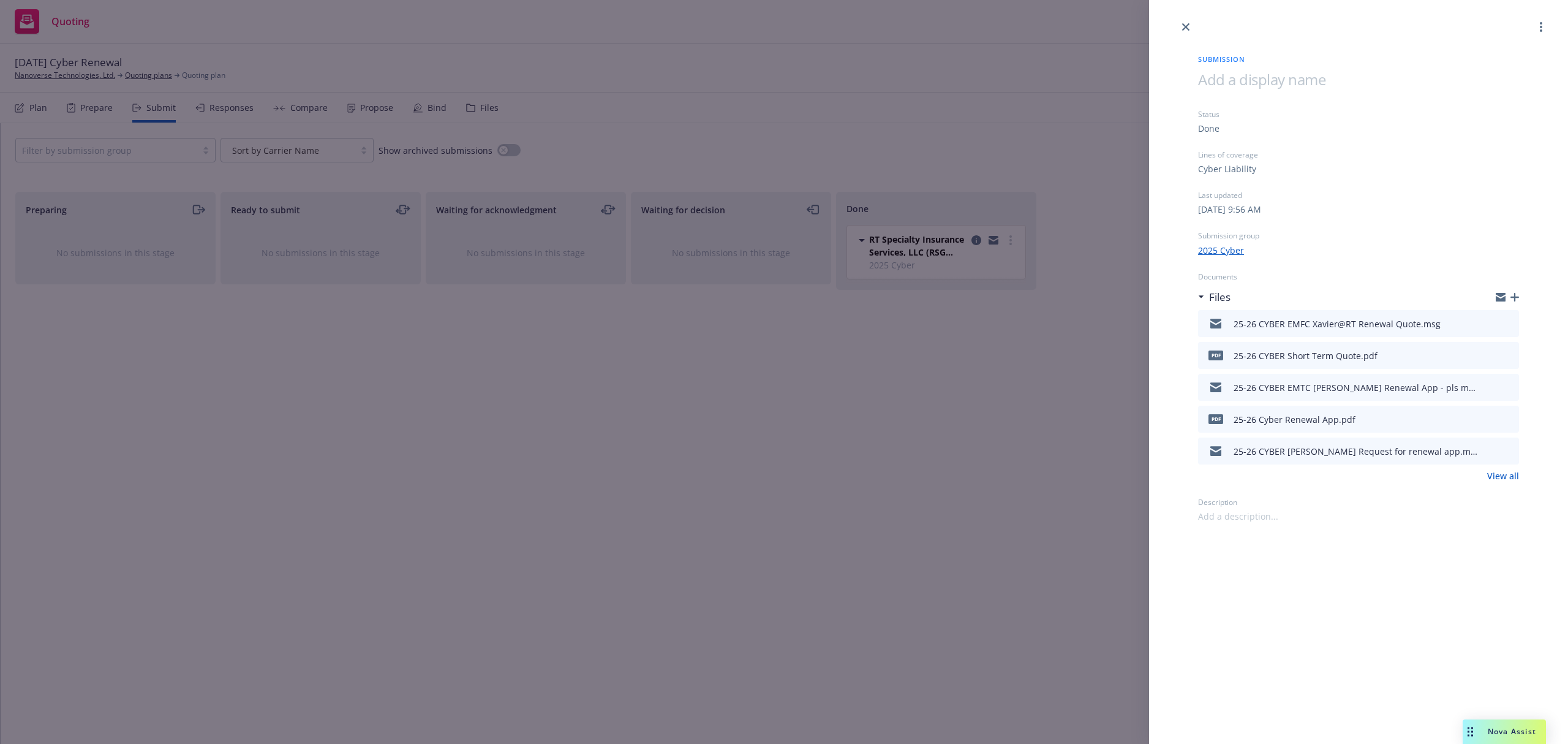
click at [154, 109] on div "Submission Status Done Lines of coverage Cyber Liability Last updated Monday, S…" at bounding box center [784, 372] width 1568 height 744
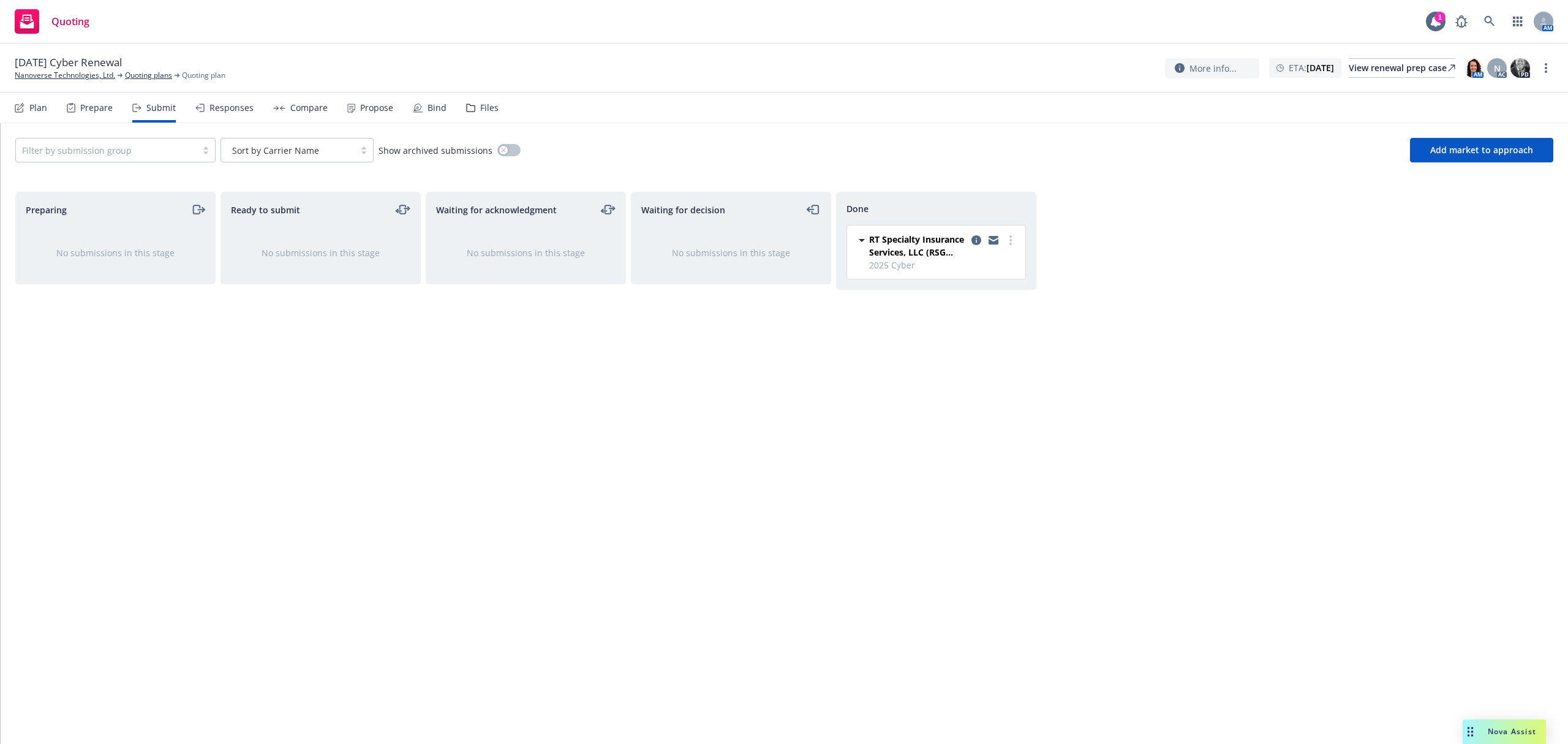
click at [153, 109] on div "Submit" at bounding box center [160, 108] width 30 height 10
click at [45, 76] on link "Nanoverse Technologies, Ltd." at bounding box center [64, 75] width 100 height 11
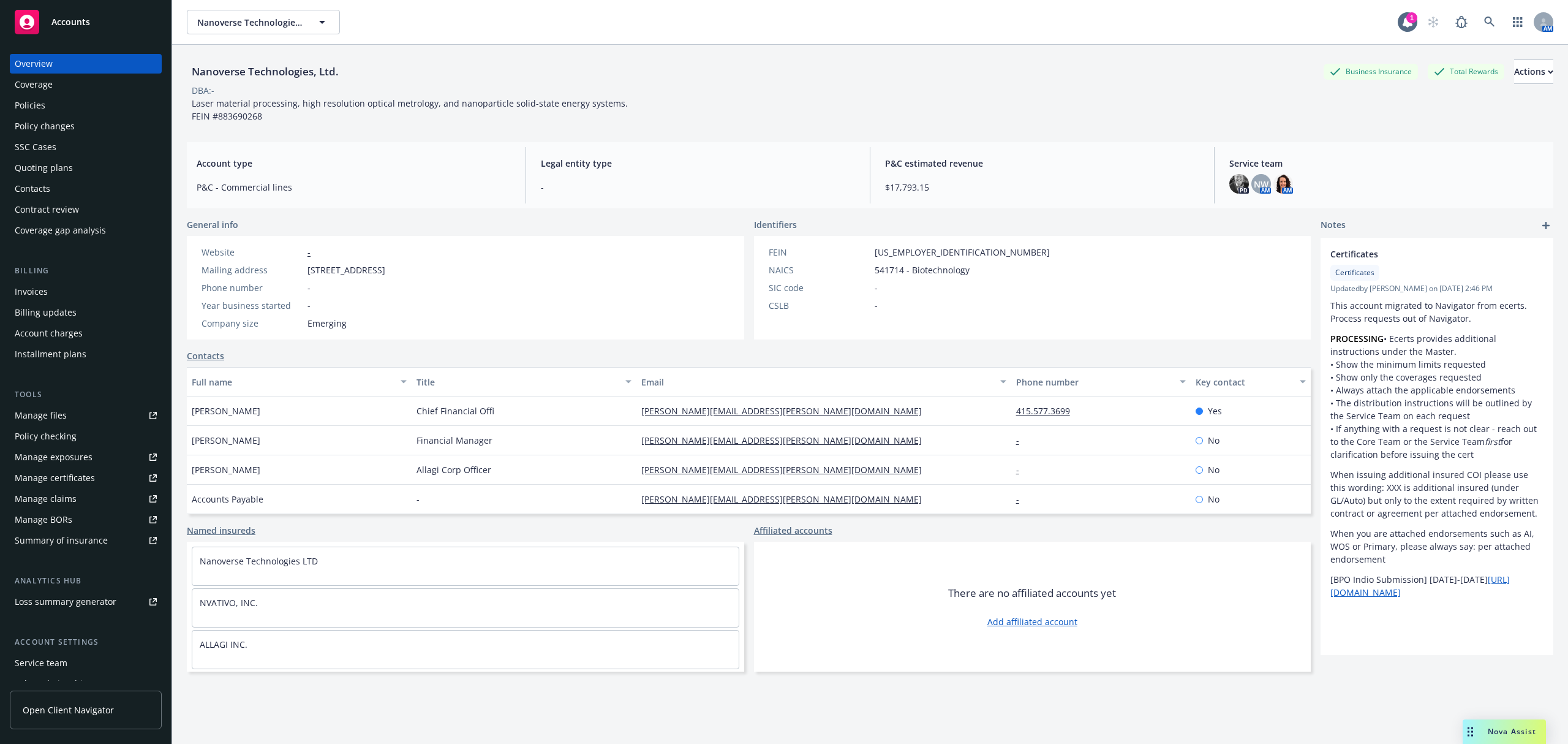
click at [40, 169] on div "Quoting plans" at bounding box center [43, 168] width 58 height 20
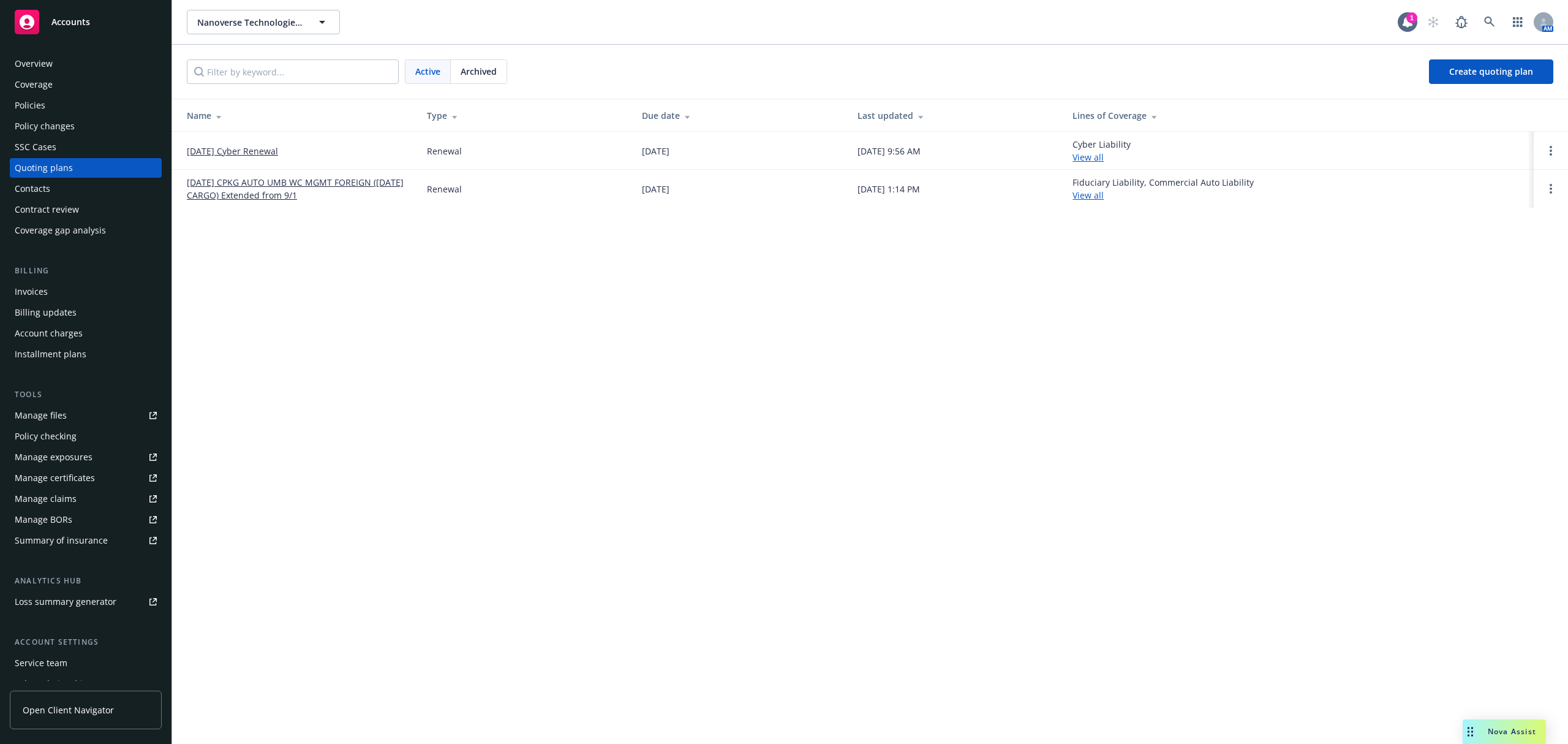
click at [251, 179] on link "[DATE] CPKG AUTO UMB WC MGMT FOREIGN ([DATE] CARGO) Extended from 9/1" at bounding box center [297, 188] width 220 height 26
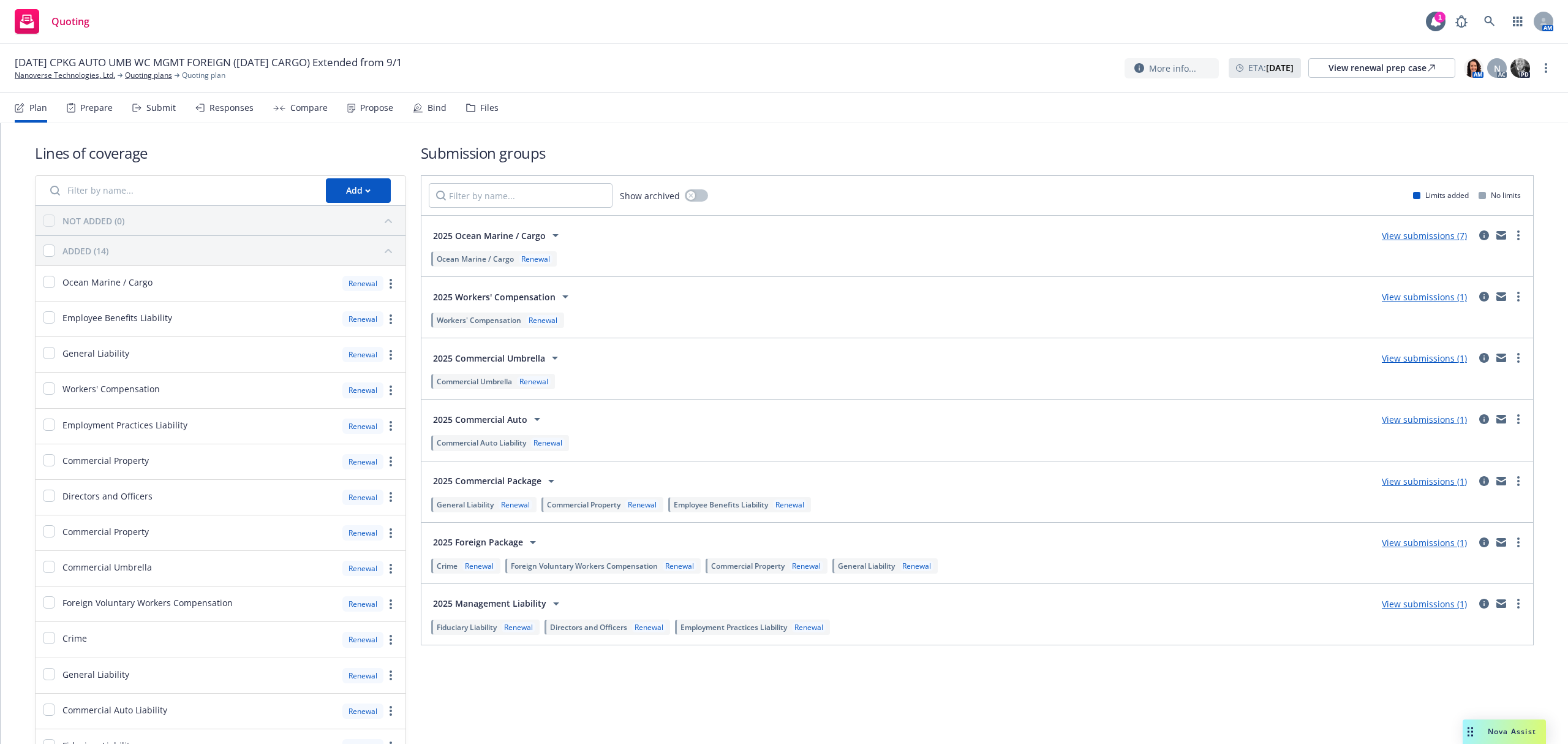
click at [157, 111] on div "Submit" at bounding box center [160, 108] width 30 height 10
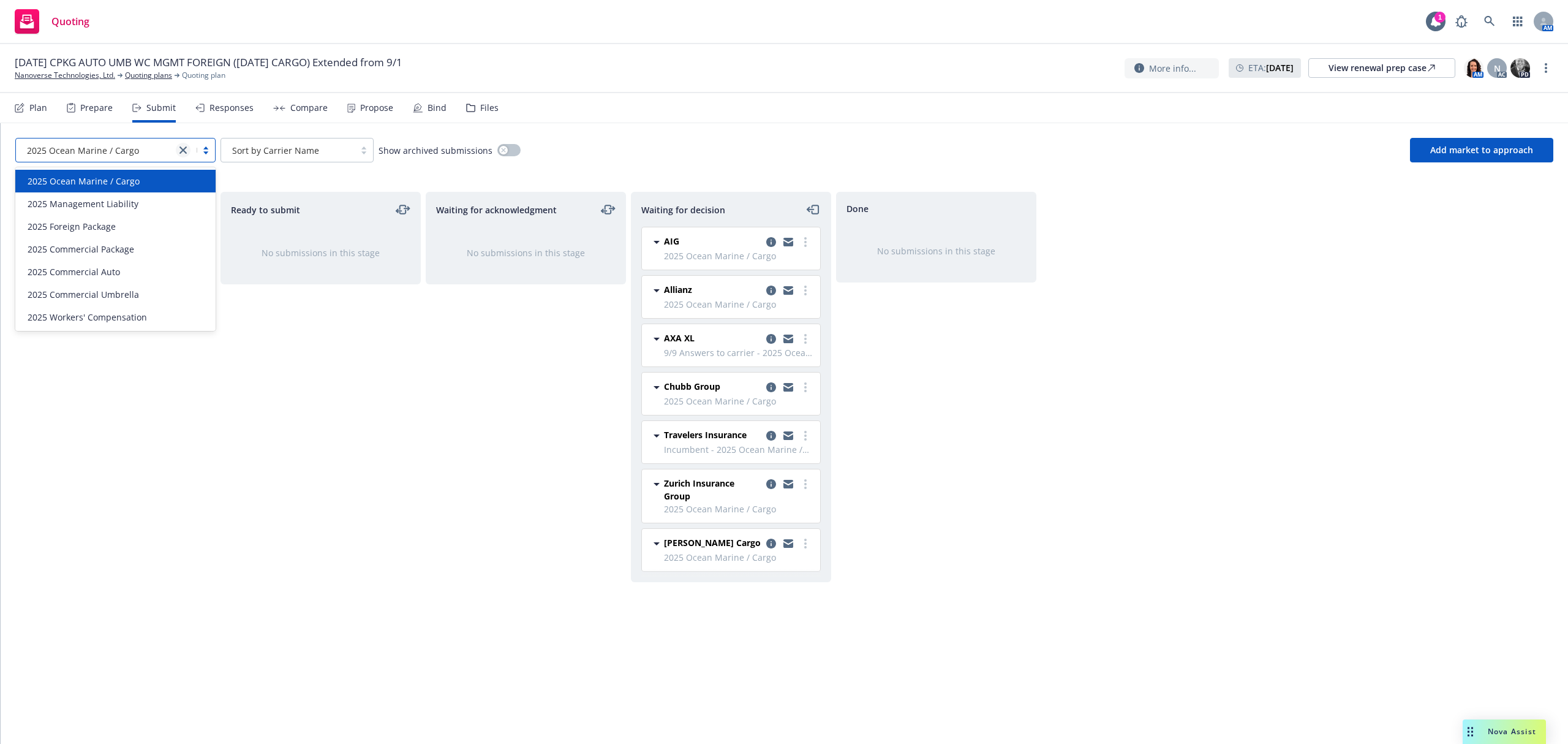
click at [187, 148] on link "close" at bounding box center [182, 150] width 14 height 14
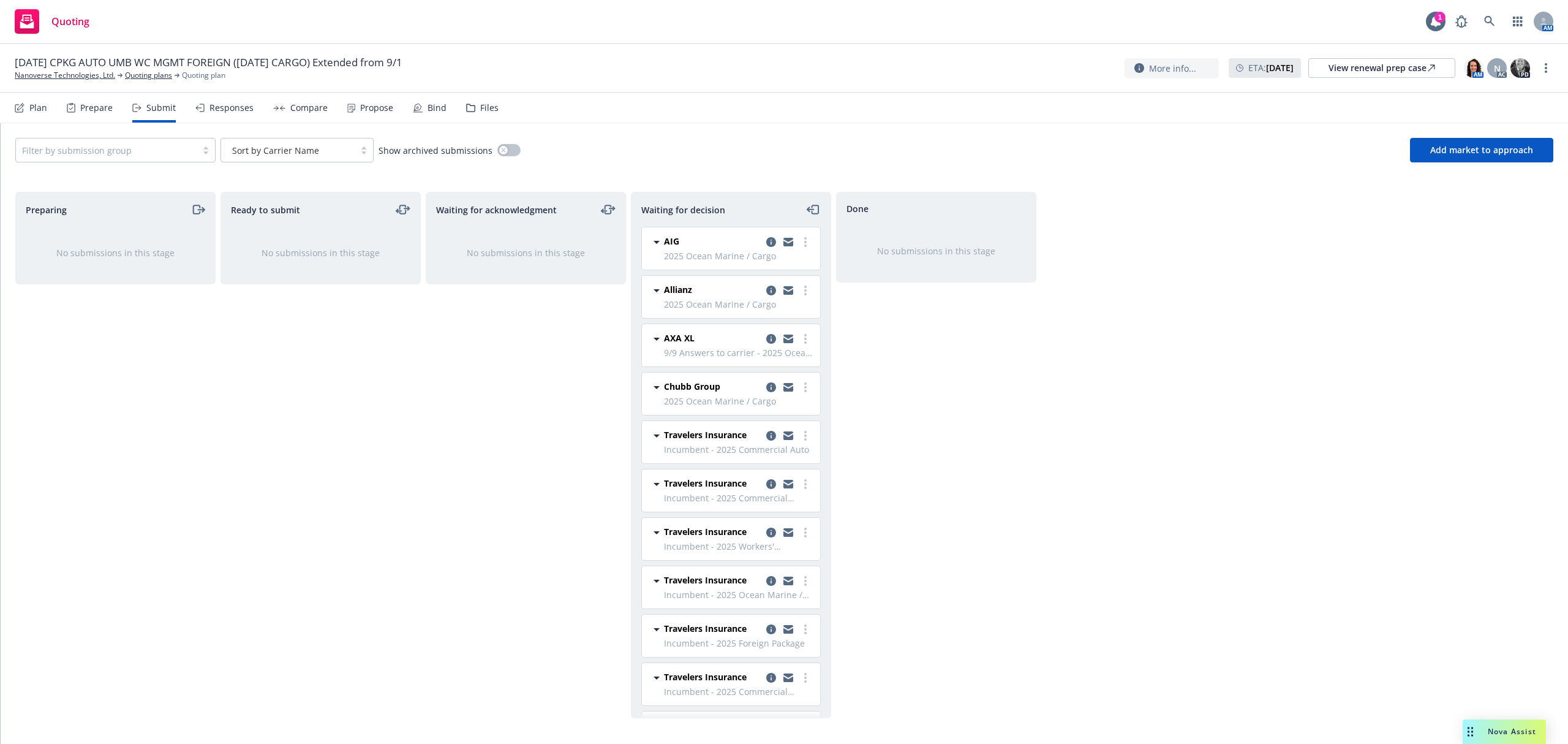
click at [413, 501] on div "Ready to submit No submissions in this stage" at bounding box center [320, 455] width 200 height 527
click at [54, 76] on link "Nanoverse Technologies, Ltd." at bounding box center [64, 75] width 100 height 11
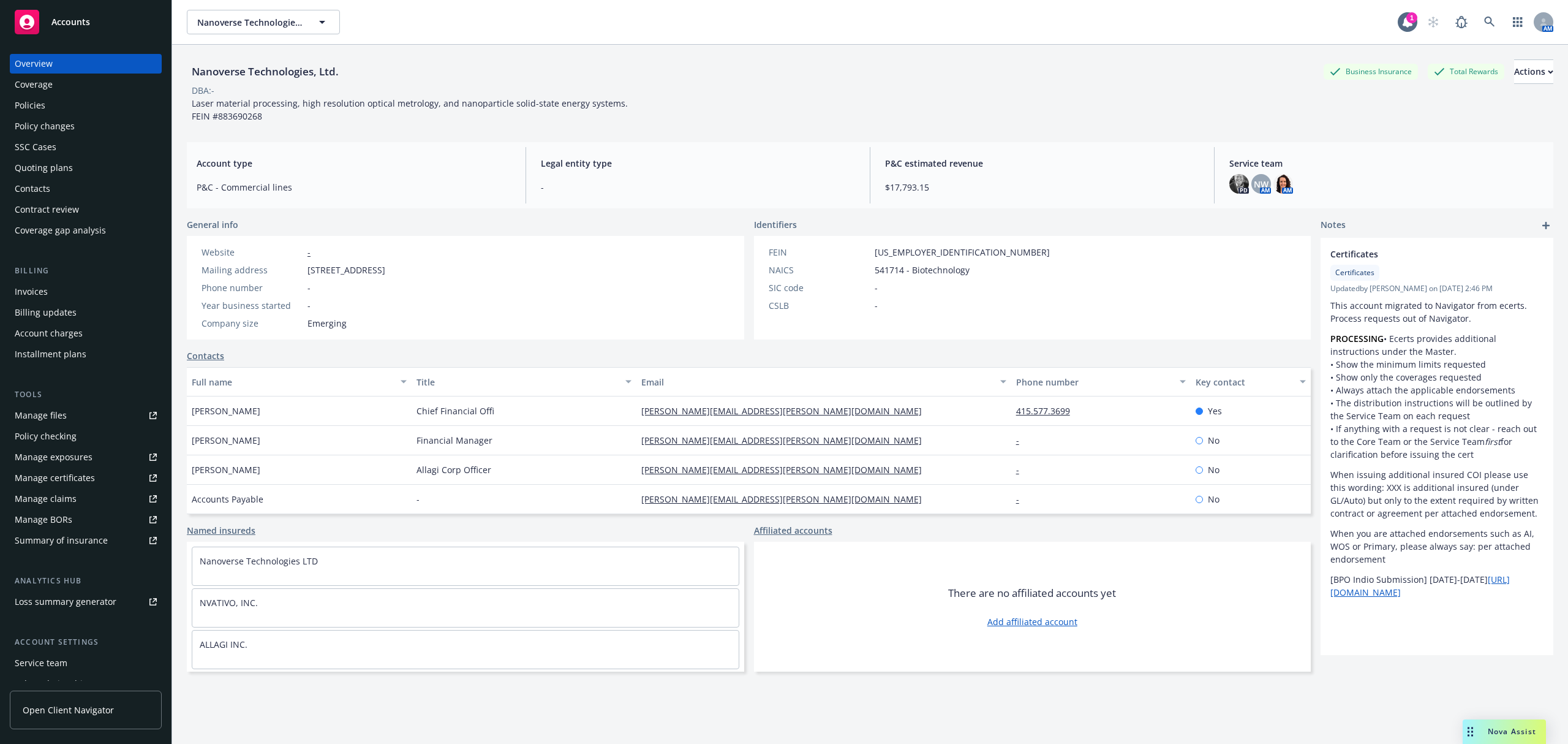
click at [25, 99] on div "Policies" at bounding box center [30, 105] width 31 height 20
click at [57, 107] on div "Policies" at bounding box center [85, 105] width 142 height 20
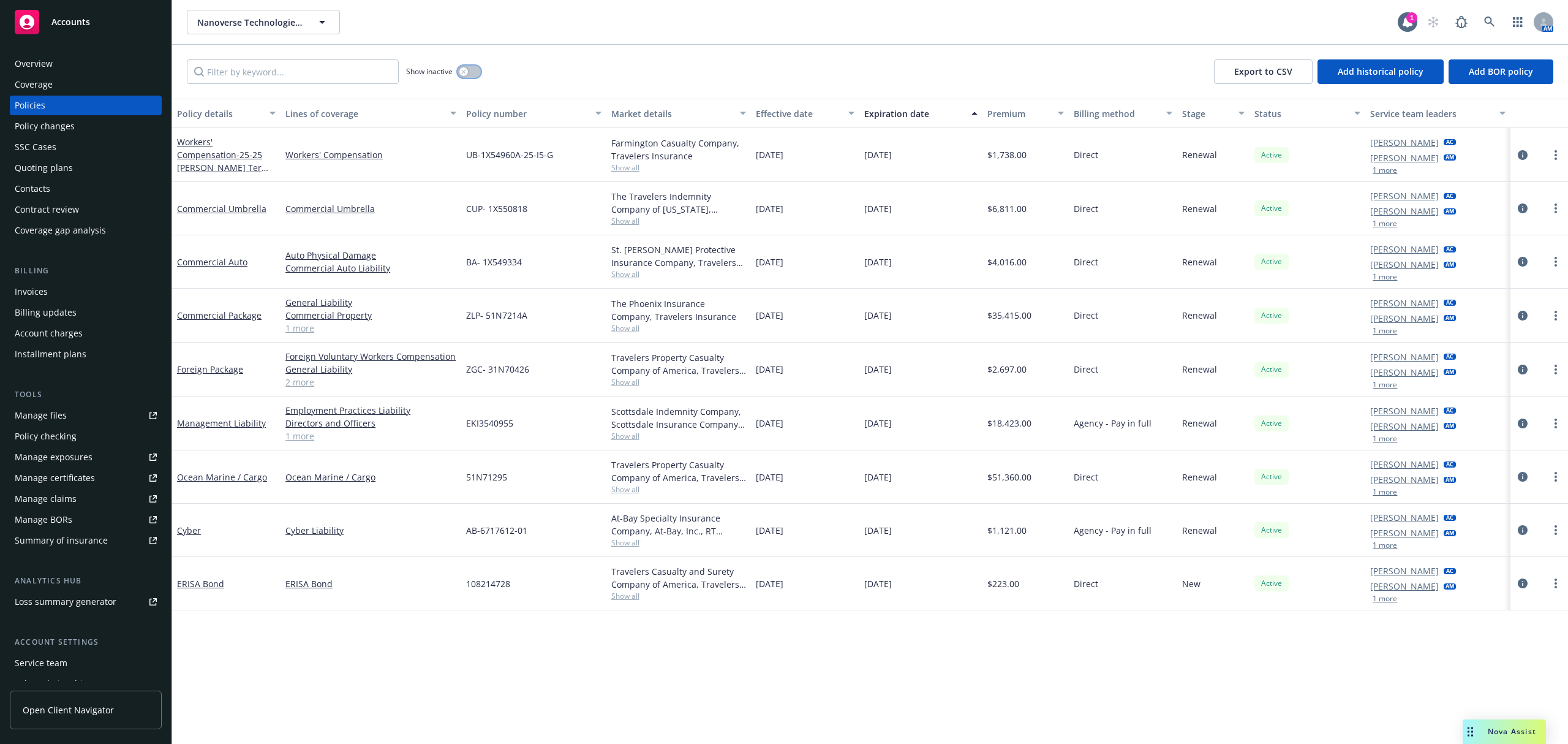
click at [473, 70] on button "button" at bounding box center [469, 72] width 23 height 12
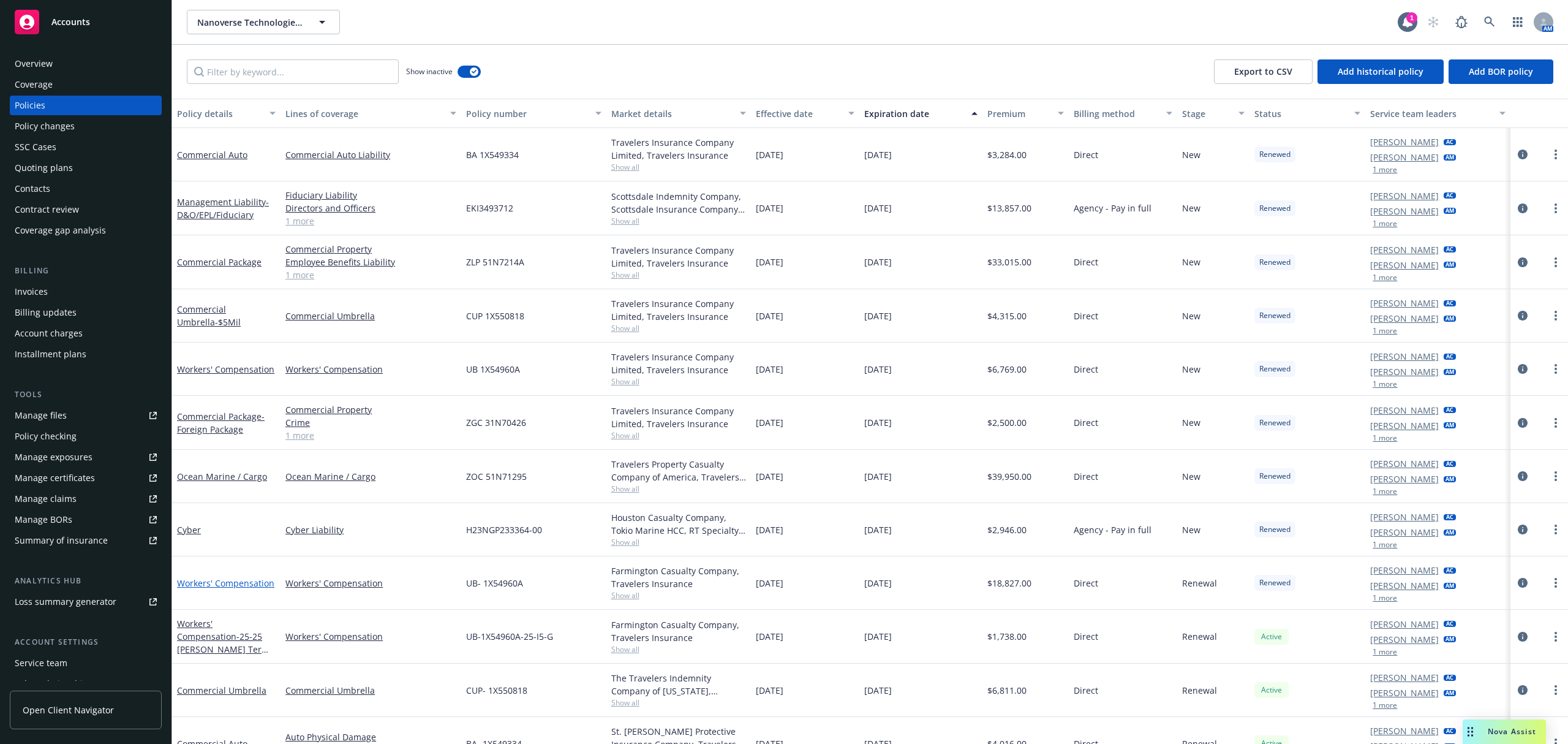
click at [262, 587] on link "Workers' Compensation" at bounding box center [226, 583] width 97 height 11
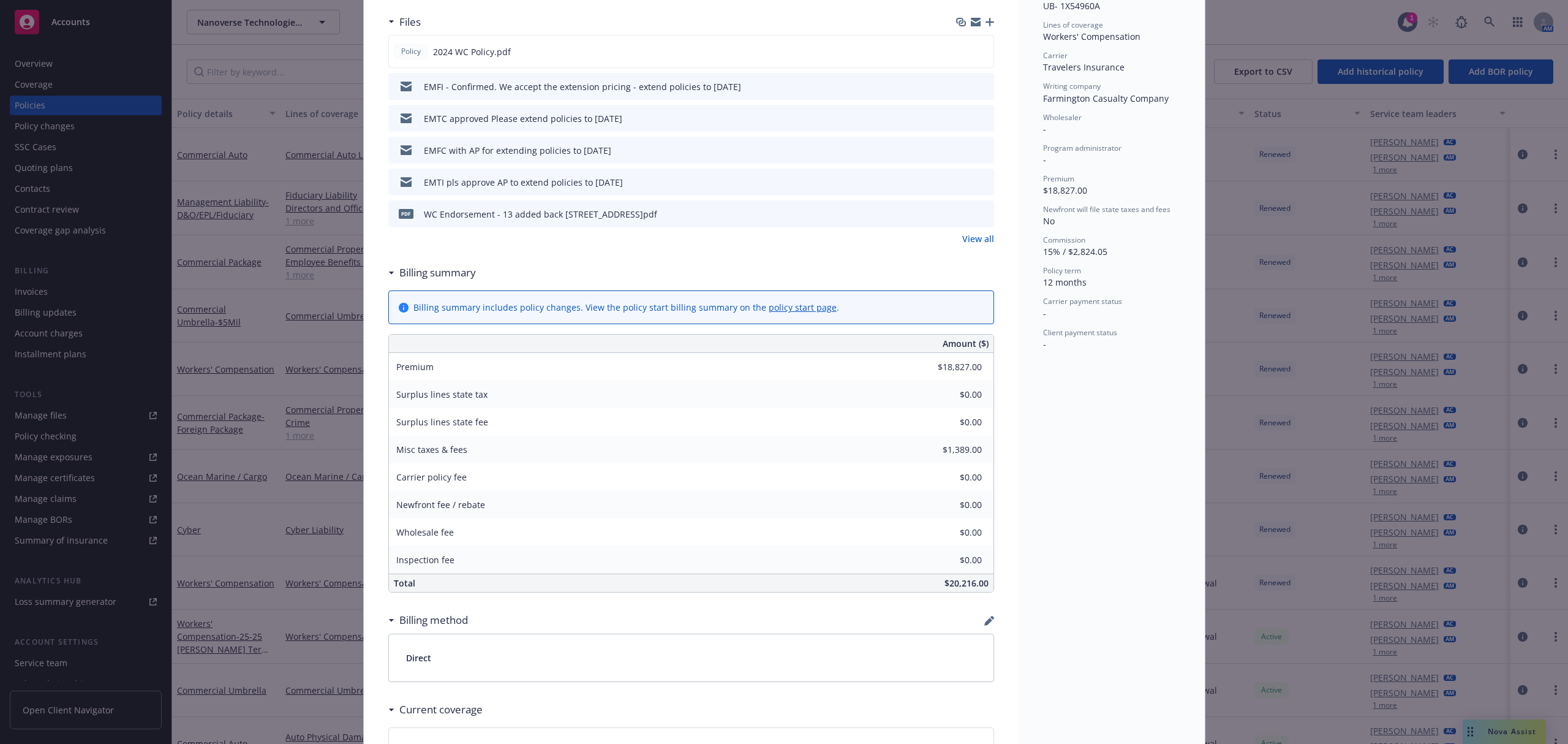
scroll to position [81, 0]
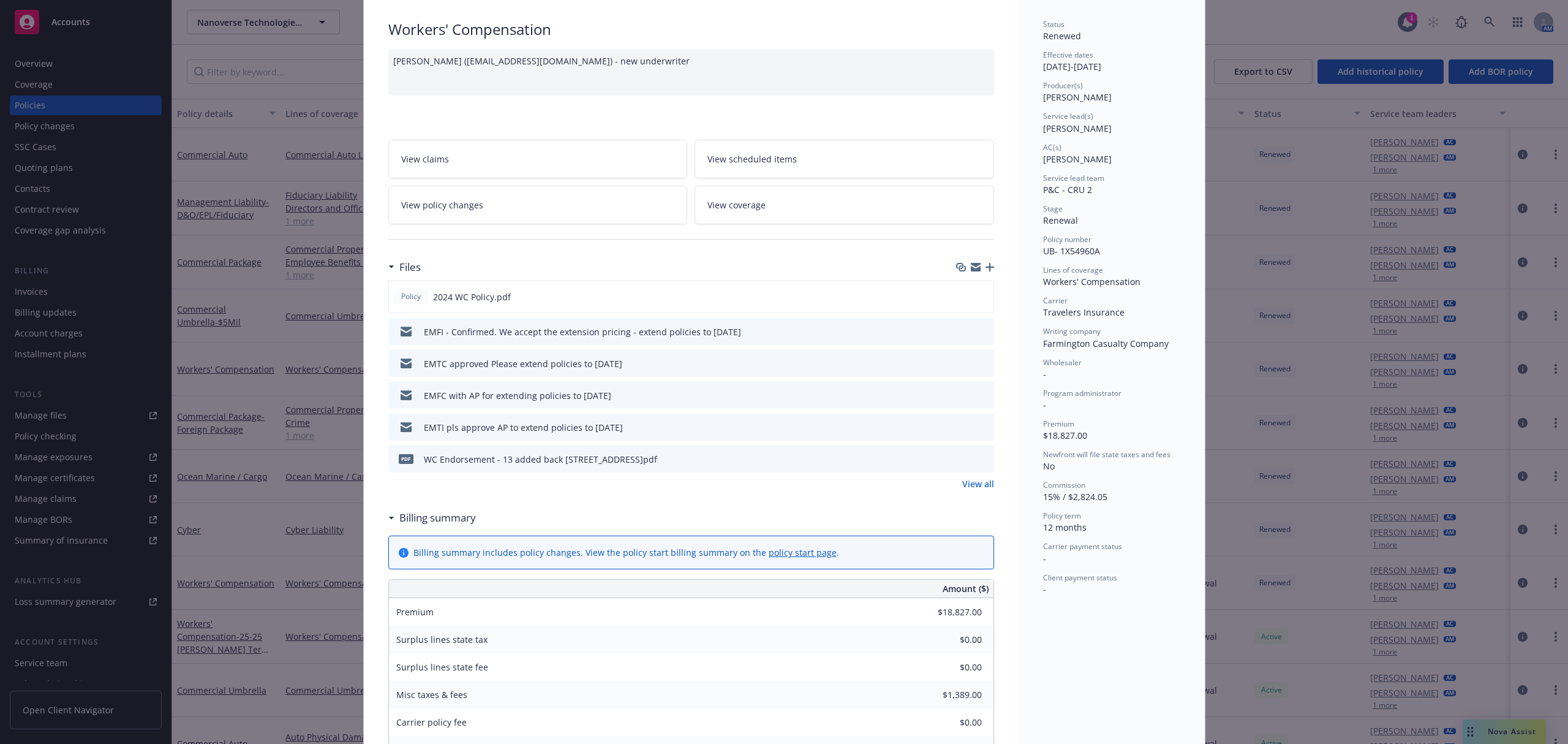
click at [456, 209] on span "View policy changes" at bounding box center [443, 204] width 82 height 12
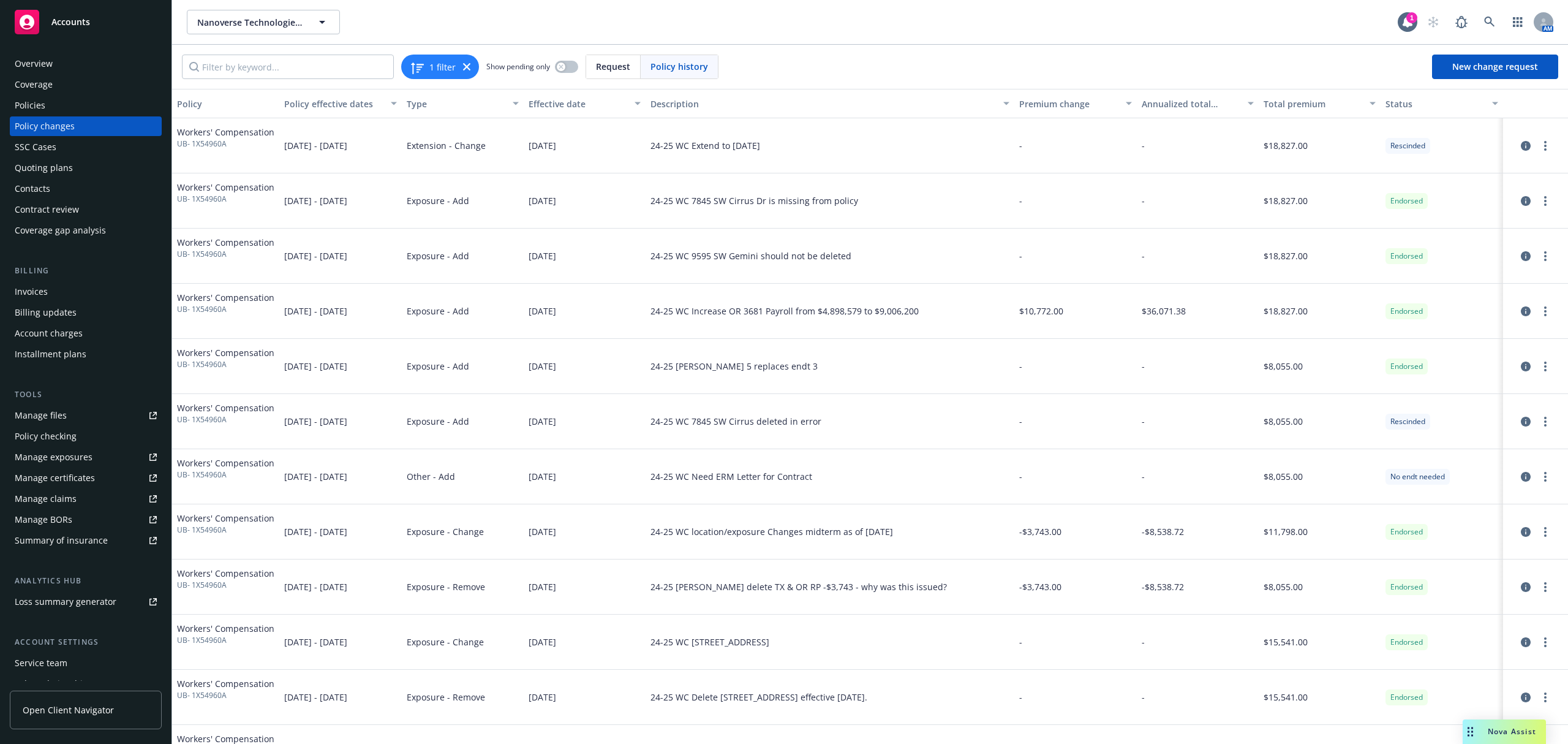
click at [35, 102] on div "Policies" at bounding box center [30, 105] width 31 height 20
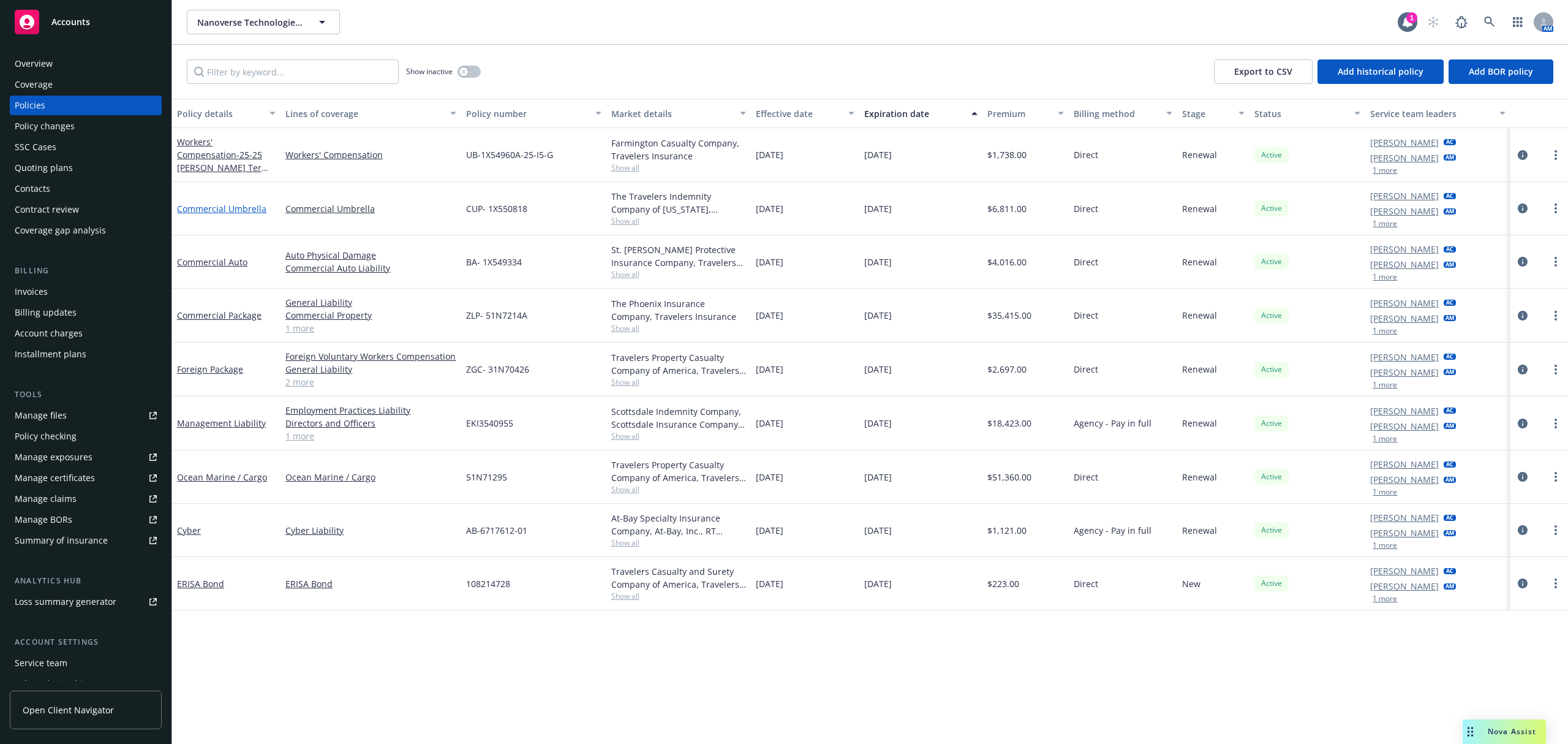
click at [201, 206] on link "Commercial Umbrella" at bounding box center [222, 209] width 90 height 11
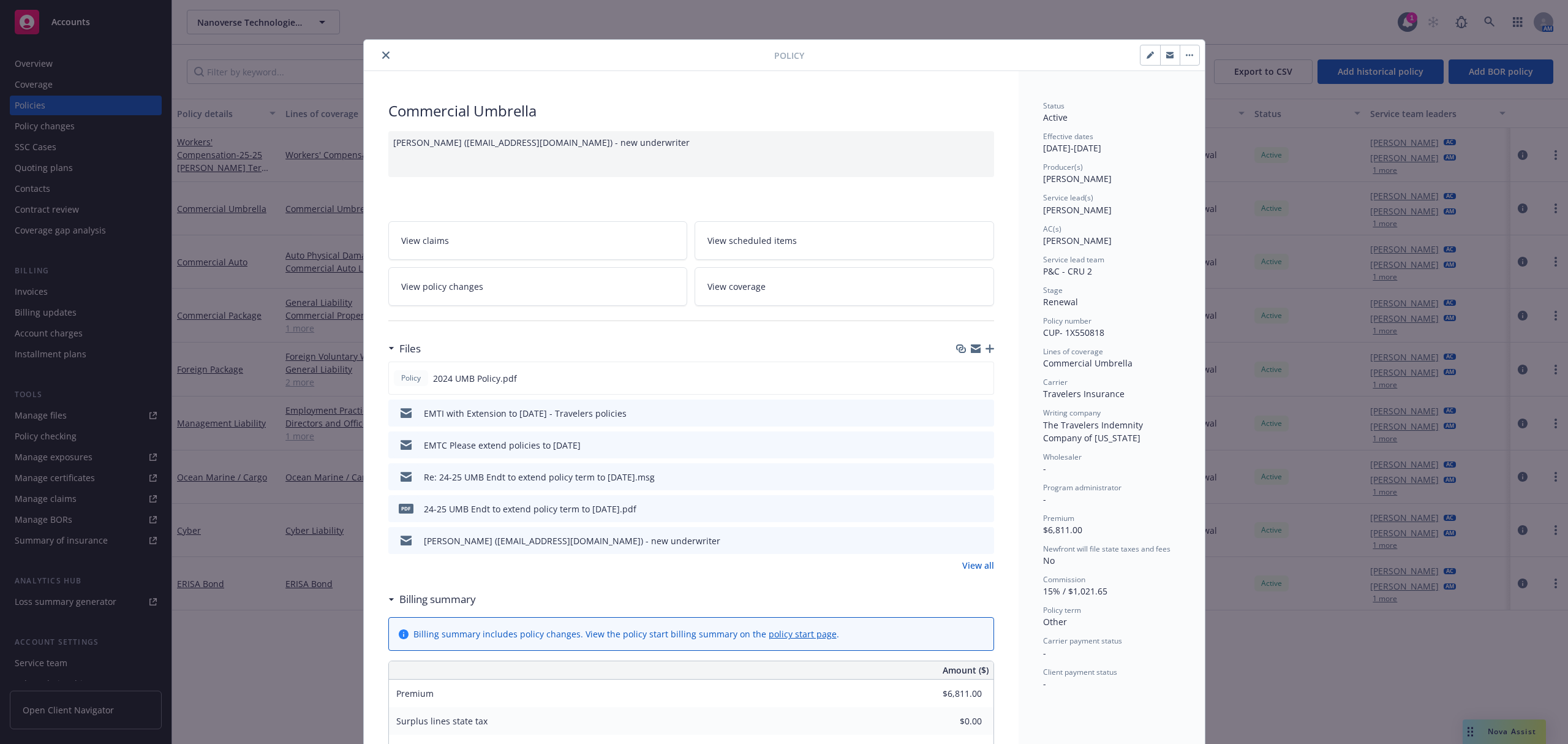
click at [473, 278] on link "View policy changes" at bounding box center [538, 286] width 299 height 38
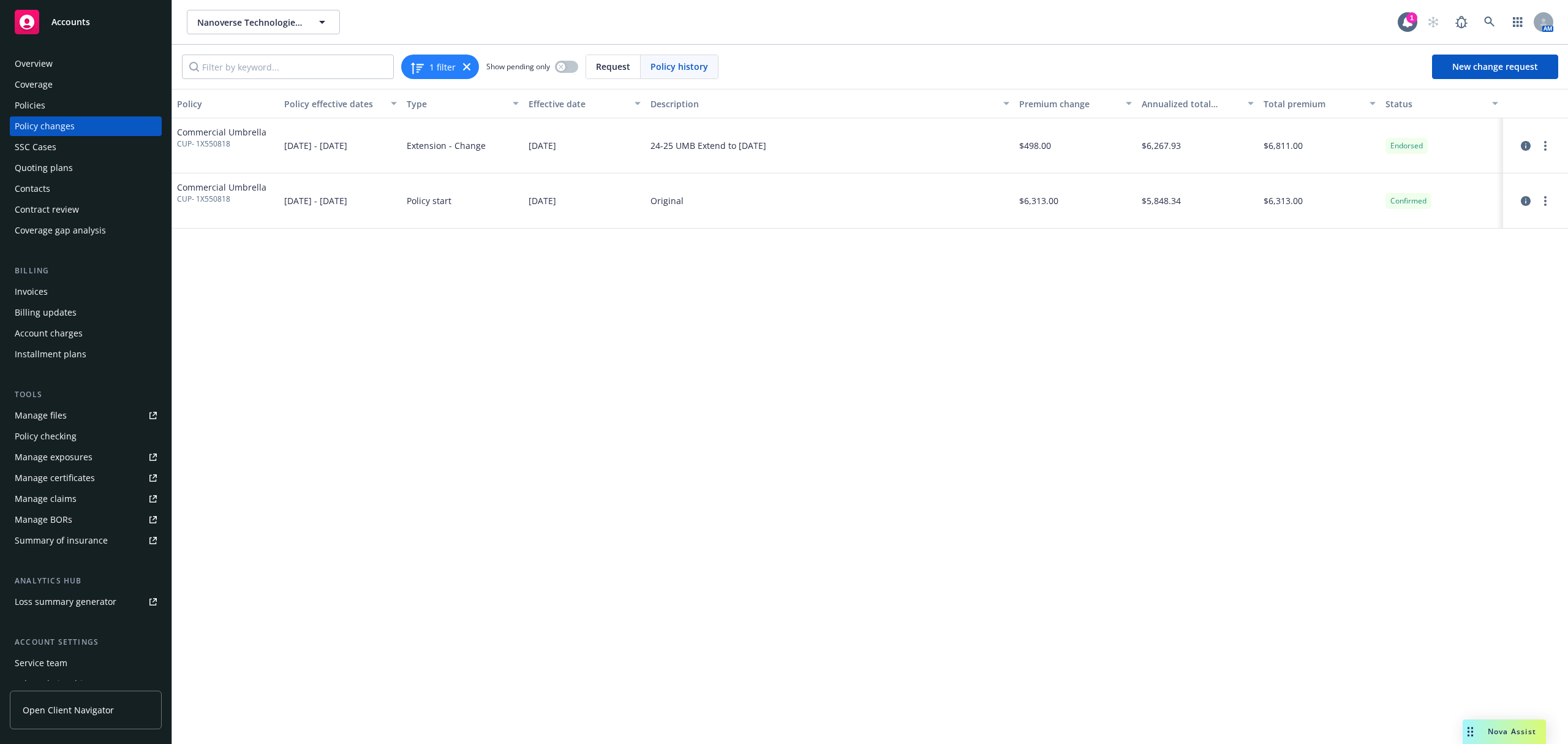
click at [39, 100] on div "Policies" at bounding box center [30, 105] width 31 height 20
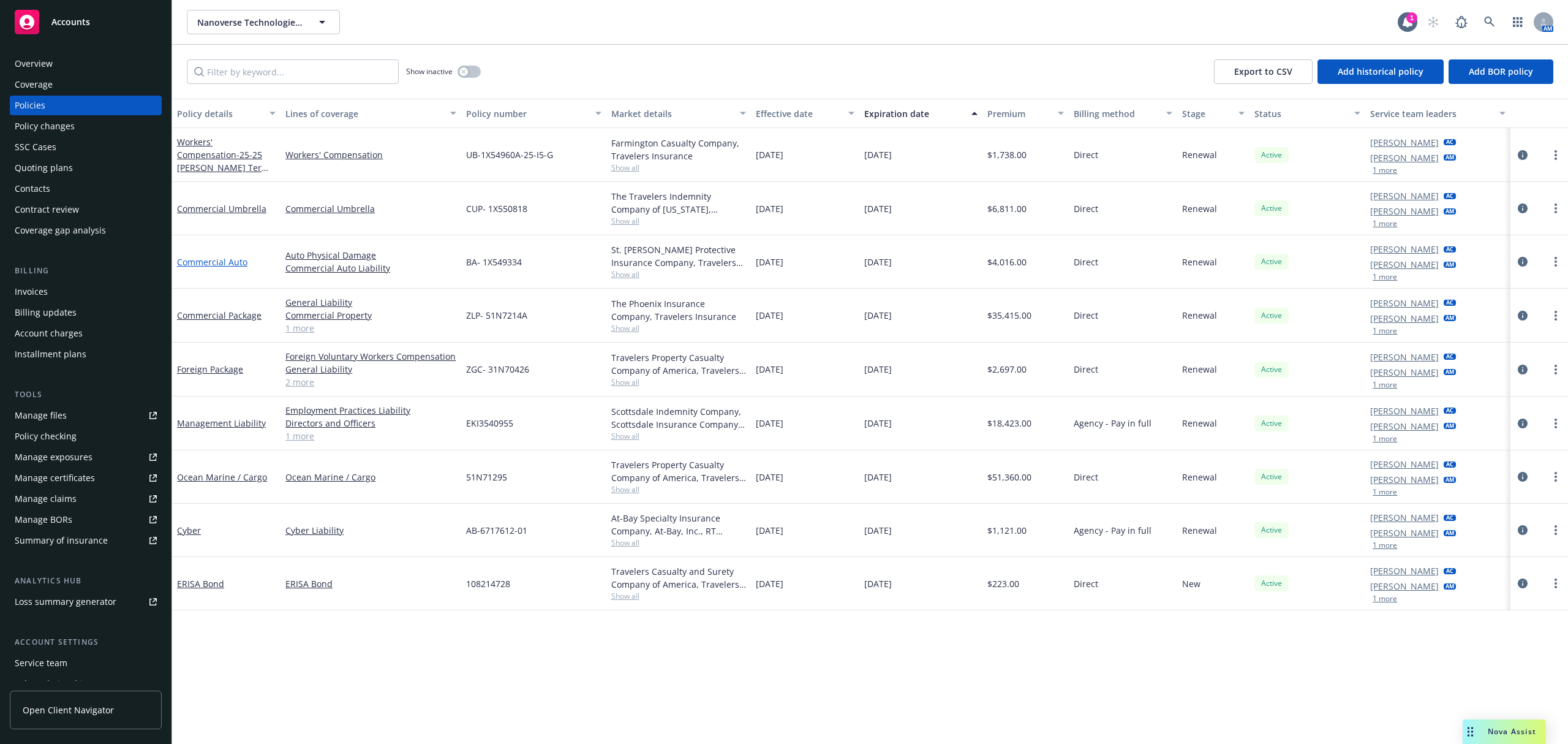
click at [207, 262] on link "Commercial Auto" at bounding box center [213, 261] width 71 height 11
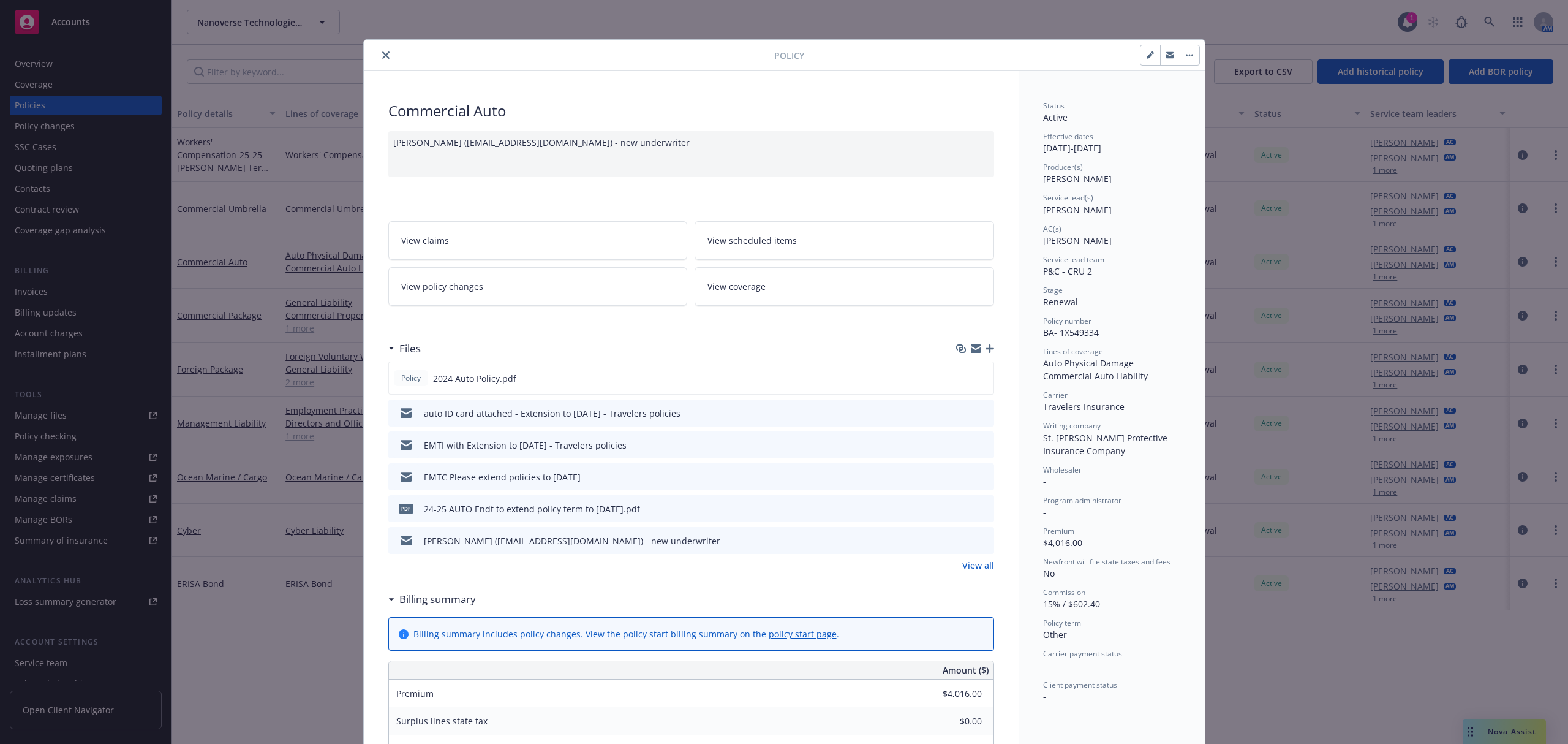
click at [420, 294] on link "View policy changes" at bounding box center [538, 286] width 299 height 38
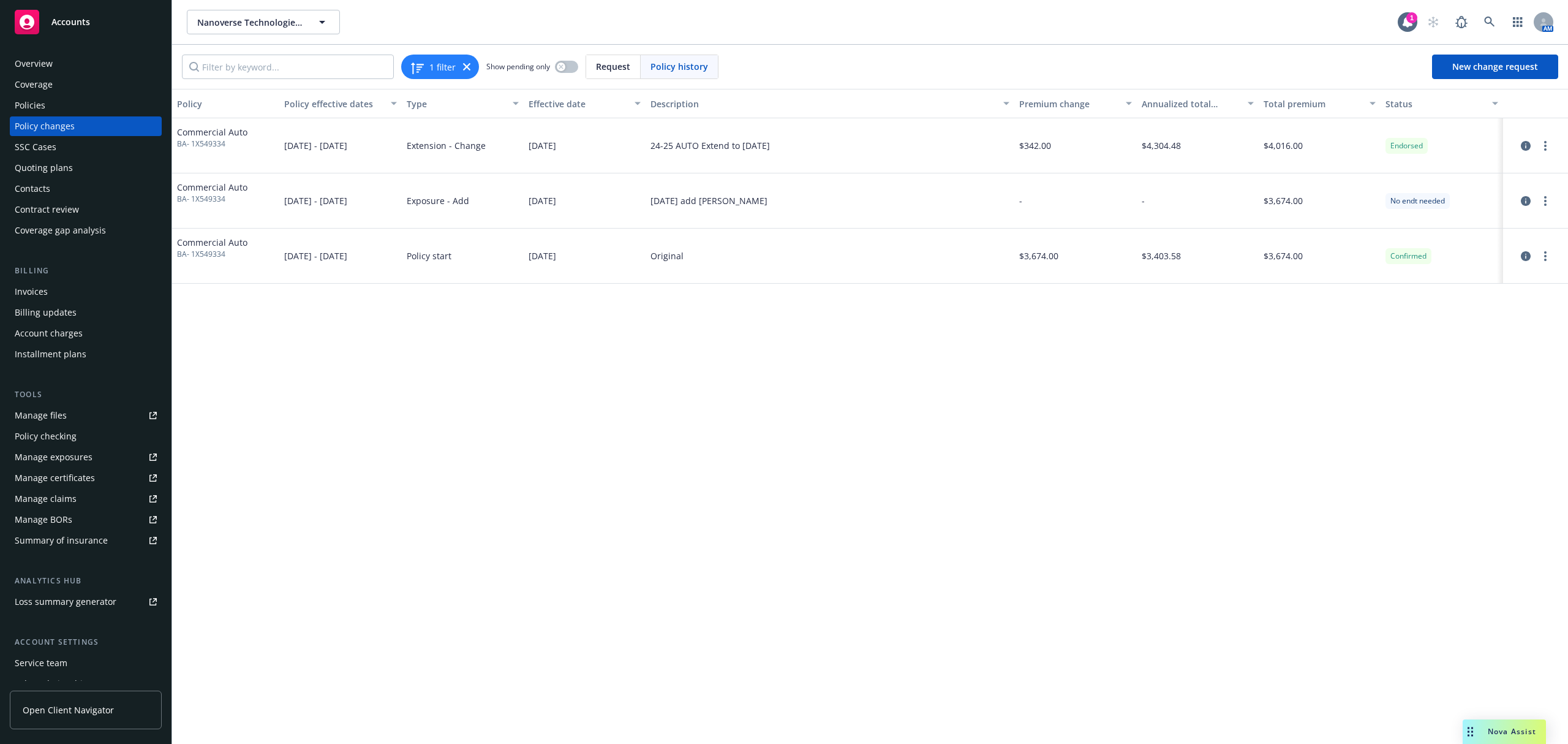
click at [38, 103] on div "Policies" at bounding box center [30, 105] width 31 height 20
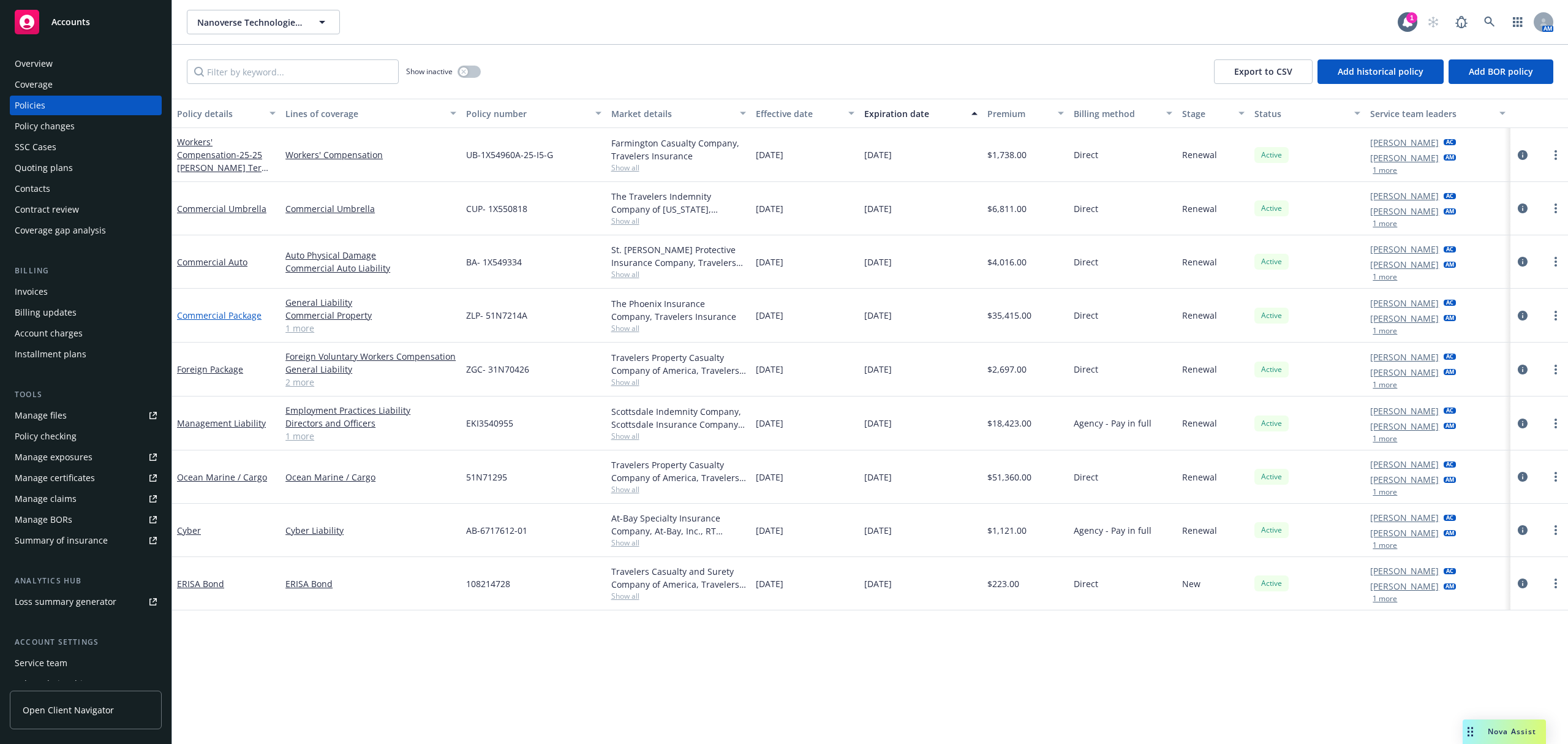
click at [215, 311] on link "Commercial Package" at bounding box center [219, 315] width 85 height 11
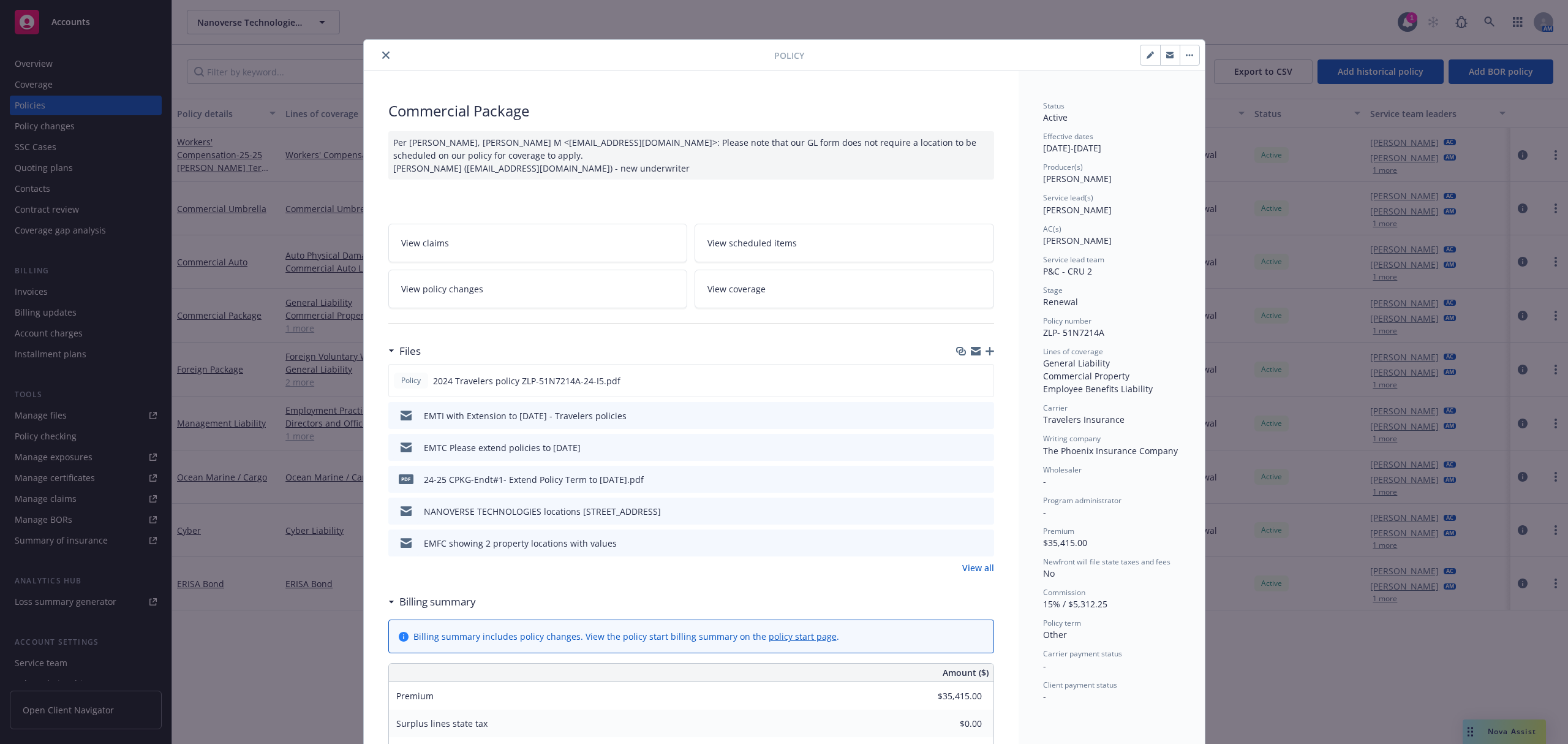
click at [483, 289] on link "View policy changes" at bounding box center [538, 289] width 299 height 38
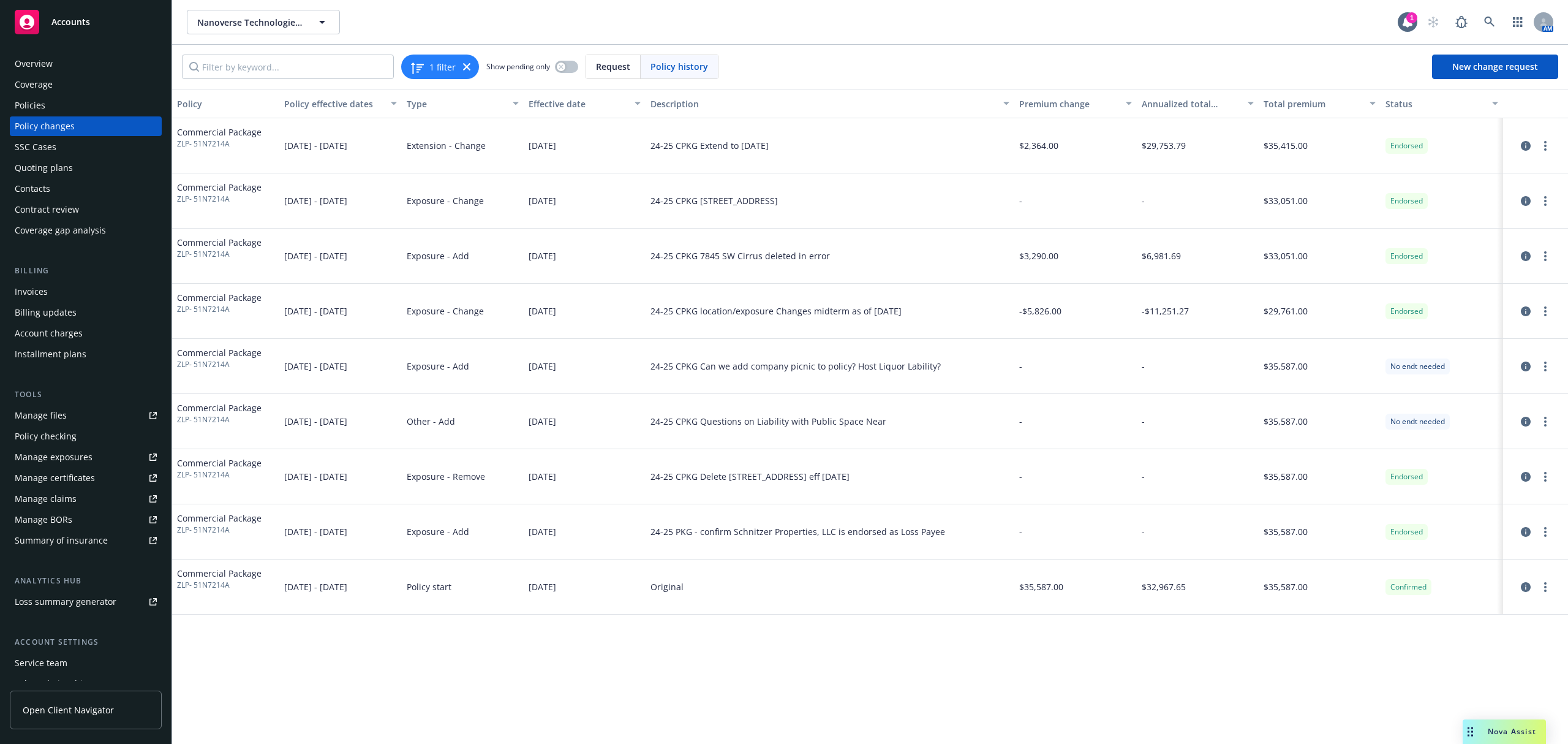
click at [33, 105] on div "Policies" at bounding box center [30, 105] width 31 height 20
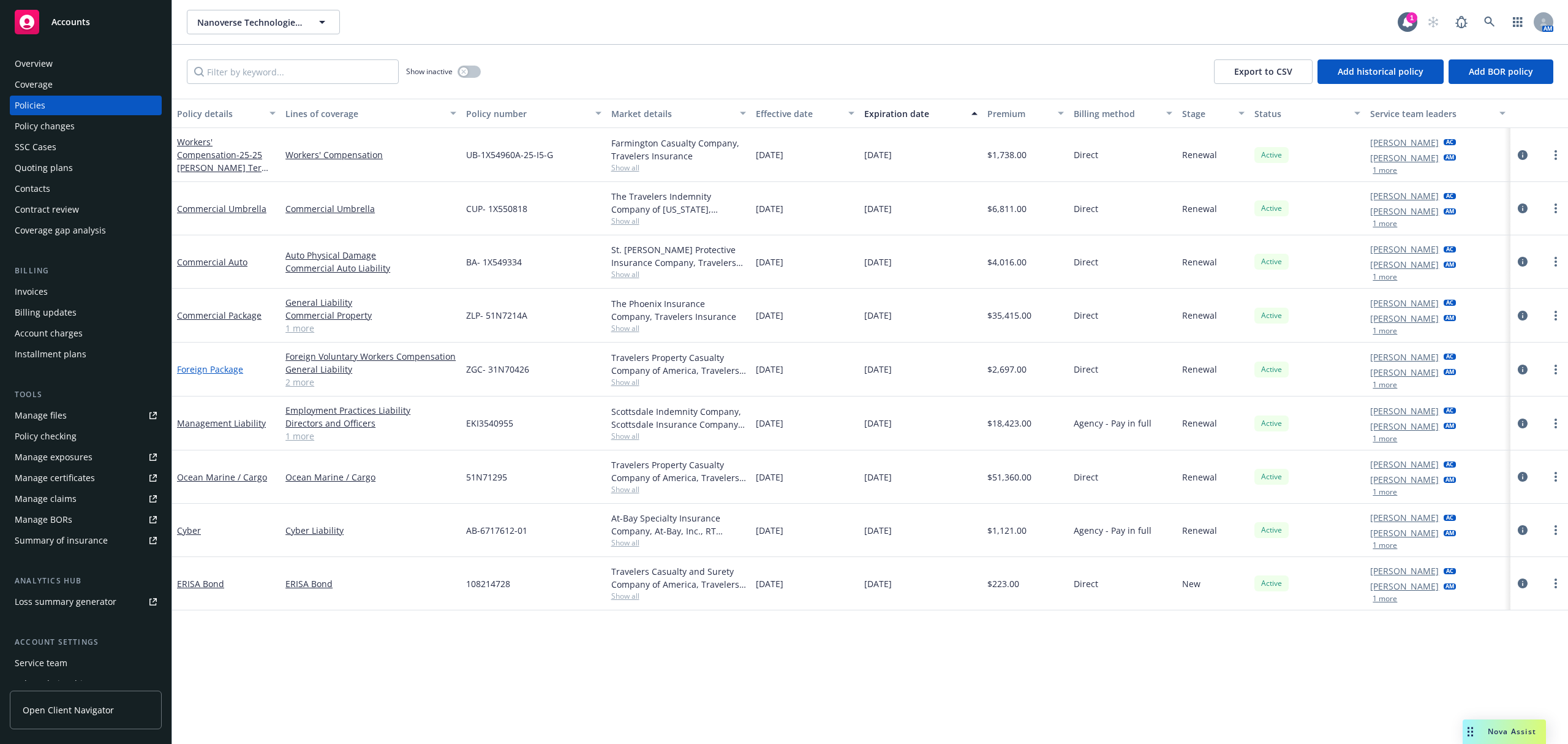
click at [219, 371] on link "Foreign Package" at bounding box center [210, 369] width 66 height 11
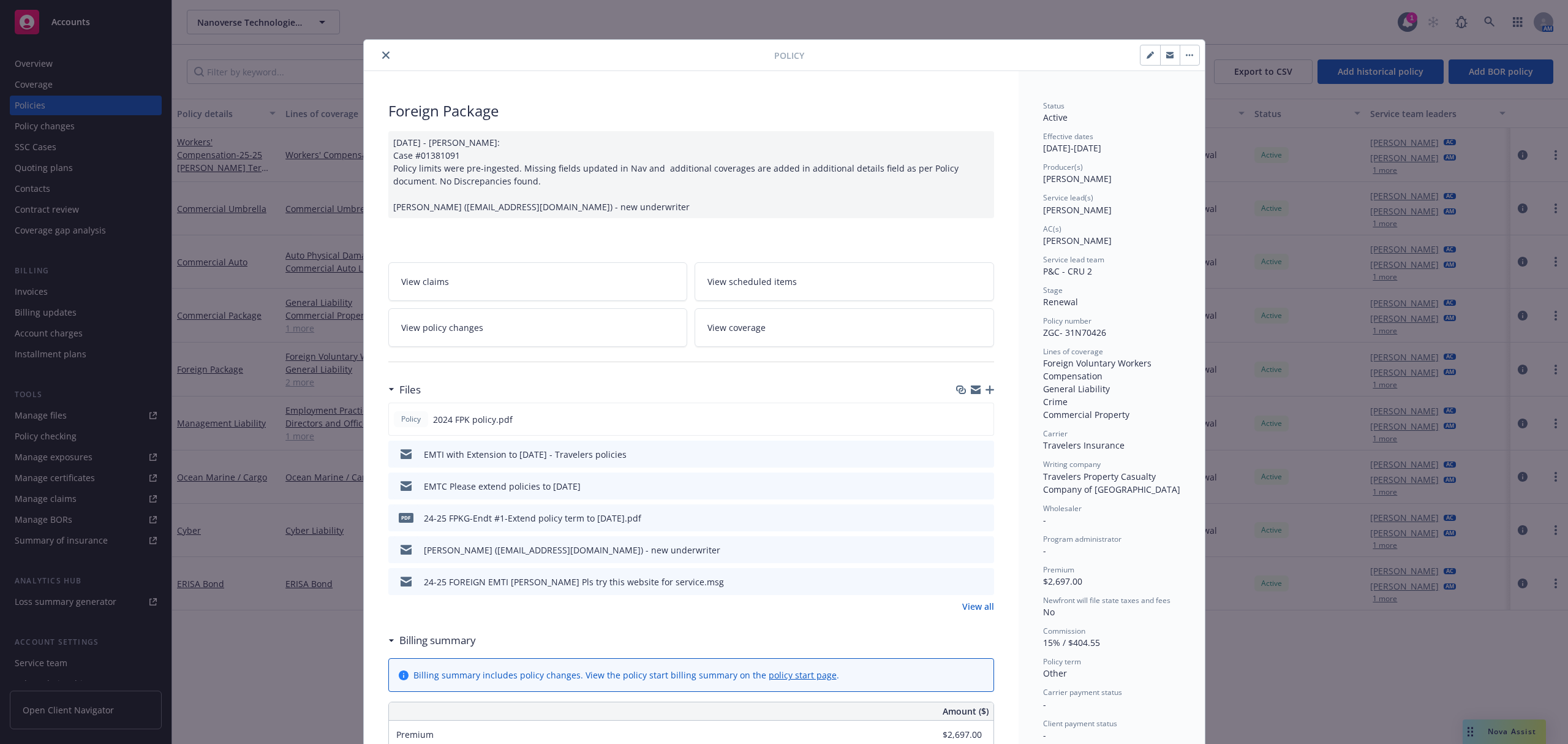
click at [515, 316] on link "View policy changes" at bounding box center [538, 327] width 299 height 38
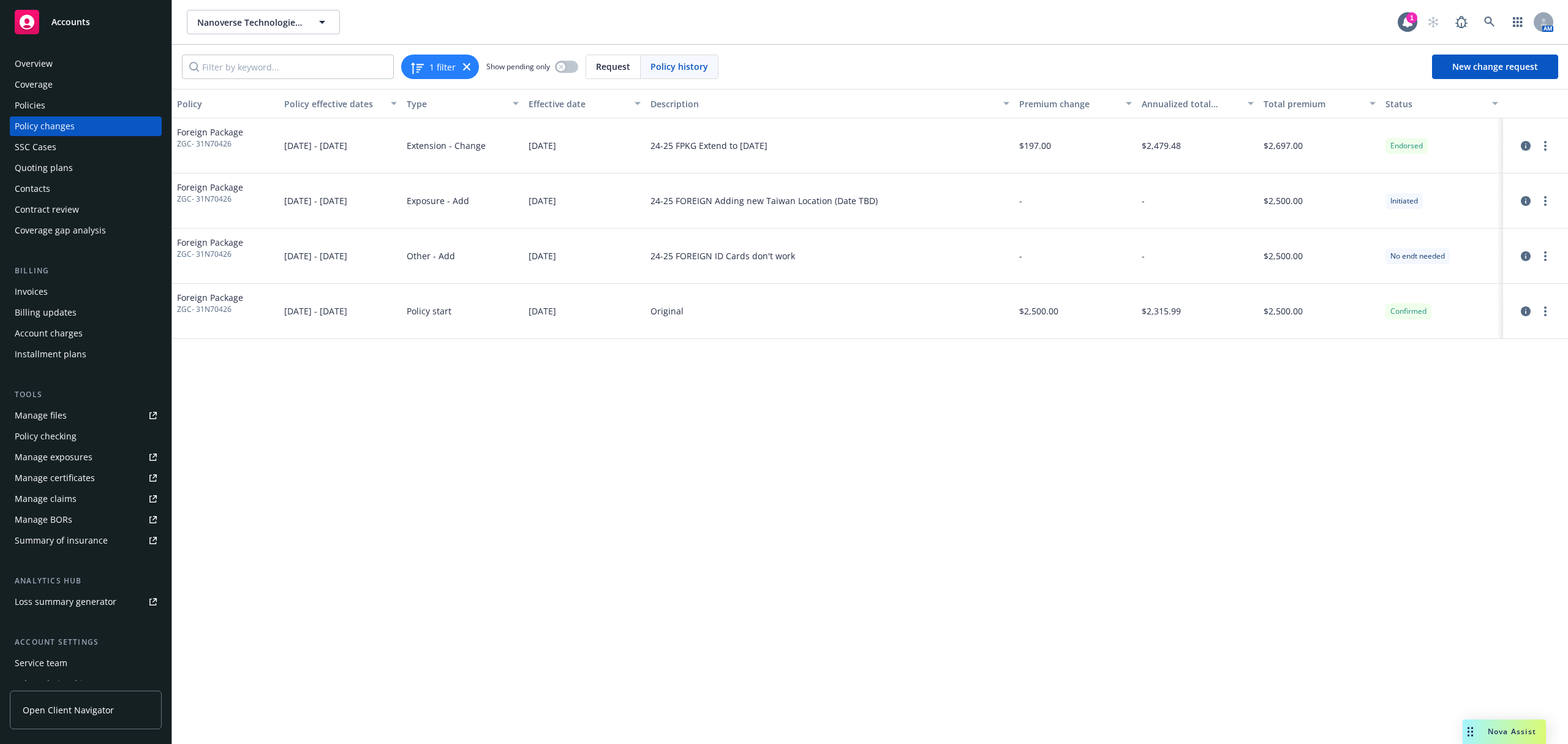
click at [67, 112] on div "Policies" at bounding box center [85, 105] width 142 height 20
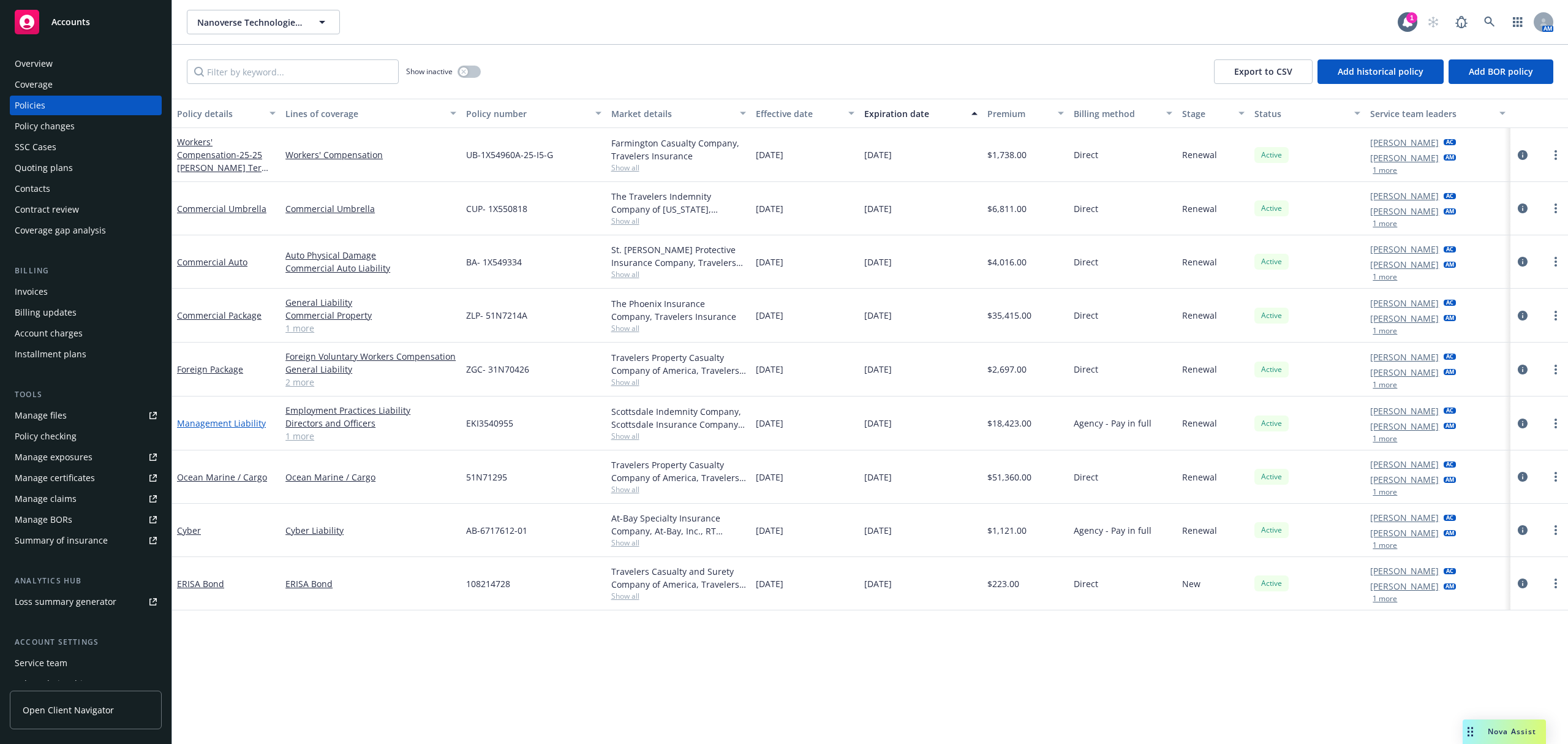
click at [231, 422] on link "Management Liability" at bounding box center [221, 423] width 89 height 11
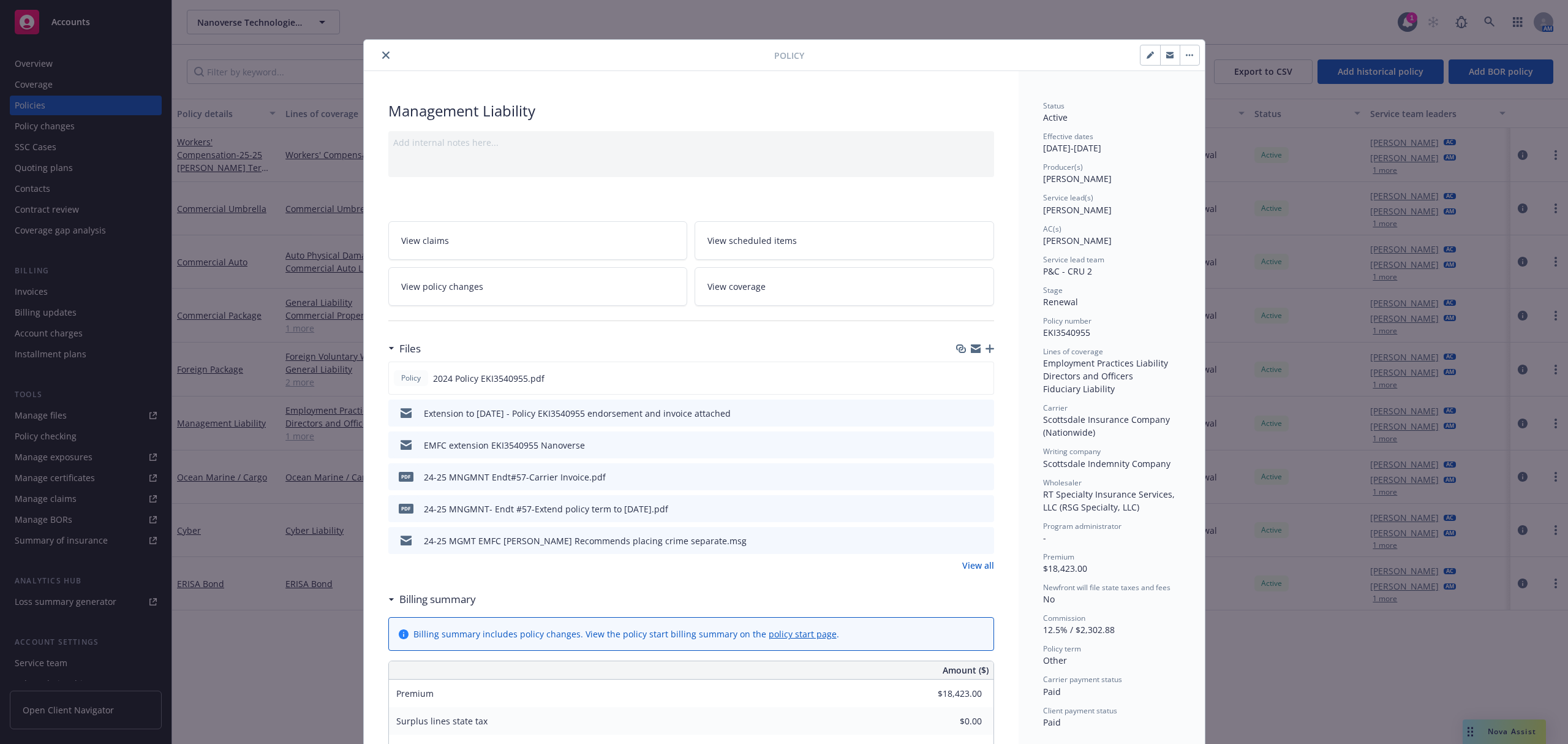
click at [422, 287] on span "View policy changes" at bounding box center [443, 285] width 82 height 12
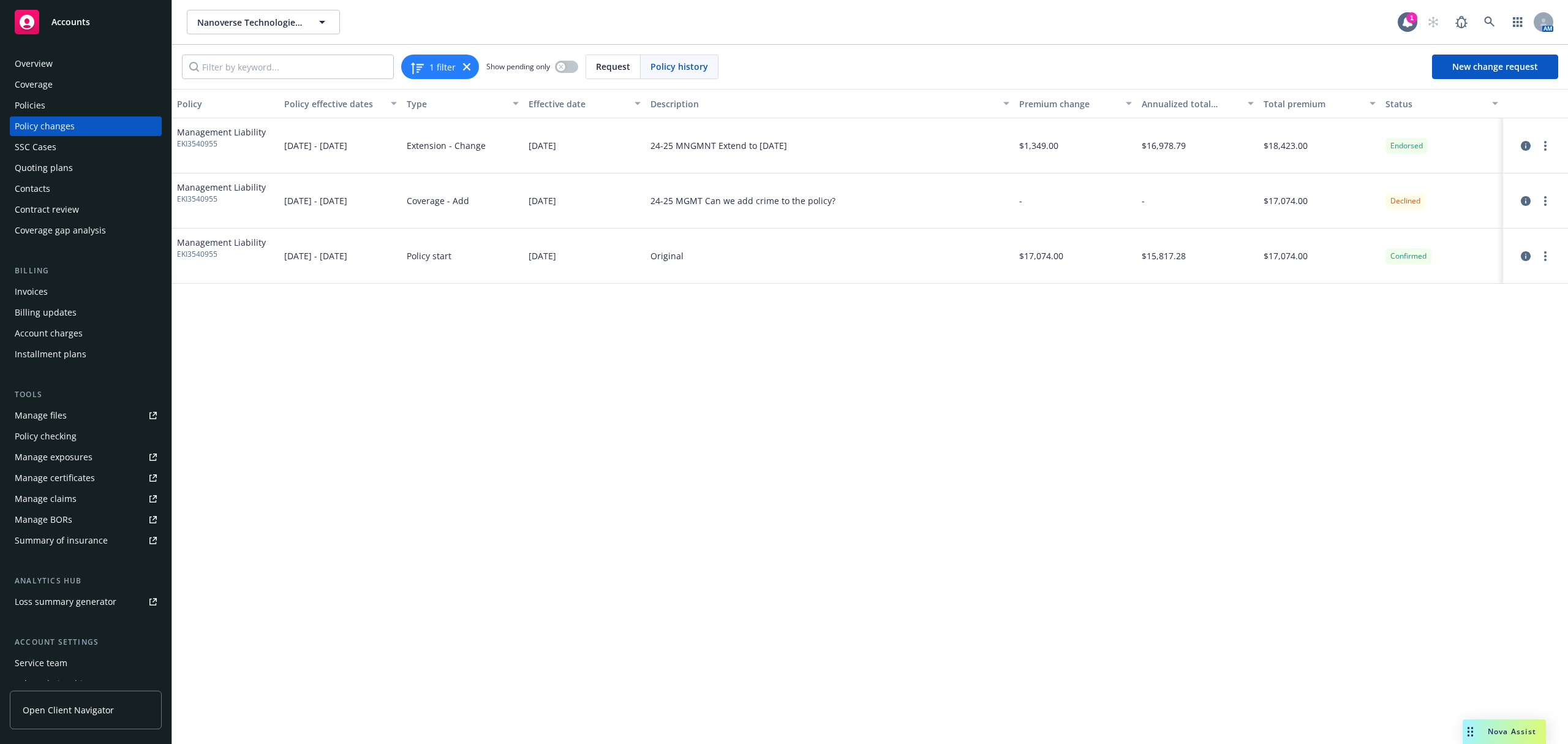
click at [29, 109] on div "Policies" at bounding box center [30, 105] width 31 height 20
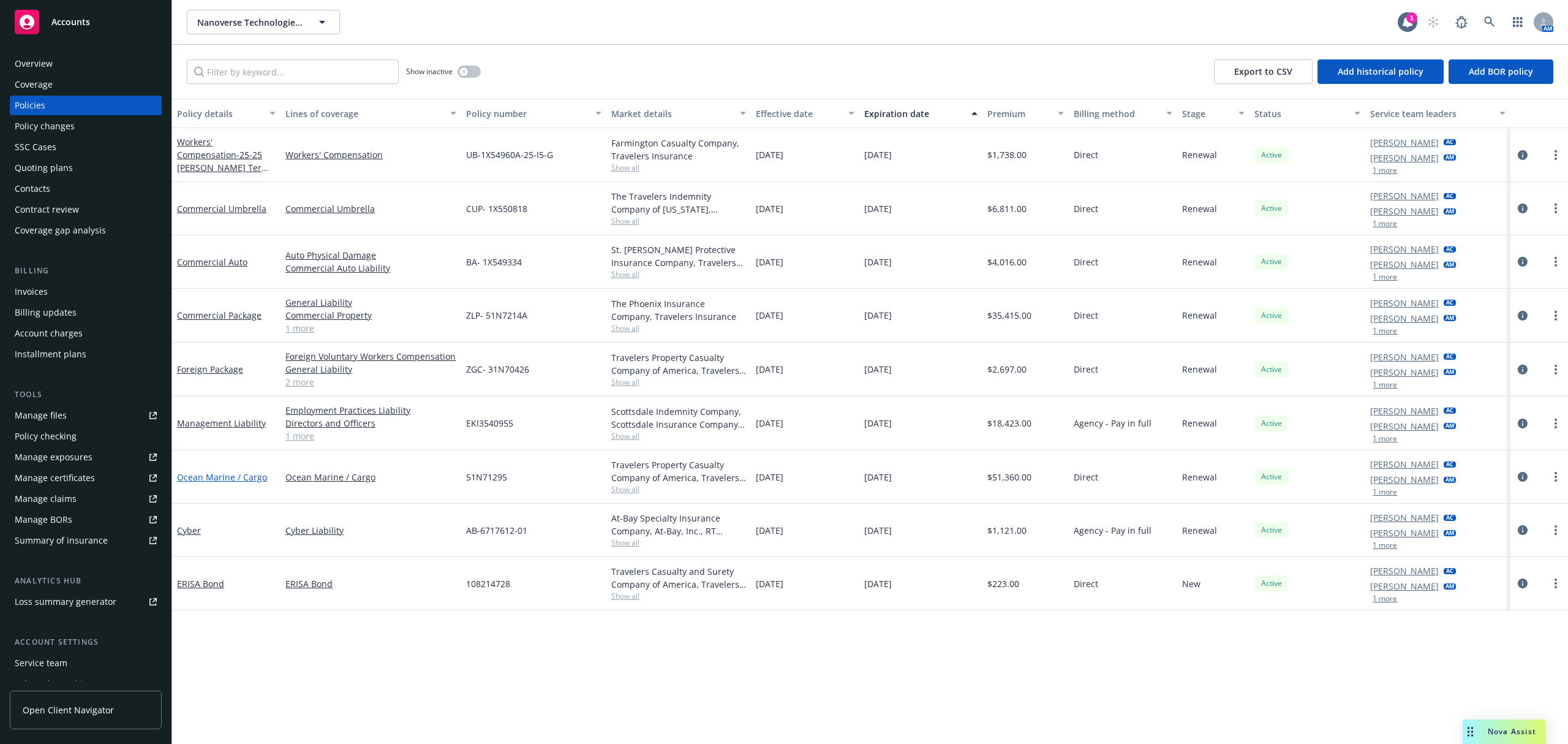
click at [250, 476] on link "Ocean Marine / Cargo" at bounding box center [222, 477] width 90 height 11
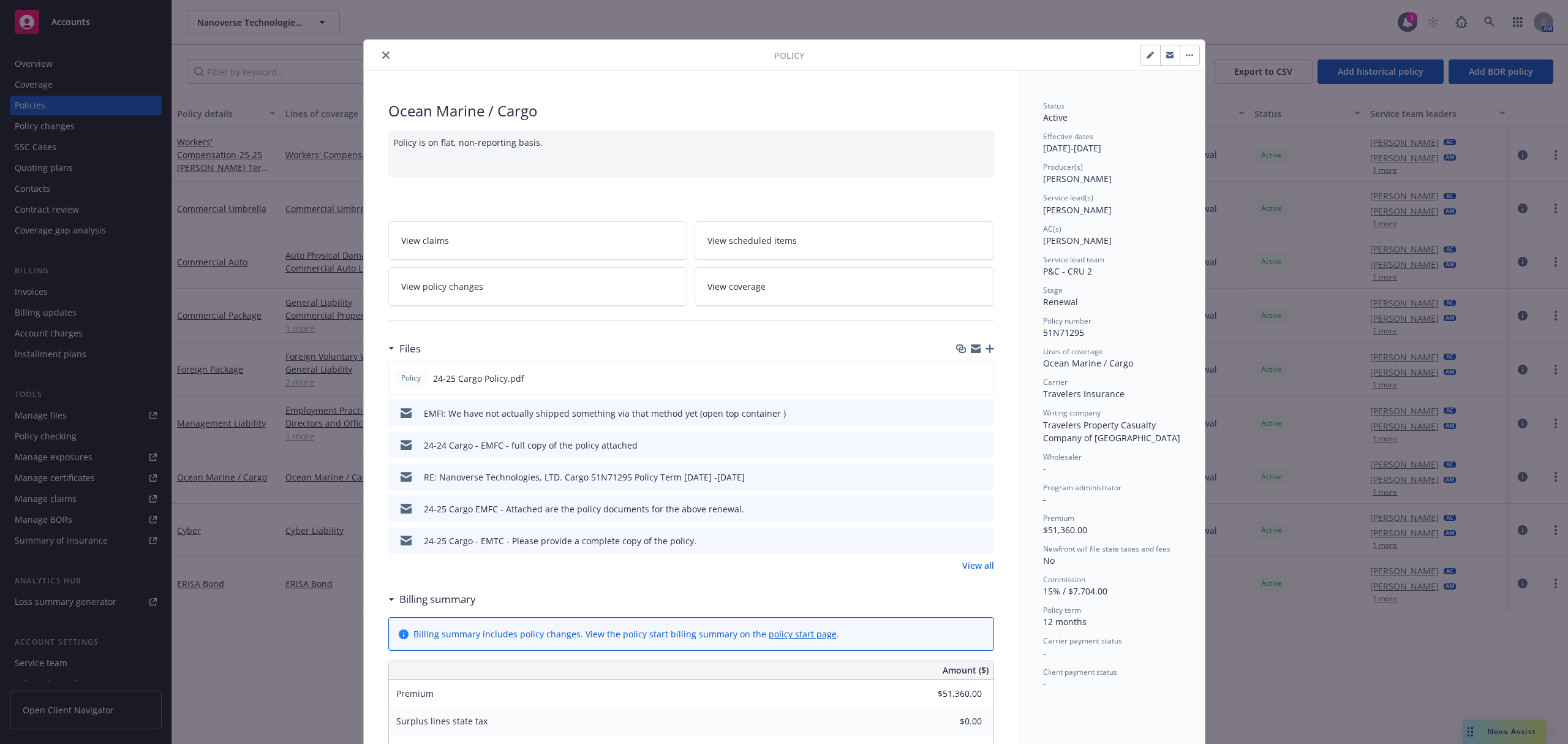
click at [471, 289] on span "View policy changes" at bounding box center [443, 285] width 82 height 12
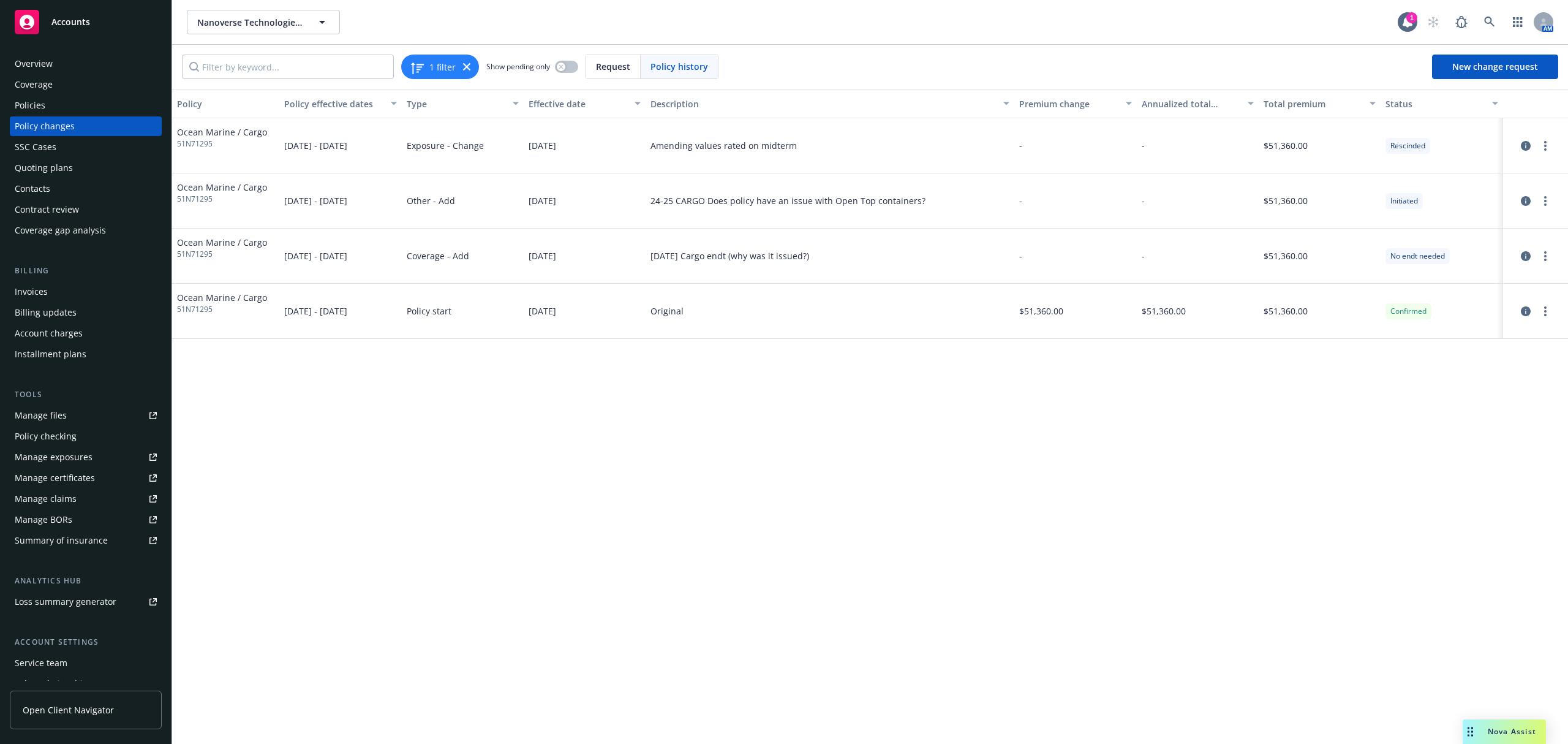
click at [28, 99] on div "Policies" at bounding box center [30, 105] width 31 height 20
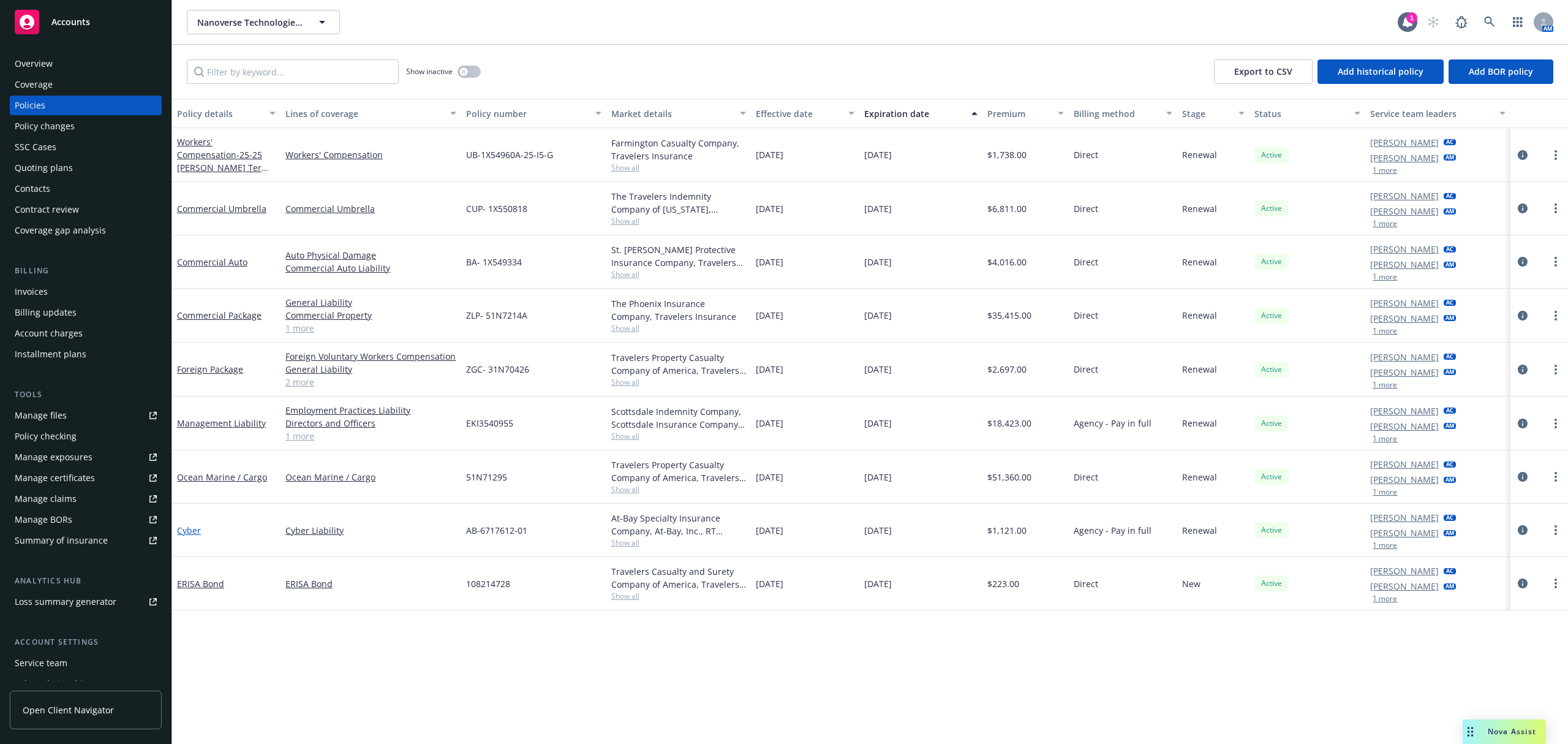
click at [189, 533] on link "Cyber" at bounding box center [189, 530] width 24 height 11
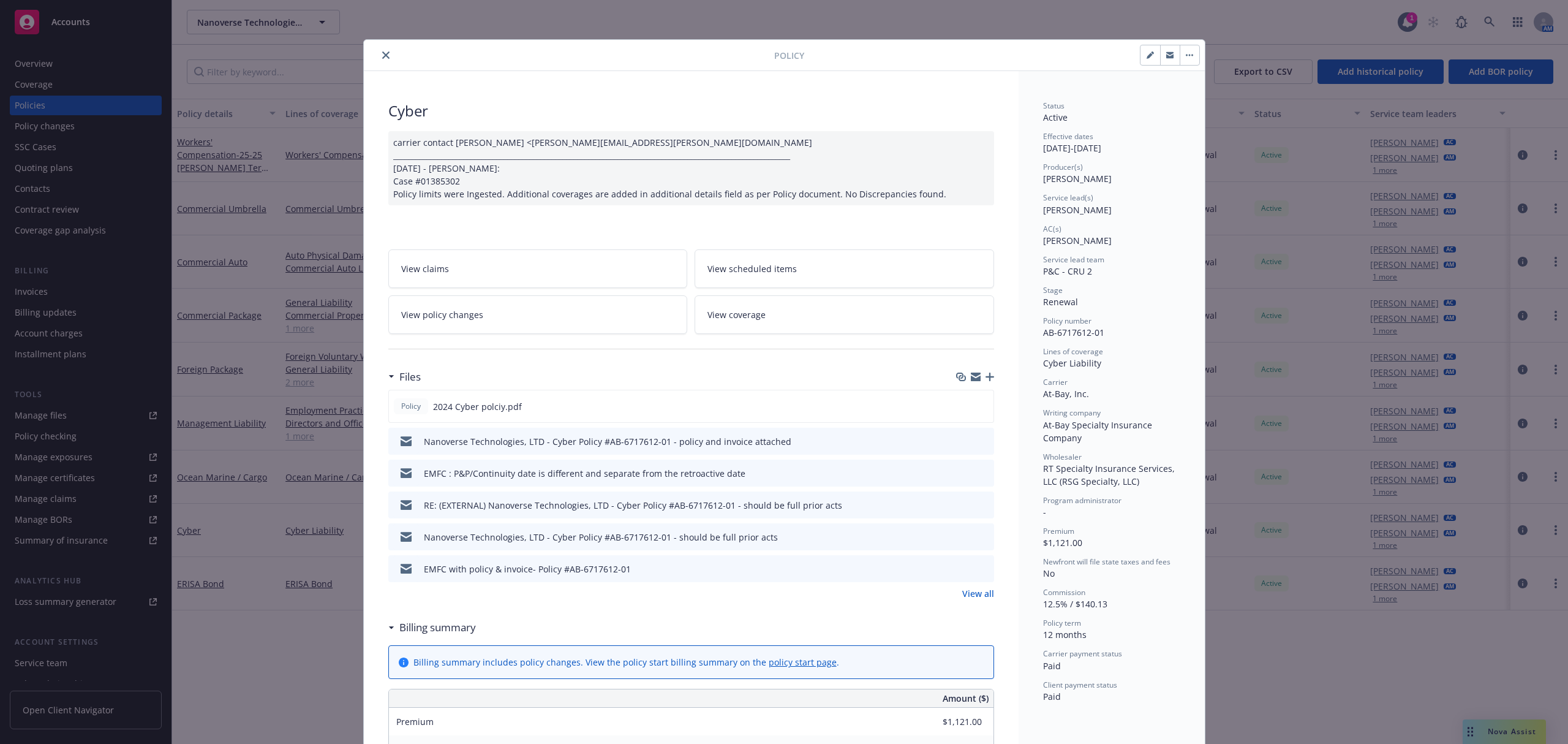
click at [499, 318] on link "View policy changes" at bounding box center [538, 315] width 299 height 38
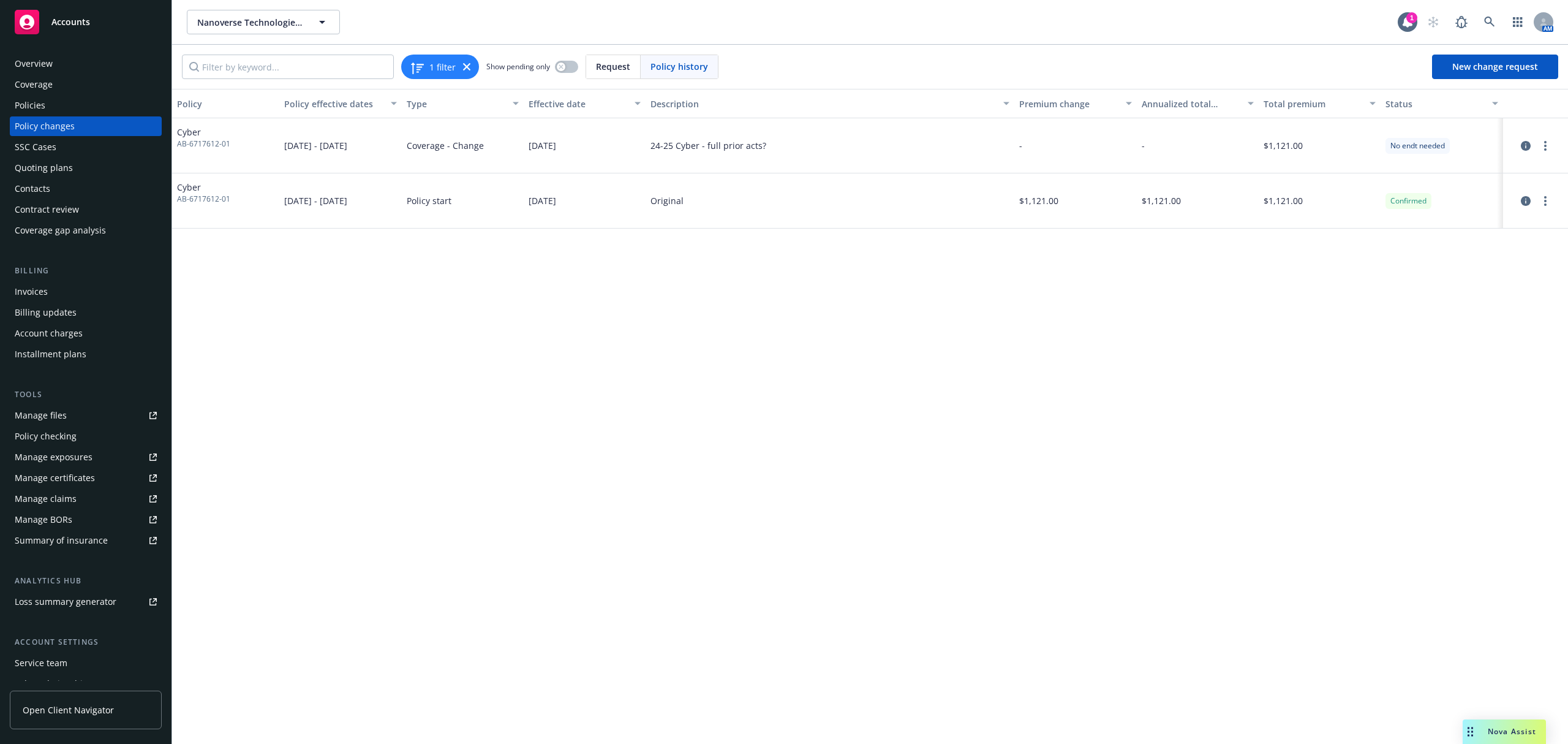
click at [23, 171] on div "Quoting plans" at bounding box center [43, 168] width 58 height 20
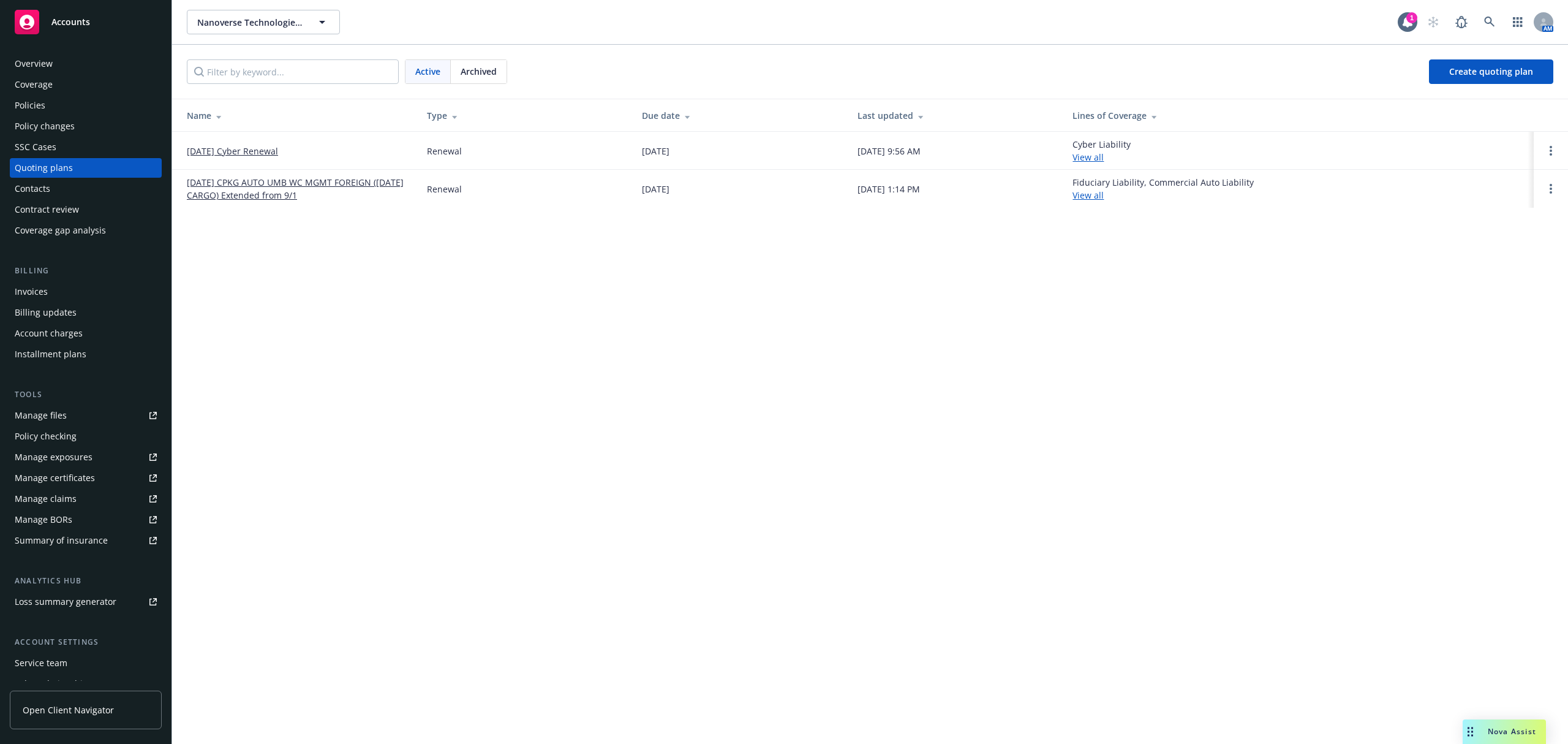
click at [219, 180] on link "09/30/25 CPKG AUTO UMB WC MGMT FOREIGN (10/5/25 CARGO) Extended from 9/1" at bounding box center [297, 188] width 220 height 26
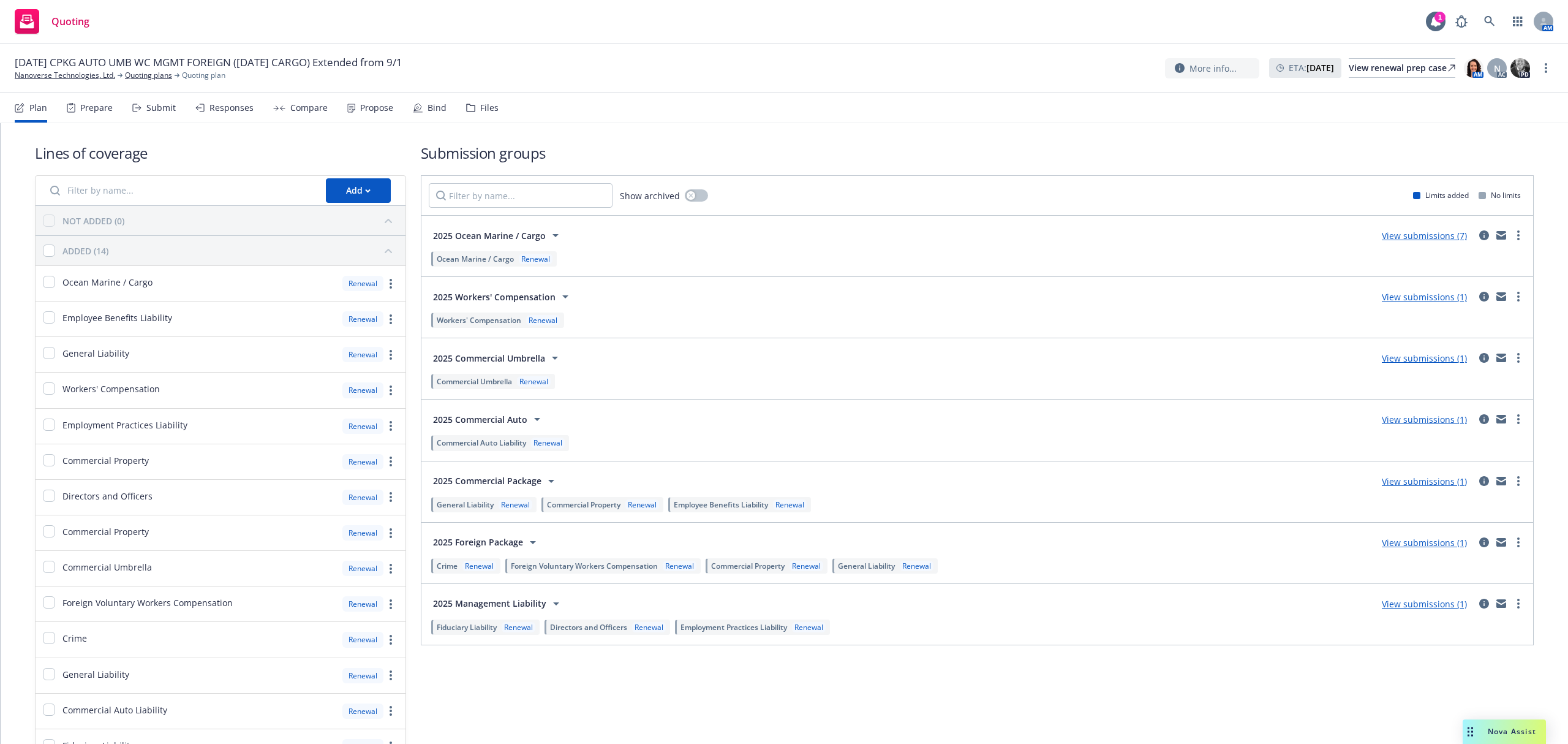
click at [151, 109] on div "Submit" at bounding box center [160, 108] width 30 height 10
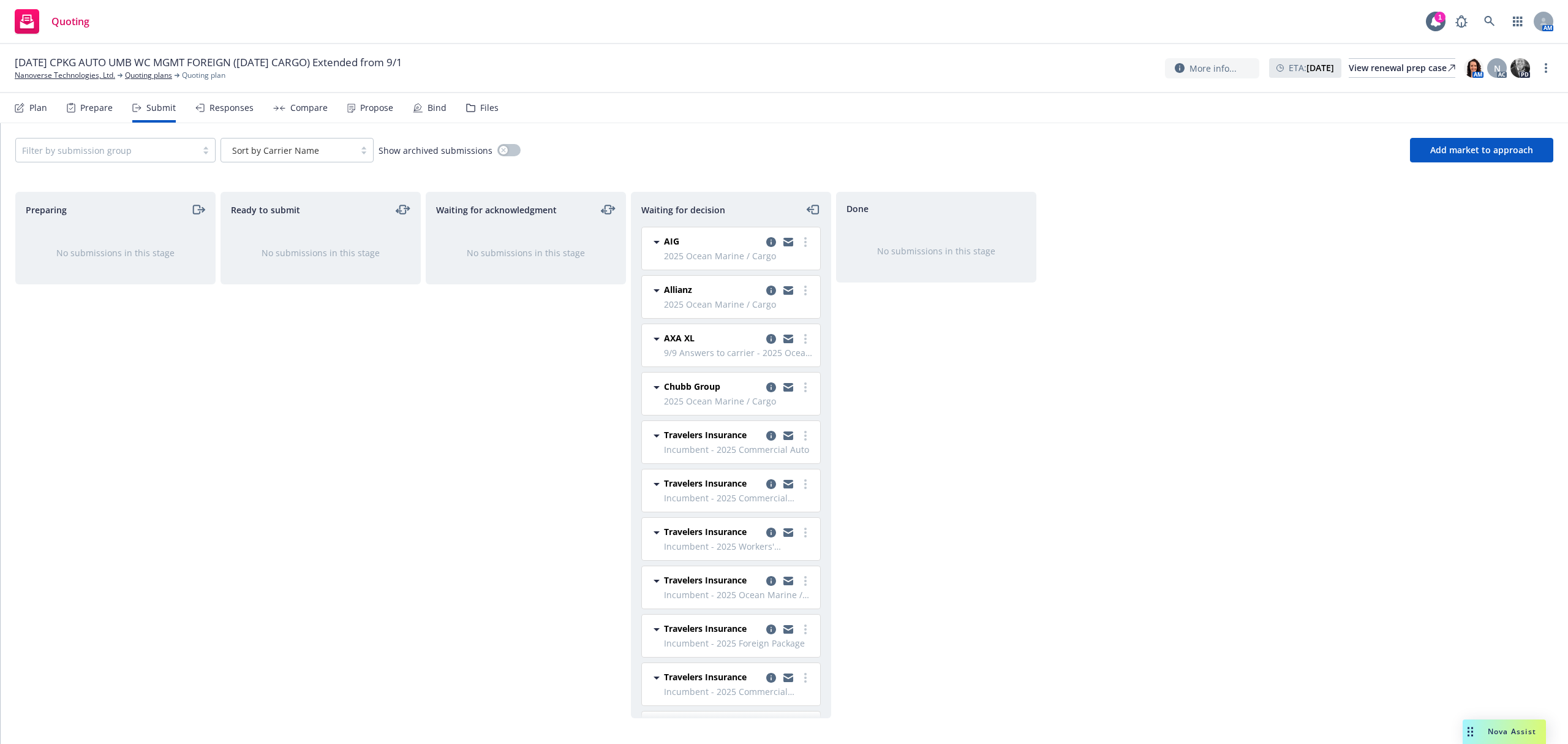
click at [238, 109] on div "Responses" at bounding box center [232, 108] width 44 height 10
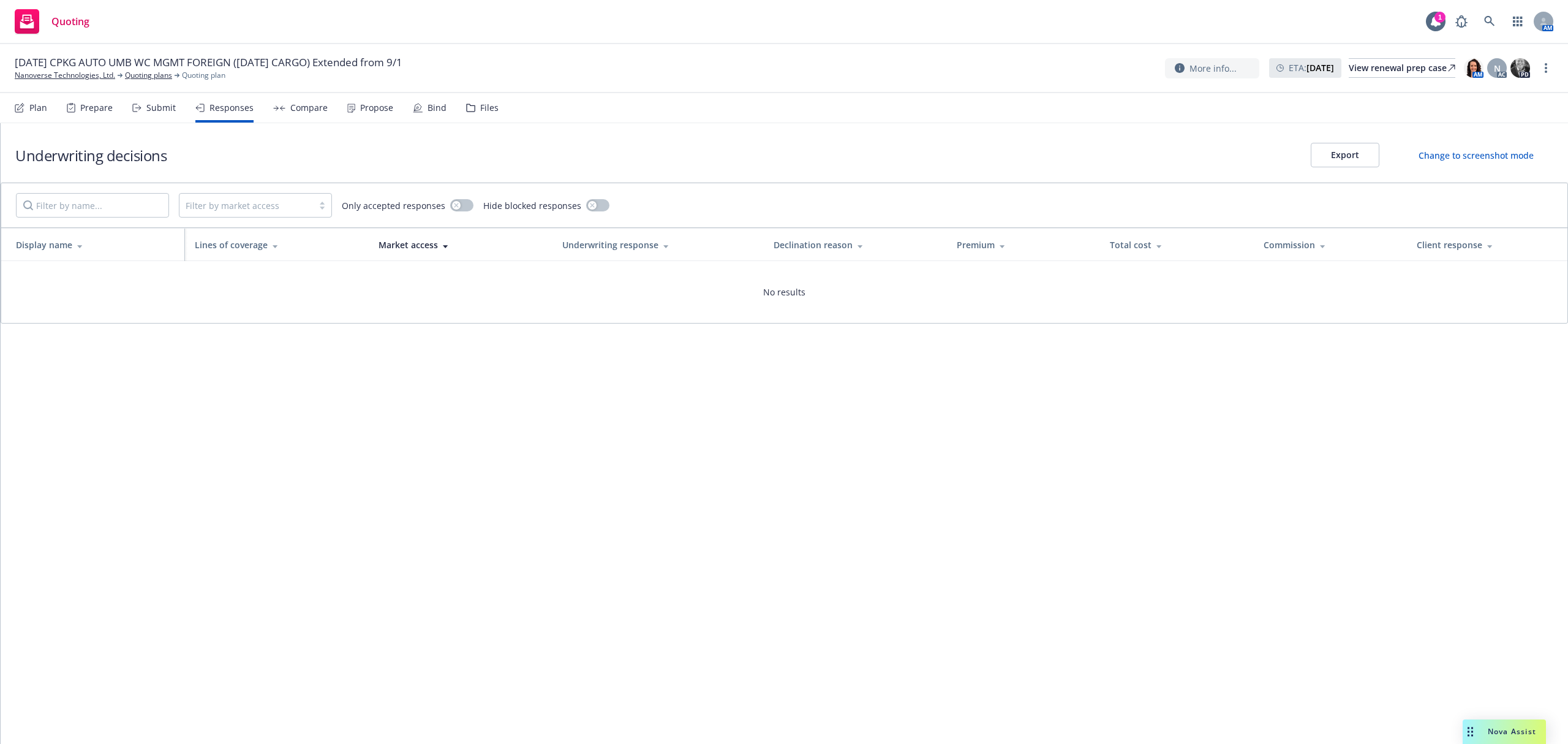
click at [146, 104] on div "Submit" at bounding box center [160, 108] width 30 height 10
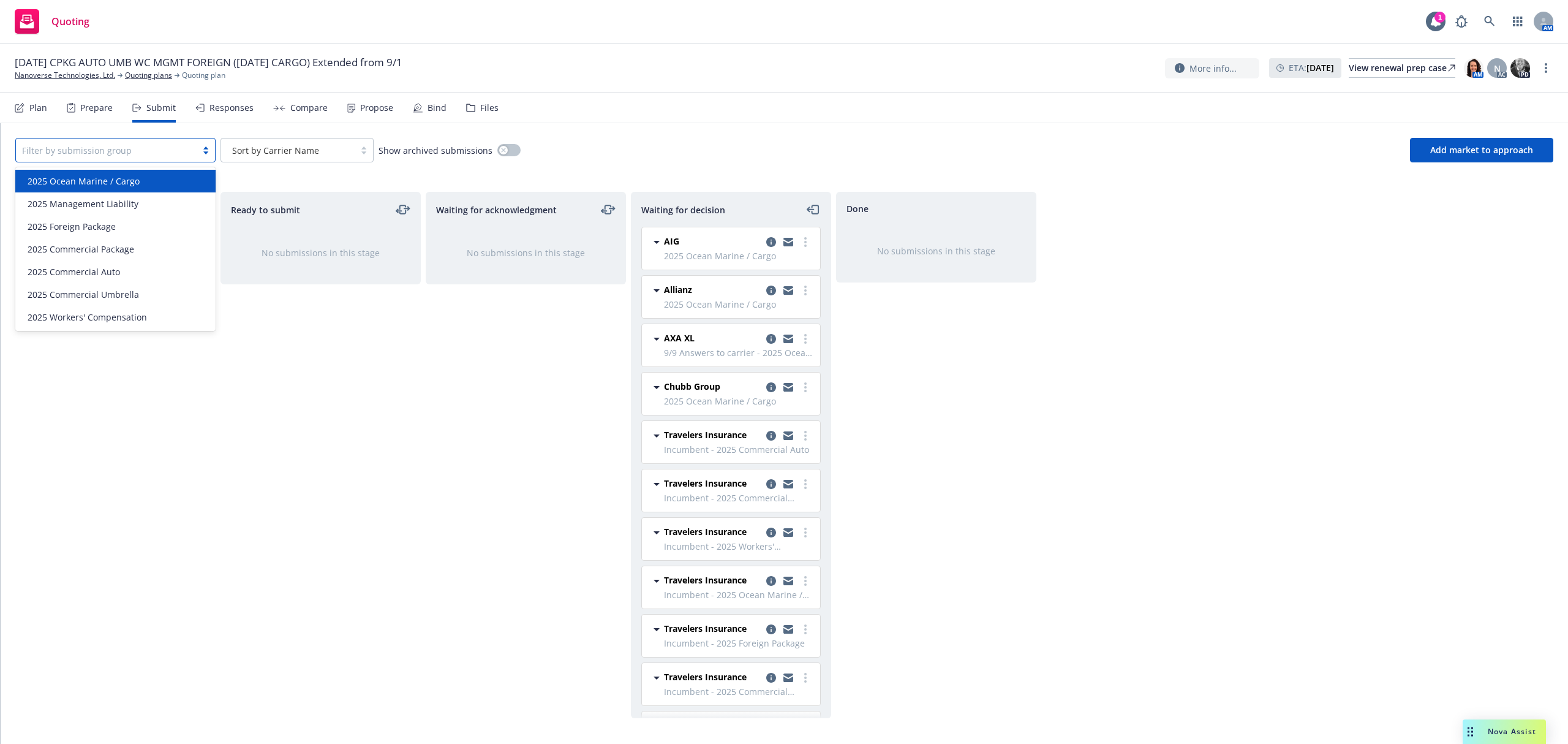
click at [148, 148] on div at bounding box center [106, 150] width 169 height 14
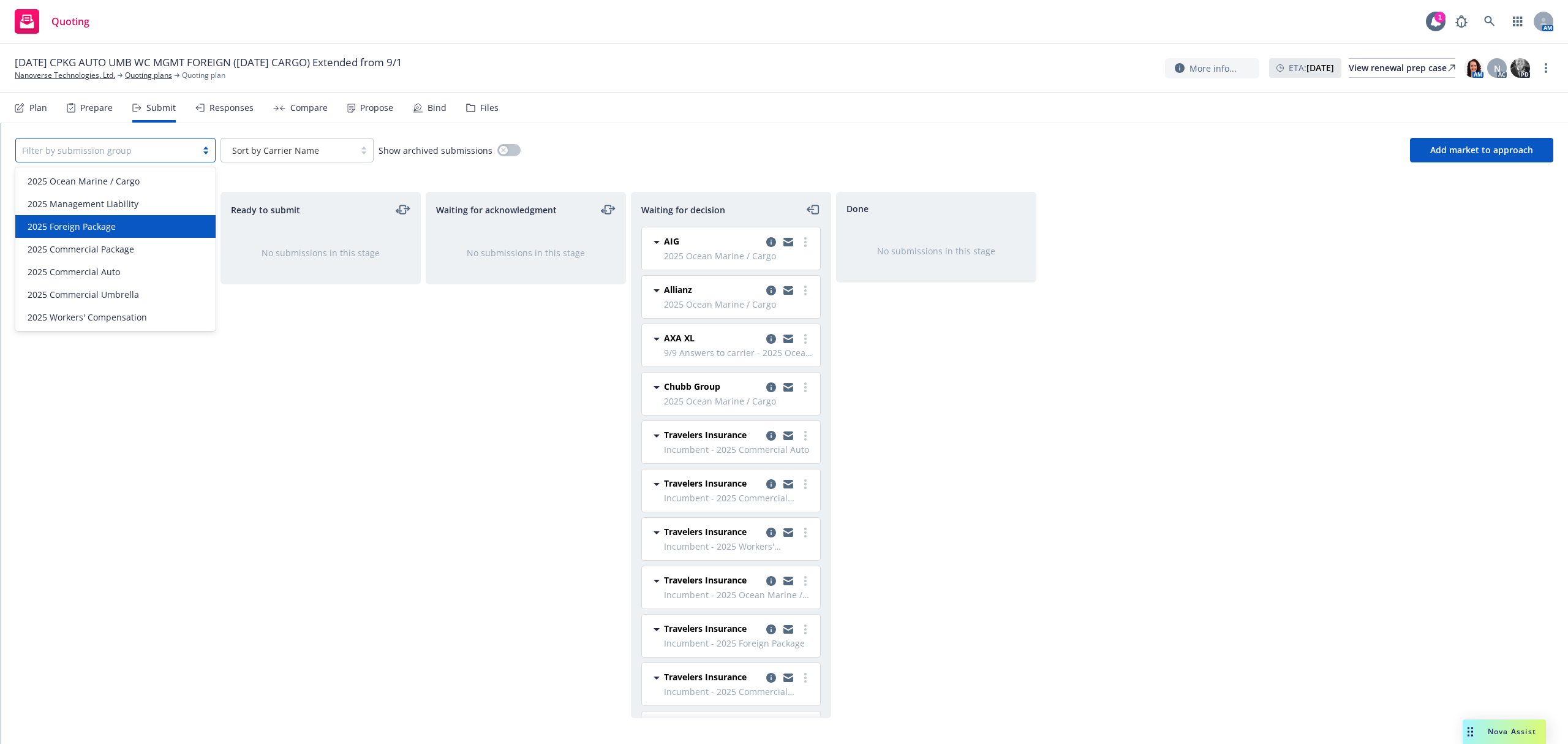
click at [124, 228] on div "2025 Foreign Package" at bounding box center [115, 226] width 186 height 12
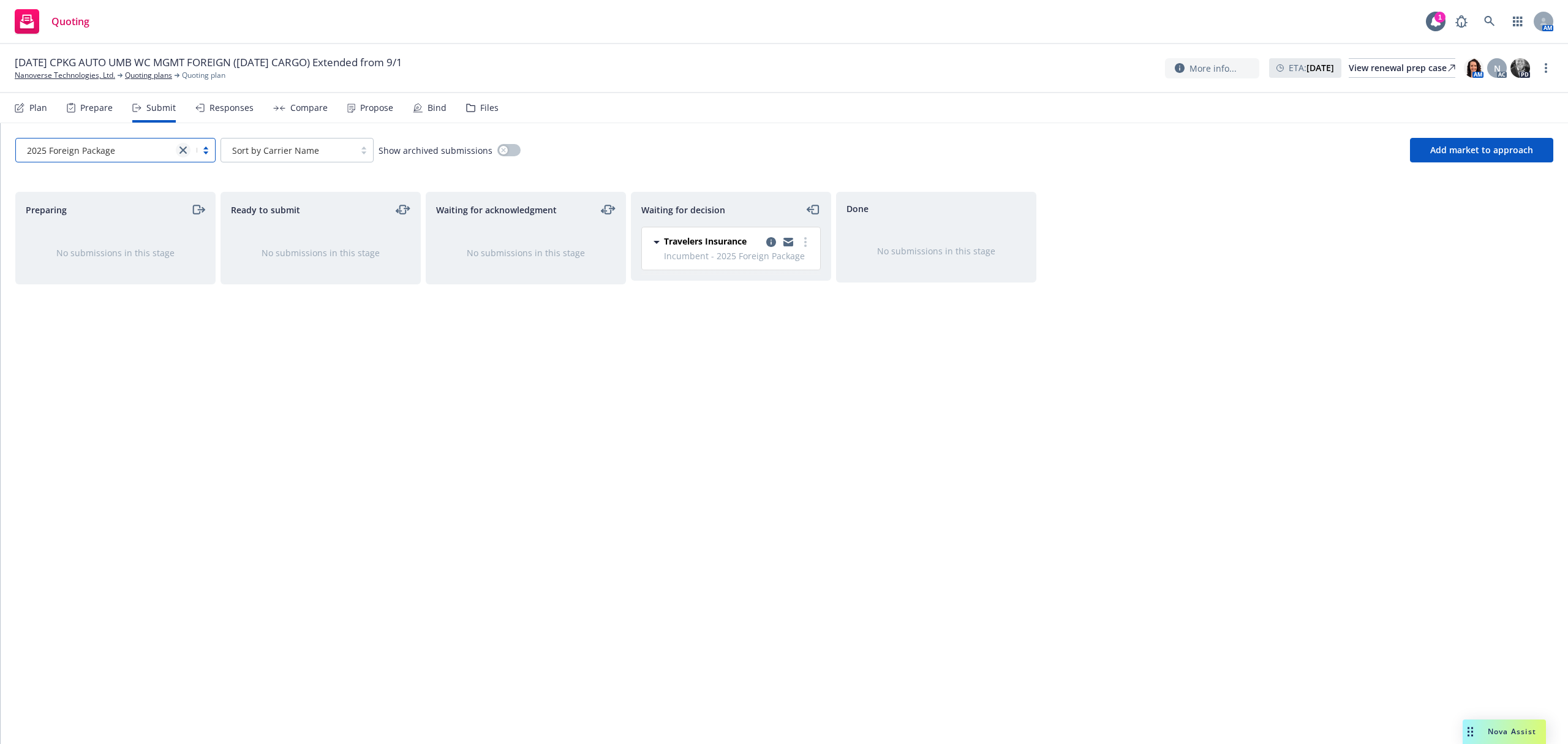
click at [182, 148] on icon "close" at bounding box center [183, 150] width 8 height 8
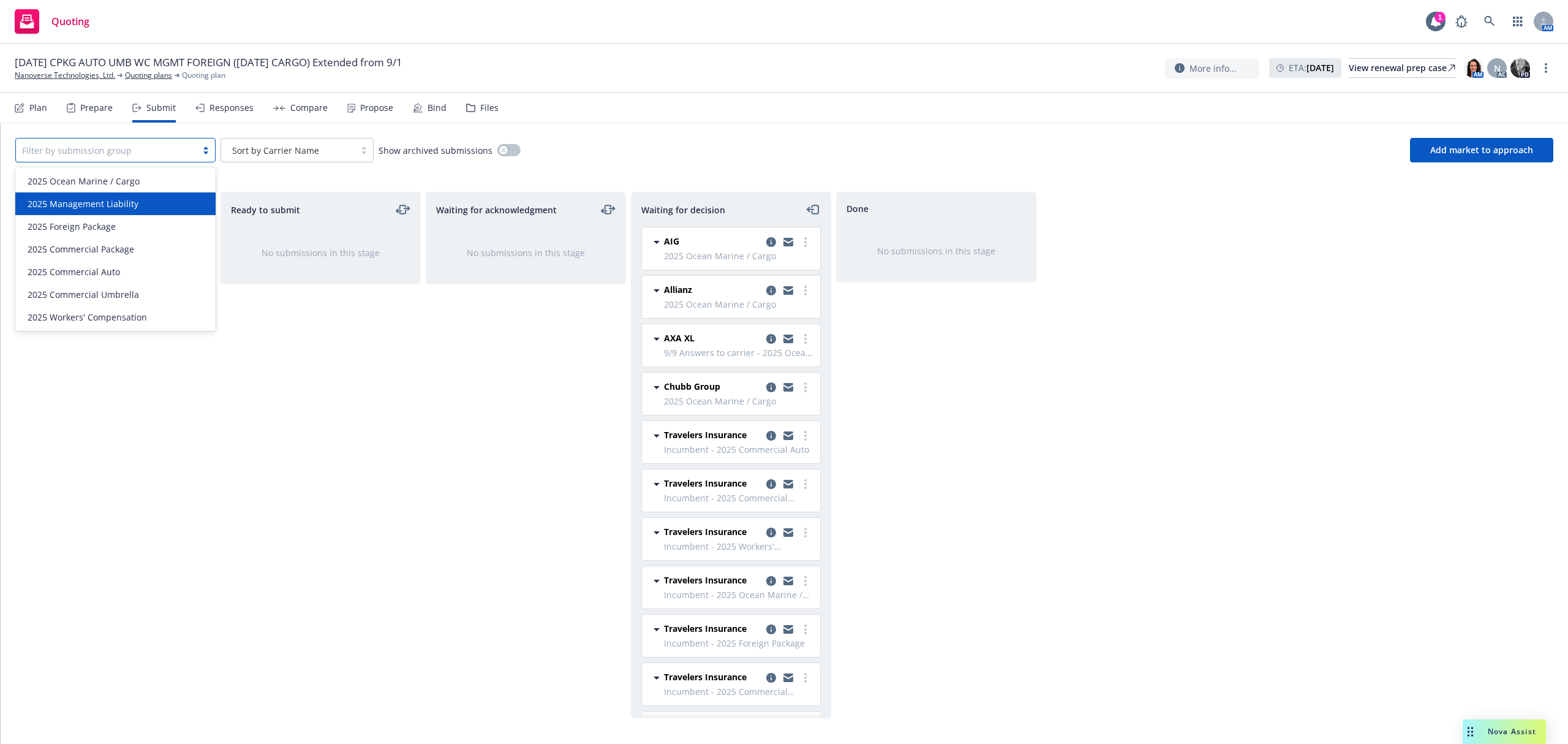
click at [148, 197] on div "2025 Management Liability" at bounding box center [115, 203] width 186 height 12
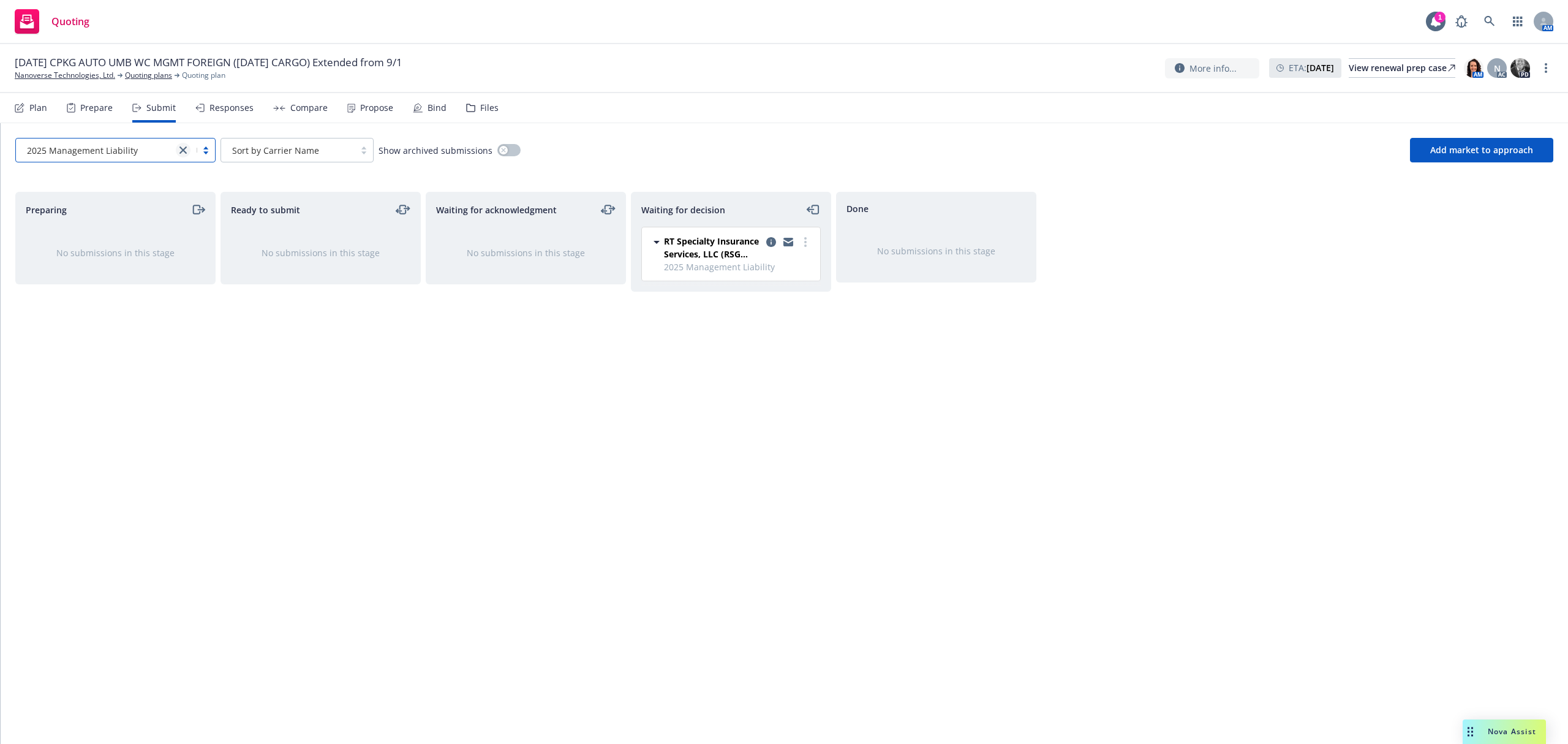
click at [184, 145] on link "close" at bounding box center [182, 150] width 14 height 14
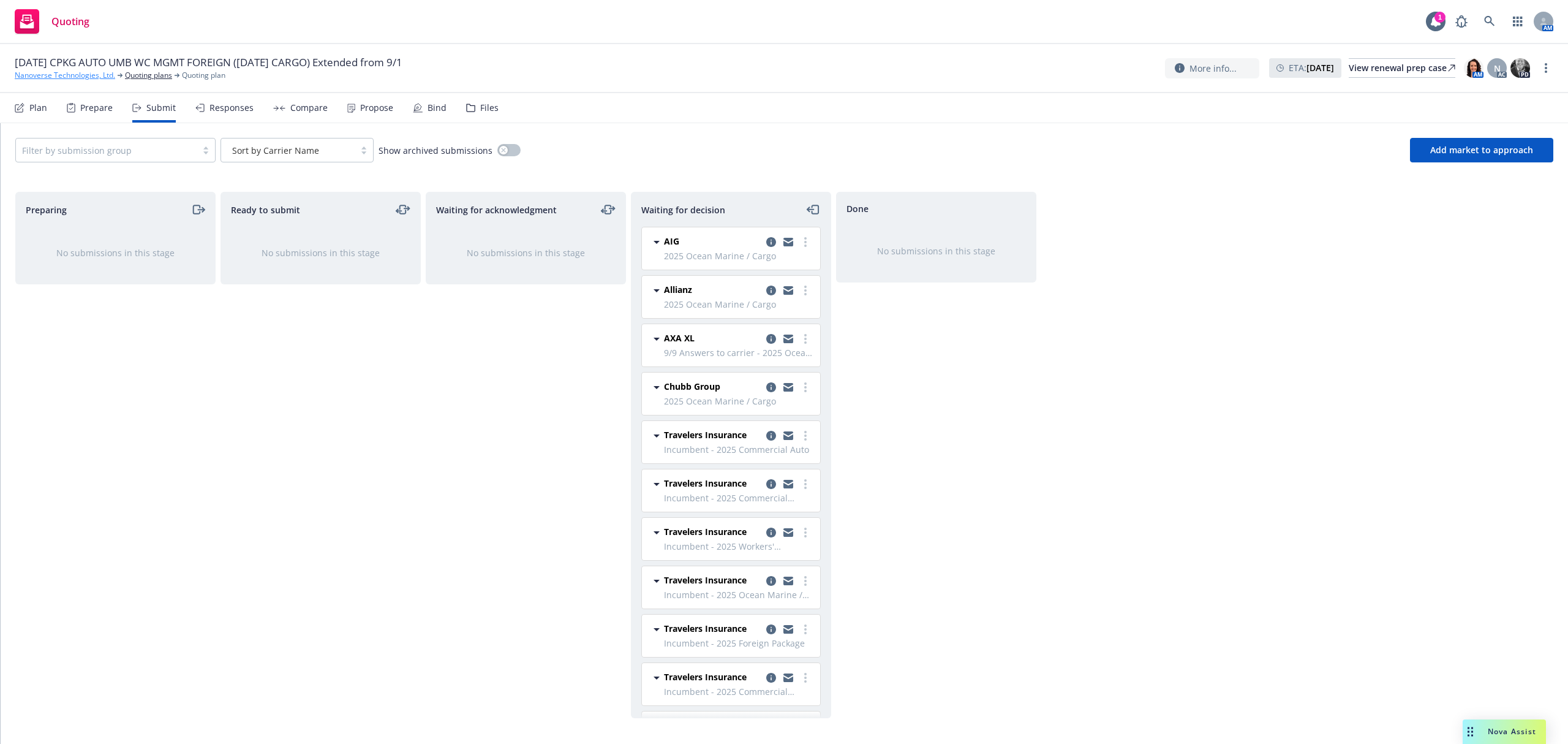
click at [77, 74] on link "Nanoverse Technologies, Ltd." at bounding box center [64, 75] width 100 height 11
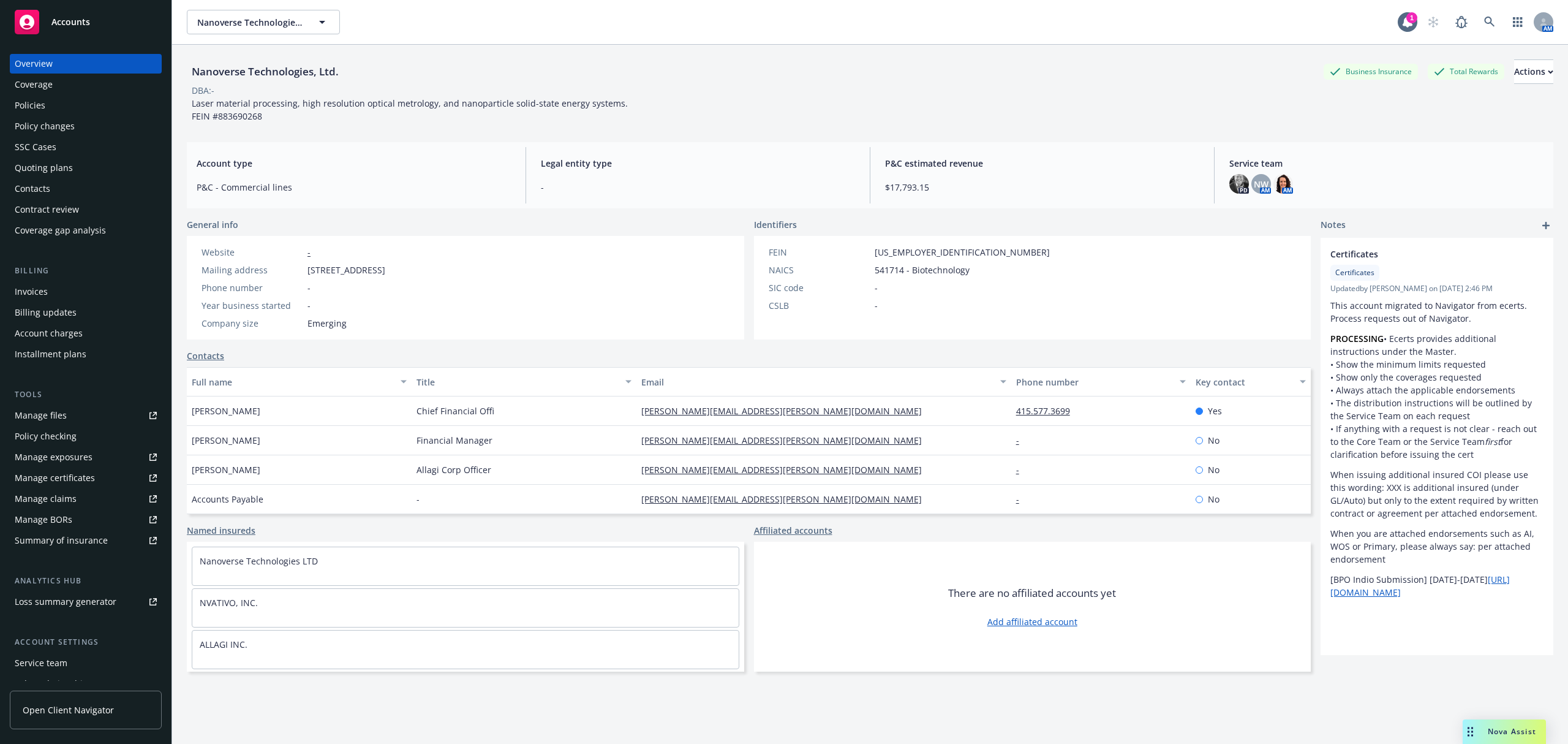
click at [62, 169] on div "Quoting plans" at bounding box center [43, 168] width 58 height 20
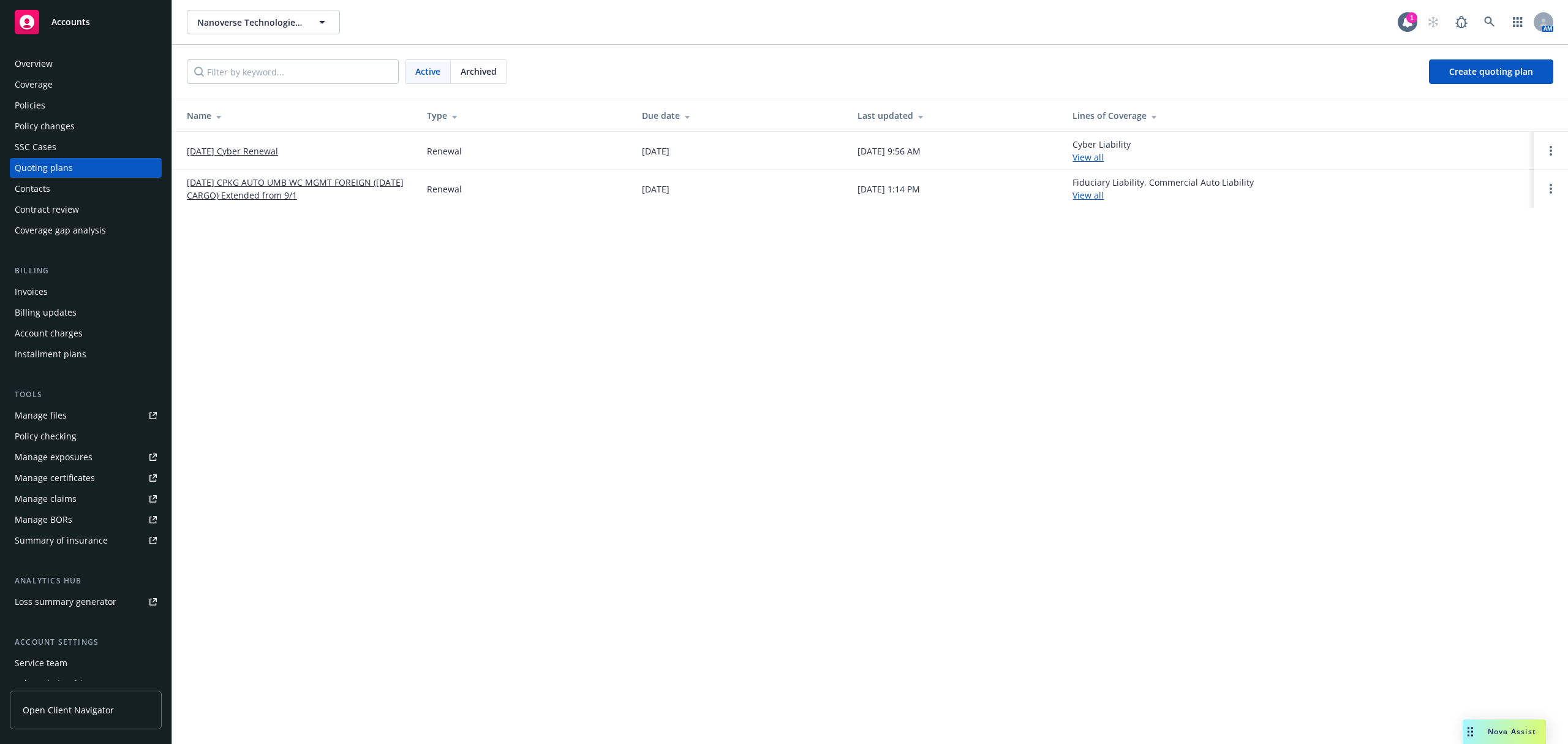
click at [221, 152] on link "[DATE] Cyber Renewal" at bounding box center [233, 151] width 92 height 12
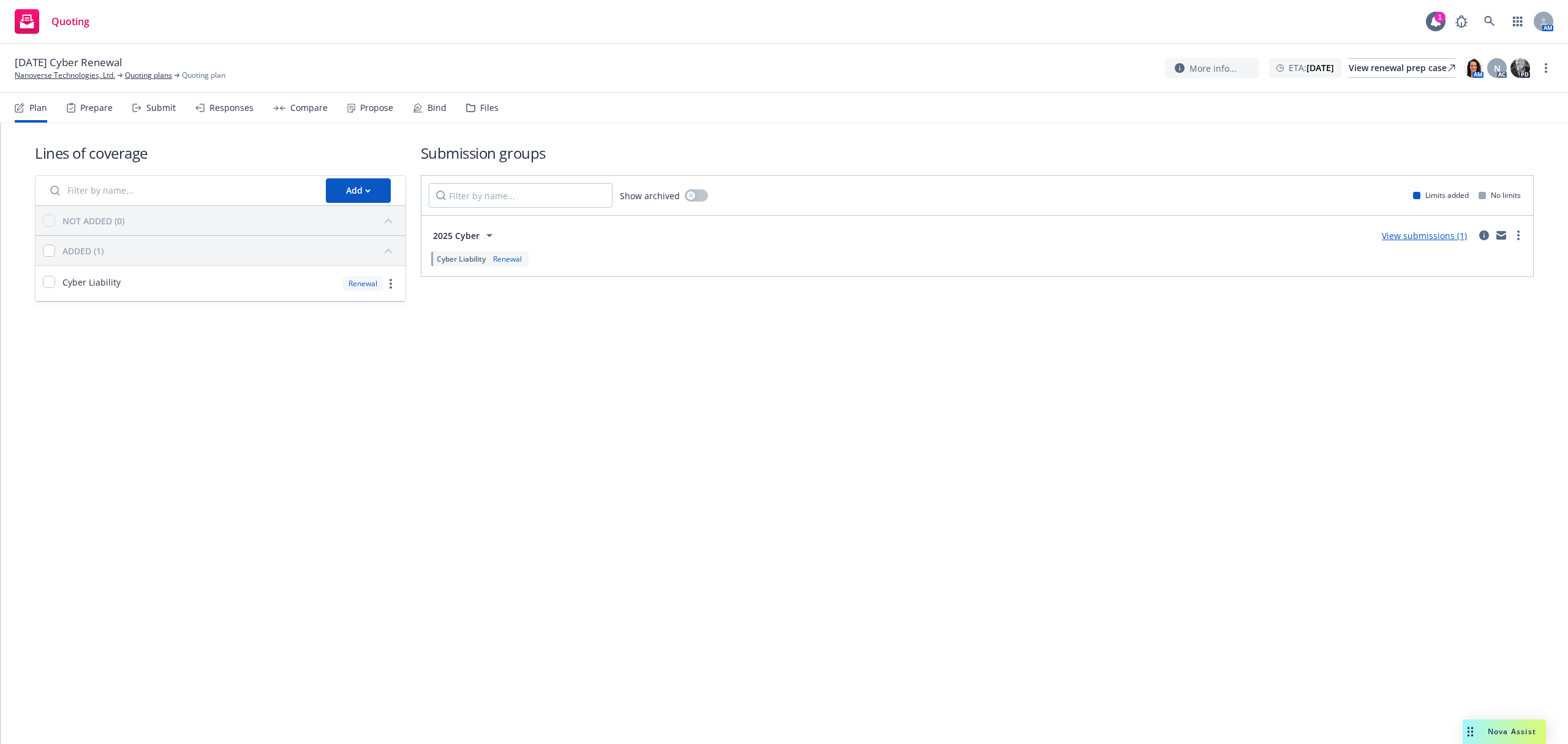
click at [220, 111] on div "Responses" at bounding box center [232, 108] width 44 height 10
